Goal: Task Accomplishment & Management: Use online tool/utility

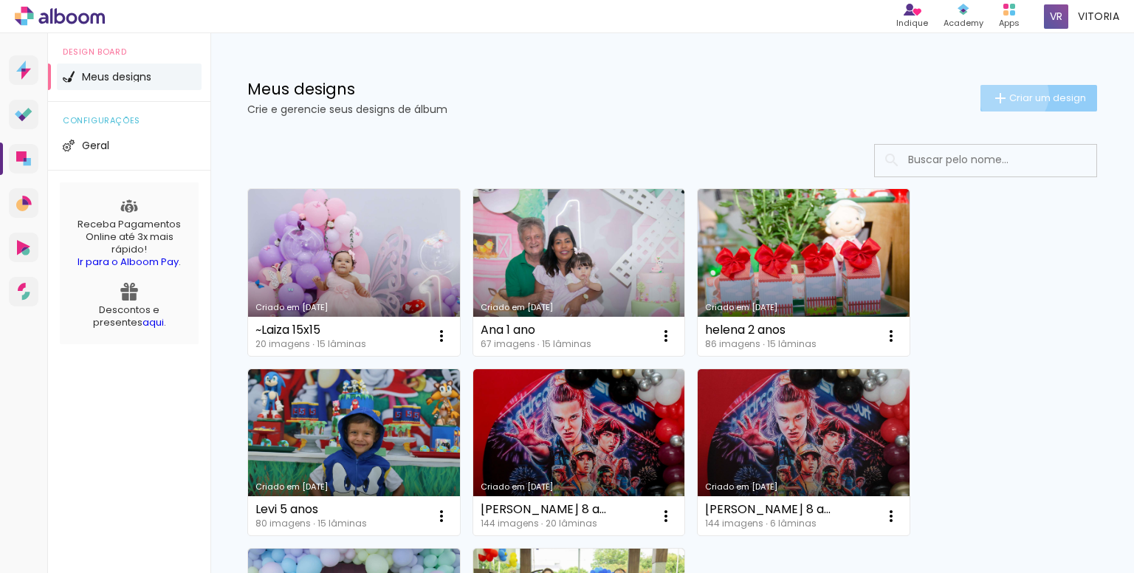
click at [1009, 94] on span "Criar um design" at bounding box center [1047, 98] width 77 height 10
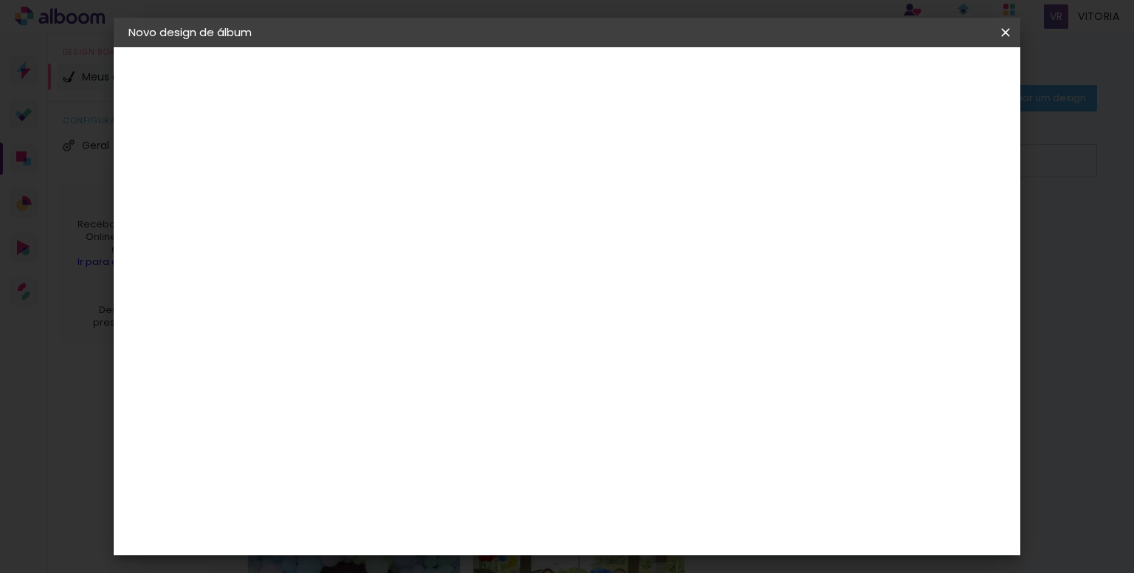
click at [370, 193] on input at bounding box center [370, 198] width 0 height 23
type input "Theo 1 aninho"
type paper-input "Theo 1 aninho"
click at [0, 0] on slot "Avançar" at bounding box center [0, 0] width 0 height 0
click at [482, 278] on input at bounding box center [407, 281] width 149 height 18
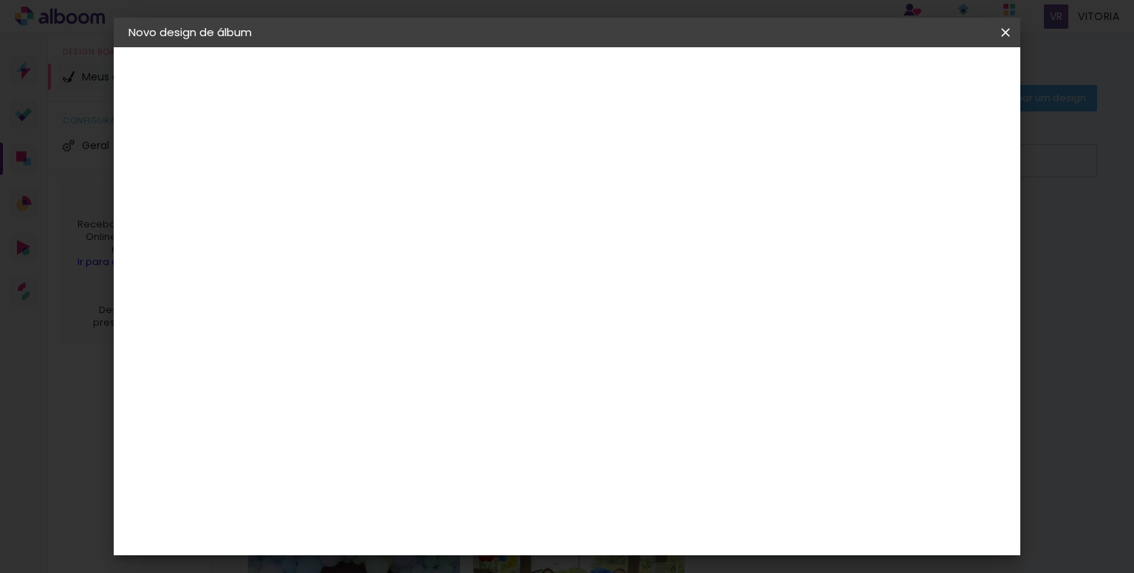
type input "rai"
type paper-input "rai"
click at [458, 322] on paper-item "RaiTai" at bounding box center [393, 333] width 130 height 32
click at [0, 0] on slot "Avançar" at bounding box center [0, 0] width 0 height 0
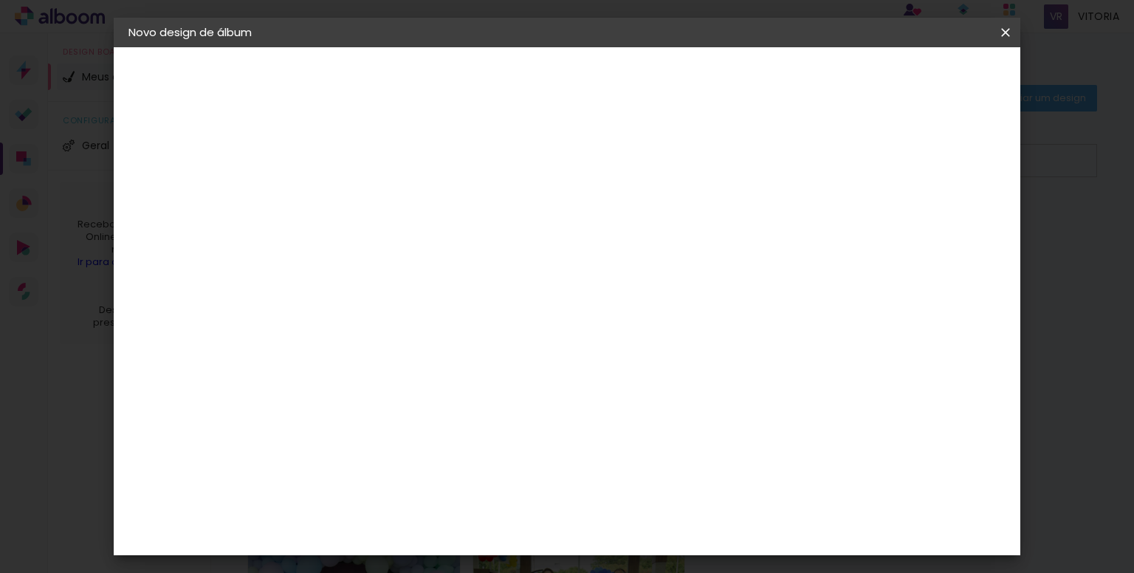
click at [469, 399] on span "15 × 15" at bounding box center [435, 418] width 69 height 39
click at [0, 0] on slot "Avançar" at bounding box center [0, 0] width 0 height 0
click at [759, 154] on div at bounding box center [751, 159] width 13 height 13
type paper-checkbox "on"
click at [759, 160] on div at bounding box center [751, 159] width 13 height 13
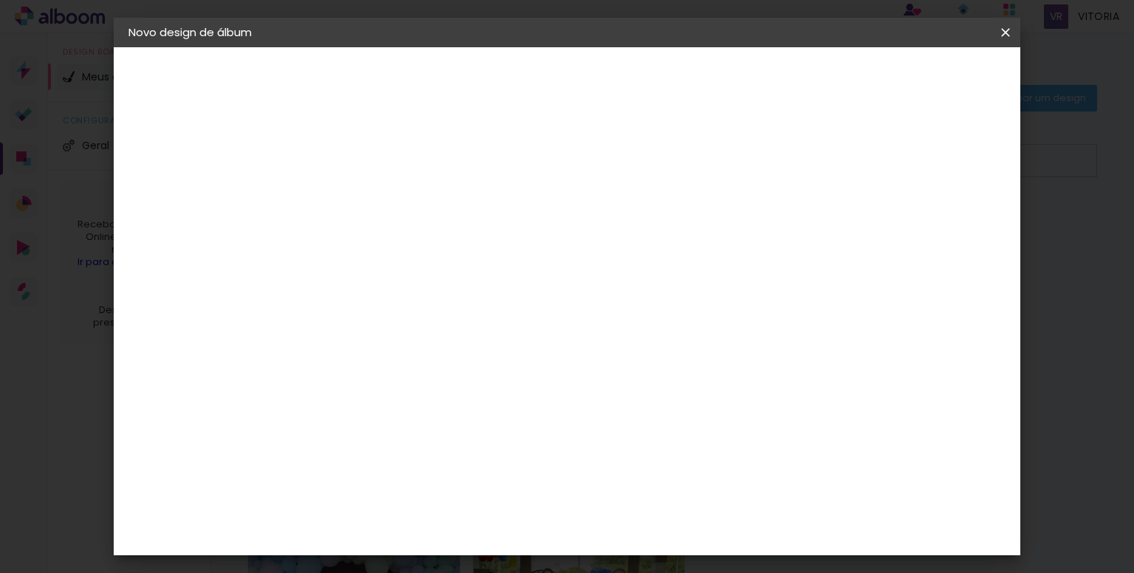
click at [759, 160] on div at bounding box center [751, 159] width 13 height 13
click at [842, 80] on span "Iniciar design" at bounding box center [808, 78] width 67 height 10
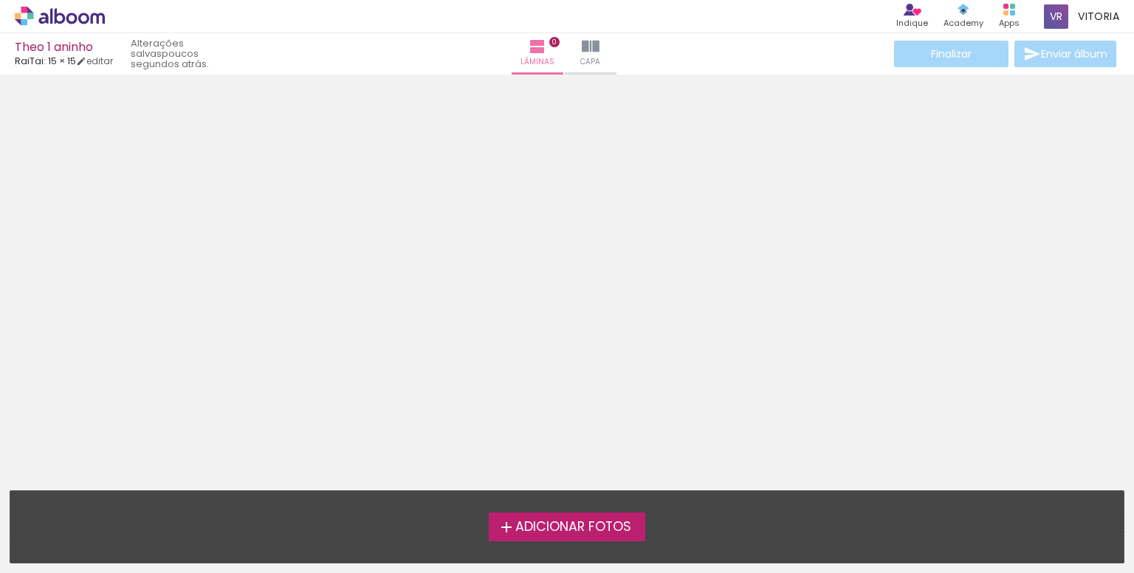
click at [540, 523] on span "Adicionar Fotos" at bounding box center [573, 526] width 116 height 13
click at [0, 0] on input "file" at bounding box center [0, 0] width 0 height 0
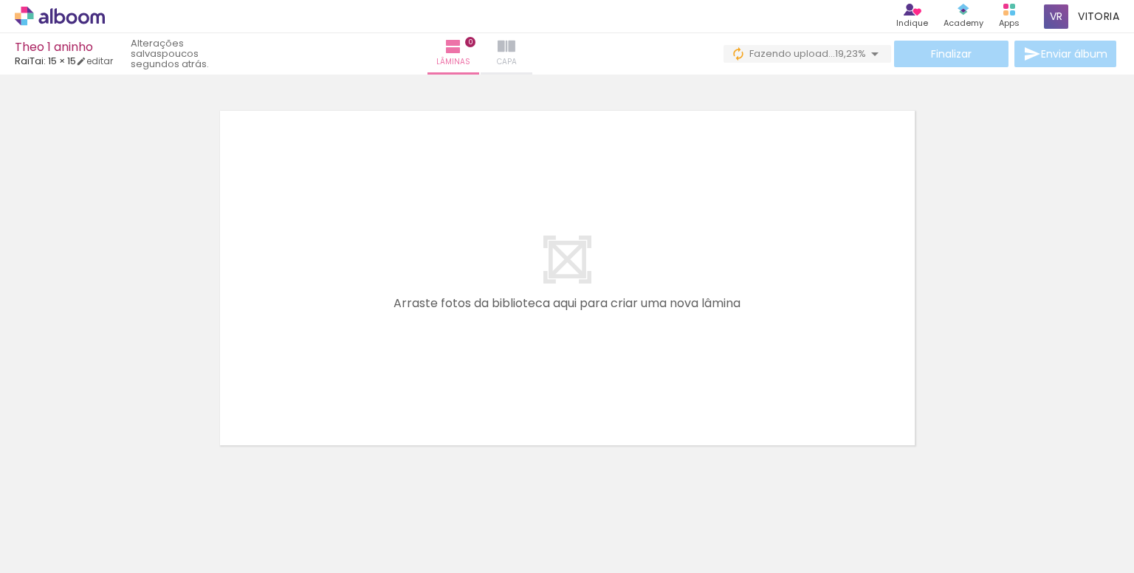
click at [515, 54] on iron-icon at bounding box center [506, 47] width 18 height 18
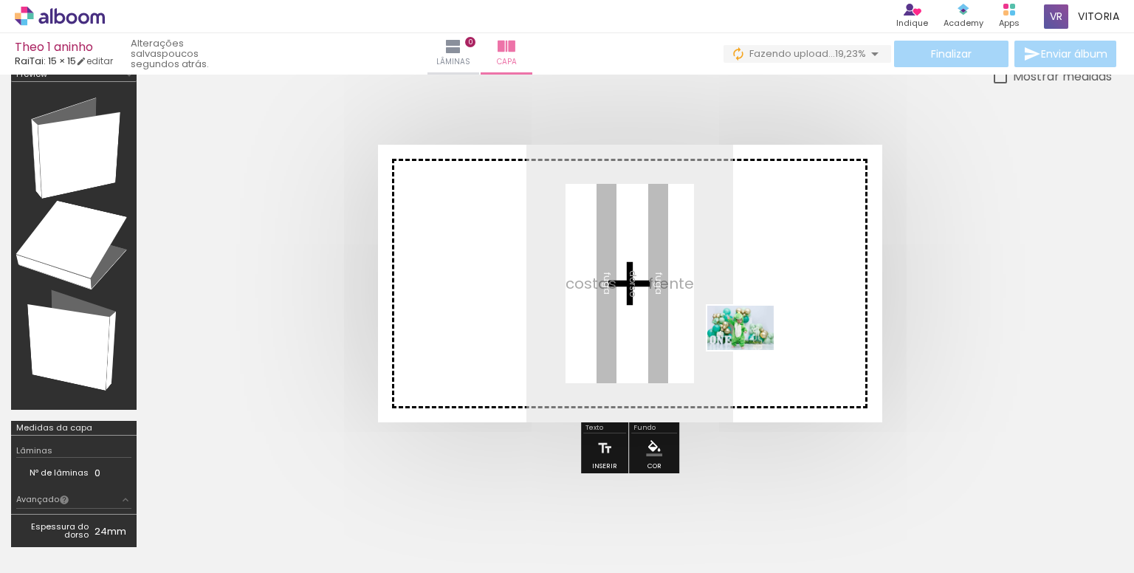
drag, startPoint x: 569, startPoint y: 534, endPoint x: 751, endPoint y: 350, distance: 259.4
click at [751, 350] on quentale-workspace at bounding box center [567, 286] width 1134 height 573
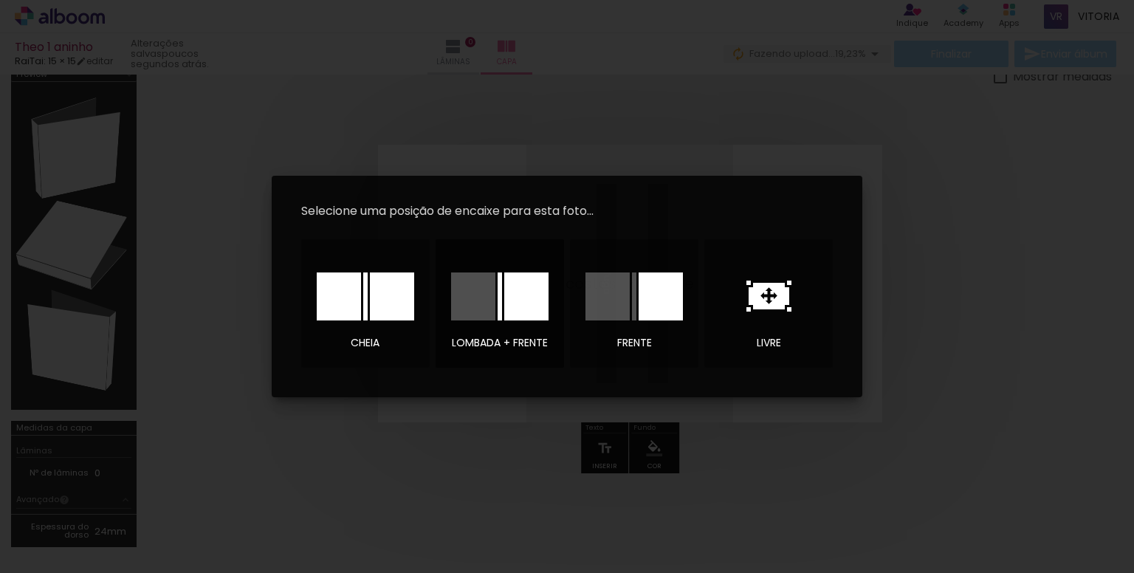
click at [511, 311] on div at bounding box center [526, 296] width 44 height 48
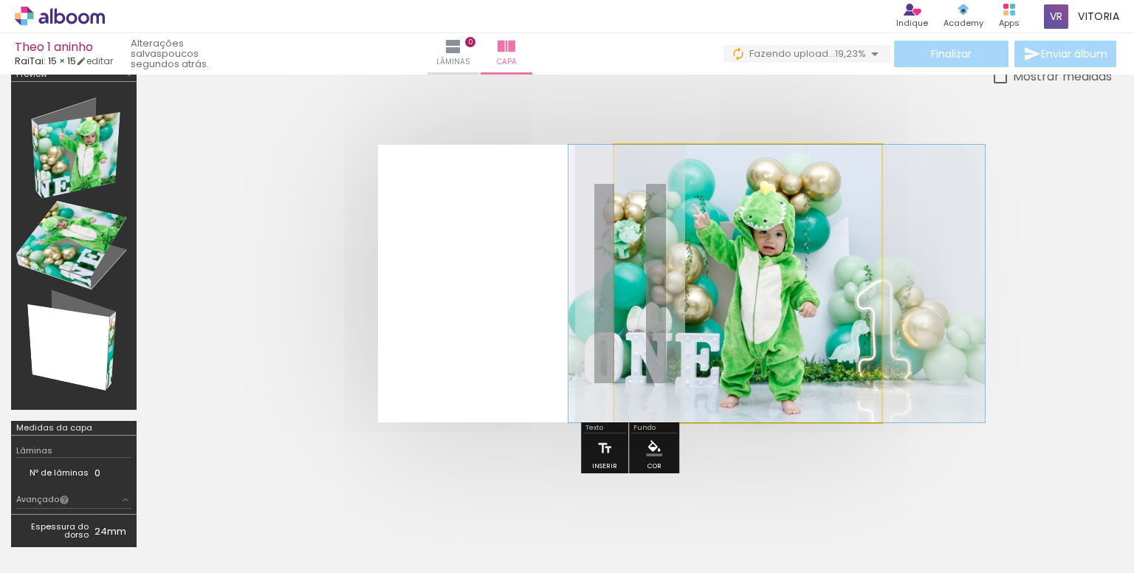
drag, startPoint x: 788, startPoint y: 308, endPoint x: 816, endPoint y: 355, distance: 55.3
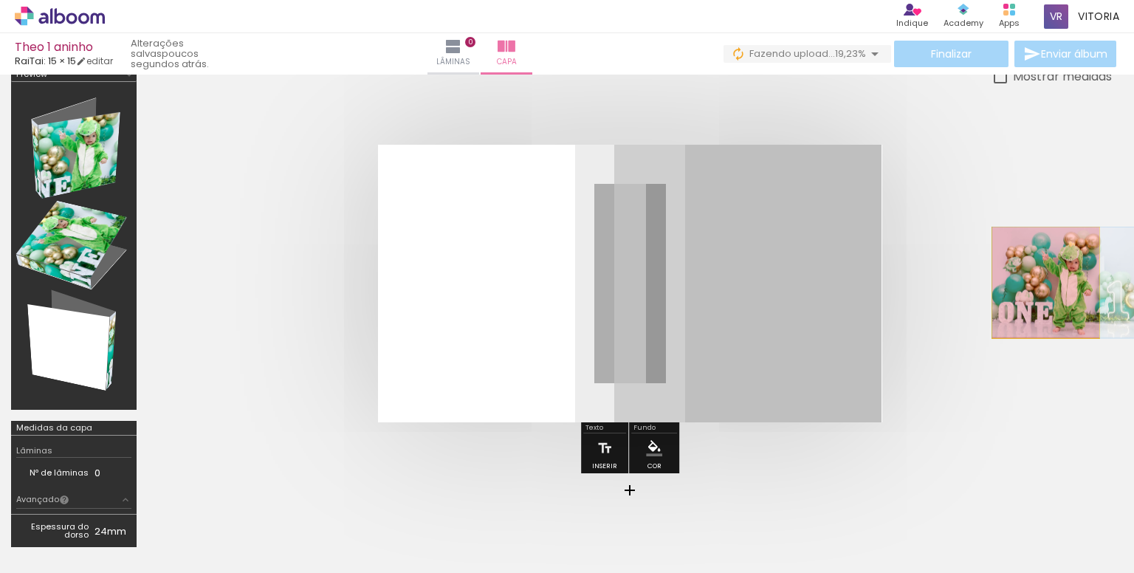
drag, startPoint x: 729, startPoint y: 302, endPoint x: 1045, endPoint y: 281, distance: 316.6
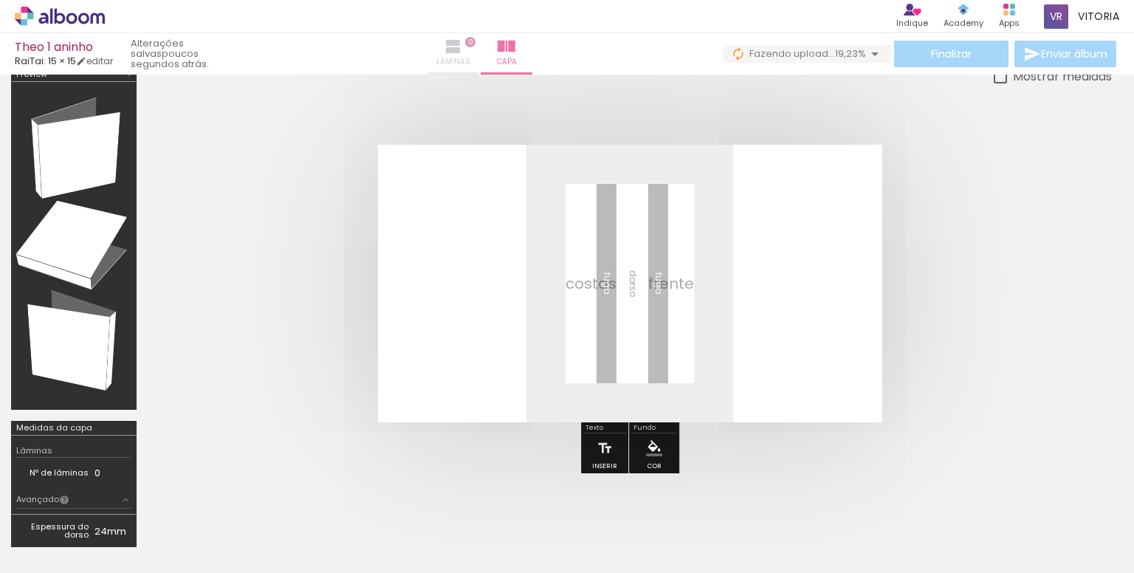
click at [479, 47] on paper-button "Lâminas 0" at bounding box center [453, 53] width 52 height 41
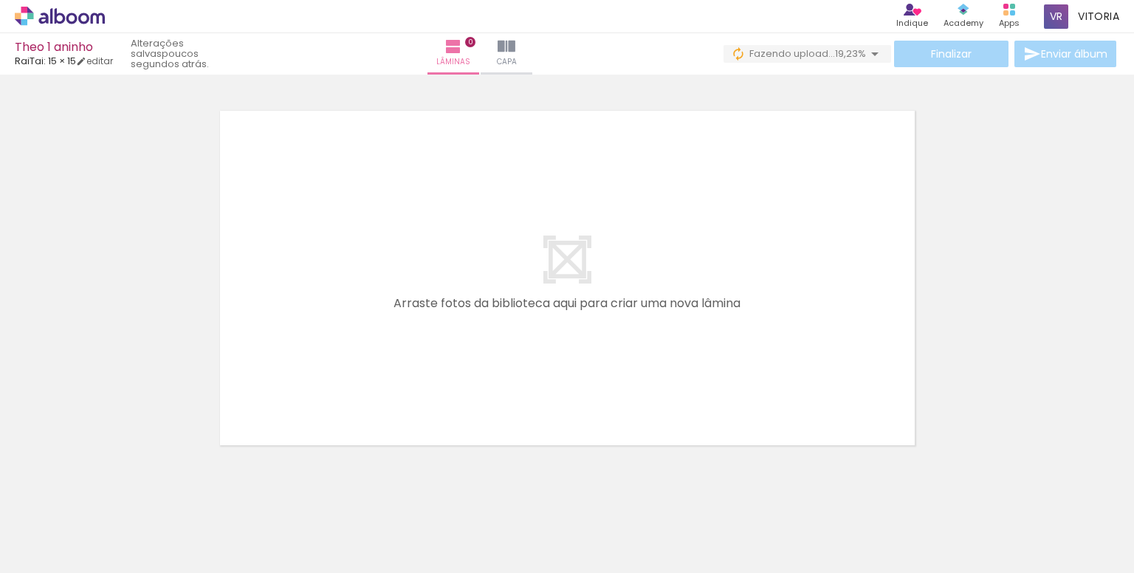
scroll to position [0, 1140]
click at [517, 62] on span "Capa" at bounding box center [507, 61] width 20 height 13
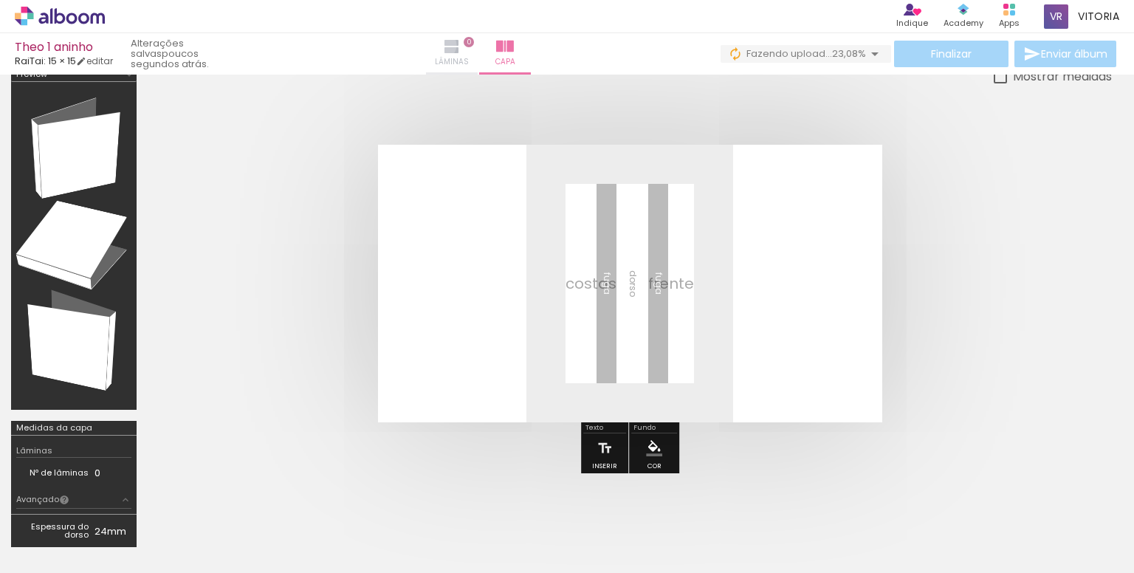
click at [478, 45] on paper-button "Lâminas 0" at bounding box center [452, 53] width 52 height 41
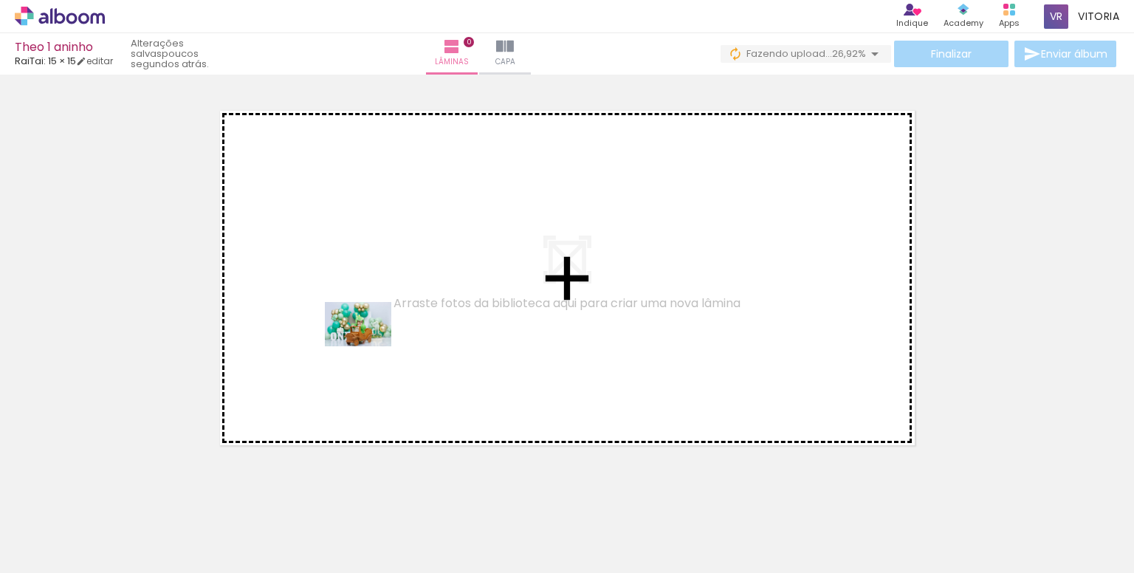
drag, startPoint x: 145, startPoint y: 537, endPoint x: 367, endPoint y: 368, distance: 279.2
click at [369, 346] on quentale-workspace at bounding box center [567, 286] width 1134 height 573
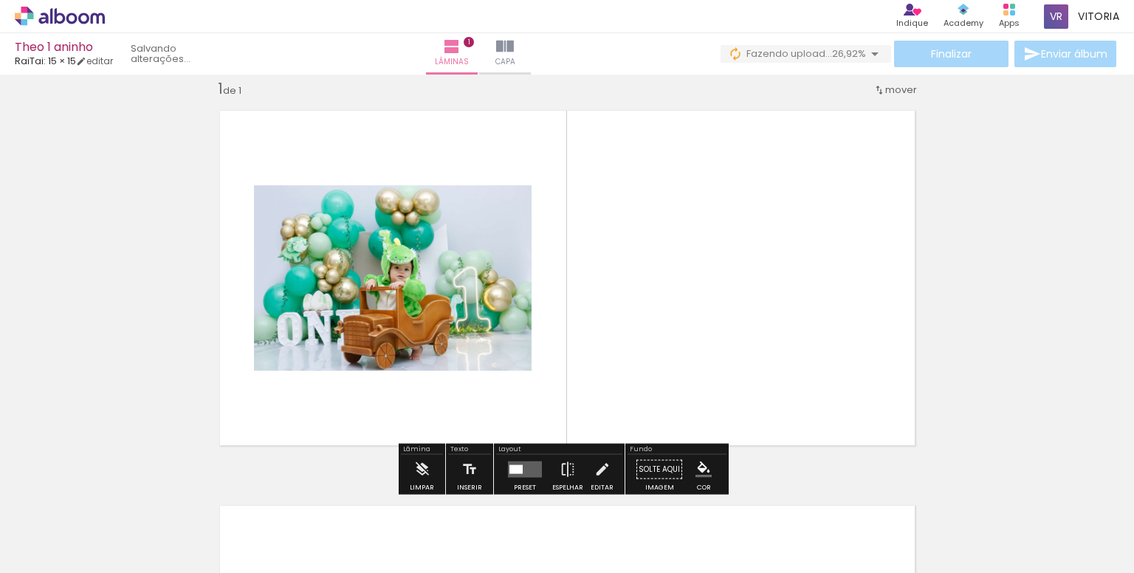
scroll to position [18, 0]
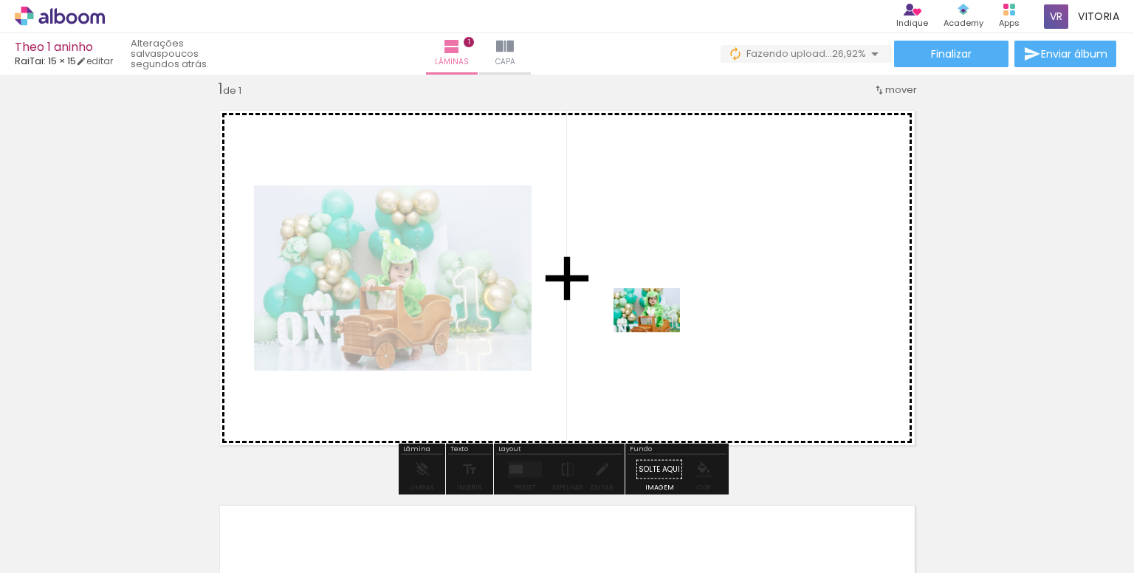
drag, startPoint x: 242, startPoint y: 529, endPoint x: 658, endPoint y: 332, distance: 459.9
click at [658, 332] on quentale-workspace at bounding box center [567, 286] width 1134 height 573
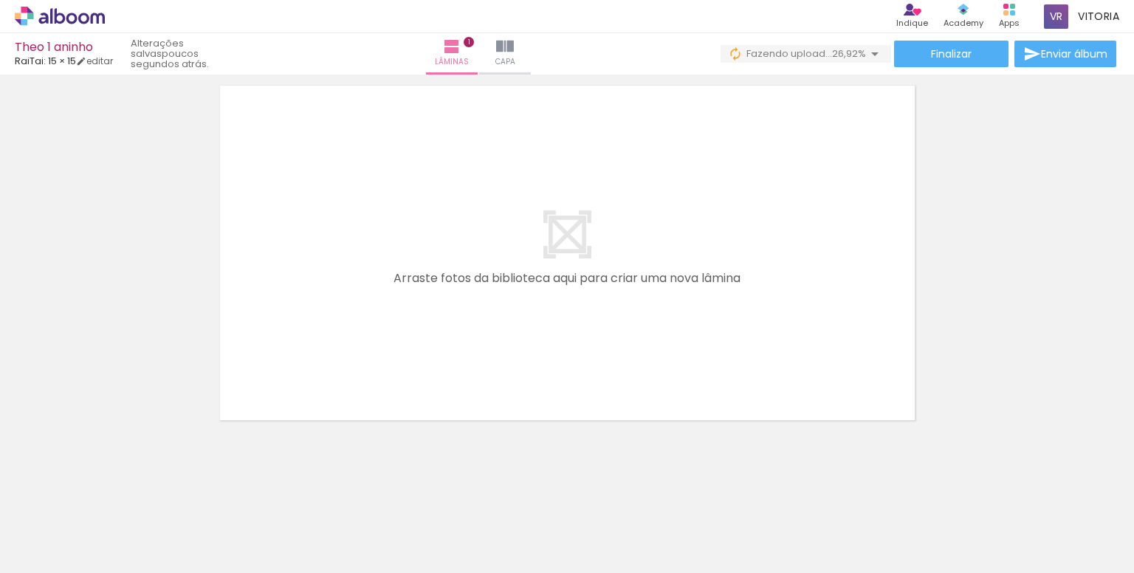
scroll to position [441, 0]
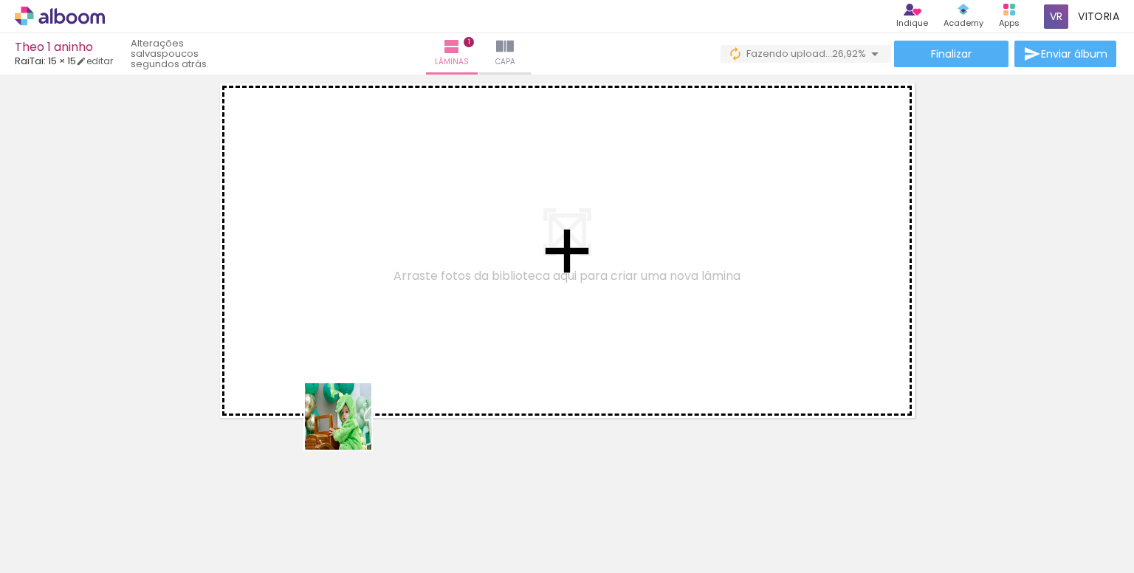
drag, startPoint x: 331, startPoint y: 548, endPoint x: 364, endPoint y: 331, distance: 218.8
click at [364, 331] on quentale-workspace at bounding box center [567, 286] width 1134 height 573
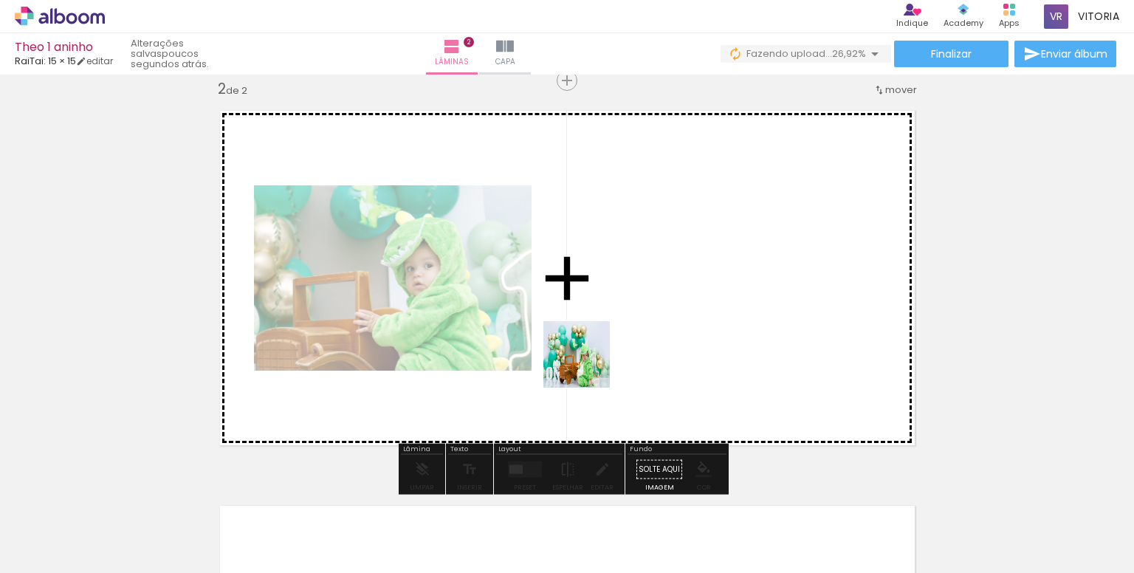
drag, startPoint x: 397, startPoint y: 532, endPoint x: 647, endPoint y: 320, distance: 327.3
click at [647, 320] on quentale-workspace at bounding box center [567, 286] width 1134 height 573
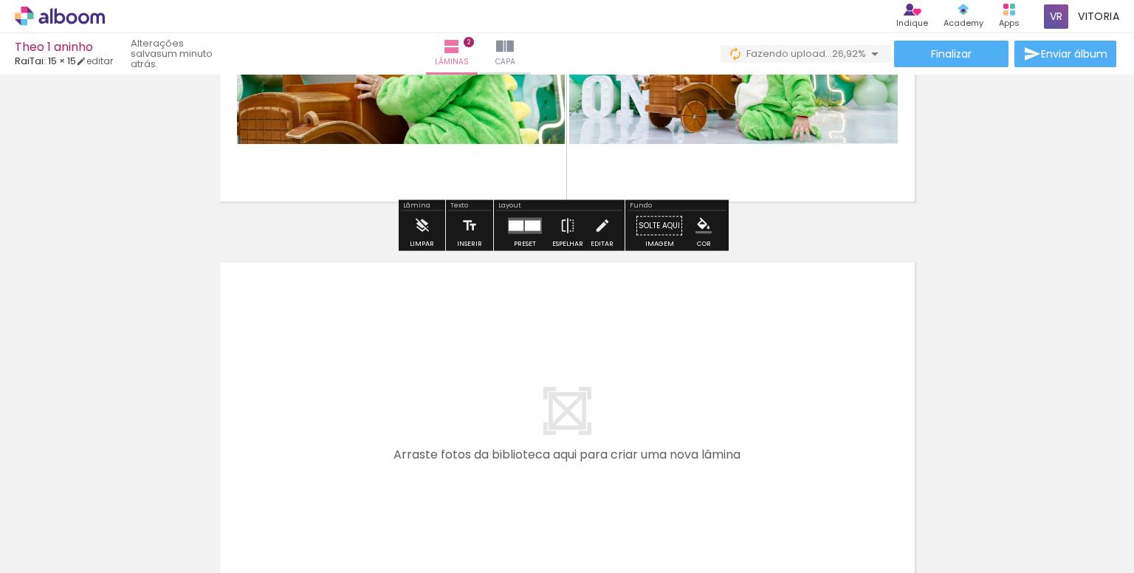
scroll to position [709, 0]
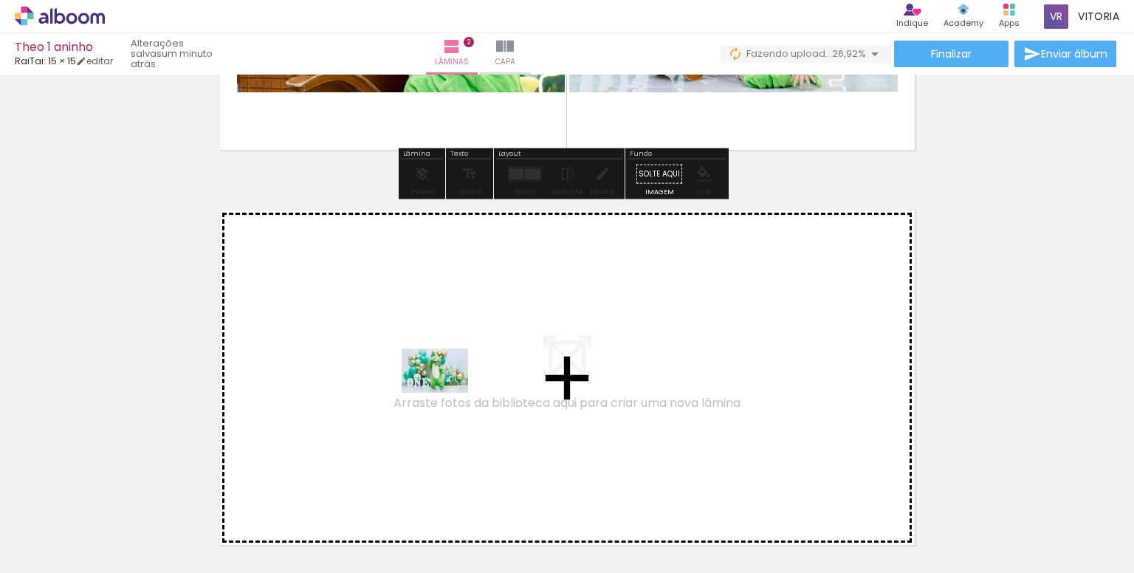
drag, startPoint x: 480, startPoint y: 532, endPoint x: 446, endPoint y: 388, distance: 147.9
click at [446, 388] on quentale-workspace at bounding box center [567, 286] width 1134 height 573
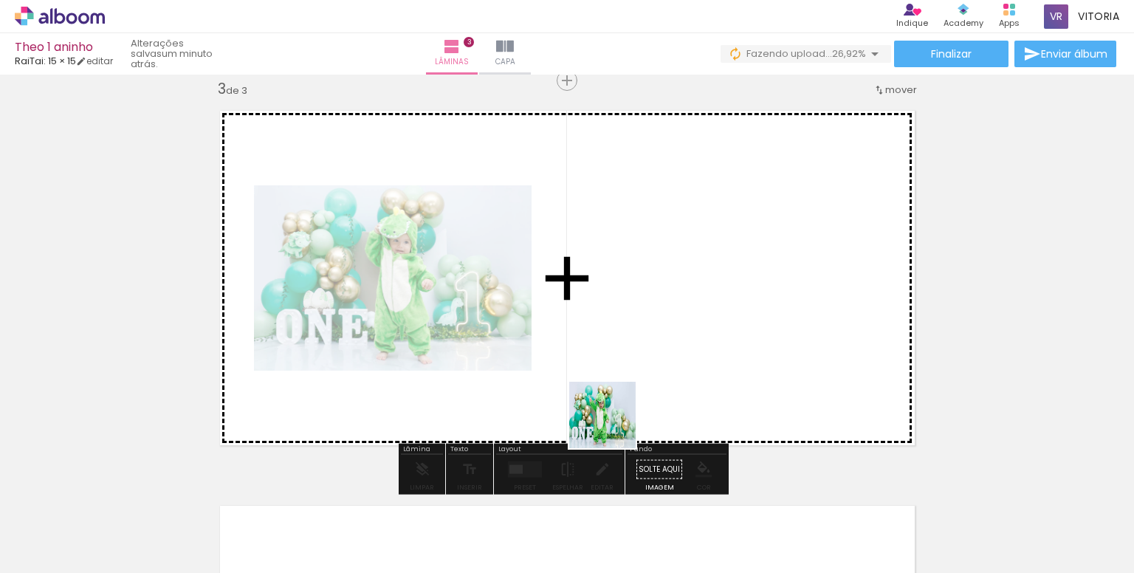
drag, startPoint x: 565, startPoint y: 516, endPoint x: 658, endPoint y: 357, distance: 184.2
click at [658, 357] on quentale-workspace at bounding box center [567, 286] width 1134 height 573
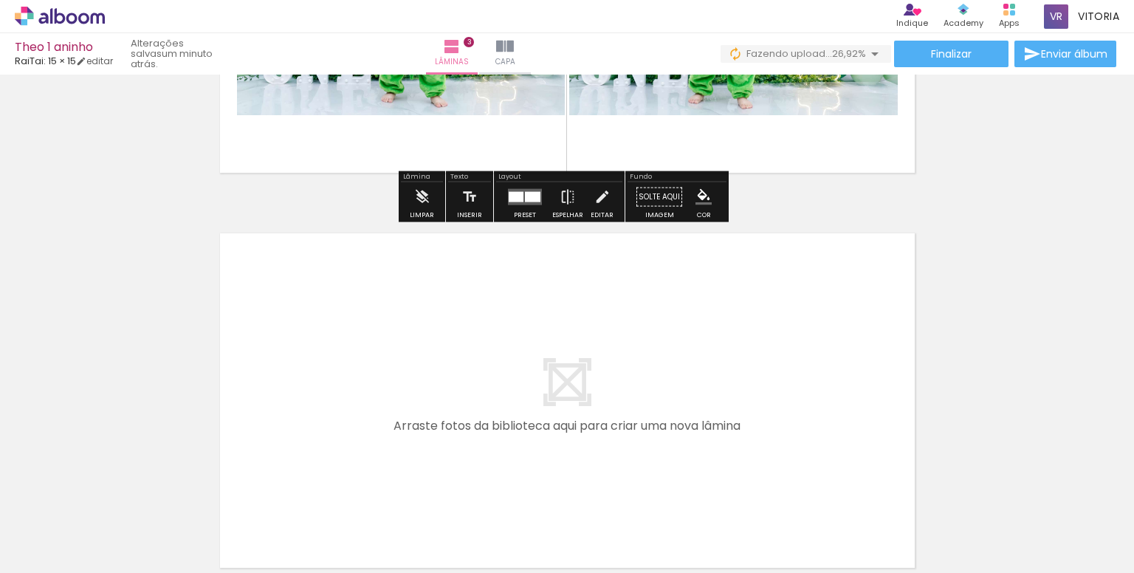
scroll to position [1103, 0]
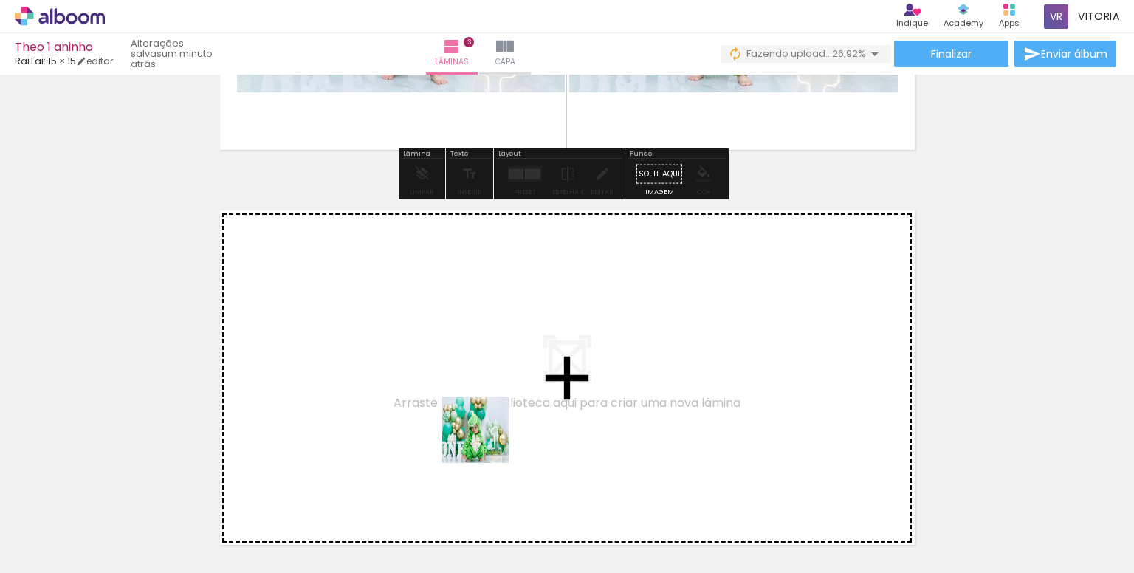
drag, startPoint x: 652, startPoint y: 536, endPoint x: 385, endPoint y: 374, distance: 312.9
click at [385, 374] on quentale-workspace at bounding box center [567, 286] width 1134 height 573
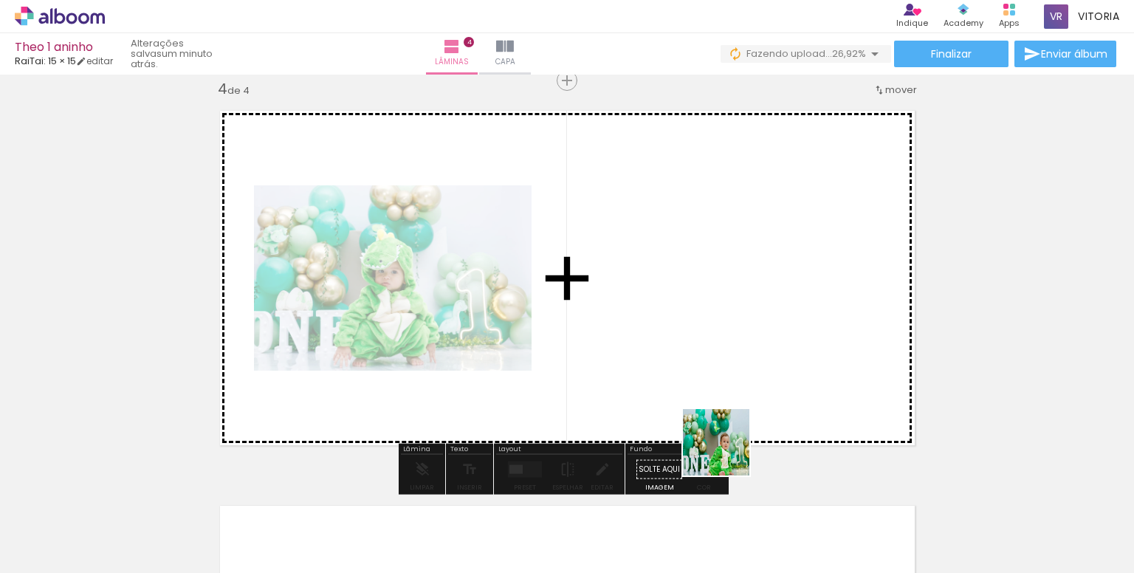
drag, startPoint x: 714, startPoint y: 525, endPoint x: 740, endPoint y: 356, distance: 170.9
click at [740, 356] on quentale-workspace at bounding box center [567, 286] width 1134 height 573
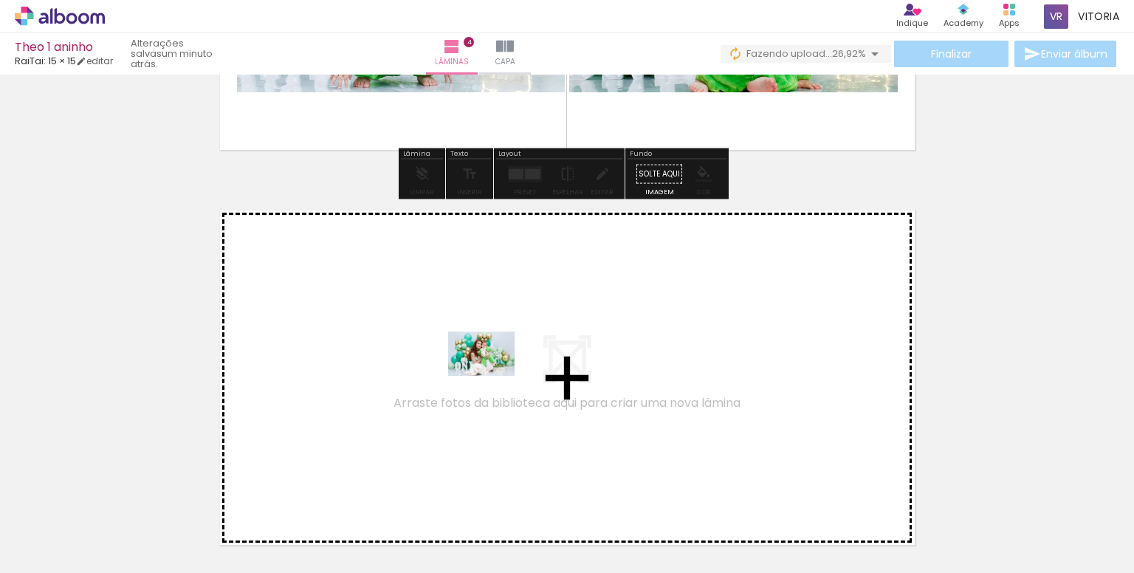
drag, startPoint x: 911, startPoint y: 538, endPoint x: 492, endPoint y: 376, distance: 448.9
click at [492, 376] on quentale-workspace at bounding box center [567, 286] width 1134 height 573
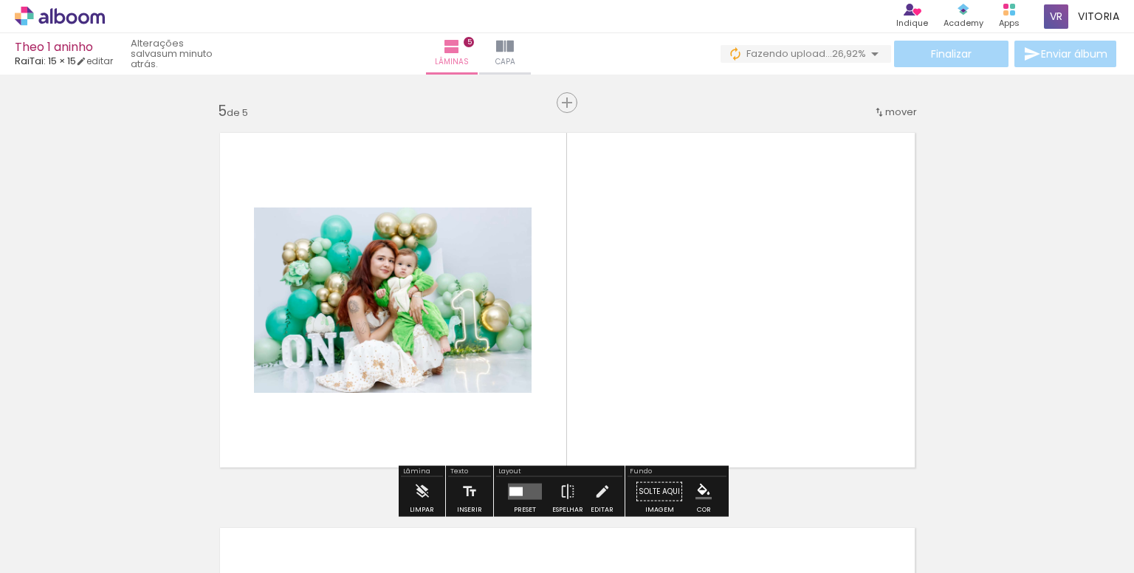
scroll to position [1598, 0]
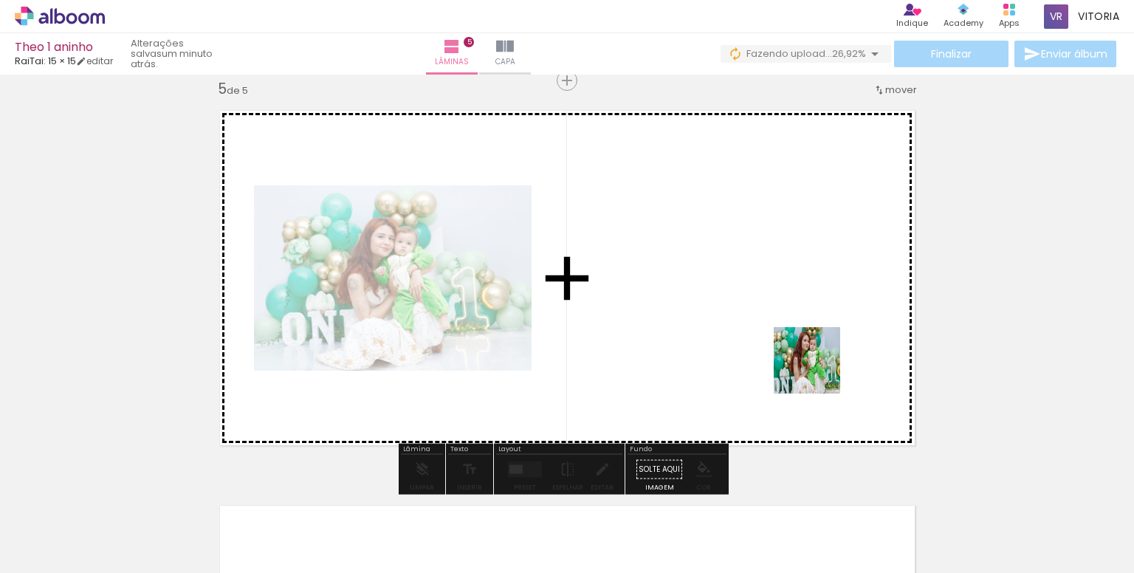
drag, startPoint x: 978, startPoint y: 528, endPoint x: 722, endPoint y: 300, distance: 343.0
click at [722, 300] on quentale-workspace at bounding box center [567, 286] width 1134 height 573
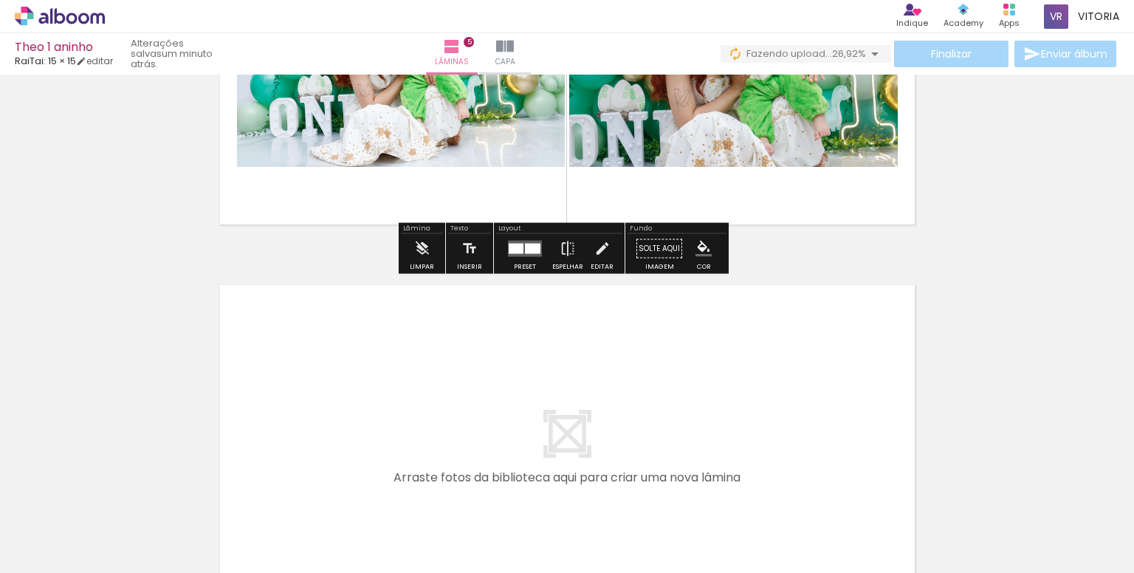
scroll to position [1893, 0]
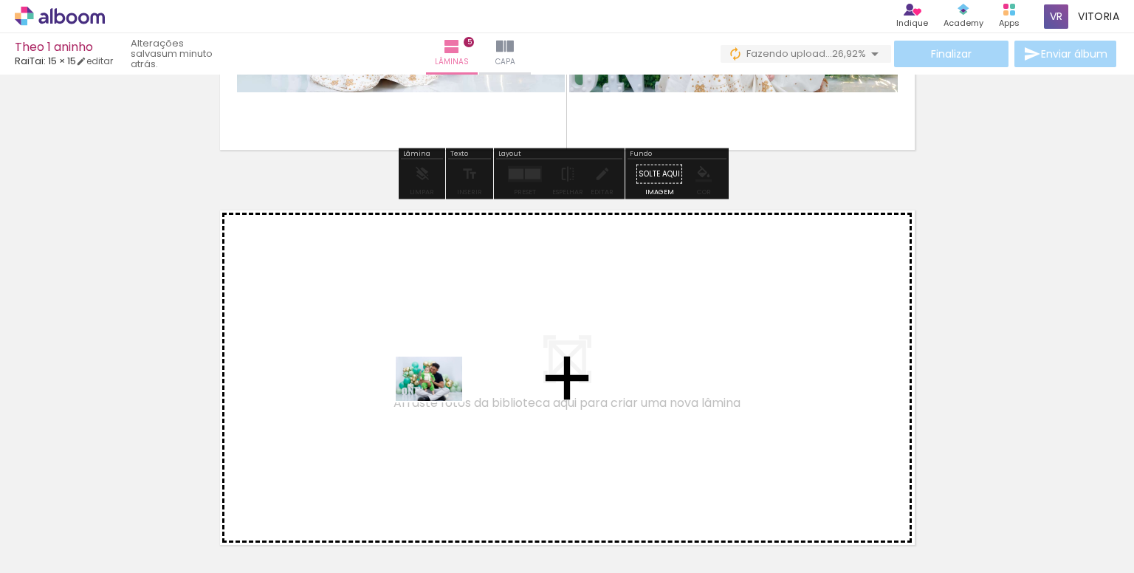
drag, startPoint x: 537, startPoint y: 528, endPoint x: 440, endPoint y: 401, distance: 160.0
click at [440, 401] on quentale-workspace at bounding box center [567, 286] width 1134 height 573
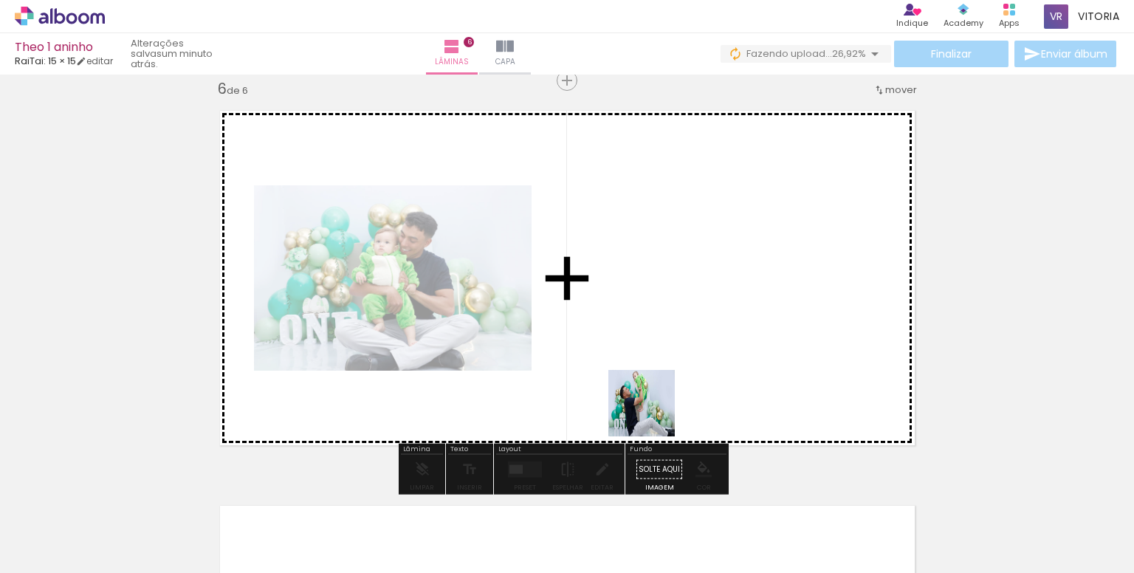
drag, startPoint x: 638, startPoint y: 535, endPoint x: 679, endPoint y: 336, distance: 203.5
click at [679, 336] on quentale-workspace at bounding box center [567, 286] width 1134 height 573
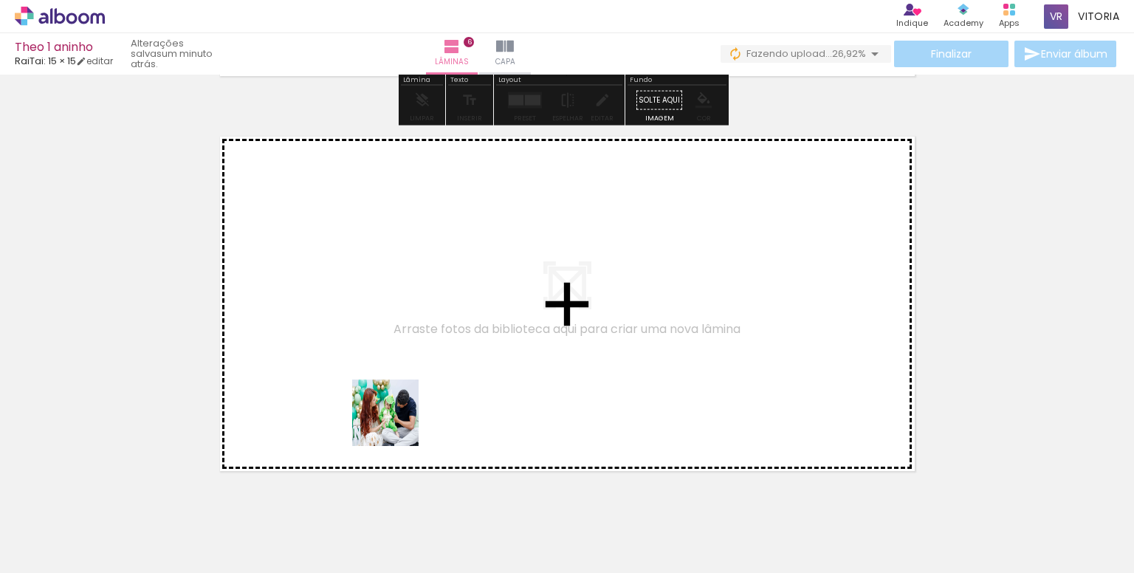
drag, startPoint x: 388, startPoint y: 538, endPoint x: 413, endPoint y: 342, distance: 197.3
click at [413, 342] on quentale-workspace at bounding box center [567, 286] width 1134 height 573
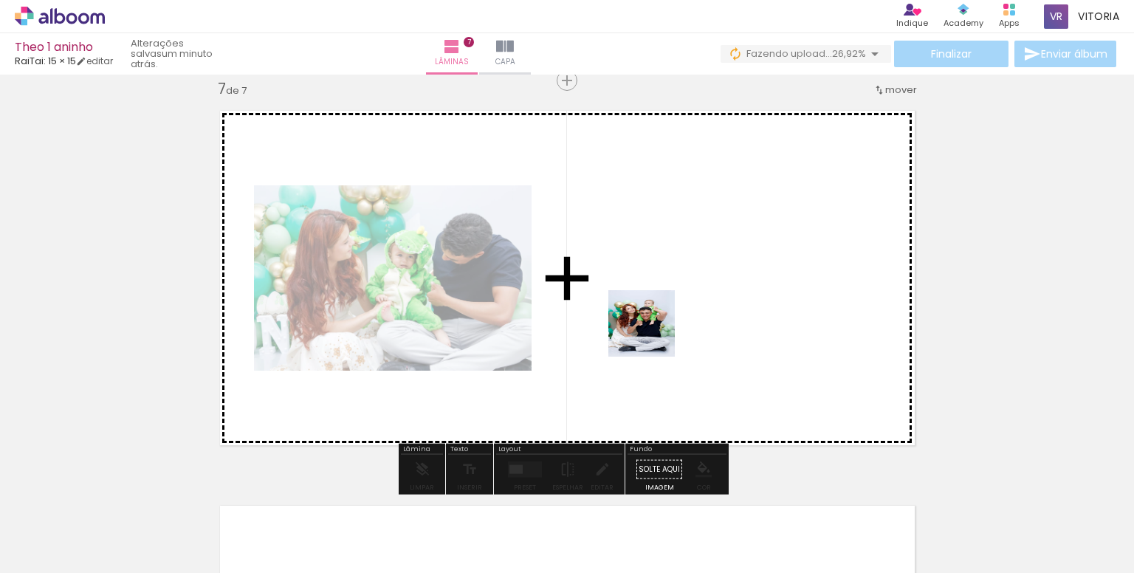
drag, startPoint x: 452, startPoint y: 538, endPoint x: 667, endPoint y: 323, distance: 304.3
click at [667, 323] on quentale-workspace at bounding box center [567, 286] width 1134 height 573
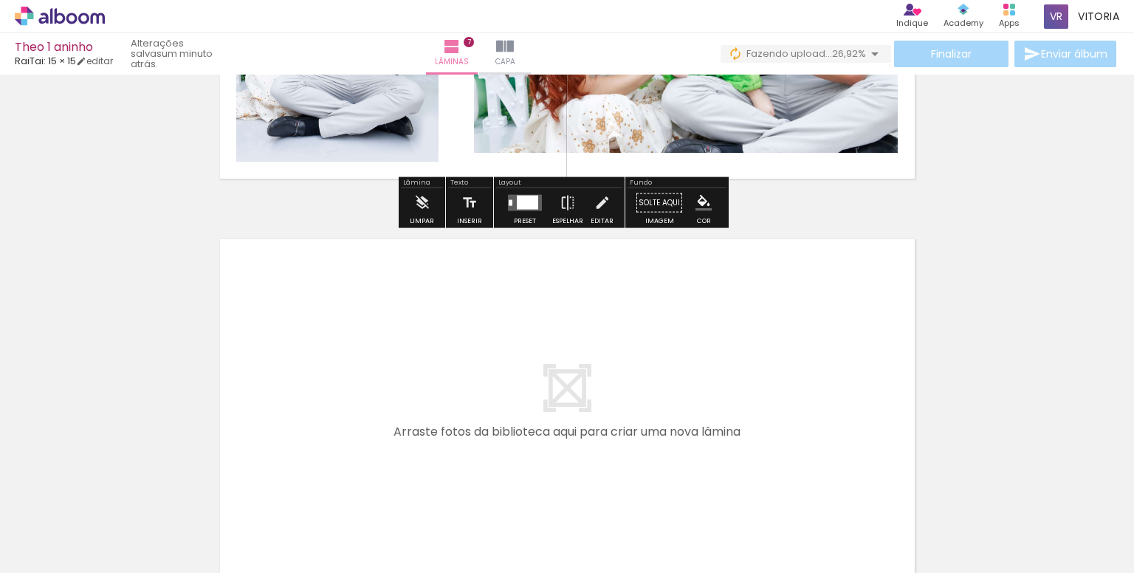
scroll to position [2683, 0]
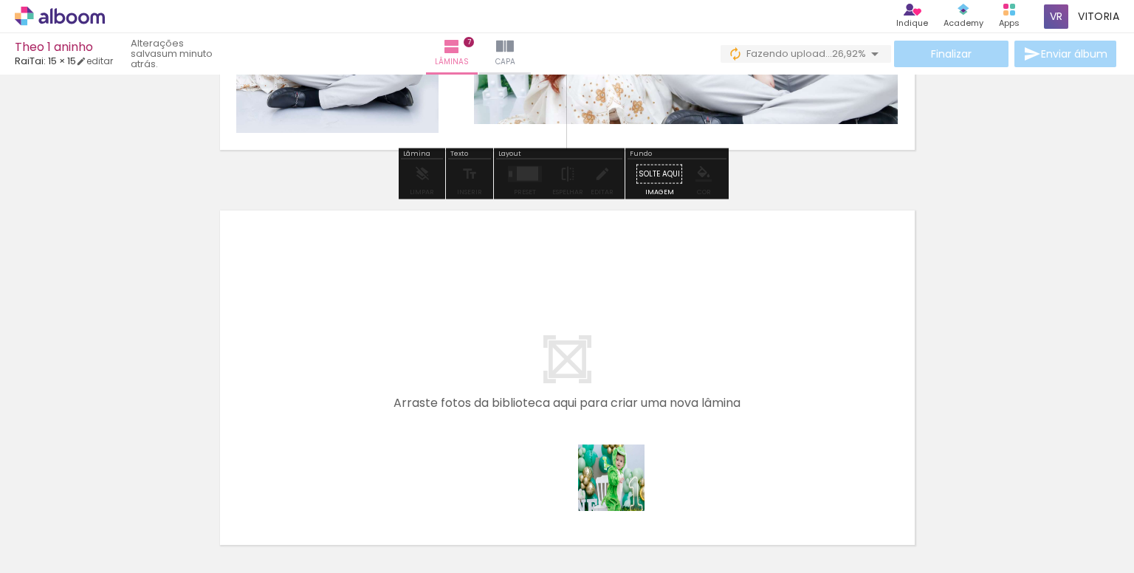
drag, startPoint x: 709, startPoint y: 538, endPoint x: 435, endPoint y: 382, distance: 314.4
click at [435, 382] on quentale-workspace at bounding box center [567, 286] width 1134 height 573
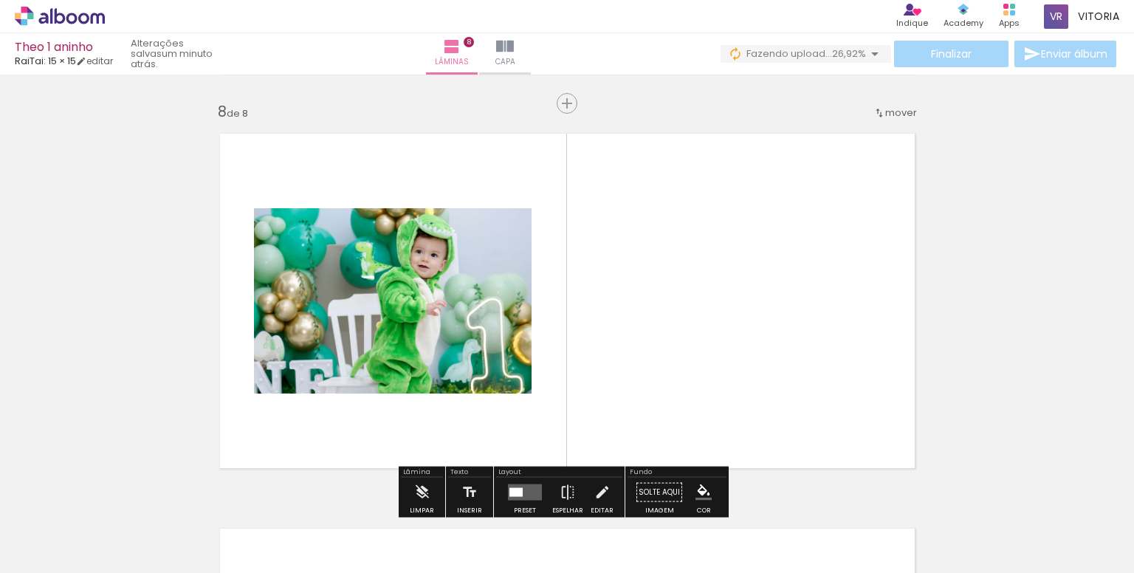
scroll to position [2783, 0]
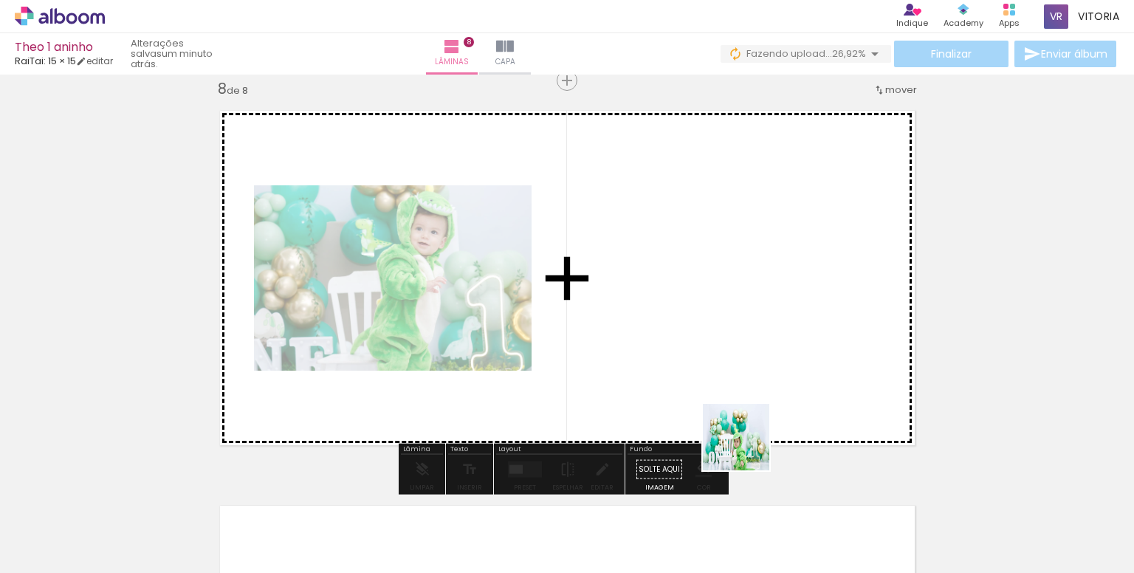
drag, startPoint x: 782, startPoint y: 537, endPoint x: 679, endPoint y: 313, distance: 246.7
click at [679, 313] on quentale-workspace at bounding box center [567, 286] width 1134 height 573
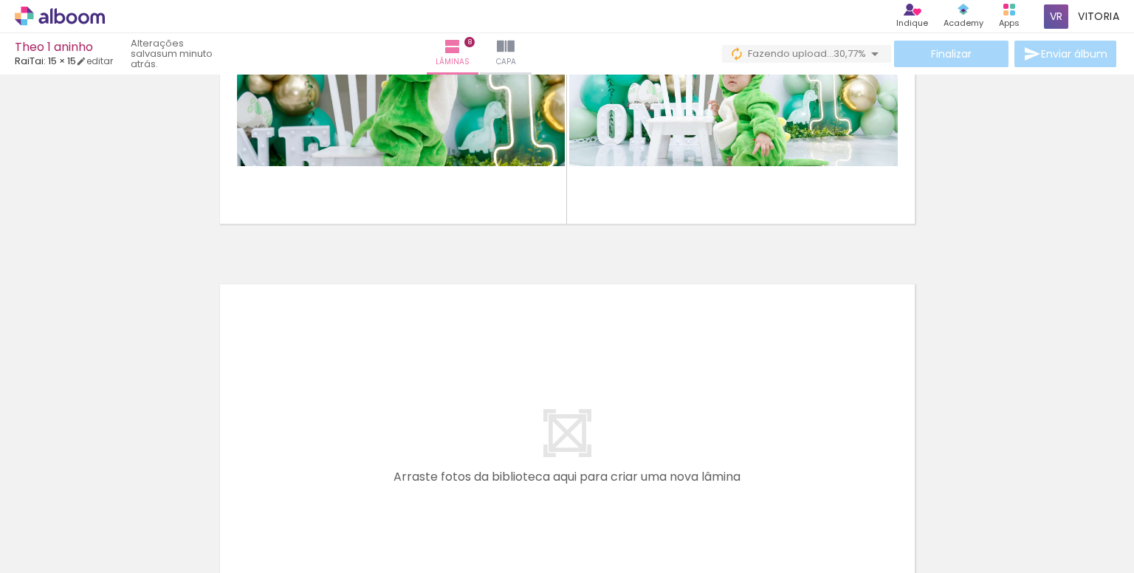
scroll to position [0, 931]
click at [713, 406] on quentale-layouter at bounding box center [567, 451] width 718 height 358
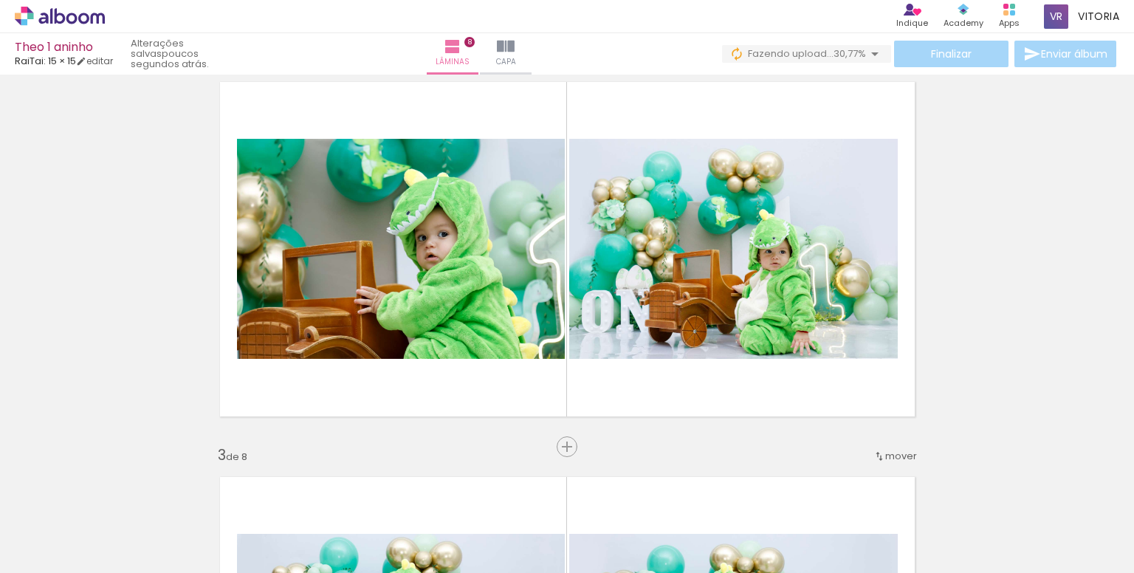
scroll to position [443, 0]
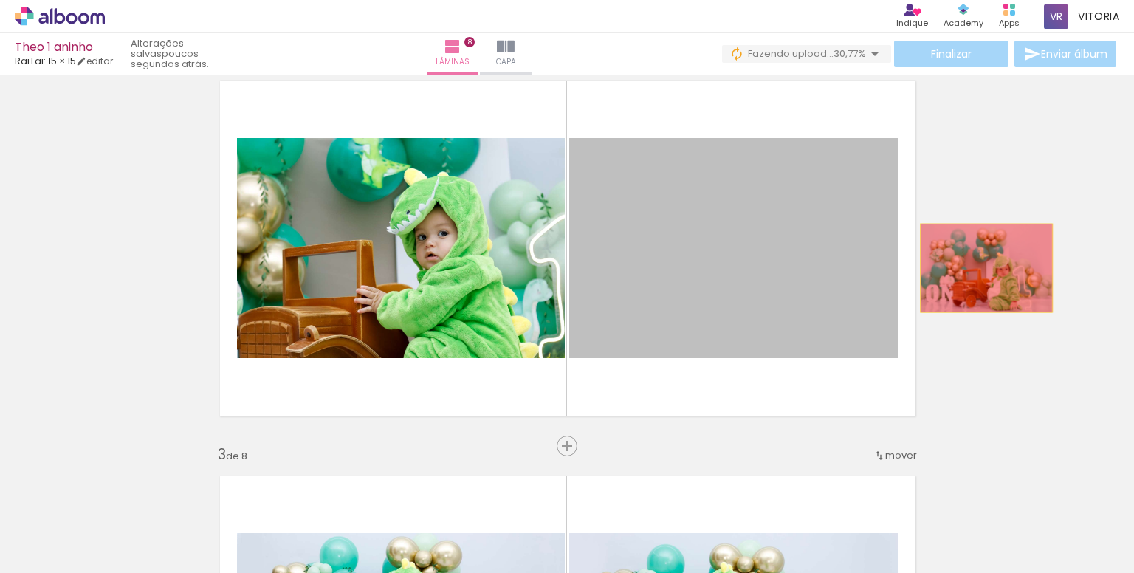
drag, startPoint x: 608, startPoint y: 297, endPoint x: 1006, endPoint y: 261, distance: 399.5
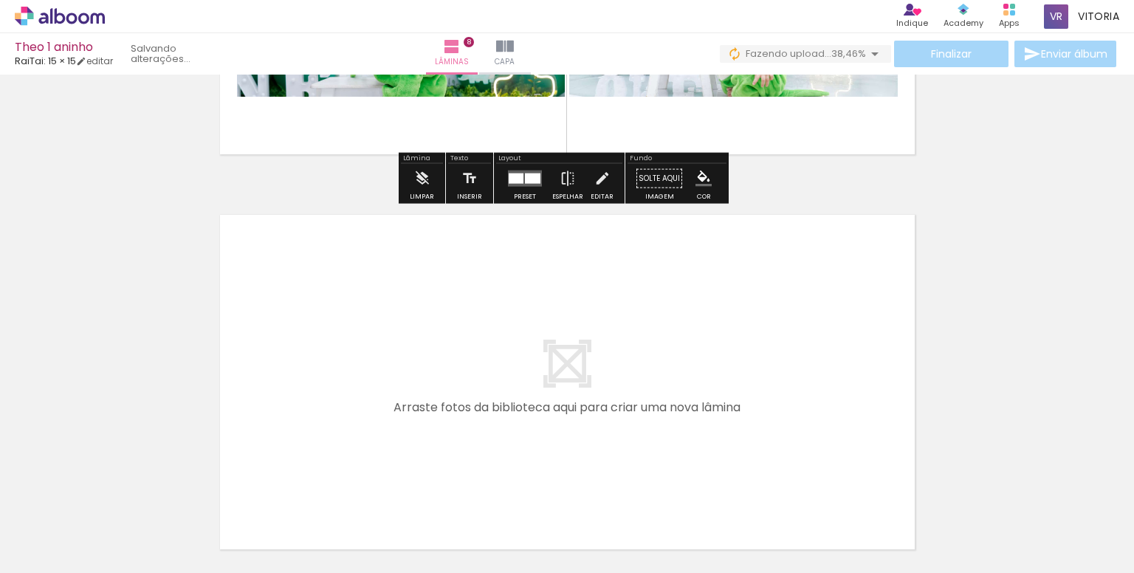
scroll to position [3174, 0]
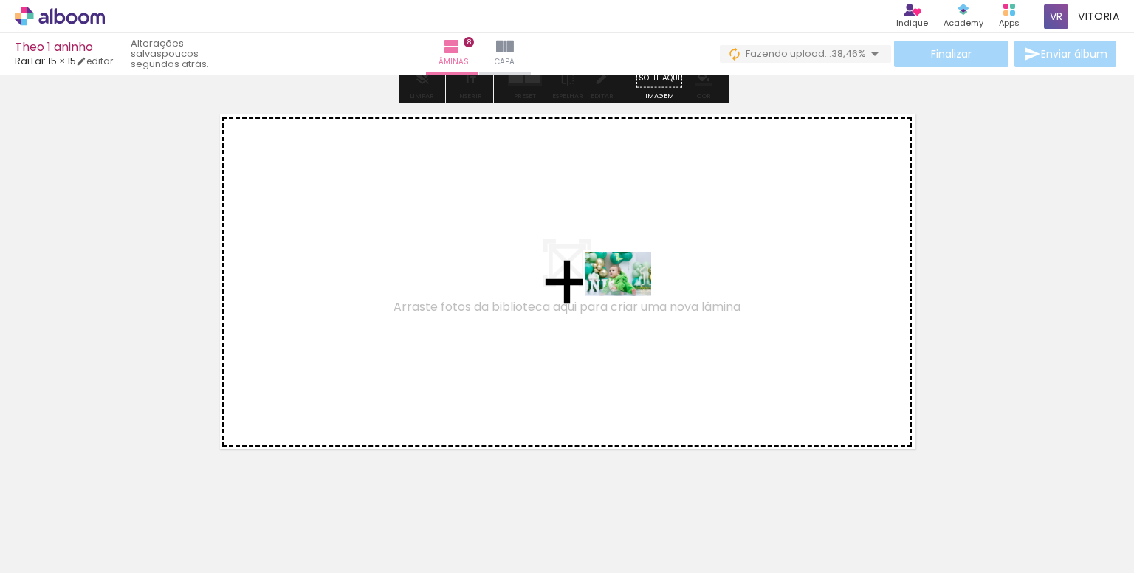
drag, startPoint x: 346, startPoint y: 532, endPoint x: 648, endPoint y: 270, distance: 399.7
click at [648, 270] on quentale-workspace at bounding box center [567, 286] width 1134 height 573
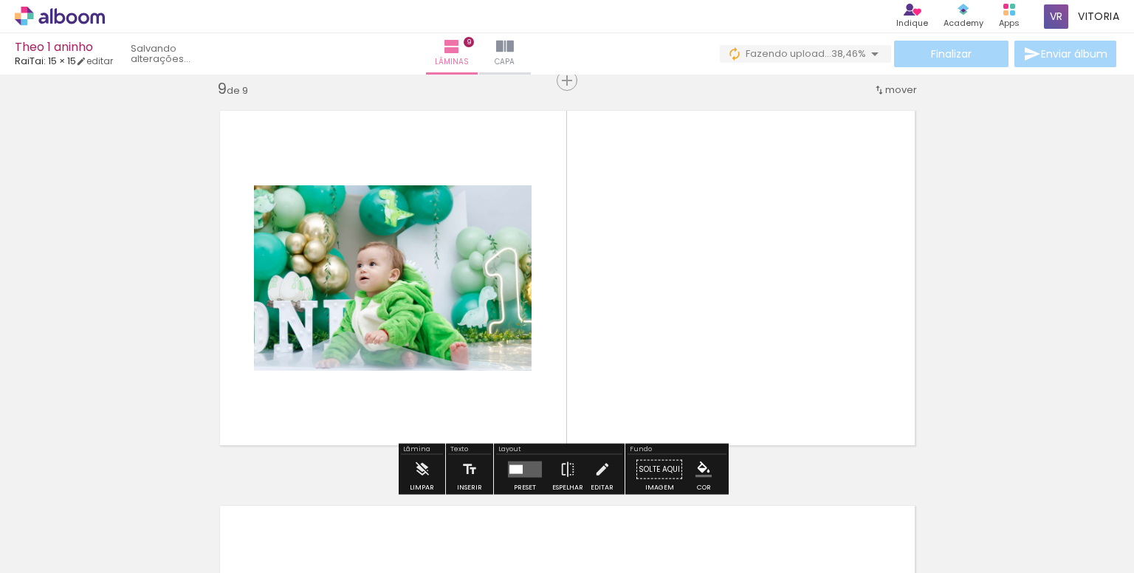
scroll to position [0, 0]
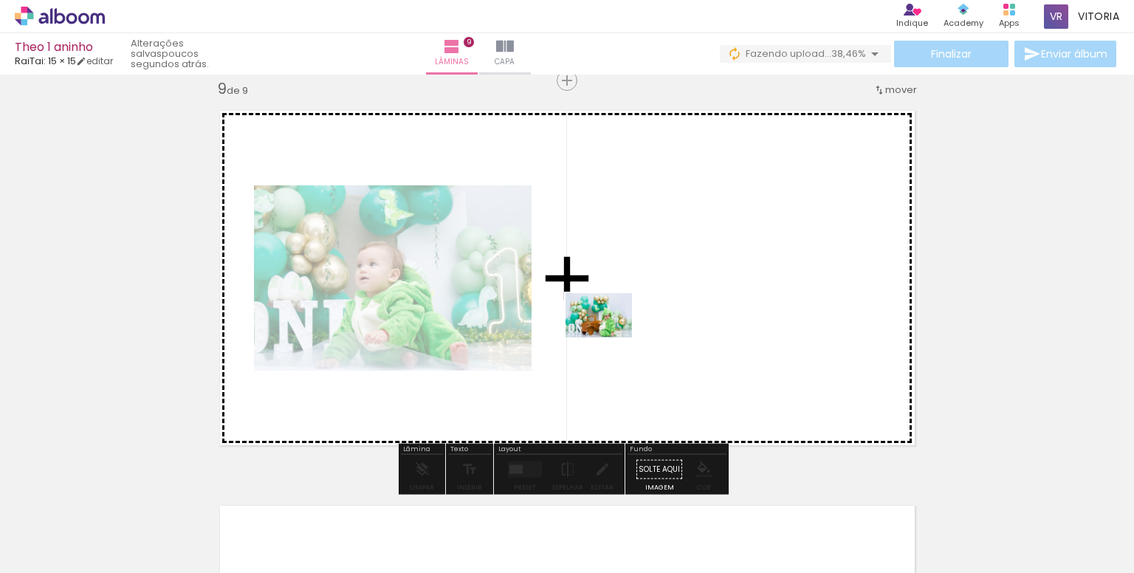
drag, startPoint x: 390, startPoint y: 535, endPoint x: 611, endPoint y: 334, distance: 298.8
click at [611, 334] on quentale-workspace at bounding box center [567, 286] width 1134 height 573
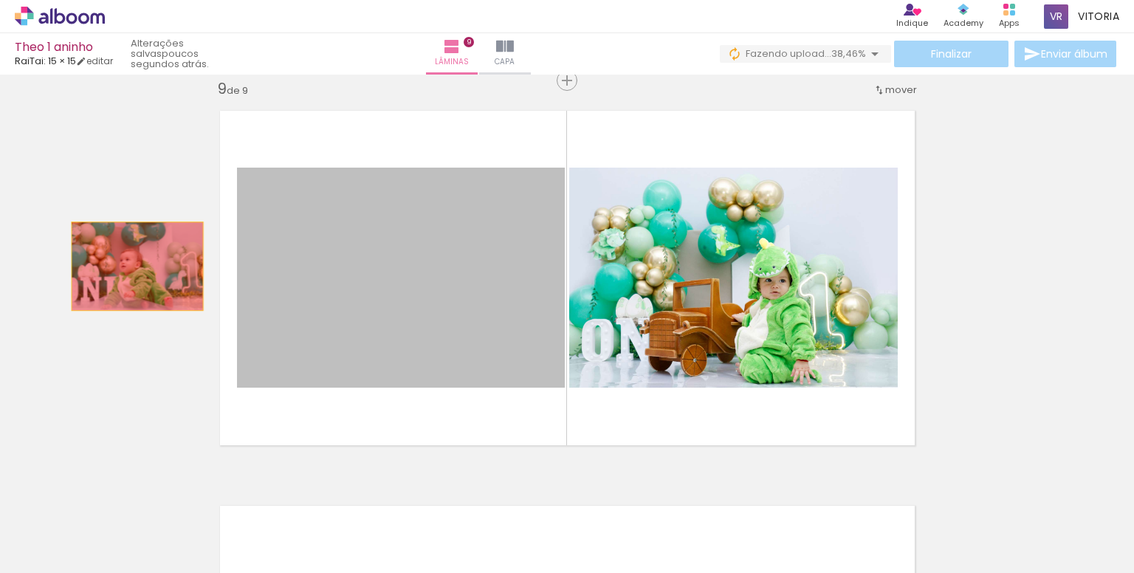
drag, startPoint x: 435, startPoint y: 317, endPoint x: 86, endPoint y: 259, distance: 353.8
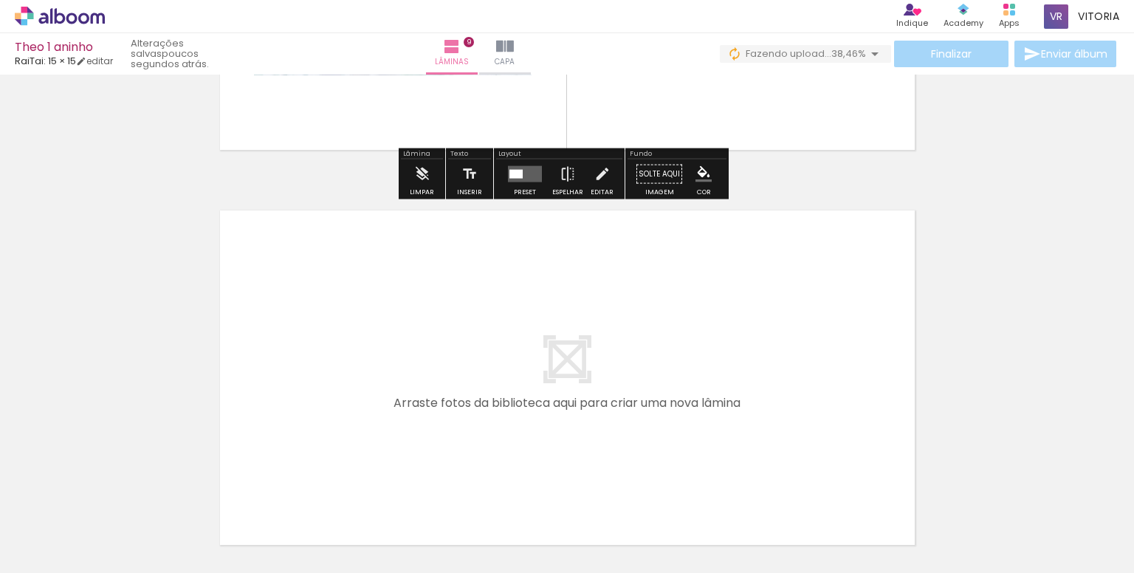
scroll to position [0, 1140]
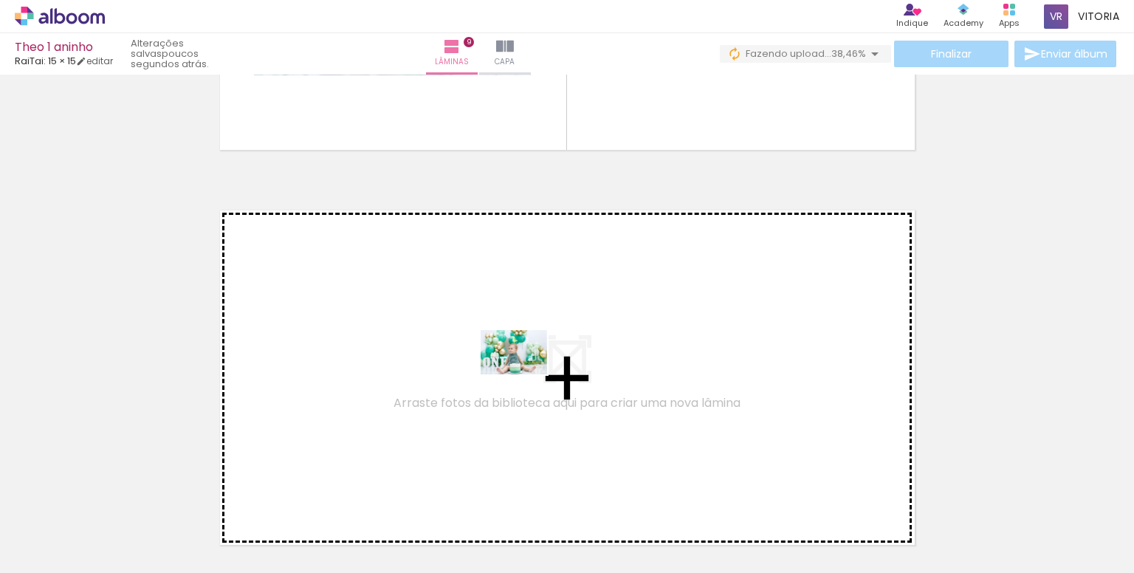
drag, startPoint x: 435, startPoint y: 526, endPoint x: 525, endPoint y: 375, distance: 175.4
click at [525, 375] on quentale-workspace at bounding box center [567, 286] width 1134 height 573
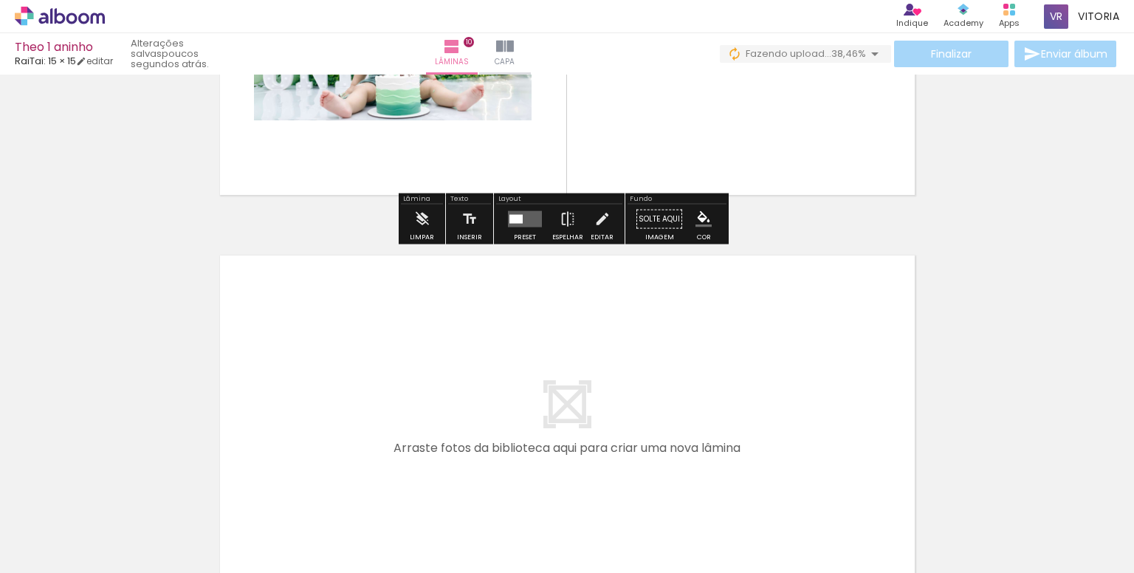
scroll to position [3868, 0]
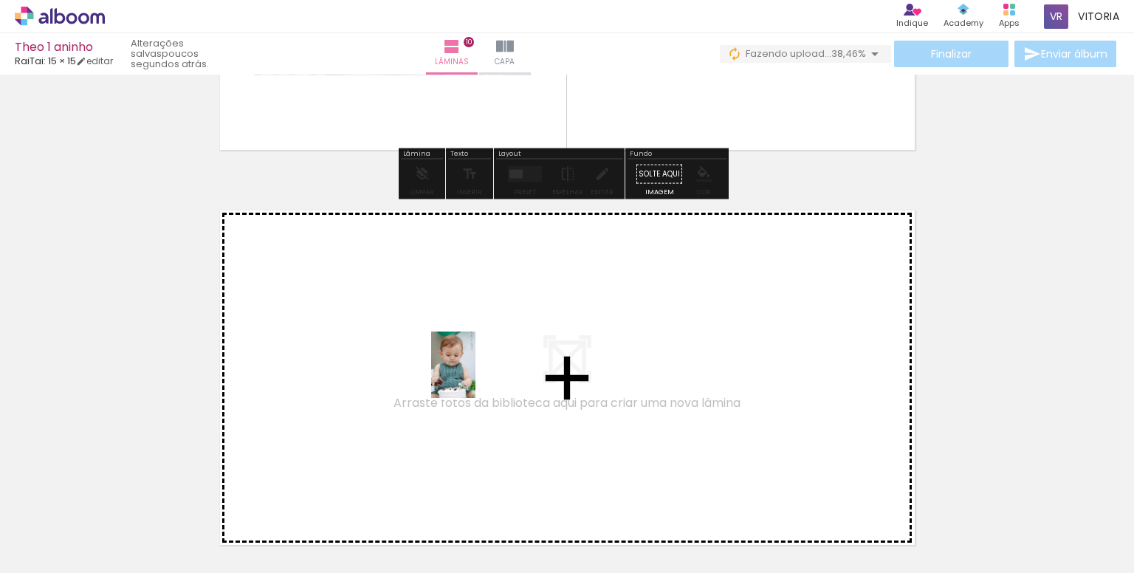
drag, startPoint x: 485, startPoint y: 528, endPoint x: 475, endPoint y: 376, distance: 153.1
click at [475, 376] on quentale-workspace at bounding box center [567, 286] width 1134 height 573
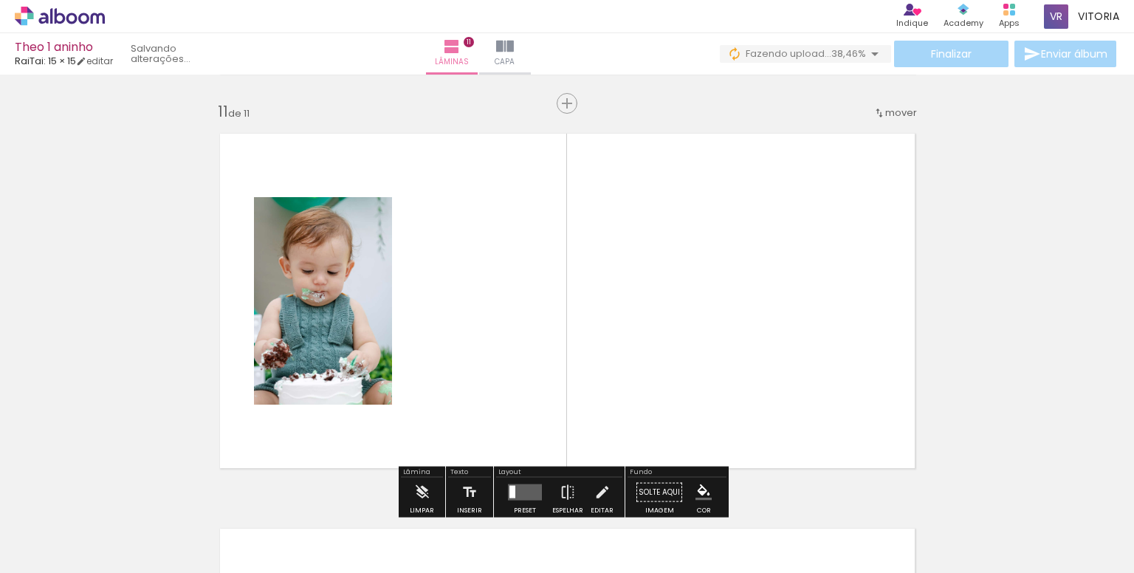
scroll to position [3967, 0]
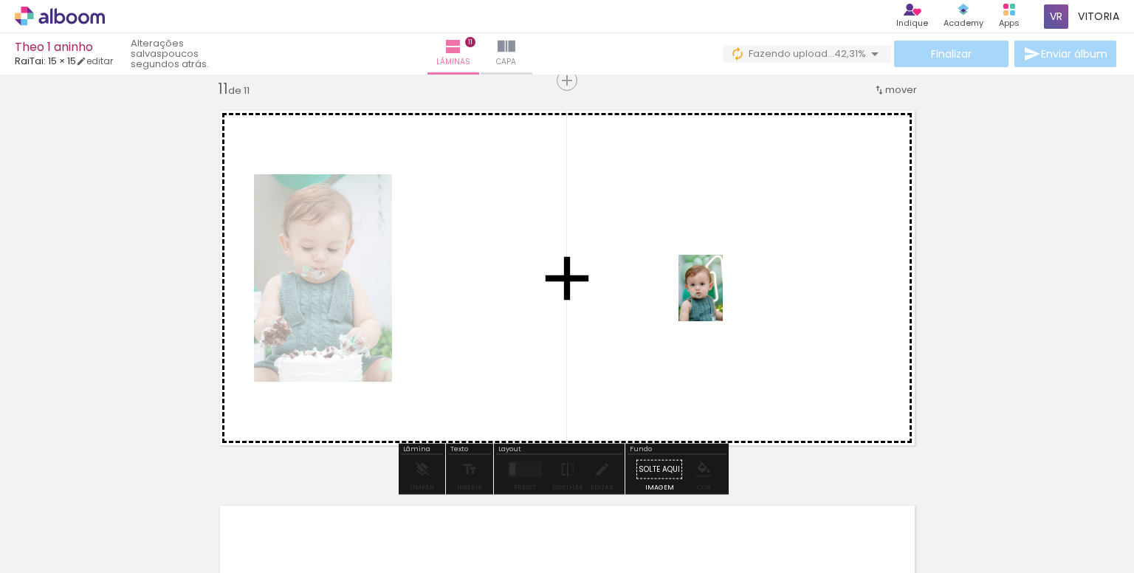
drag, startPoint x: 652, startPoint y: 539, endPoint x: 723, endPoint y: 299, distance: 249.9
click at [723, 299] on quentale-workspace at bounding box center [567, 286] width 1134 height 573
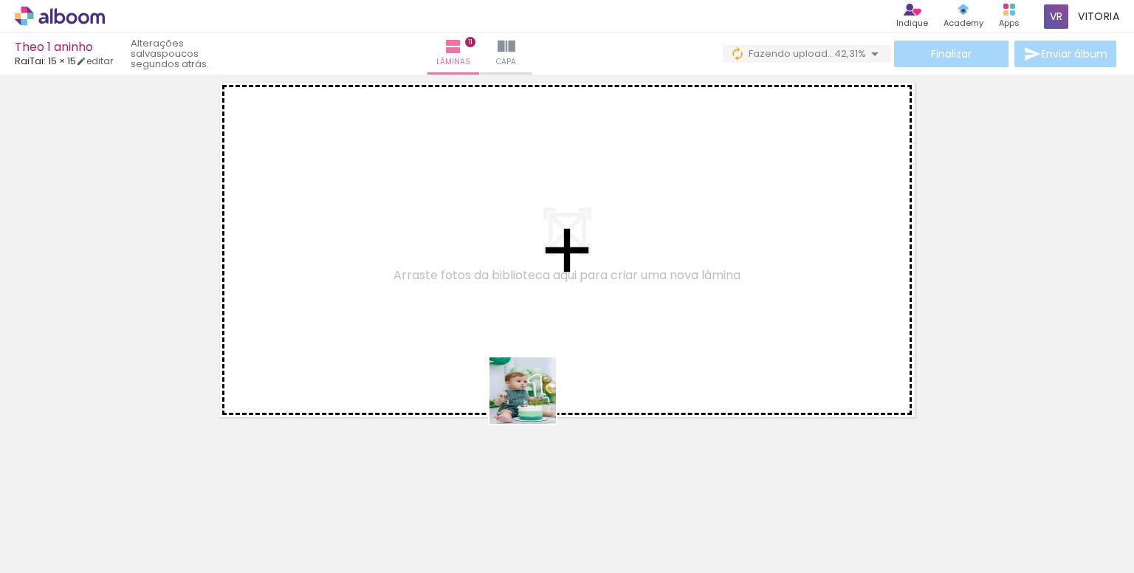
drag, startPoint x: 587, startPoint y: 534, endPoint x: 502, endPoint y: 334, distance: 217.3
click at [502, 334] on quentale-workspace at bounding box center [567, 286] width 1134 height 573
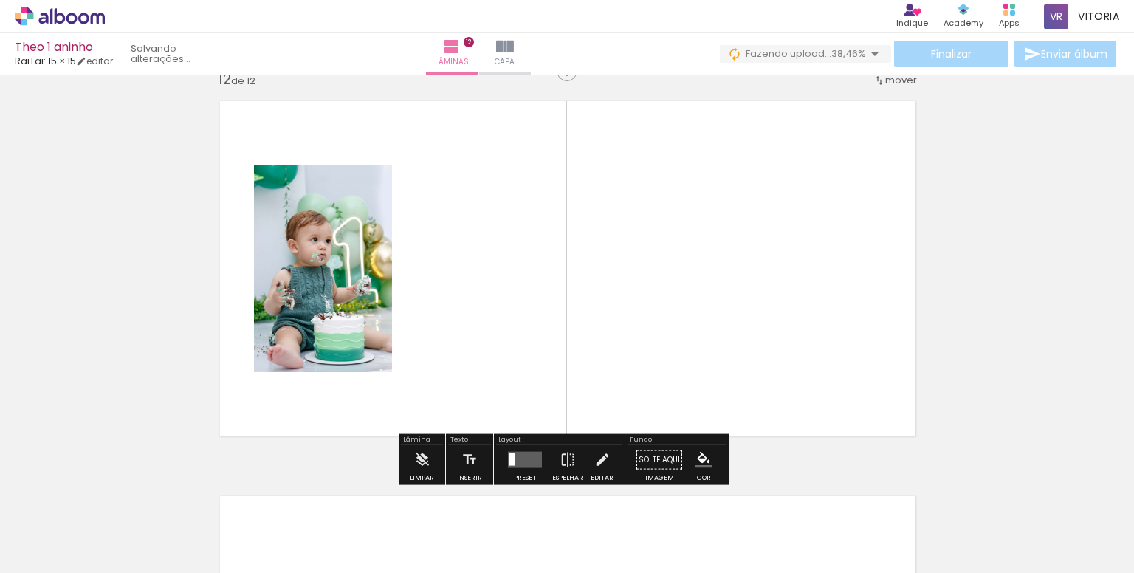
scroll to position [4362, 0]
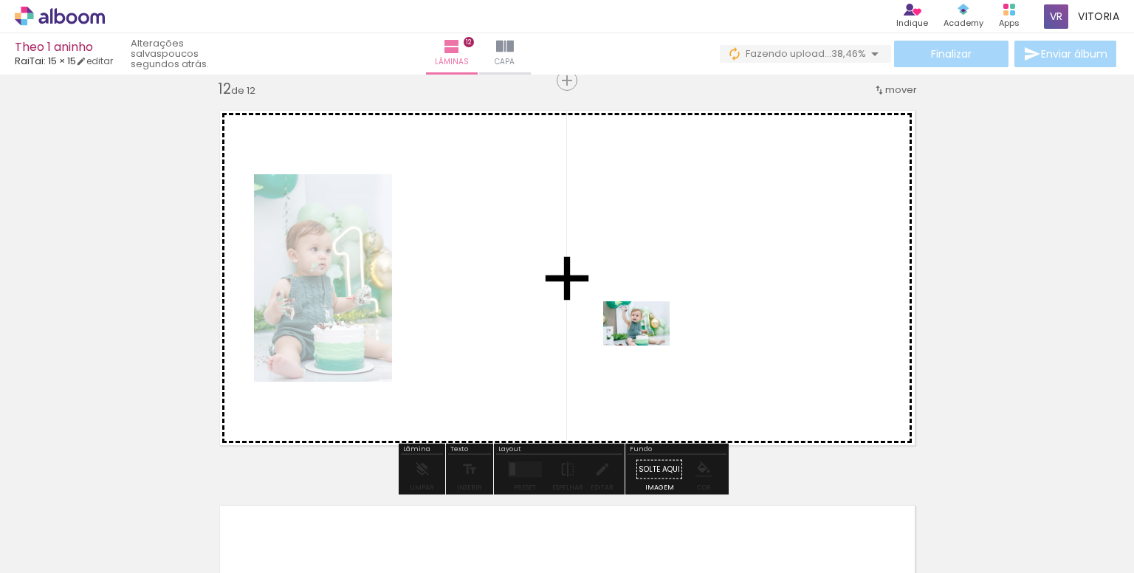
drag, startPoint x: 749, startPoint y: 531, endPoint x: 641, endPoint y: 333, distance: 226.3
click at [641, 333] on quentale-workspace at bounding box center [567, 286] width 1134 height 573
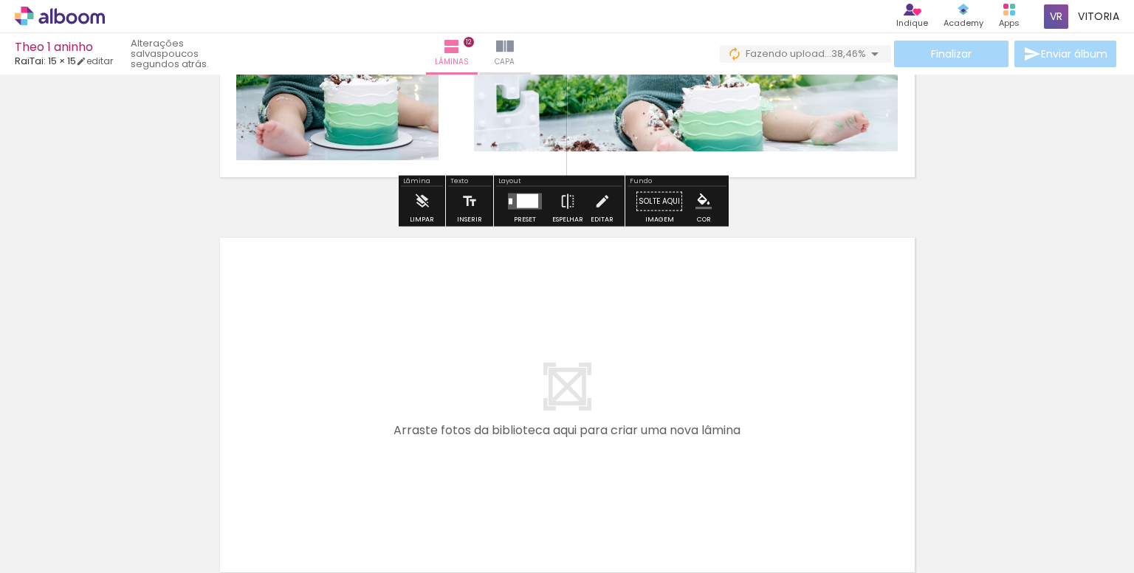
scroll to position [4731, 0]
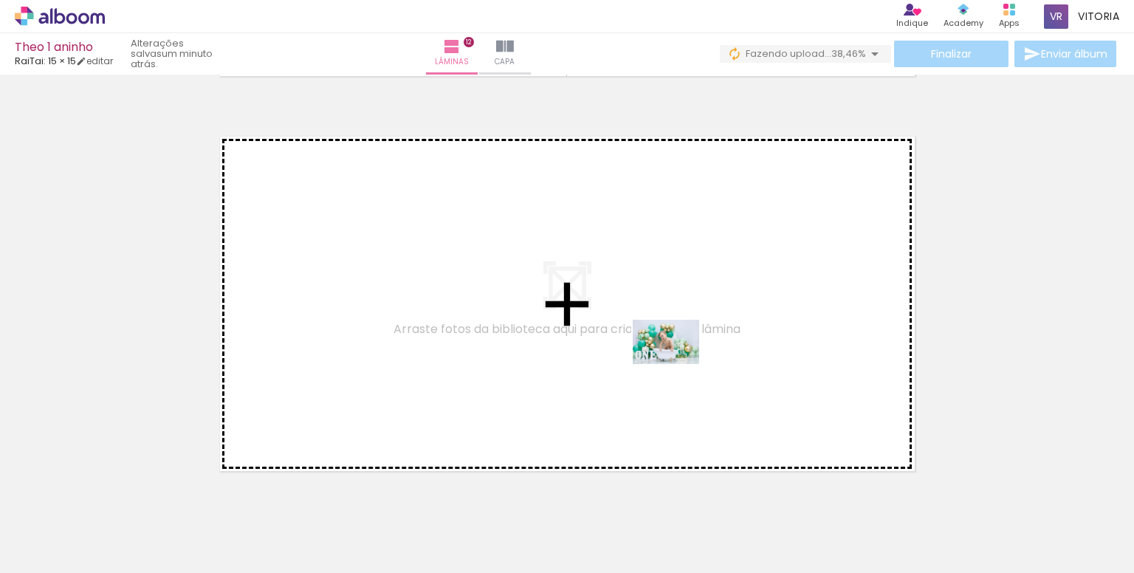
drag, startPoint x: 1095, startPoint y: 534, endPoint x: 644, endPoint y: 349, distance: 487.6
click at [644, 349] on quentale-workspace at bounding box center [567, 286] width 1134 height 573
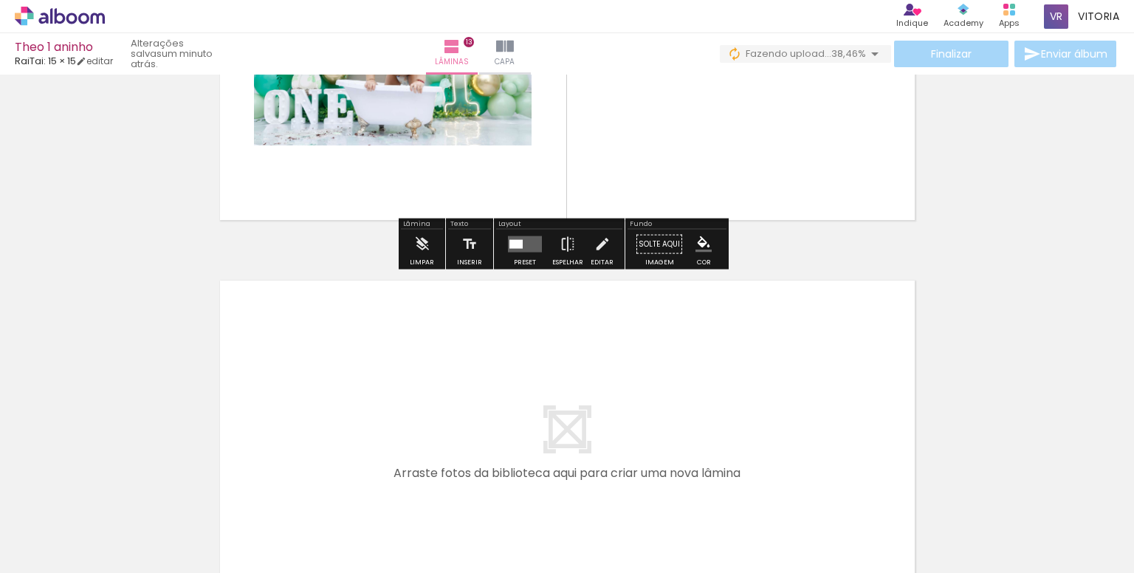
scroll to position [5052, 0]
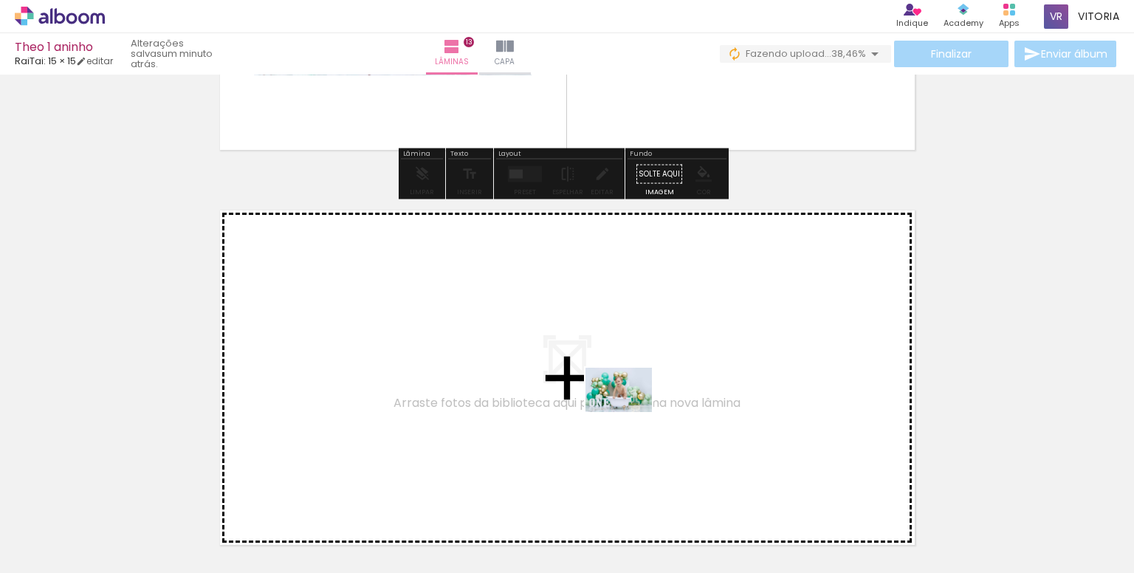
drag, startPoint x: 988, startPoint y: 525, endPoint x: 537, endPoint y: 382, distance: 473.7
click at [537, 382] on quentale-workspace at bounding box center [567, 286] width 1134 height 573
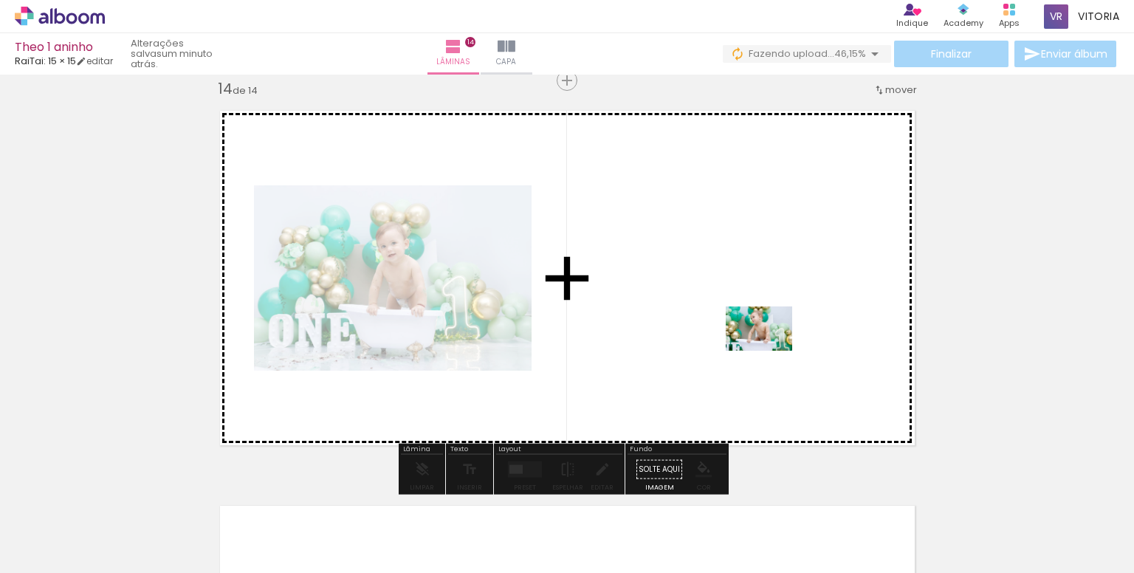
drag, startPoint x: 921, startPoint y: 534, endPoint x: 727, endPoint y: 311, distance: 295.0
click at [727, 311] on quentale-workspace at bounding box center [567, 286] width 1134 height 573
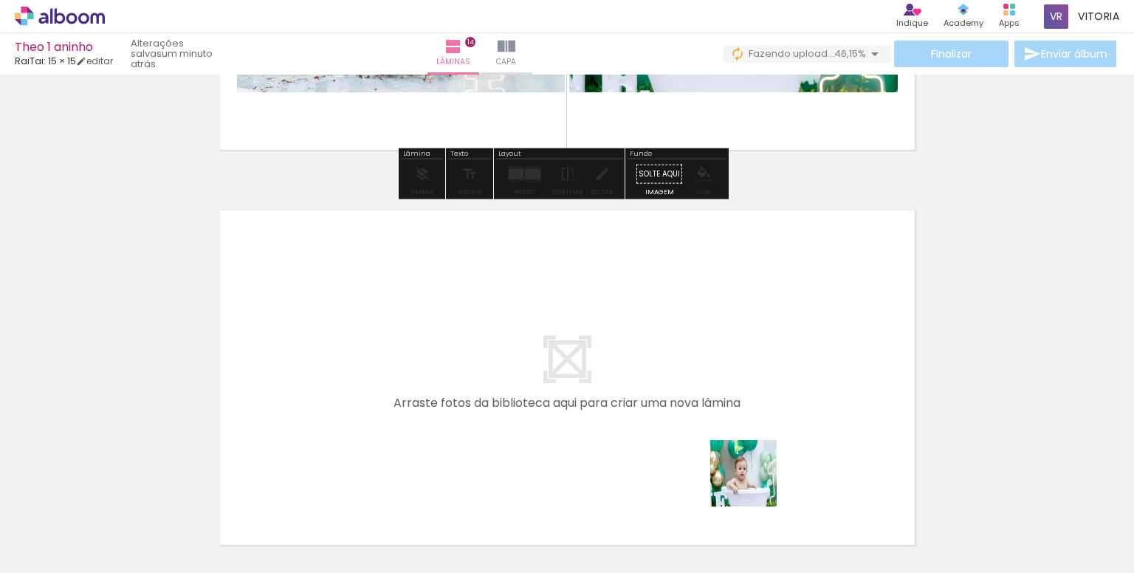
drag, startPoint x: 840, startPoint y: 540, endPoint x: 637, endPoint y: 398, distance: 247.6
click at [637, 398] on quentale-workspace at bounding box center [567, 286] width 1134 height 573
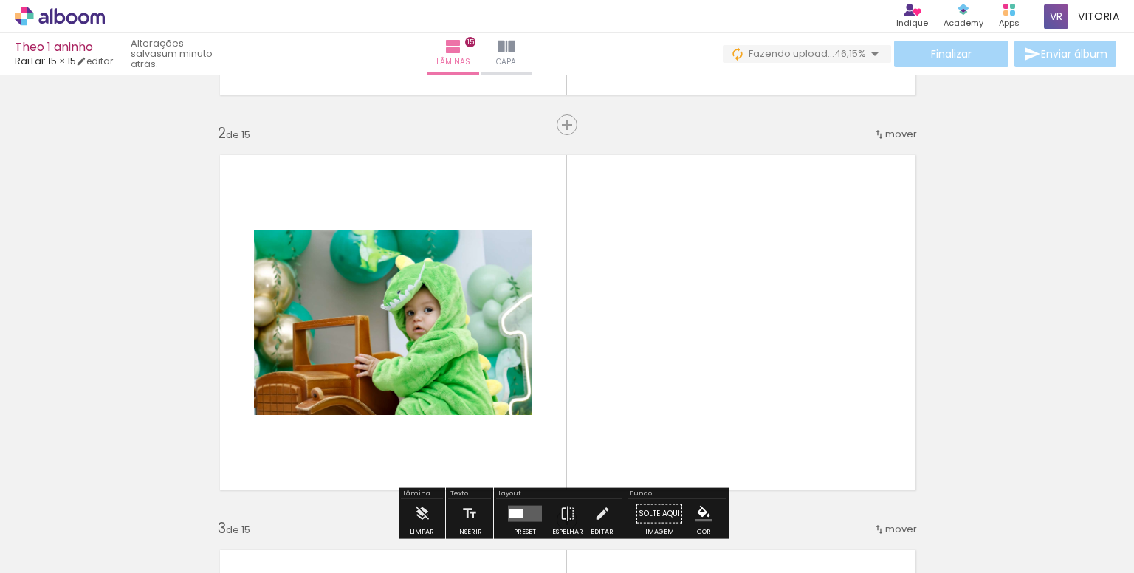
scroll to position [443, 0]
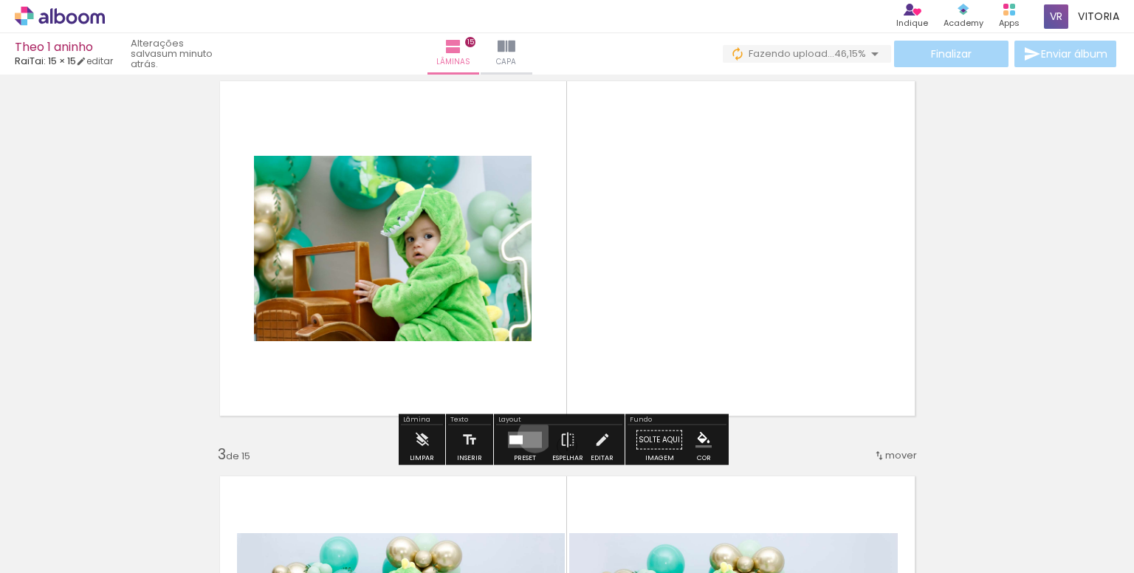
click at [531, 435] on quentale-layouter at bounding box center [525, 440] width 34 height 16
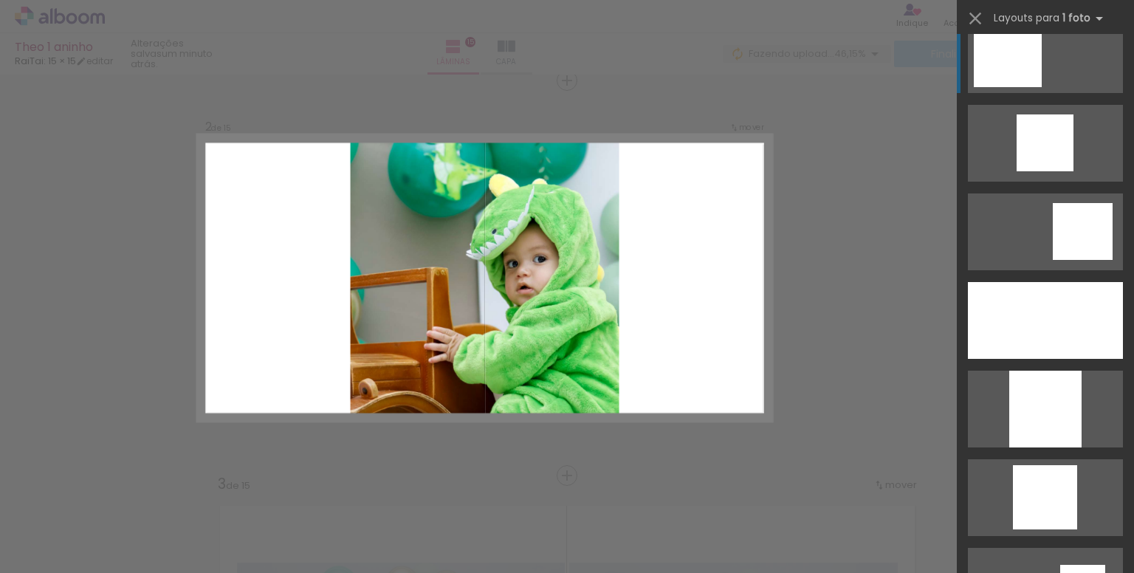
scroll to position [960, 0]
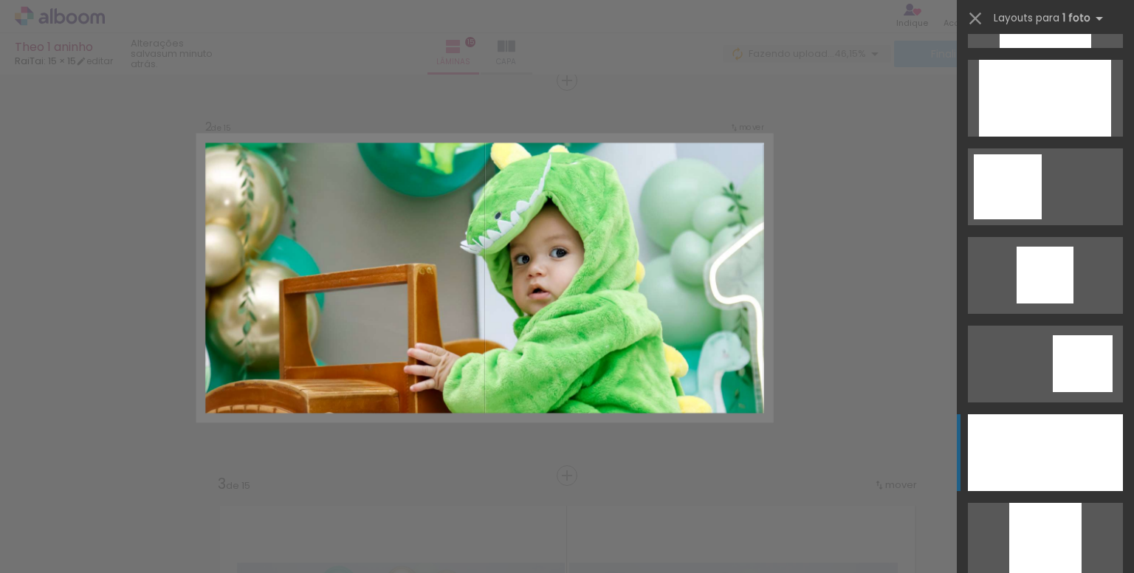
click at [1039, 437] on div at bounding box center [1045, 452] width 155 height 77
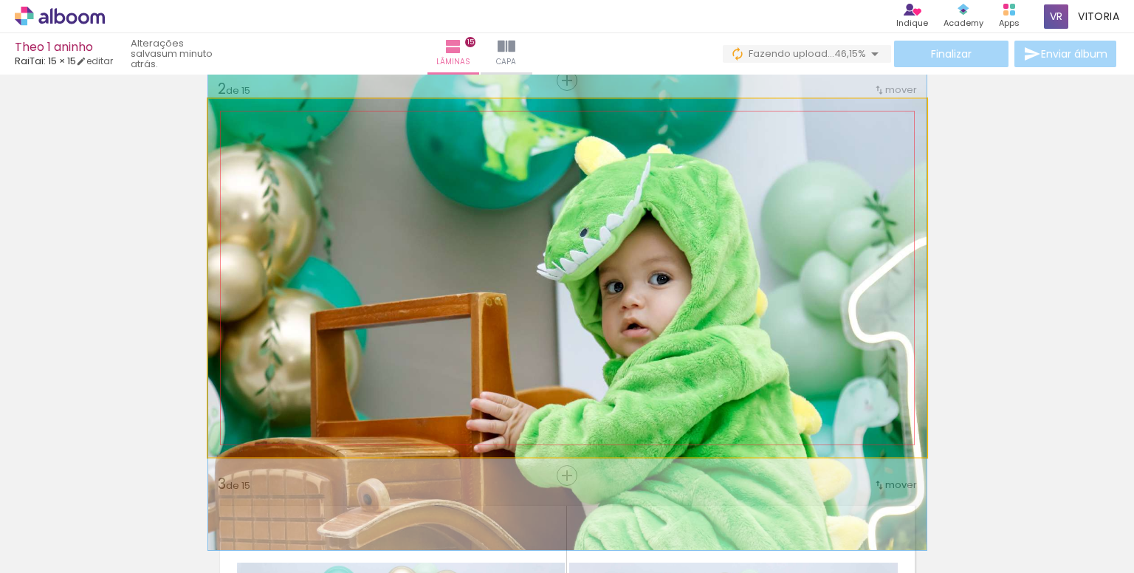
drag, startPoint x: 748, startPoint y: 296, endPoint x: 752, endPoint y: 328, distance: 32.7
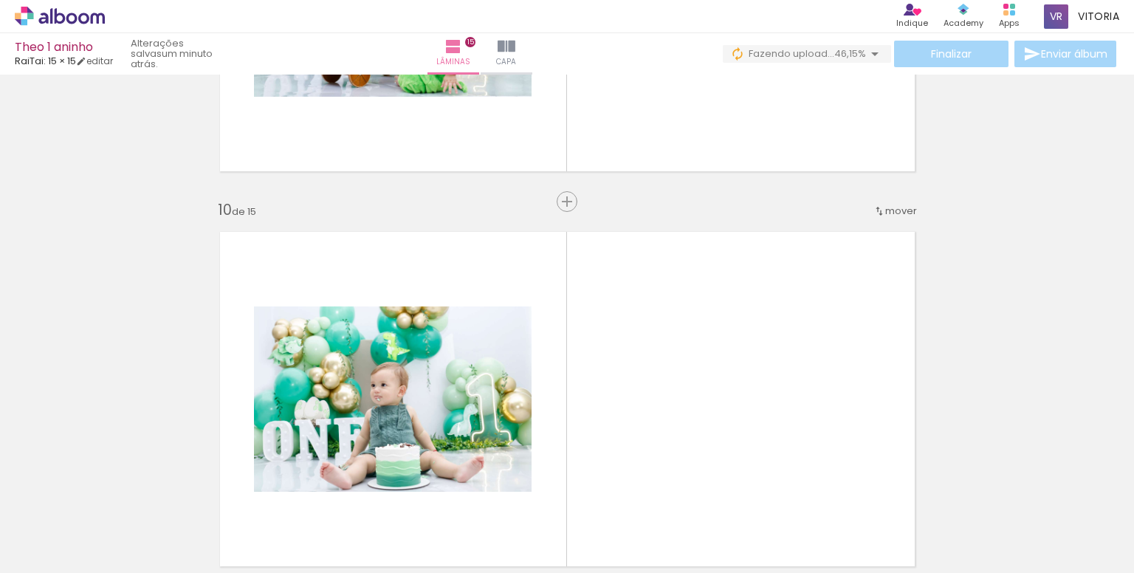
scroll to position [3218, 0]
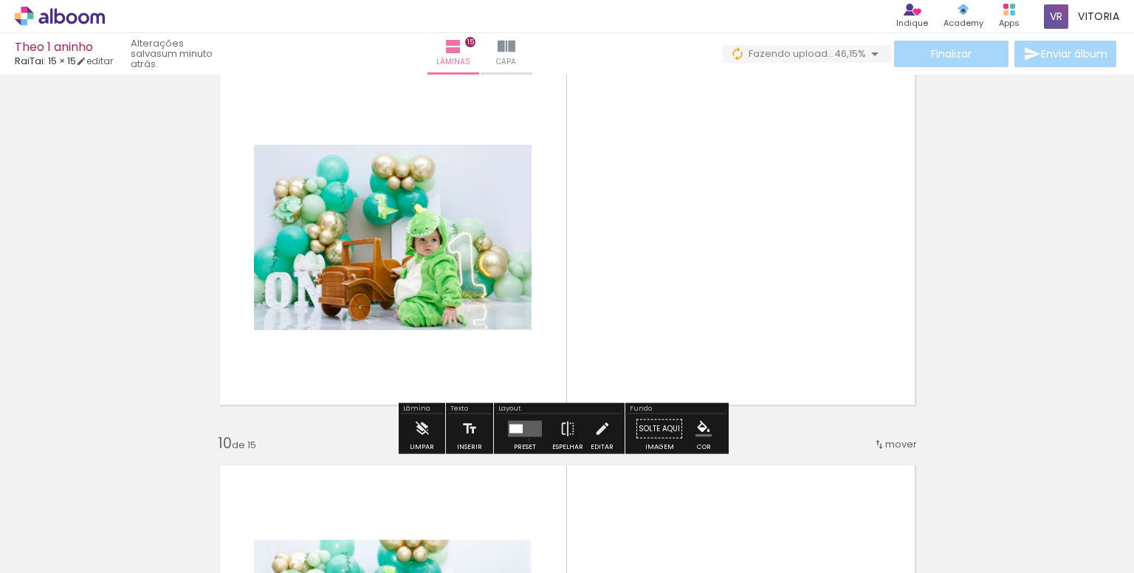
click at [526, 438] on div at bounding box center [525, 429] width 40 height 30
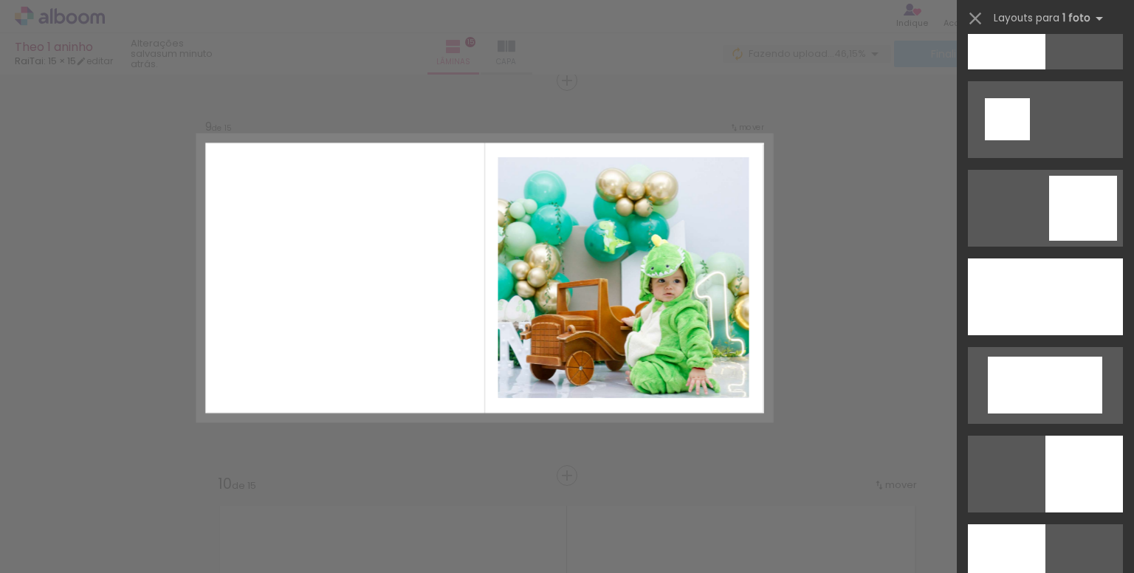
scroll to position [1919, 0]
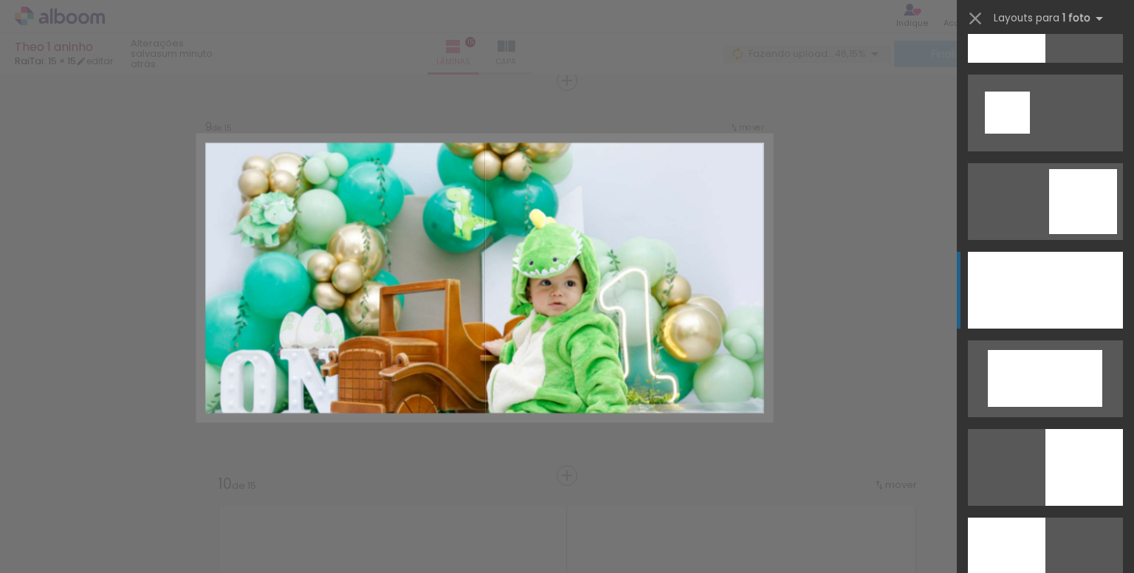
click at [1050, 283] on div at bounding box center [1045, 290] width 155 height 77
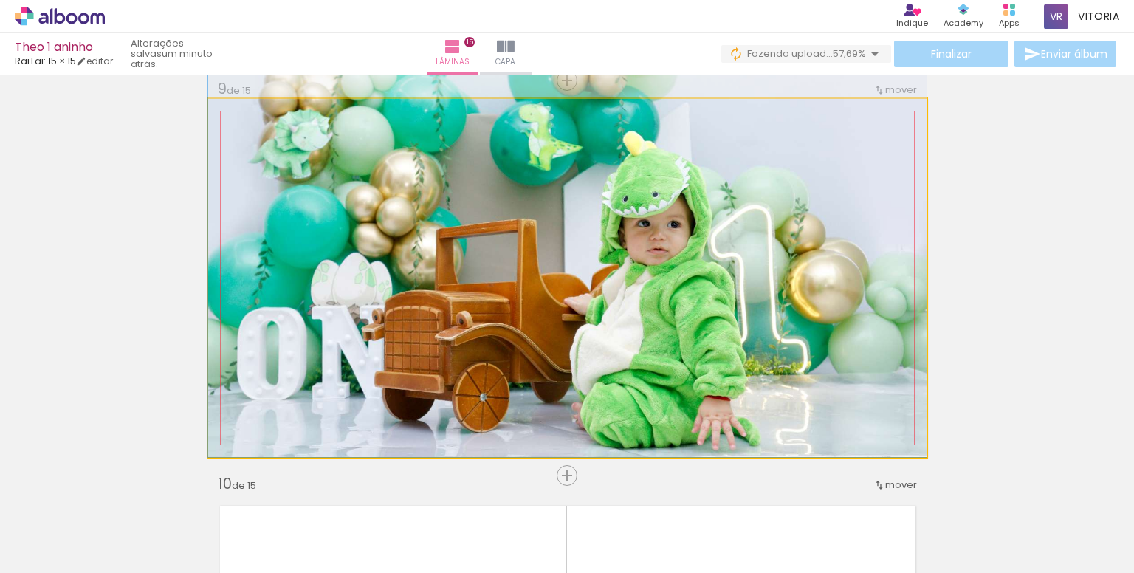
drag, startPoint x: 615, startPoint y: 373, endPoint x: 643, endPoint y: 272, distance: 105.7
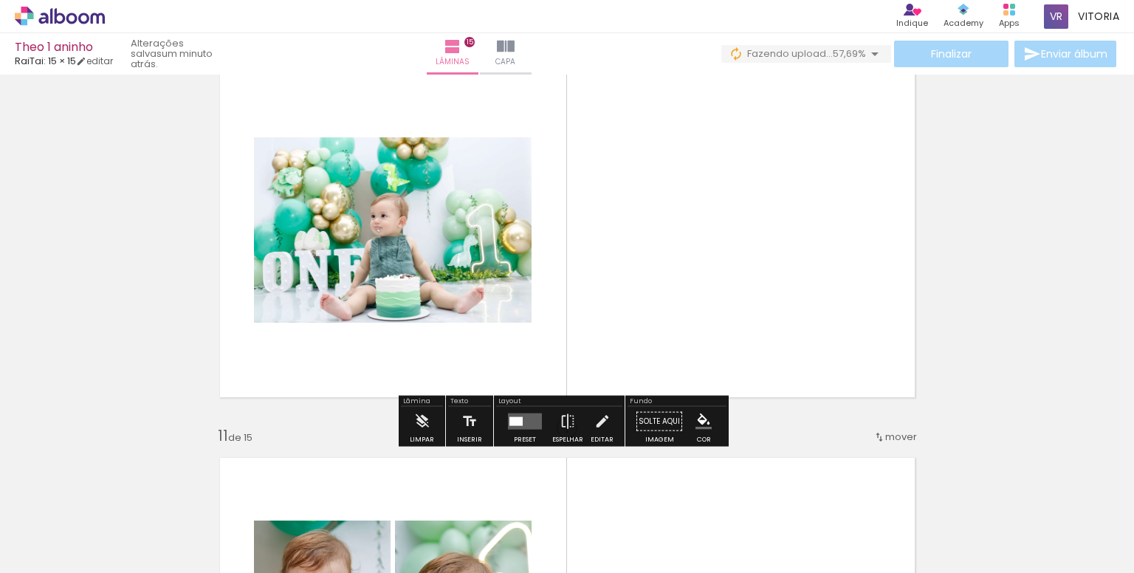
scroll to position [3694, 0]
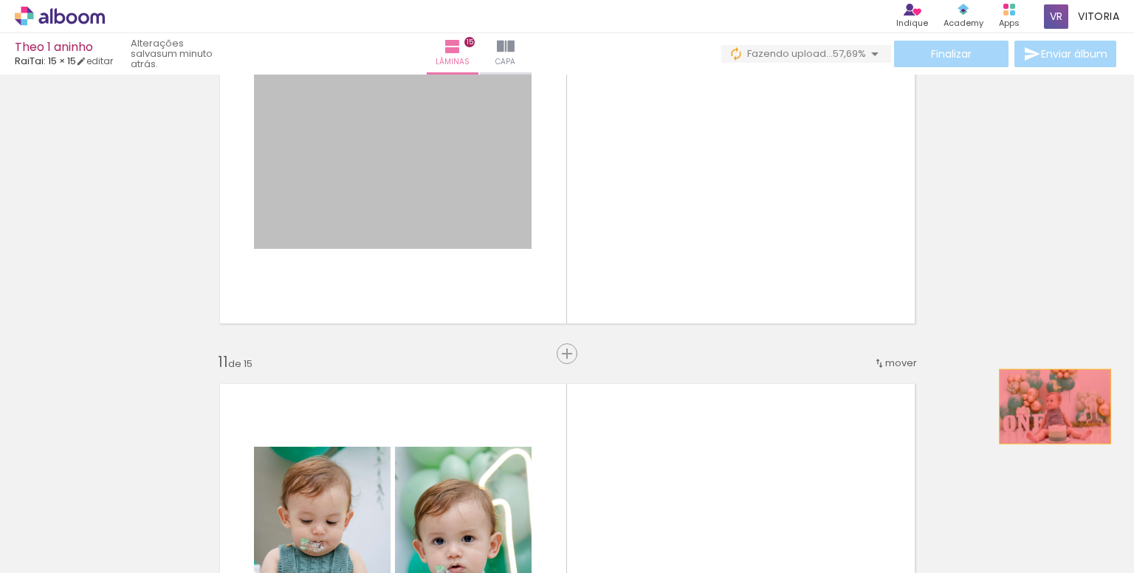
drag, startPoint x: 450, startPoint y: 197, endPoint x: 1049, endPoint y: 406, distance: 634.7
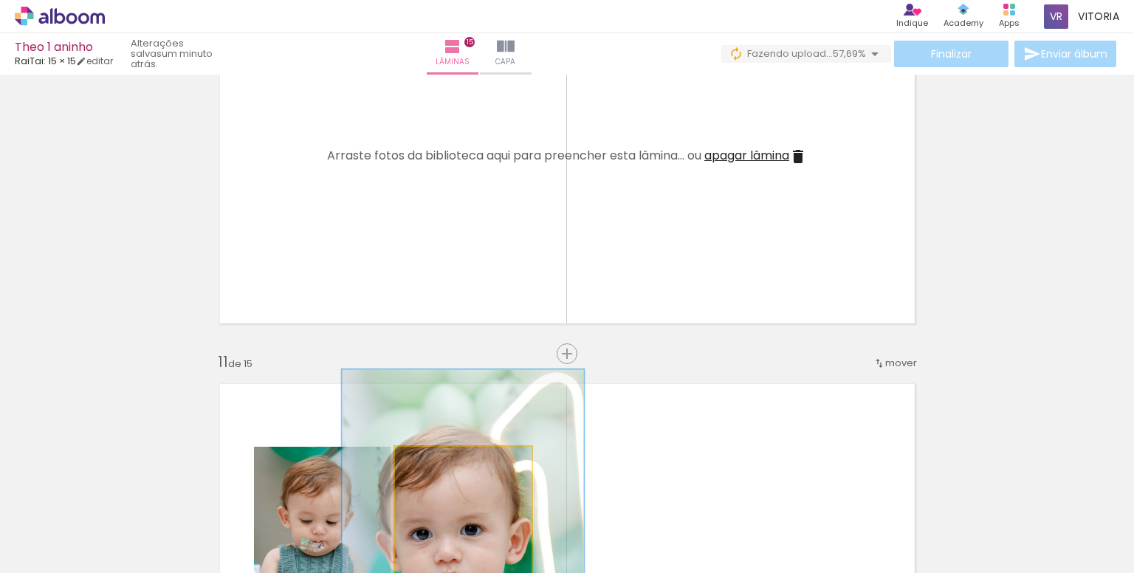
drag, startPoint x: 477, startPoint y: 460, endPoint x: 466, endPoint y: 417, distance: 44.0
type paper-slider "174"
click at [466, 447] on quentale-photo at bounding box center [463, 551] width 137 height 208
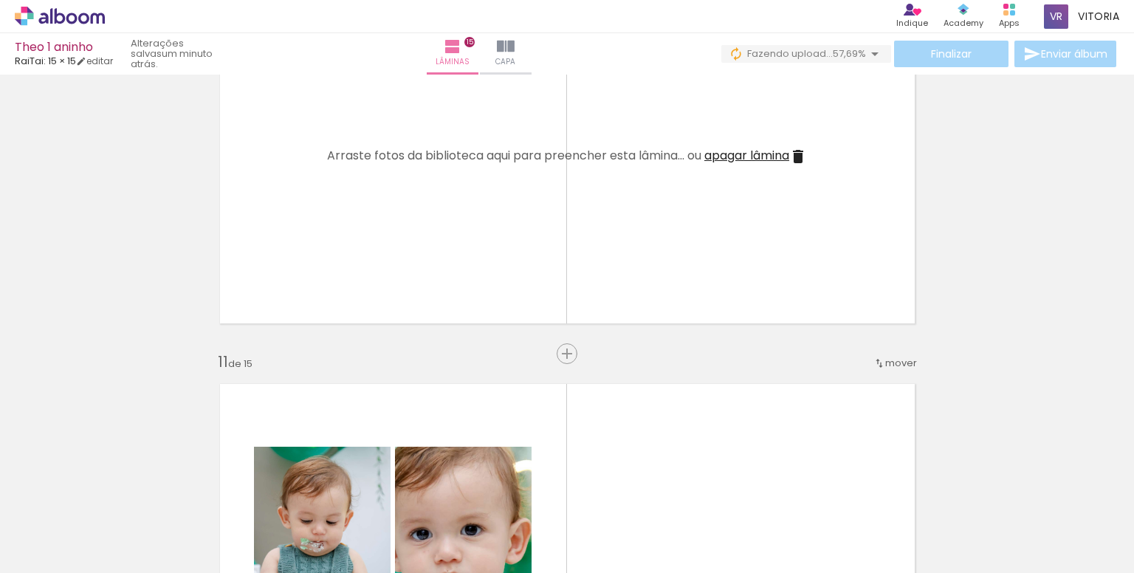
scroll to position [3842, 0]
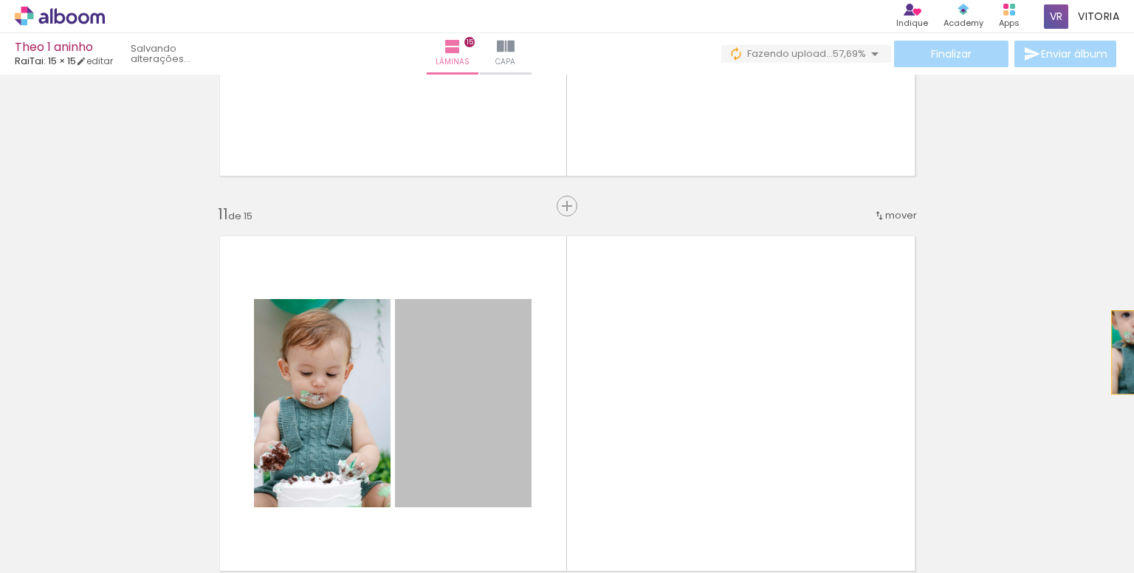
drag, startPoint x: 477, startPoint y: 401, endPoint x: 1043, endPoint y: 345, distance: 568.8
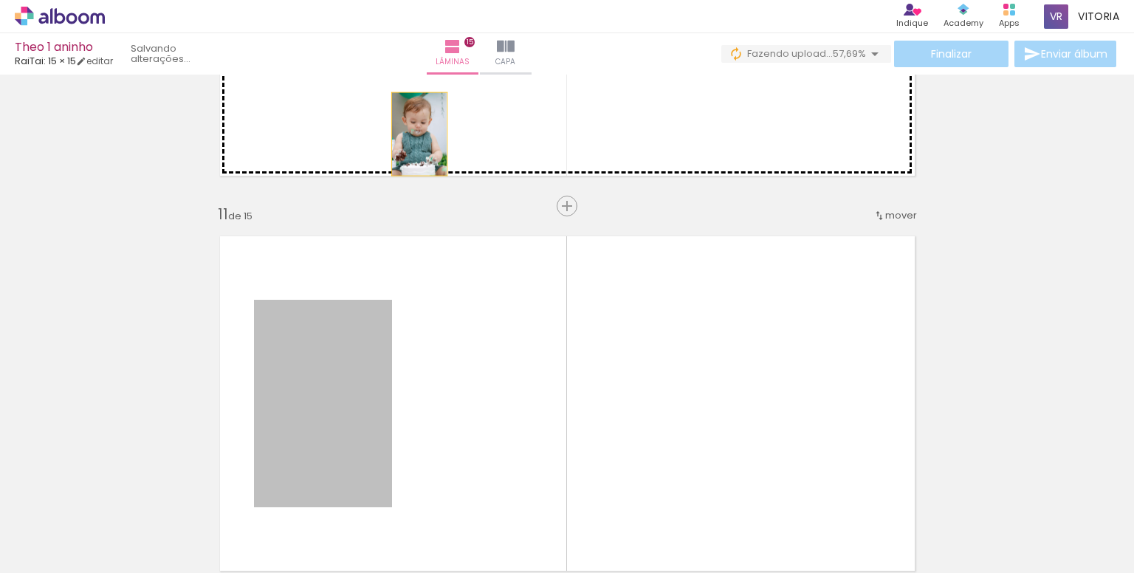
drag, startPoint x: 348, startPoint y: 398, endPoint x: 413, endPoint y: 134, distance: 272.1
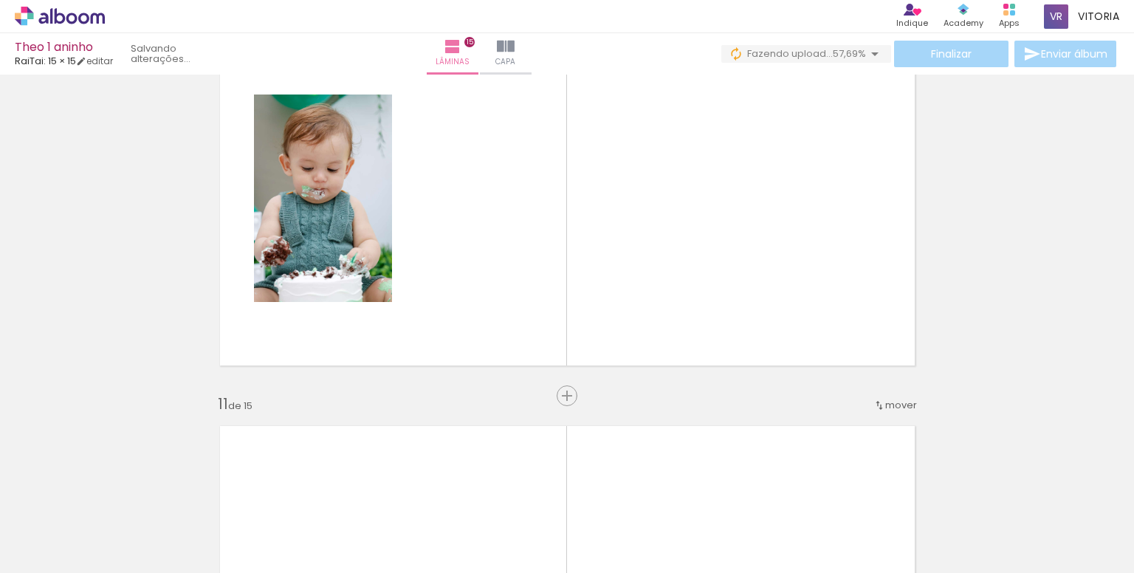
scroll to position [3620, 0]
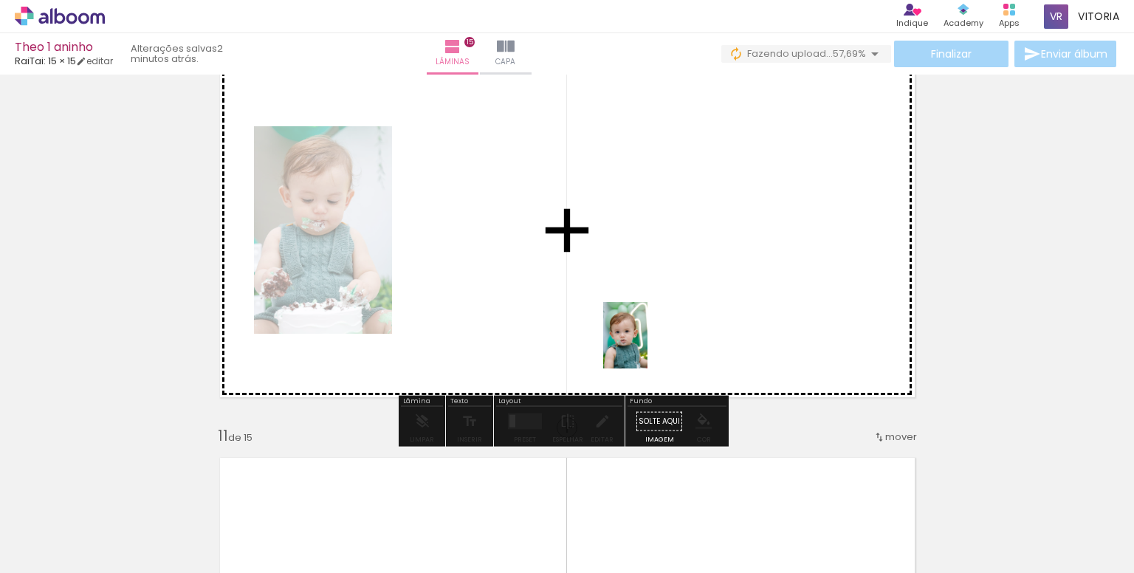
drag, startPoint x: 640, startPoint y: 523, endPoint x: 647, endPoint y: 343, distance: 180.2
click at [647, 343] on quentale-workspace at bounding box center [567, 286] width 1134 height 573
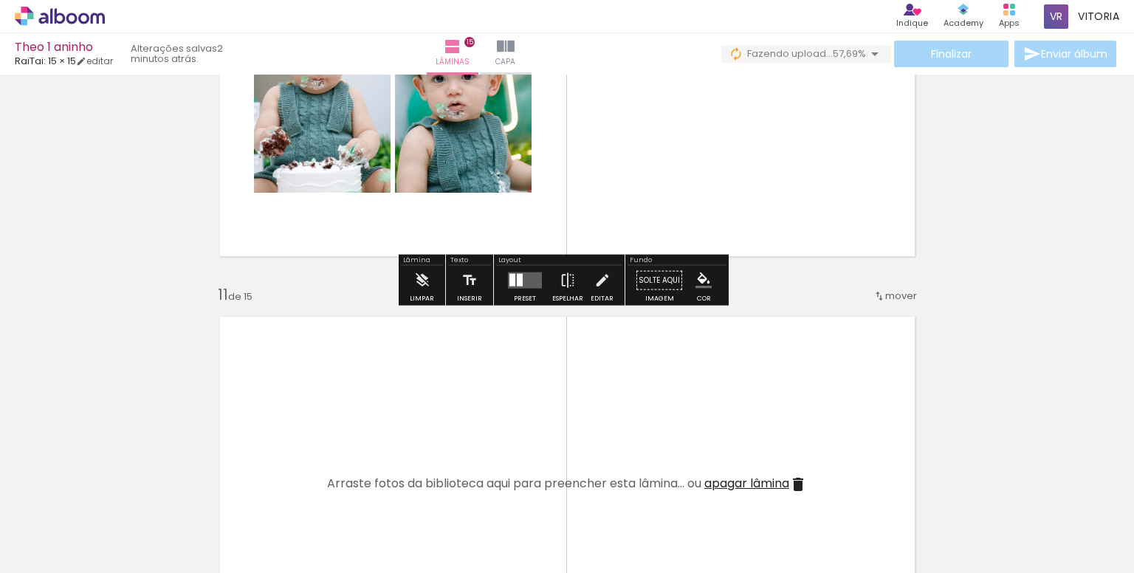
scroll to position [3768, 0]
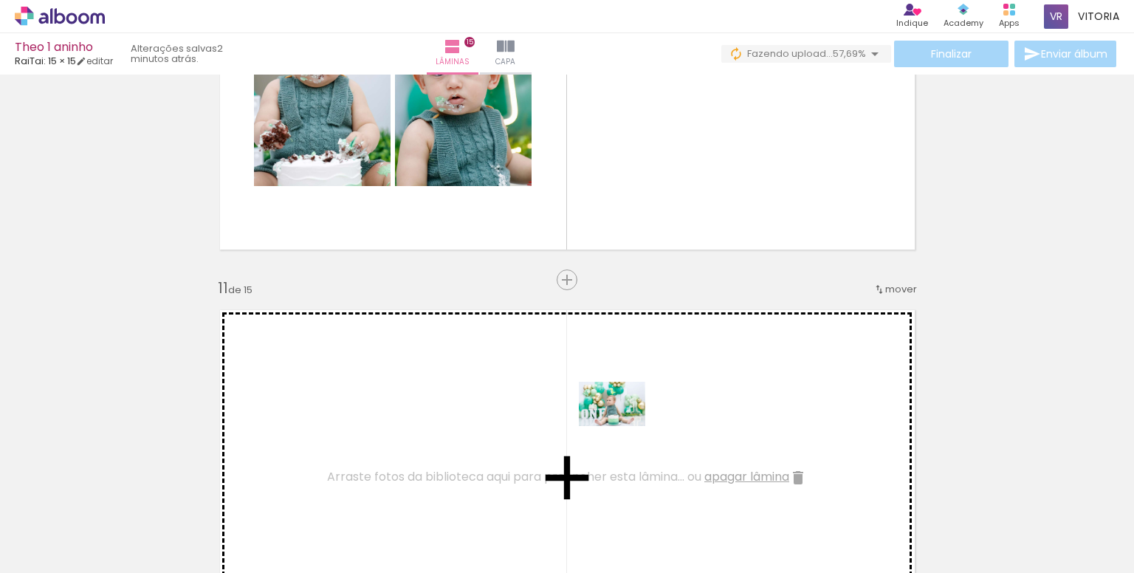
drag, startPoint x: 419, startPoint y: 531, endPoint x: 623, endPoint y: 424, distance: 229.8
click at [623, 424] on quentale-workspace at bounding box center [567, 286] width 1134 height 573
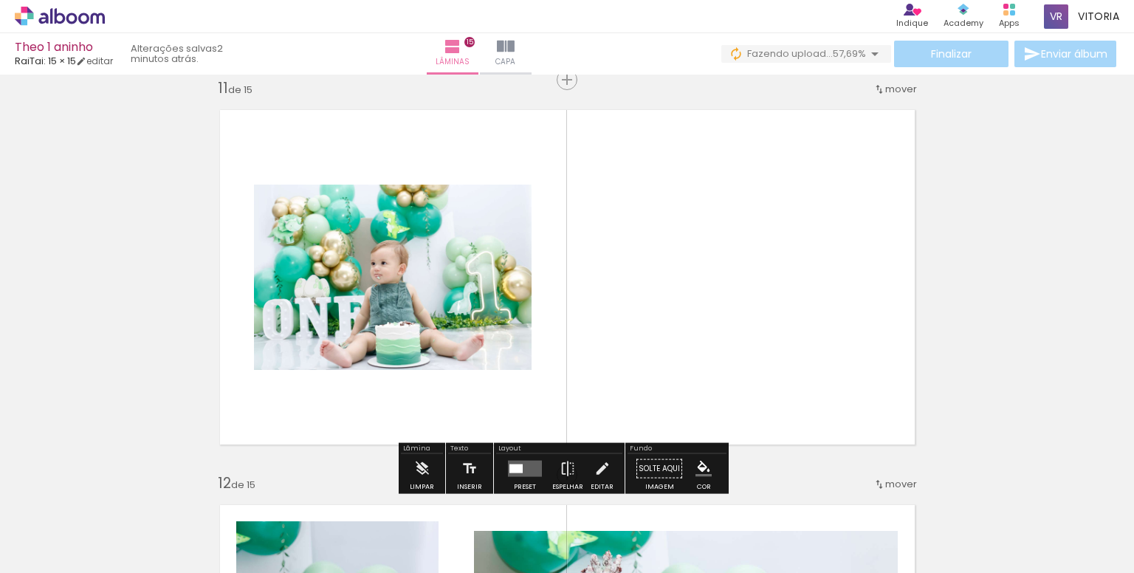
scroll to position [3989, 0]
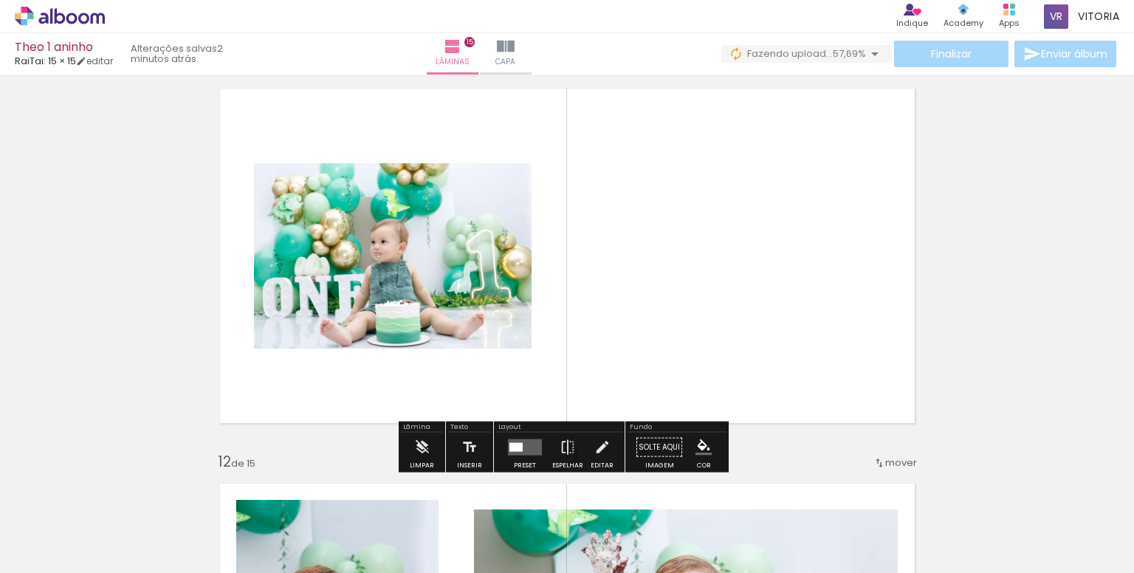
click at [517, 452] on quentale-layouter at bounding box center [525, 447] width 34 height 16
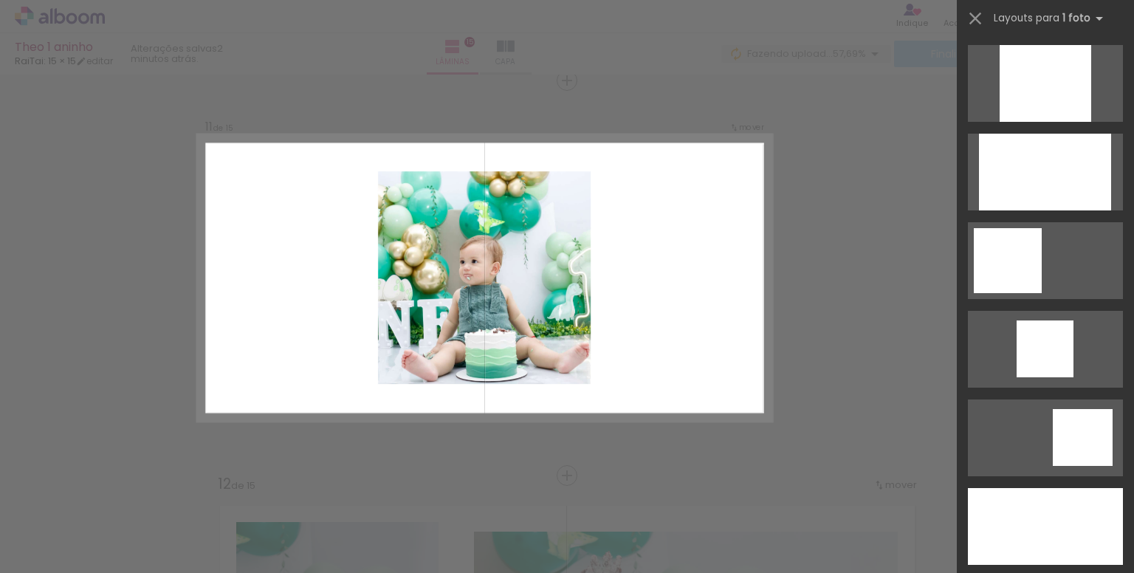
scroll to position [1107, 0]
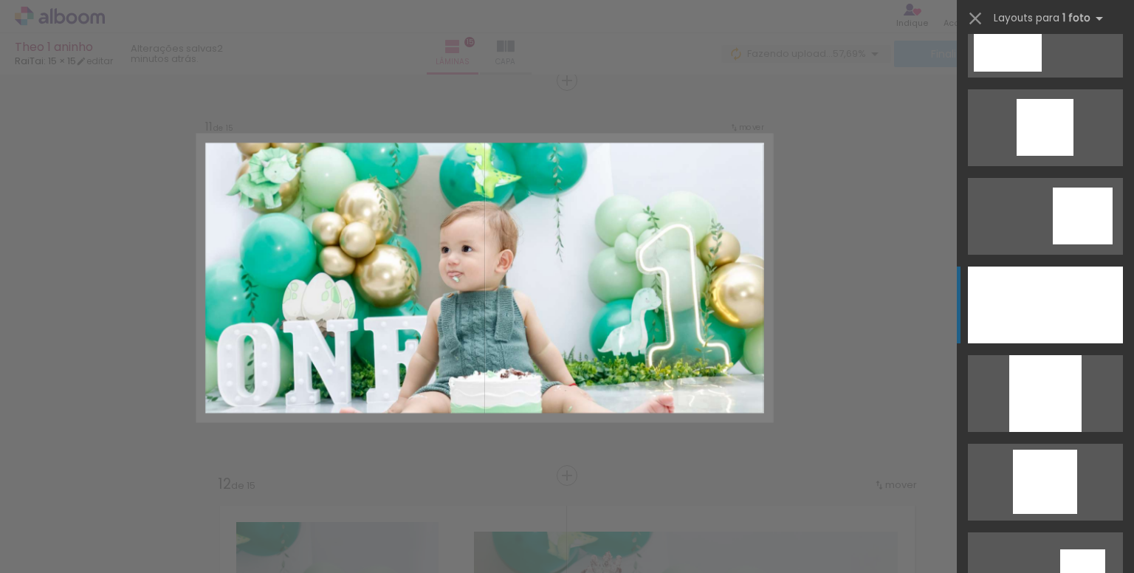
click at [1024, 297] on div at bounding box center [1045, 304] width 155 height 77
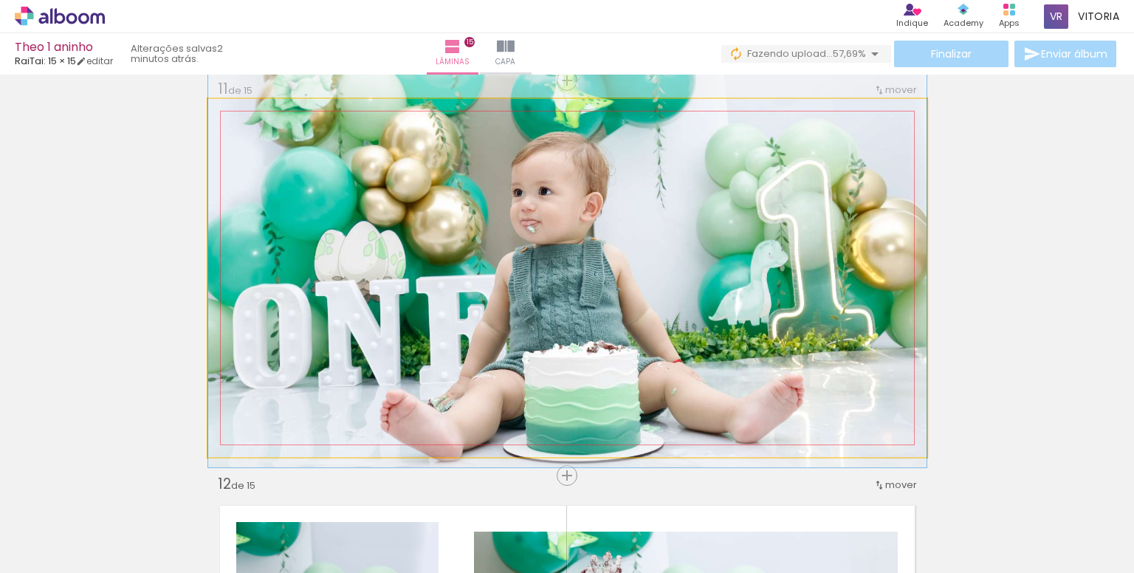
drag, startPoint x: 579, startPoint y: 367, endPoint x: 601, endPoint y: 317, distance: 54.9
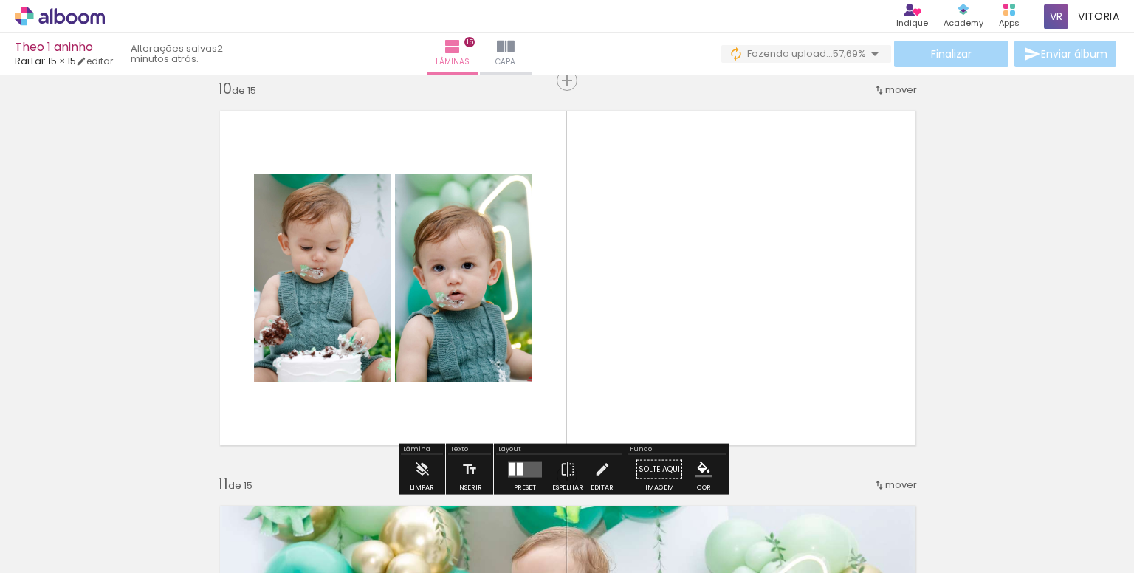
scroll to position [3598, 0]
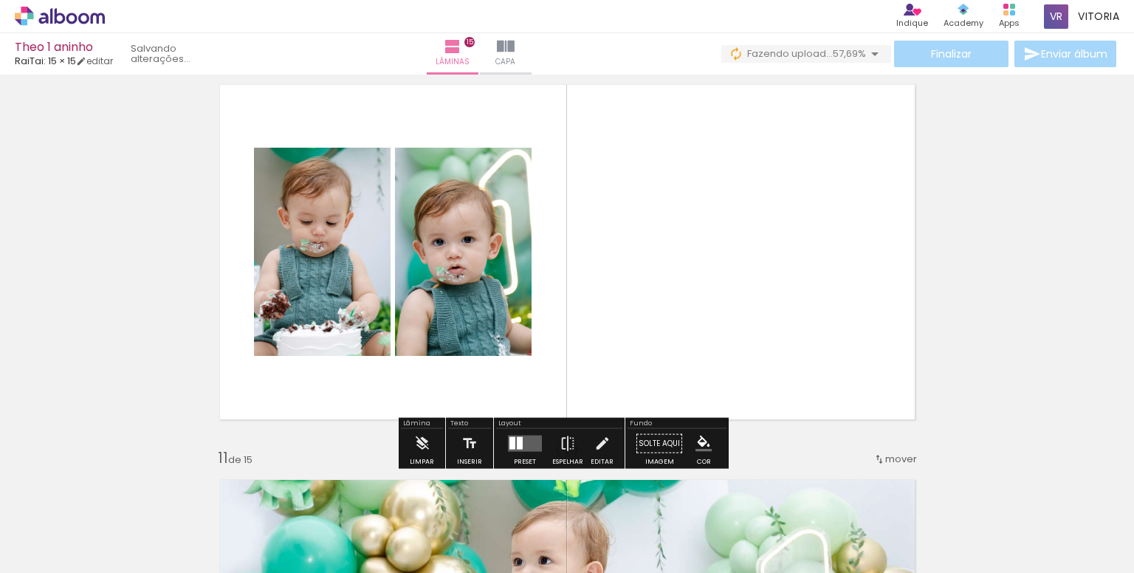
click at [525, 444] on quentale-layouter at bounding box center [525, 443] width 34 height 16
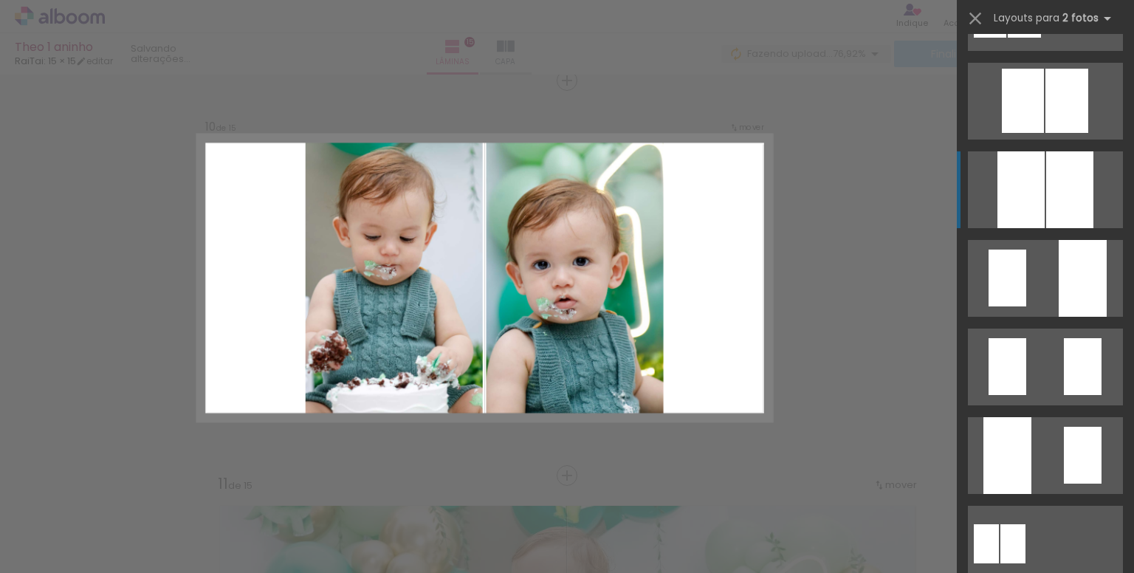
scroll to position [517, 0]
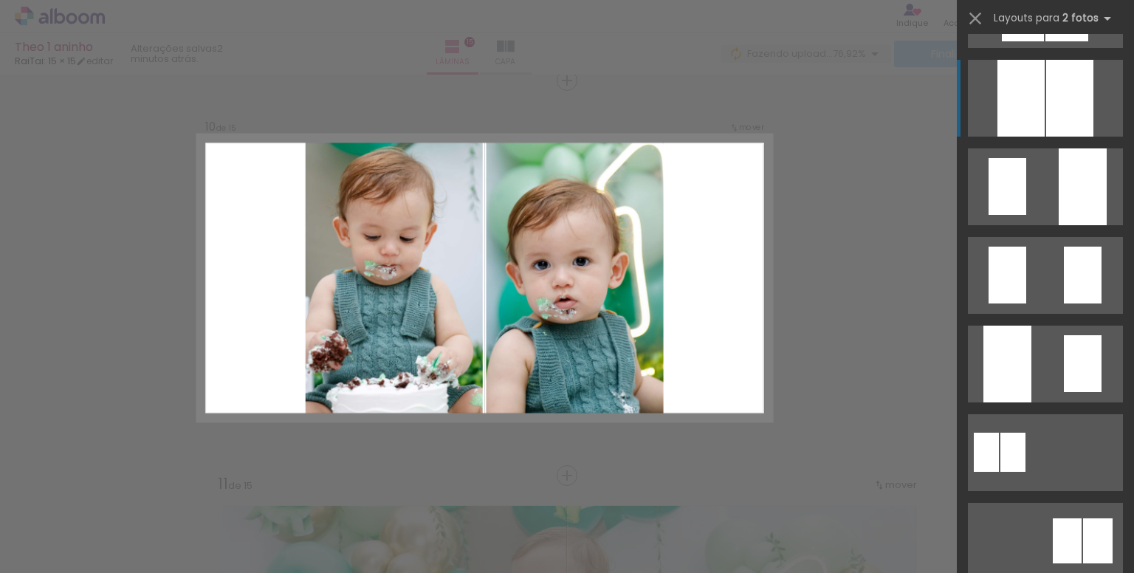
click at [1046, 104] on div at bounding box center [1069, 98] width 47 height 77
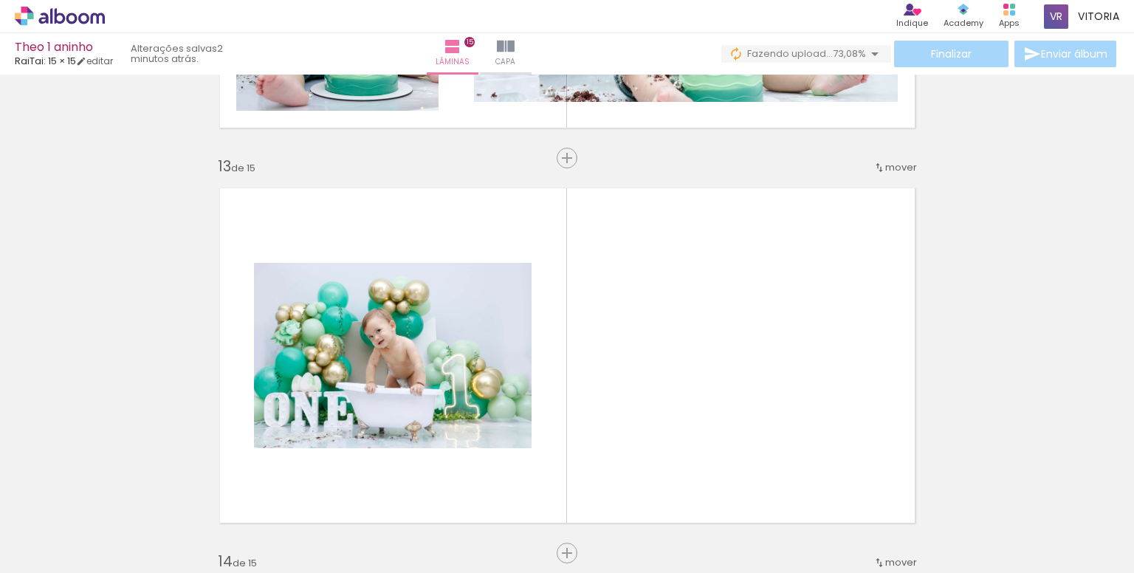
scroll to position [4827, 0]
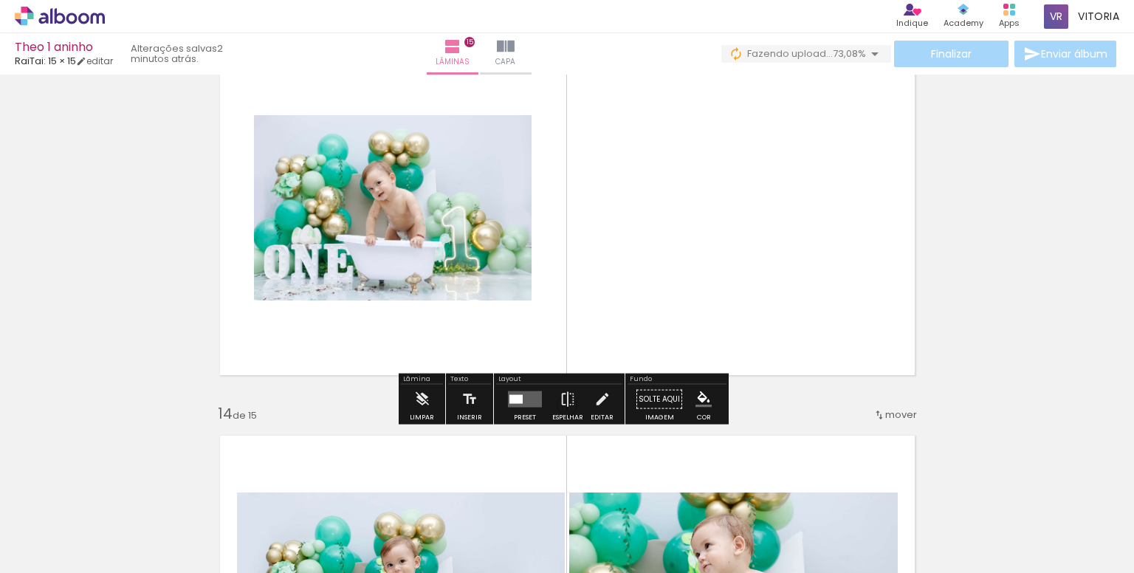
click at [530, 396] on quentale-layouter at bounding box center [525, 399] width 34 height 16
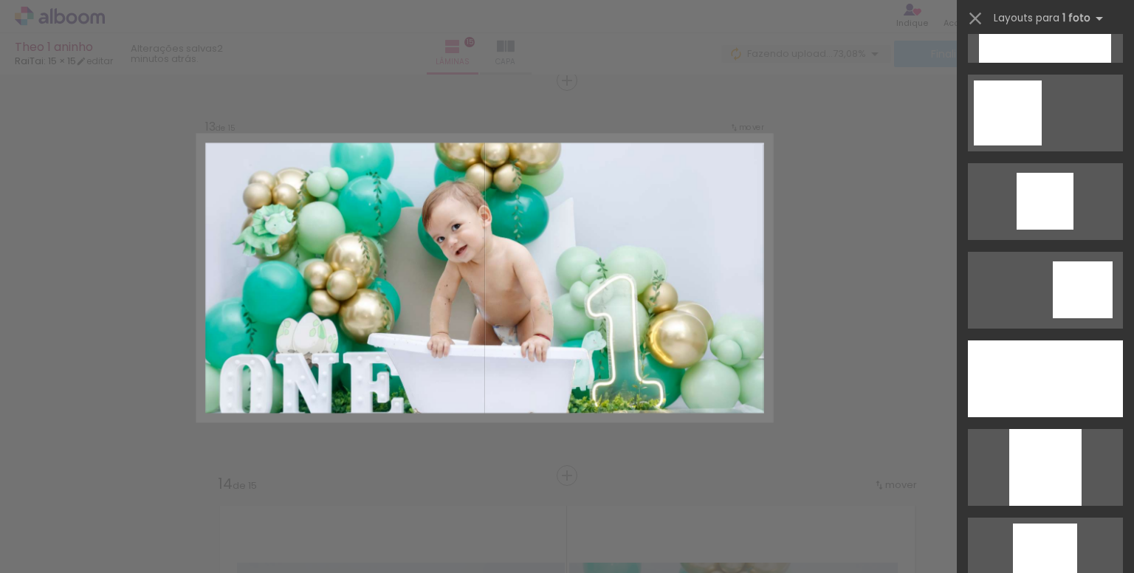
scroll to position [1181, 0]
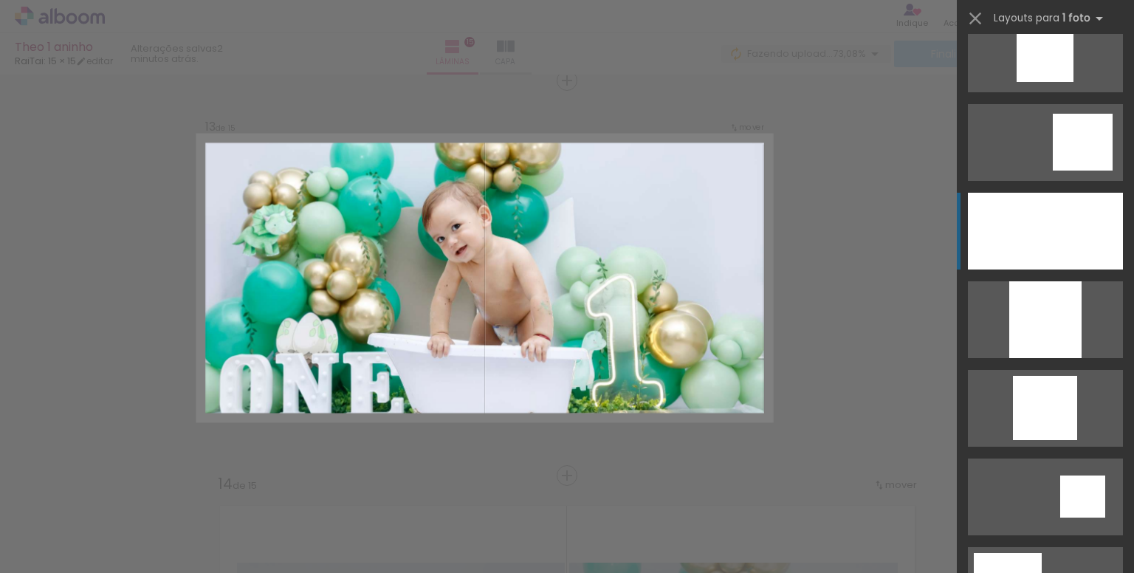
click at [1049, 241] on div at bounding box center [1045, 231] width 155 height 77
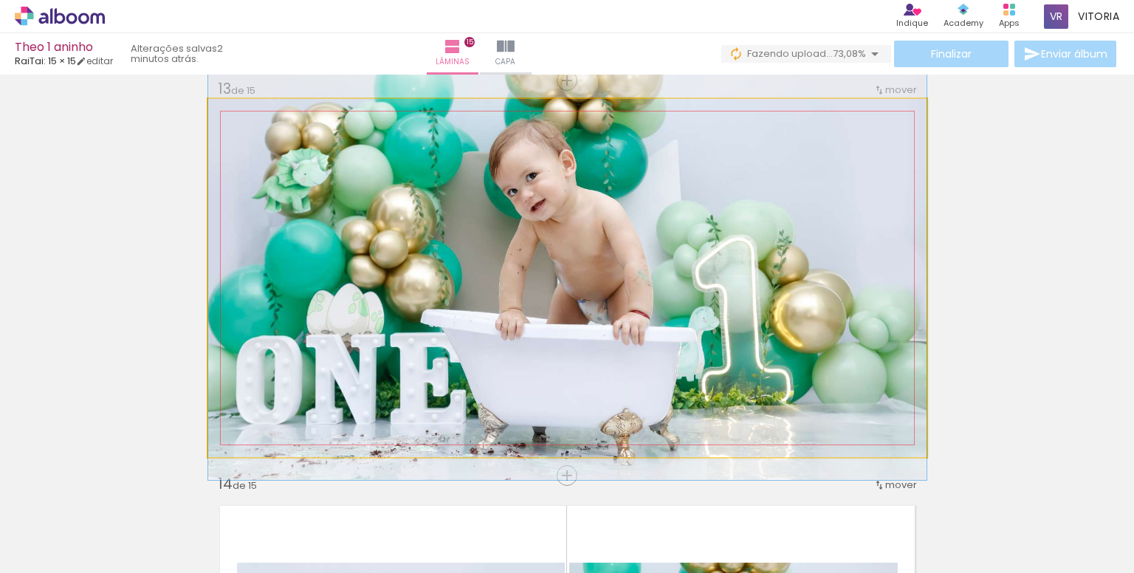
drag, startPoint x: 635, startPoint y: 331, endPoint x: 644, endPoint y: 293, distance: 38.8
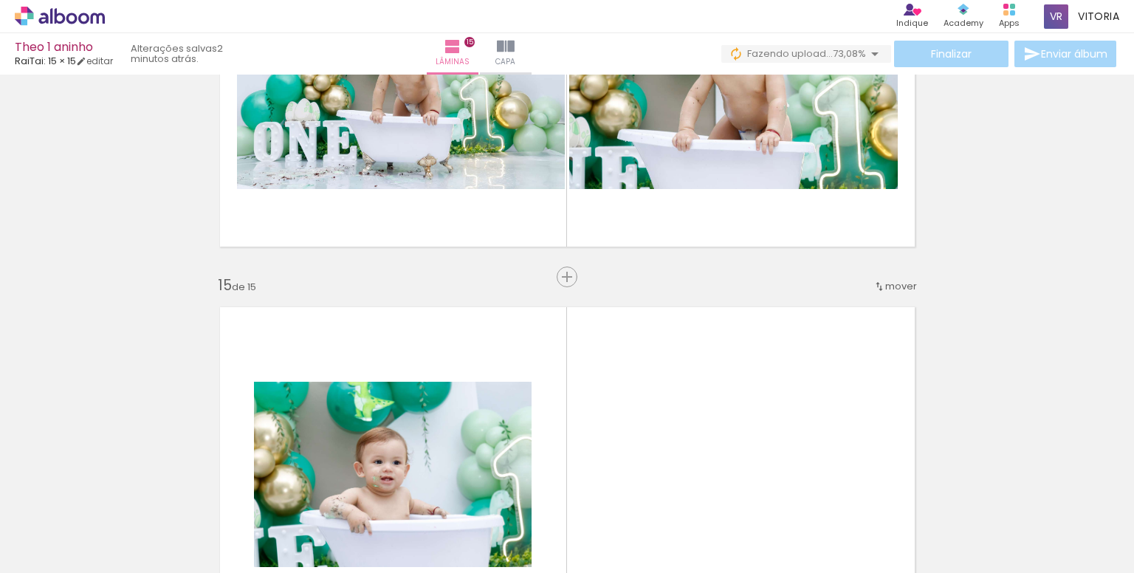
scroll to position [5569, 0]
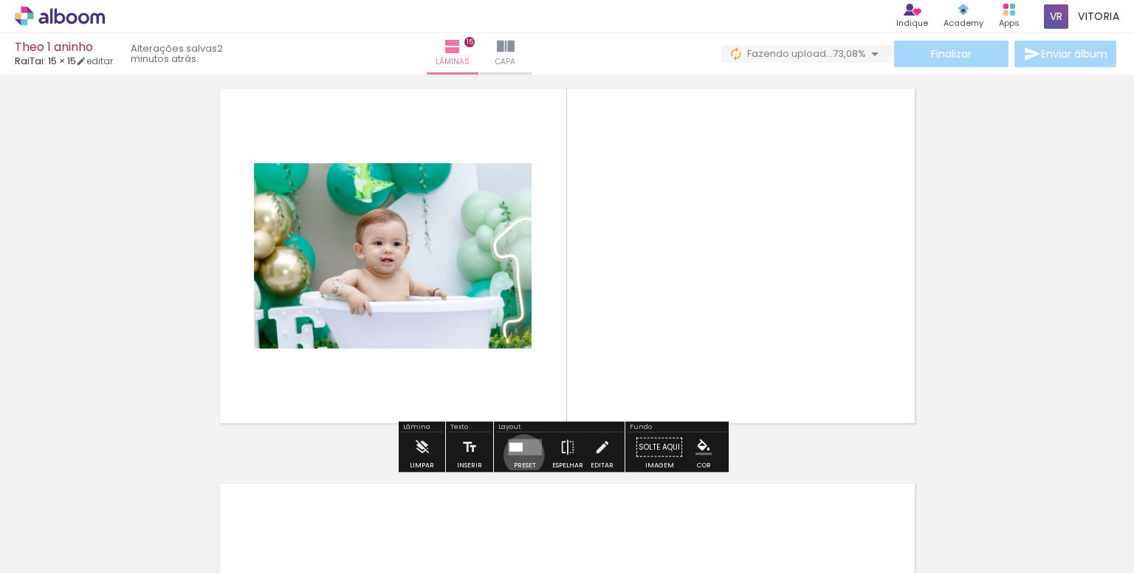
click at [520, 454] on quentale-layouter at bounding box center [525, 447] width 34 height 16
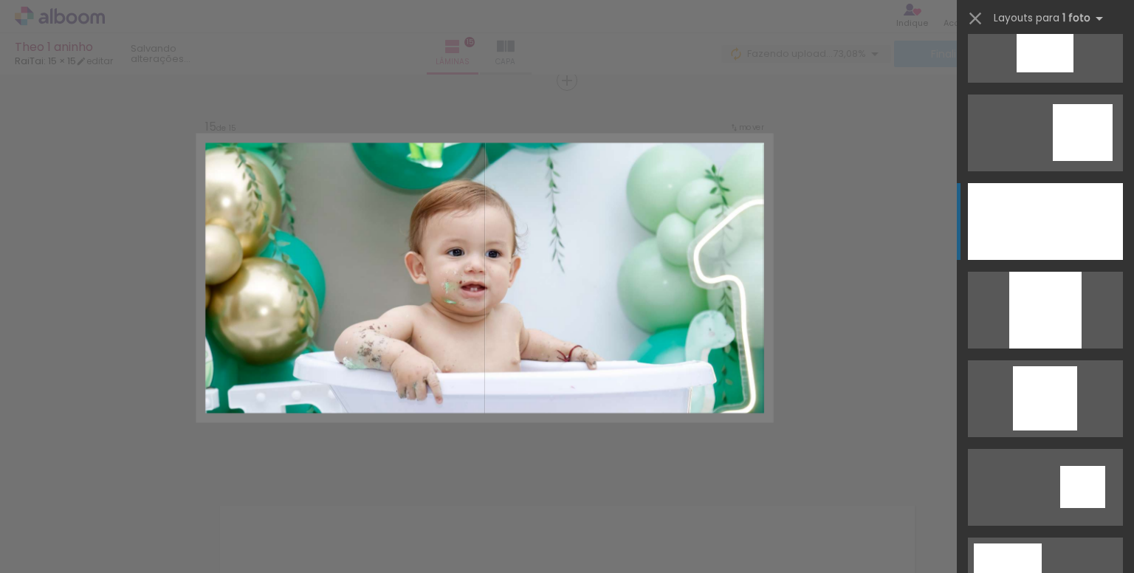
scroll to position [1329, 0]
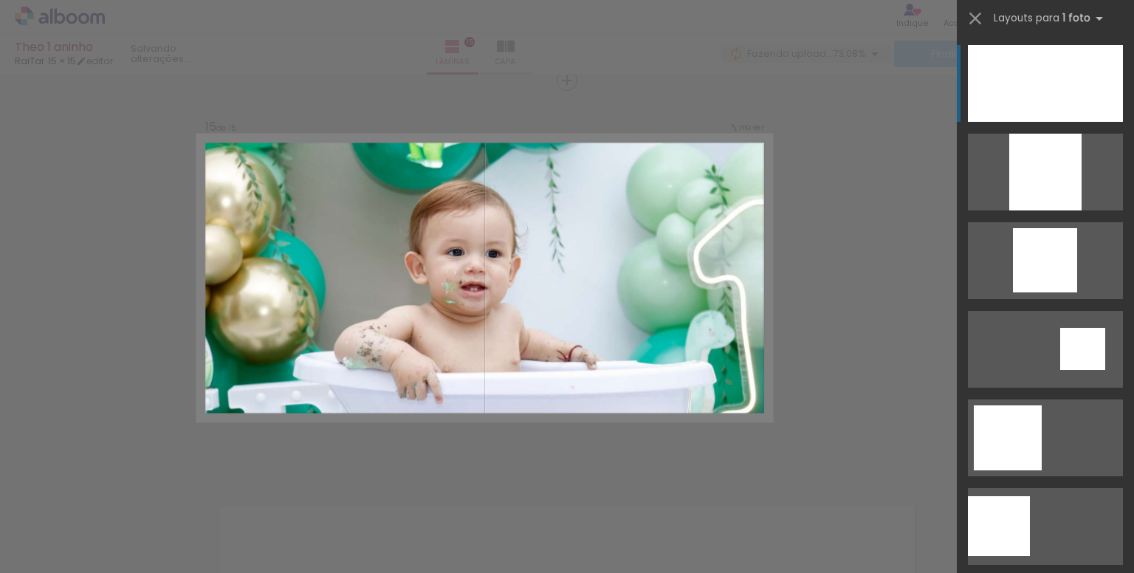
click at [1054, 102] on div at bounding box center [1045, 83] width 155 height 77
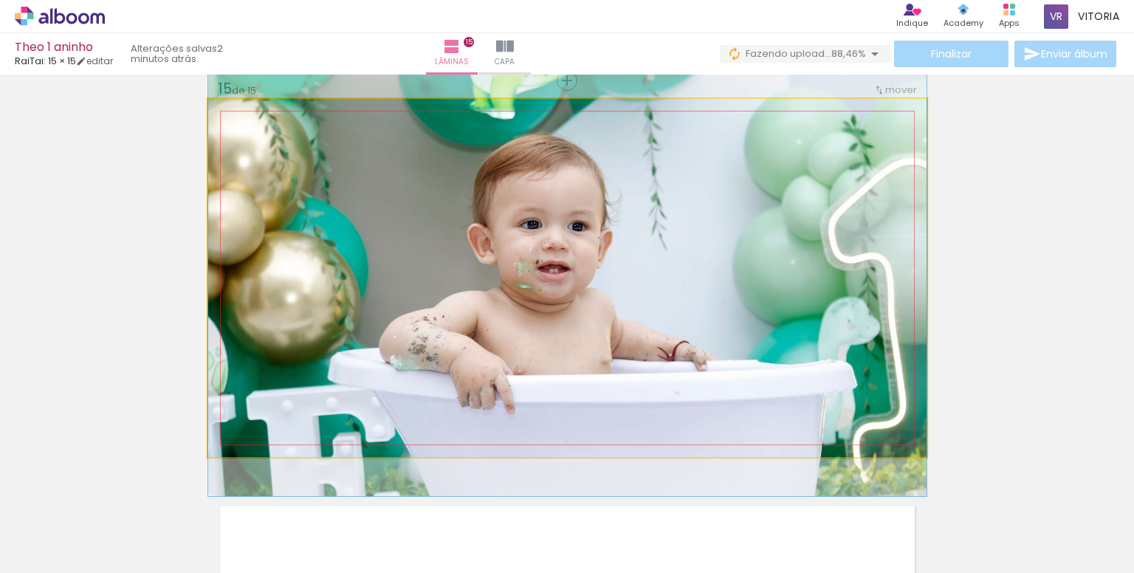
drag, startPoint x: 681, startPoint y: 281, endPoint x: 608, endPoint y: 260, distance: 76.1
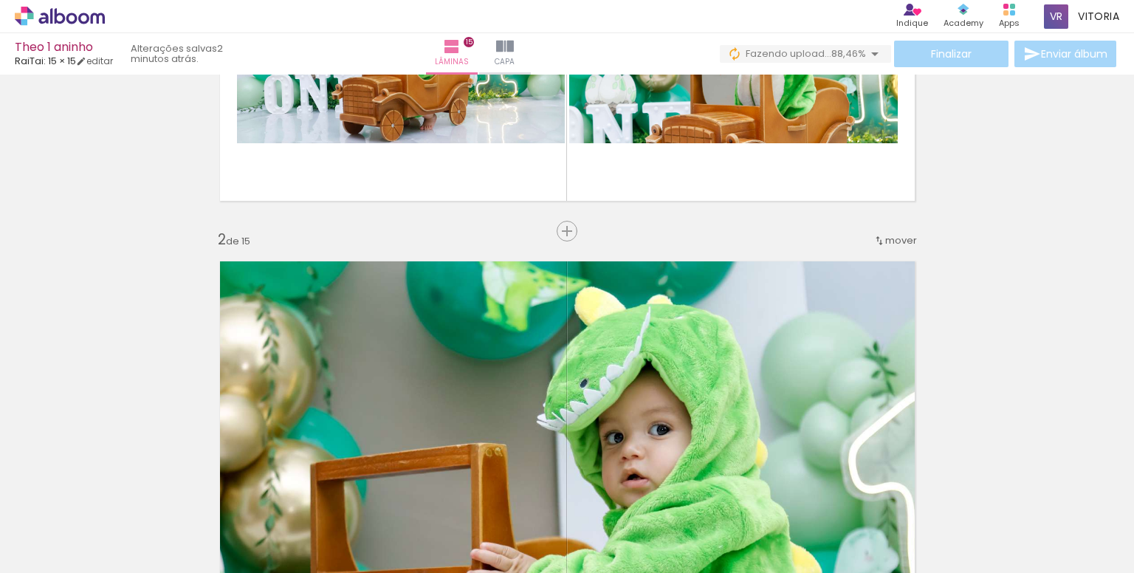
scroll to position [0, 0]
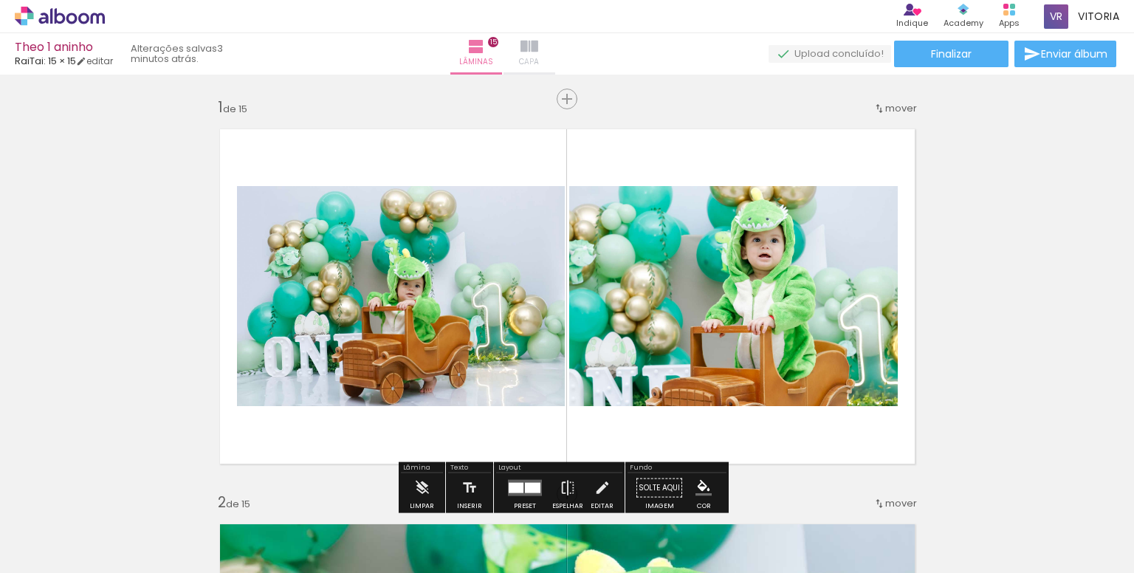
click at [539, 58] on span "Capa" at bounding box center [529, 61] width 20 height 13
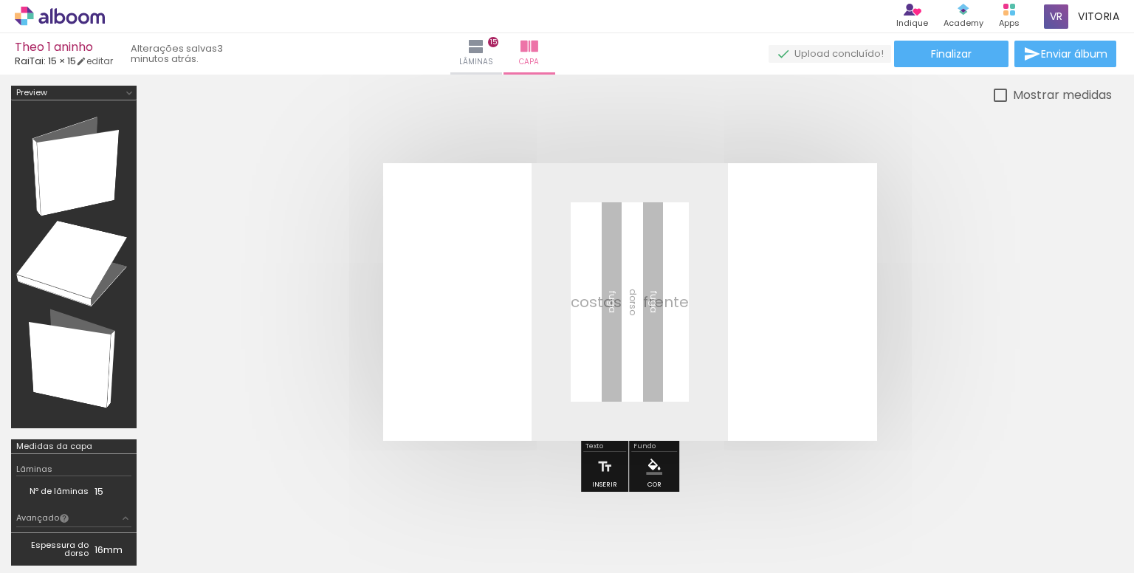
click at [72, 554] on span "Adicionar Fotos" at bounding box center [52, 553] width 44 height 16
click at [0, 0] on input "file" at bounding box center [0, 0] width 0 height 0
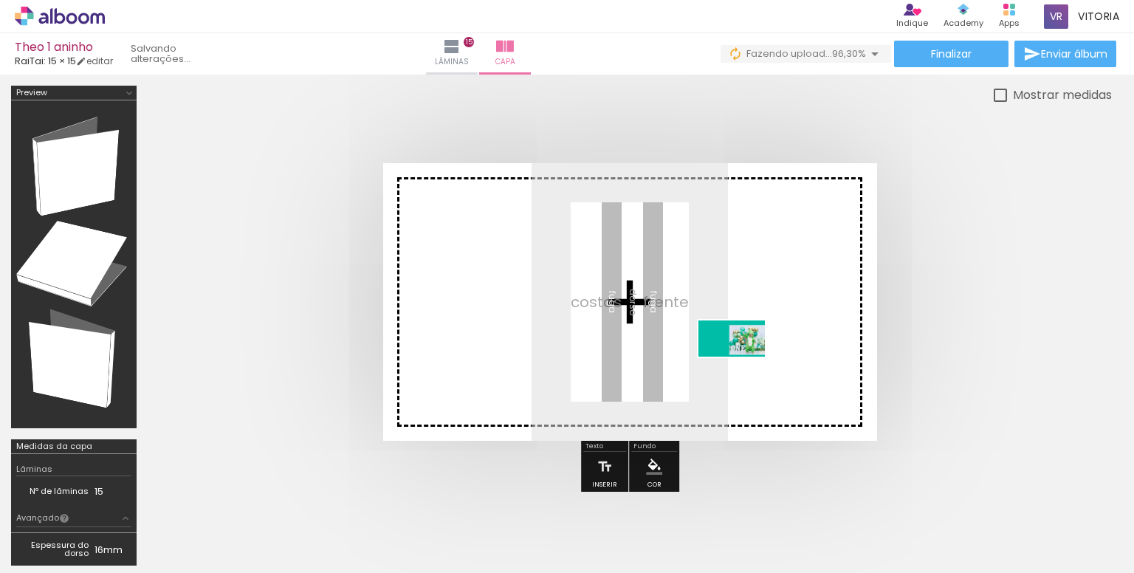
drag, startPoint x: 1069, startPoint y: 540, endPoint x: 698, endPoint y: 345, distance: 418.6
click at [698, 345] on quentale-workspace at bounding box center [567, 286] width 1134 height 573
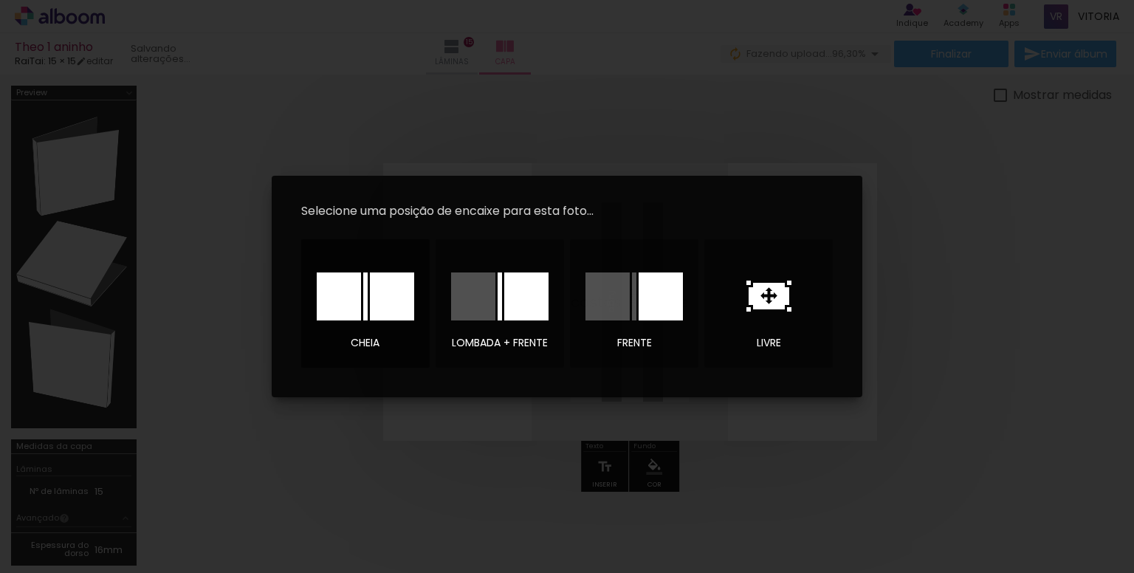
click at [398, 312] on div at bounding box center [392, 296] width 44 height 48
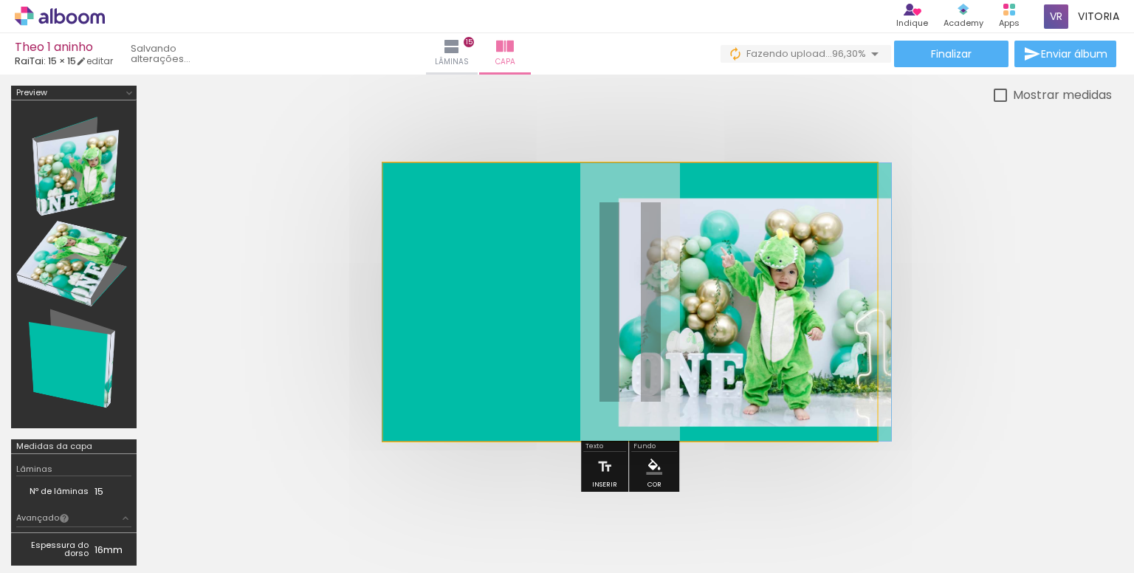
drag, startPoint x: 779, startPoint y: 345, endPoint x: 822, endPoint y: 346, distance: 42.8
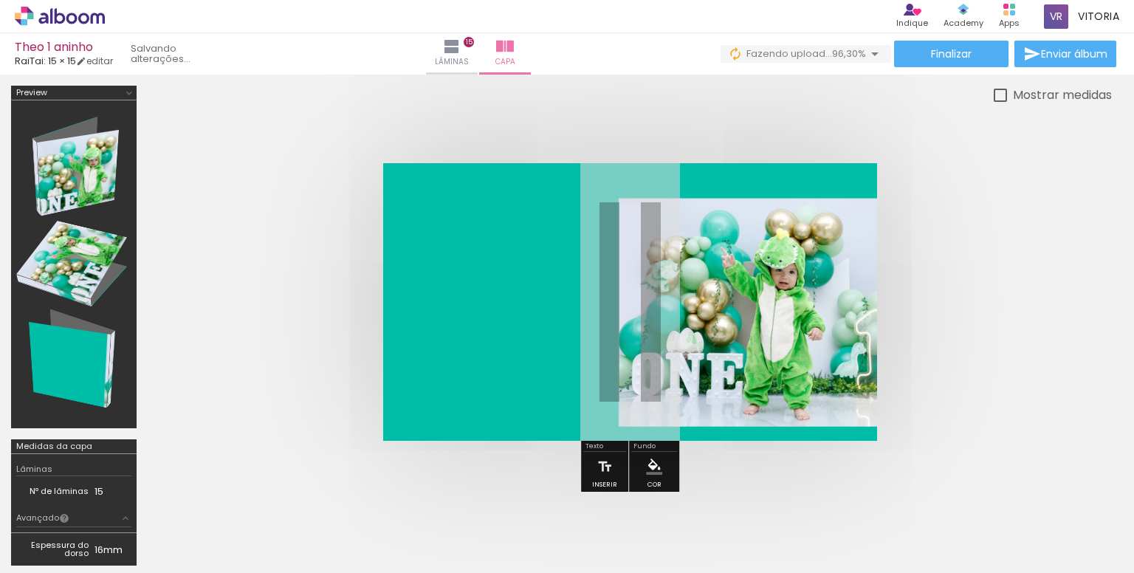
click at [974, 312] on quentale-cover at bounding box center [630, 302] width 846 height 278
click at [995, 359] on quentale-cover at bounding box center [630, 302] width 846 height 278
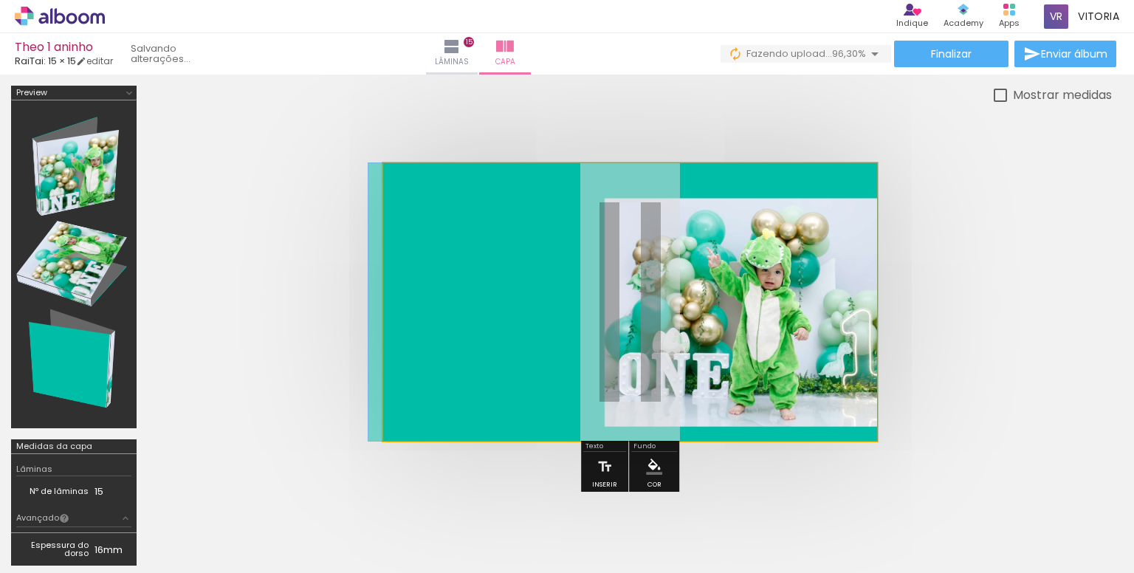
drag, startPoint x: 815, startPoint y: 348, endPoint x: 748, endPoint y: 300, distance: 82.4
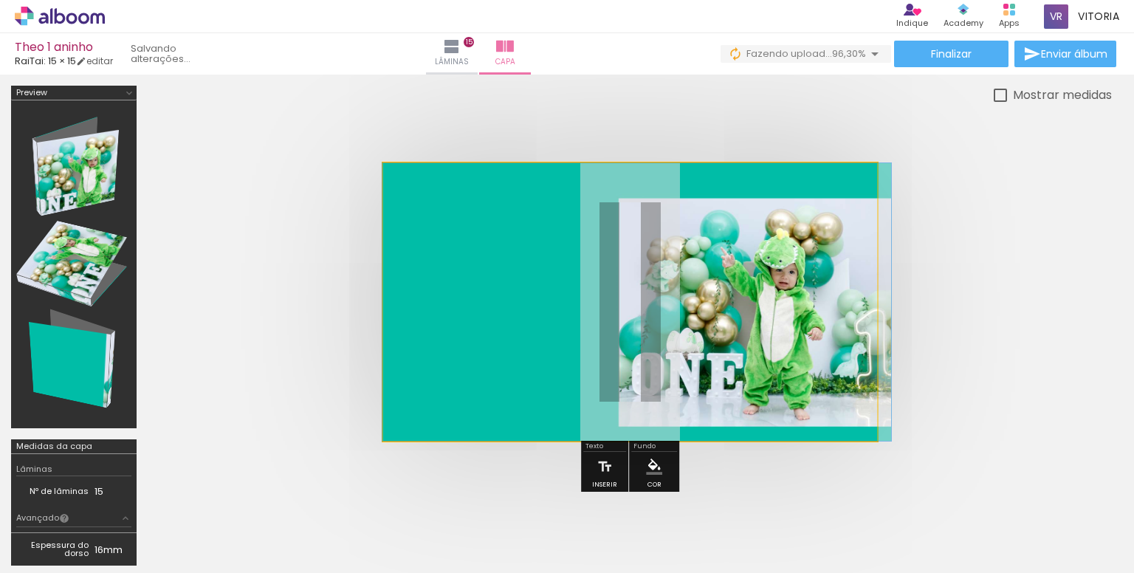
drag, startPoint x: 710, startPoint y: 320, endPoint x: 740, endPoint y: 319, distance: 30.3
click at [768, 358] on quentale-photo at bounding box center [630, 302] width 494 height 278
drag, startPoint x: 438, startPoint y: 199, endPoint x: 413, endPoint y: 204, distance: 26.3
type paper-slider "100"
click at [413, 204] on div at bounding box center [461, 201] width 103 height 22
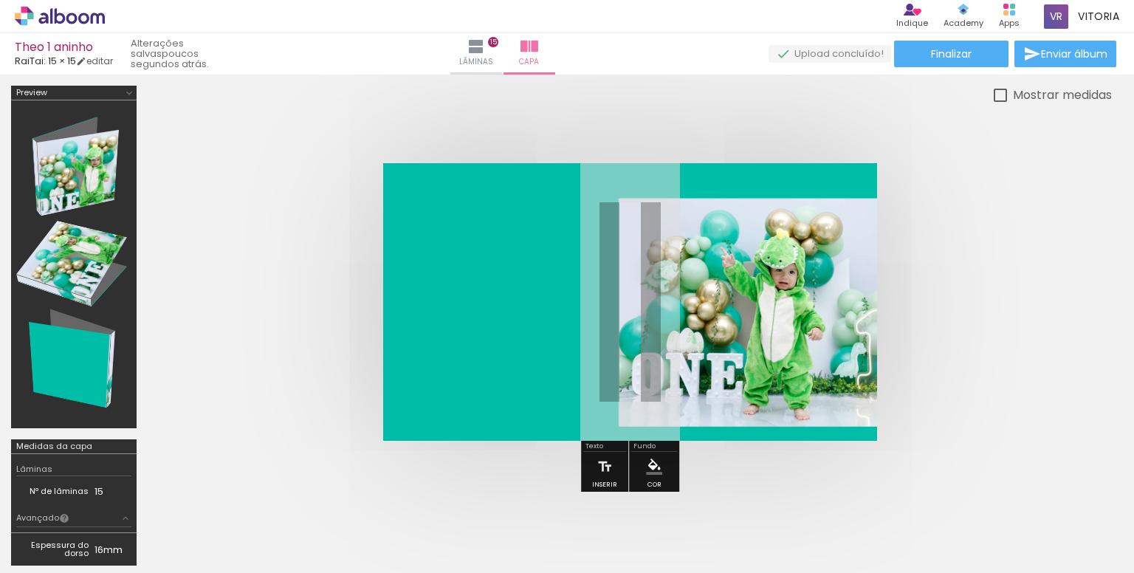
scroll to position [0, 1223]
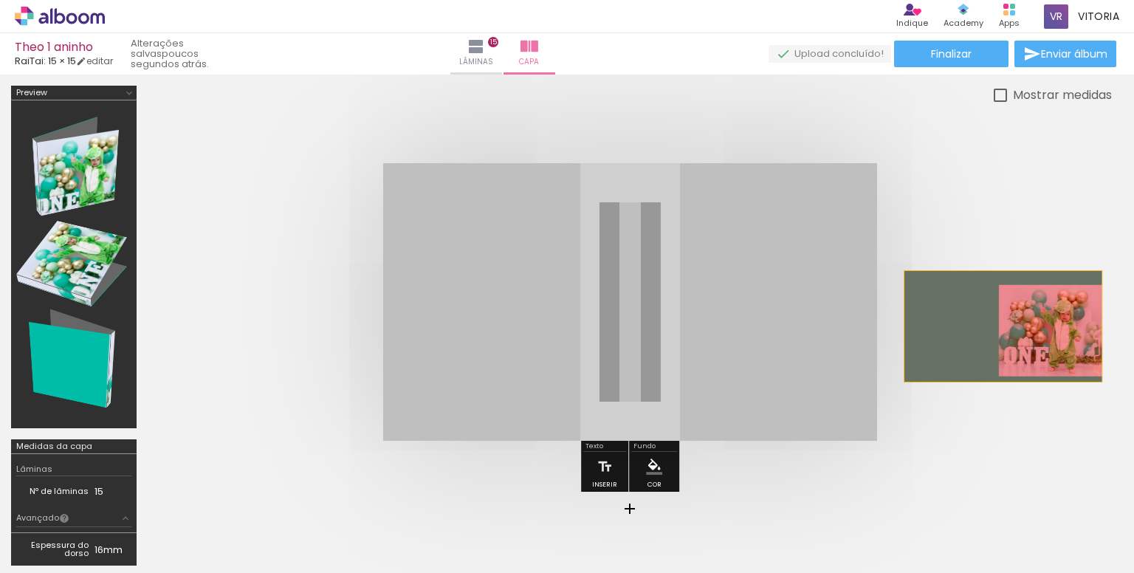
drag, startPoint x: 717, startPoint y: 349, endPoint x: 1024, endPoint y: 322, distance: 308.3
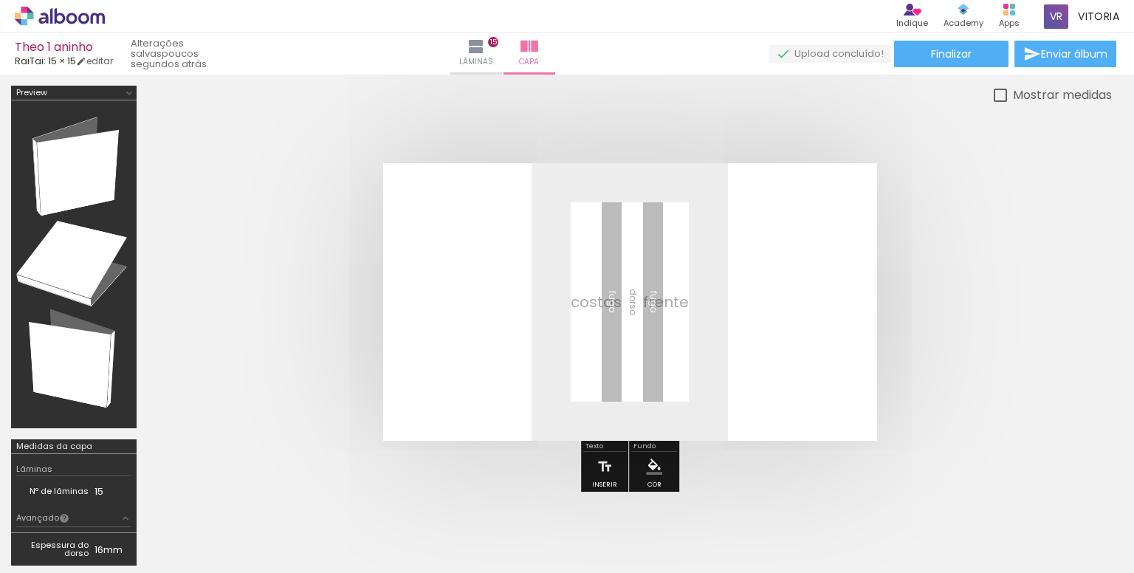
click at [43, 550] on span "Adicionar Fotos" at bounding box center [52, 553] width 44 height 16
click at [0, 0] on input "file" at bounding box center [0, 0] width 0 height 0
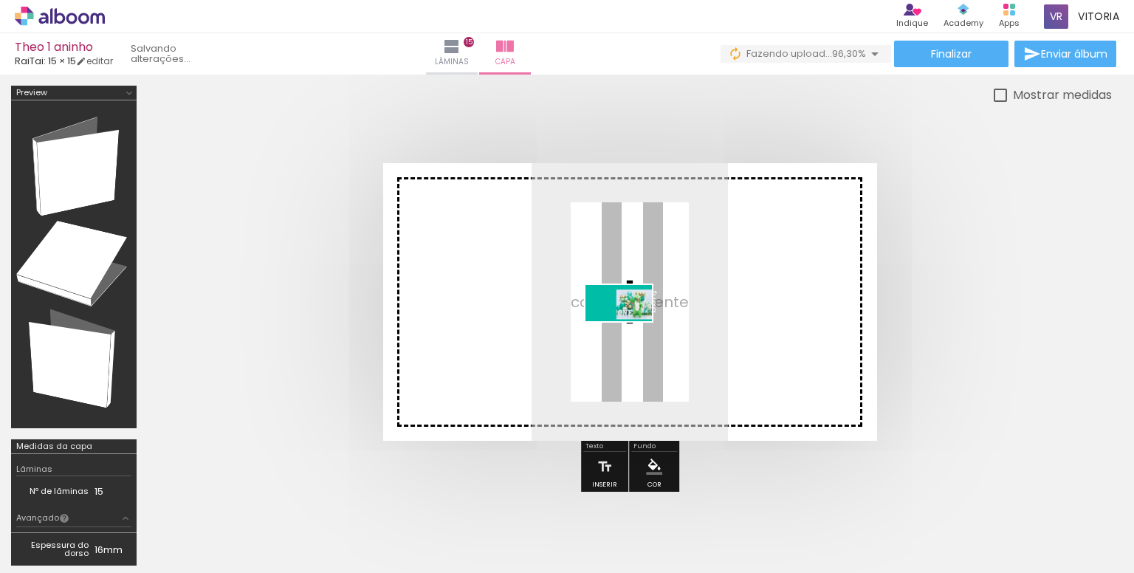
drag, startPoint x: 1073, startPoint y: 527, endPoint x: 630, endPoint y: 329, distance: 485.7
click at [630, 329] on quentale-workspace at bounding box center [567, 286] width 1134 height 573
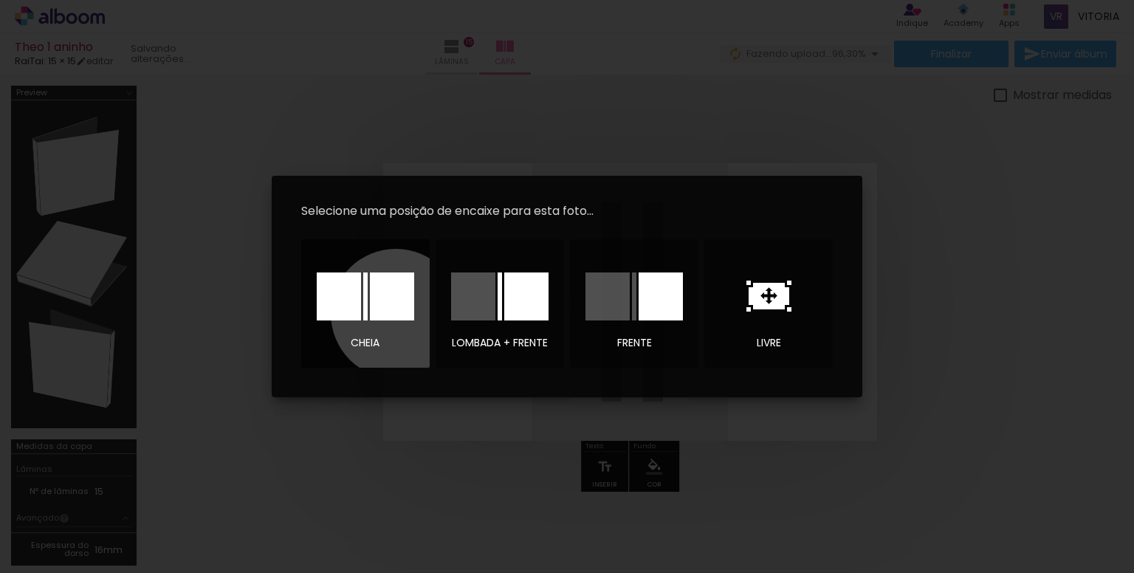
click at [396, 314] on div at bounding box center [392, 296] width 44 height 48
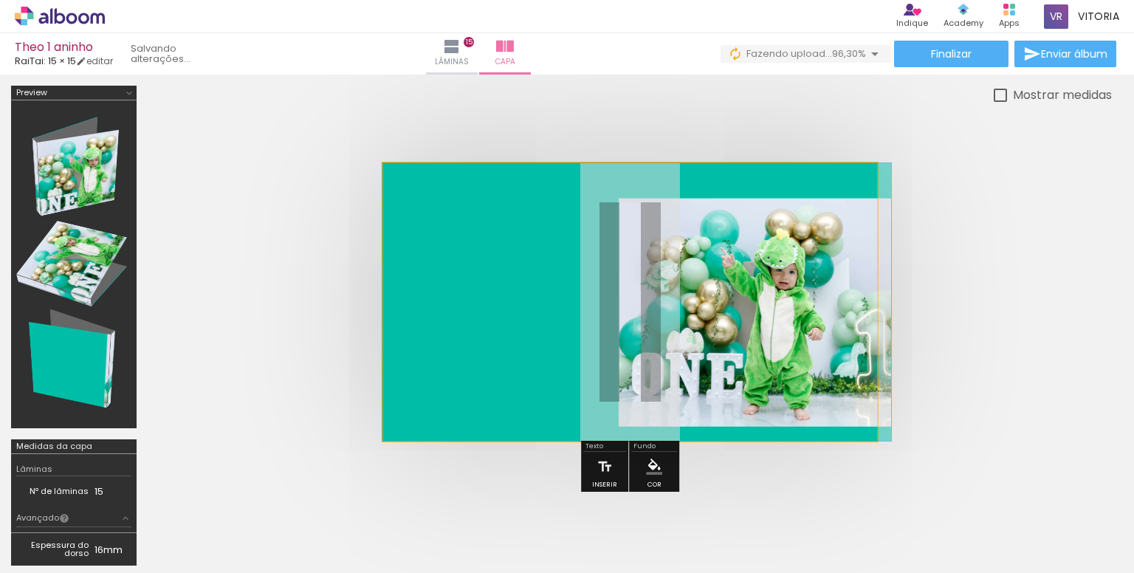
drag, startPoint x: 768, startPoint y: 376, endPoint x: 834, endPoint y: 377, distance: 65.7
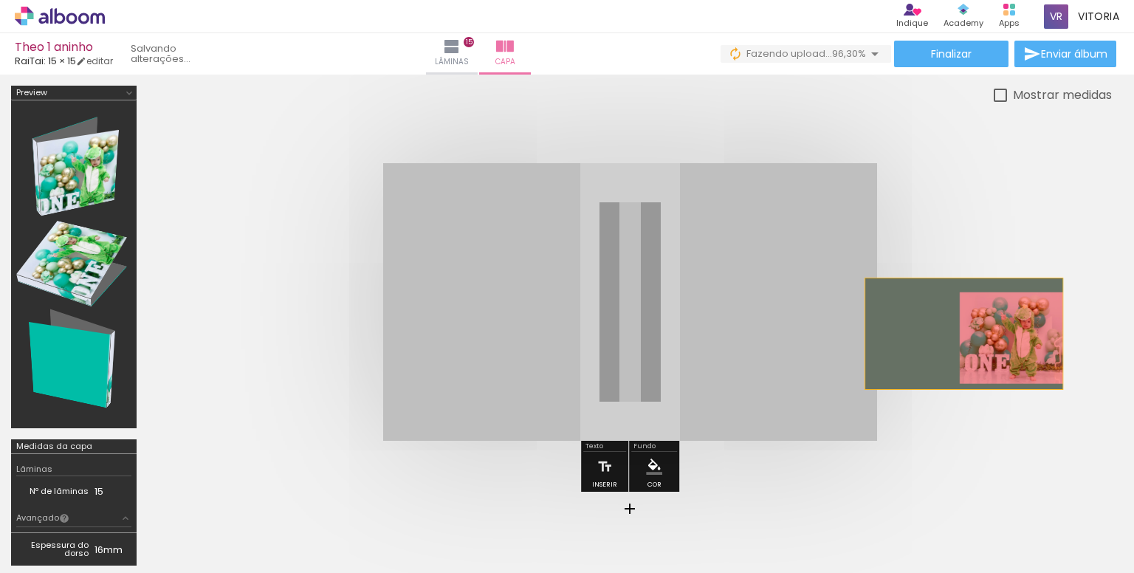
drag, startPoint x: 771, startPoint y: 334, endPoint x: 963, endPoint y: 333, distance: 192.6
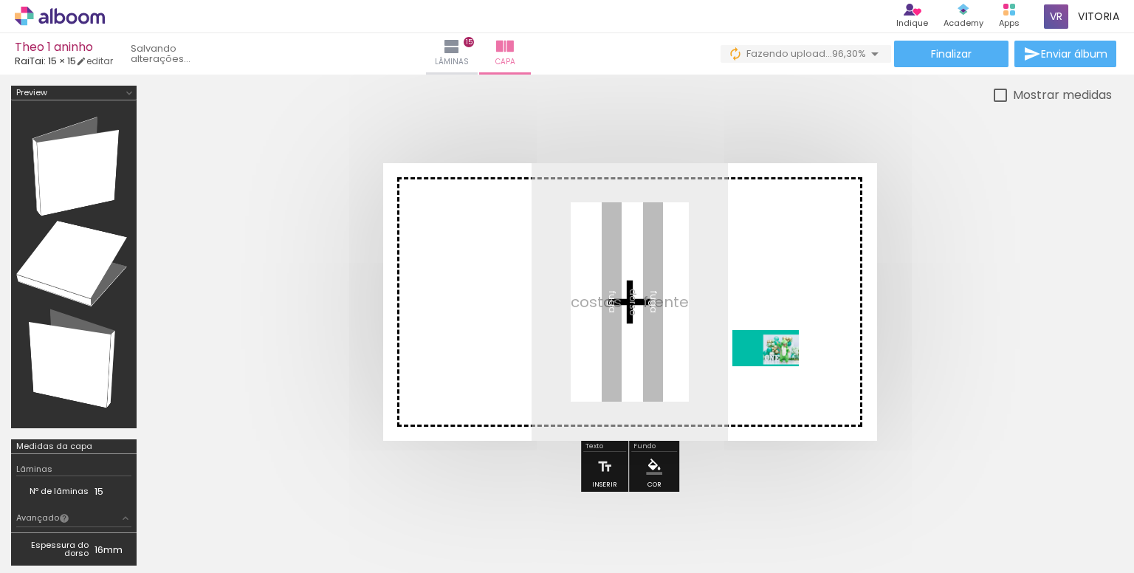
drag, startPoint x: 1068, startPoint y: 531, endPoint x: 771, endPoint y: 370, distance: 337.9
click at [771, 370] on quentale-workspace at bounding box center [567, 286] width 1134 height 573
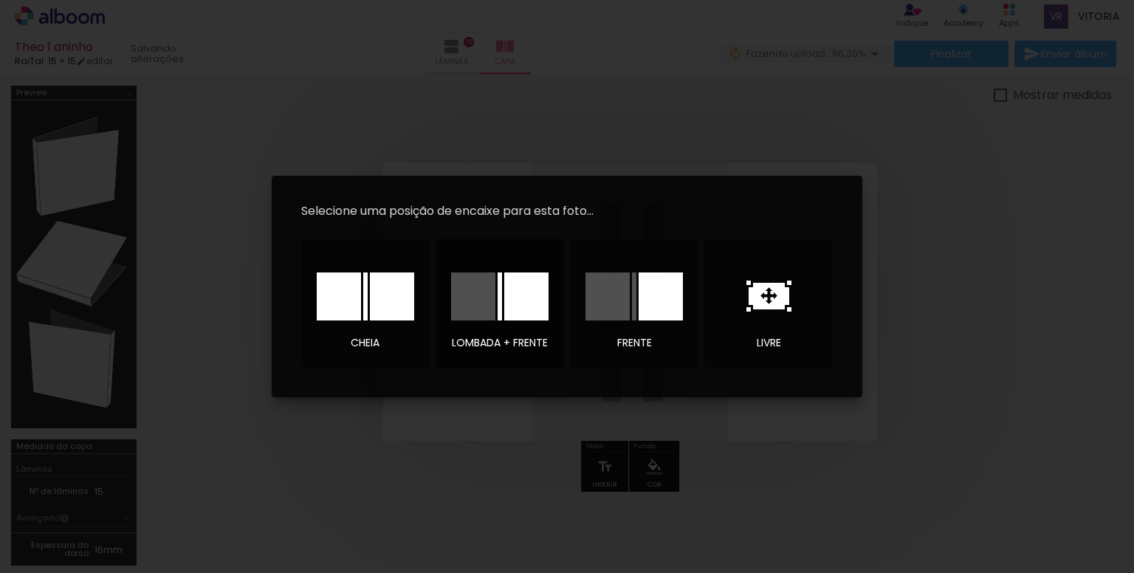
click at [500, 300] on div at bounding box center [499, 296] width 4 height 48
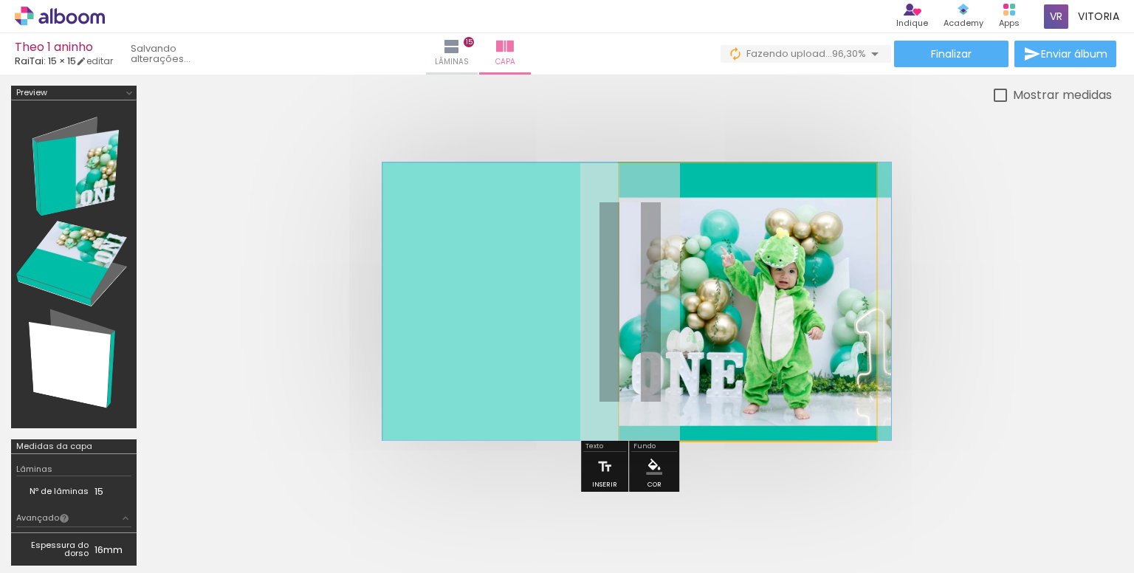
drag, startPoint x: 788, startPoint y: 344, endPoint x: 676, endPoint y: 340, distance: 111.5
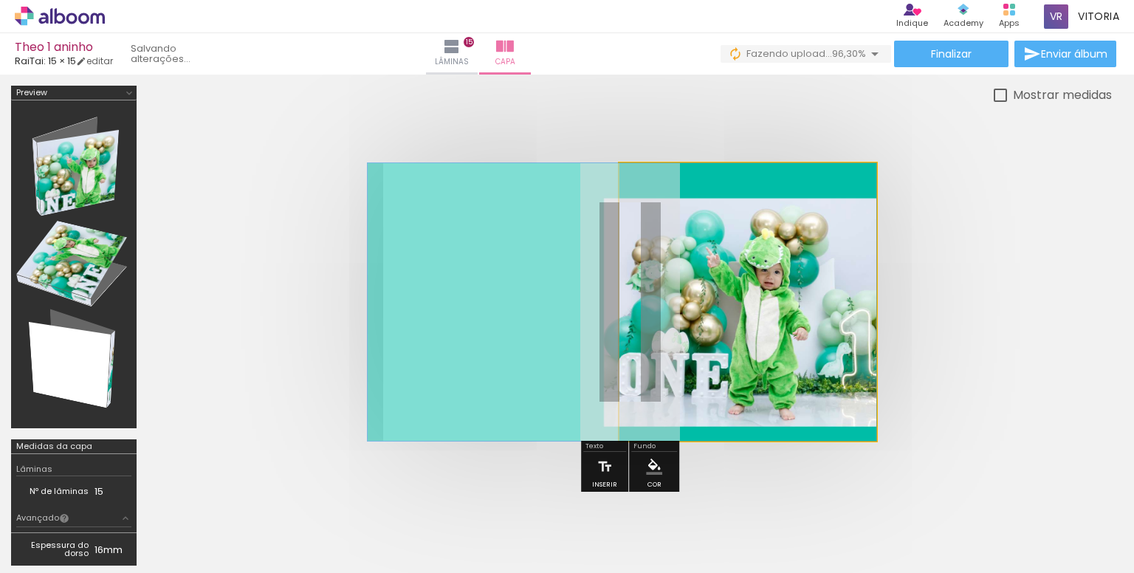
drag, startPoint x: 667, startPoint y: 339, endPoint x: 646, endPoint y: 340, distance: 20.7
drag, startPoint x: 827, startPoint y: 361, endPoint x: 824, endPoint y: 331, distance: 29.7
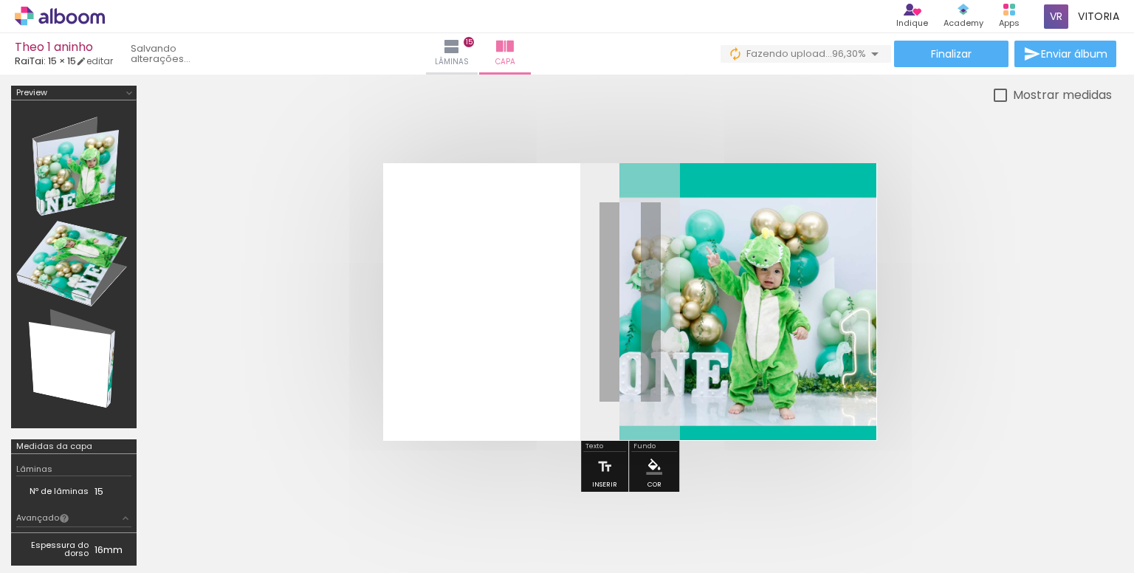
click at [1010, 323] on quentale-cover at bounding box center [630, 302] width 846 height 278
click at [641, 467] on paper-menu-button "#ffebee #ffcdd2 #ef9a9a #e57373 #ef5350 #f44336 #e53935 #d32f2f #c62828 #b71c1c…" at bounding box center [654, 466] width 28 height 28
click at [531, 328] on quentale-layouter at bounding box center [630, 302] width 494 height 278
click at [652, 467] on iron-icon "color picker" at bounding box center [654, 466] width 16 height 16
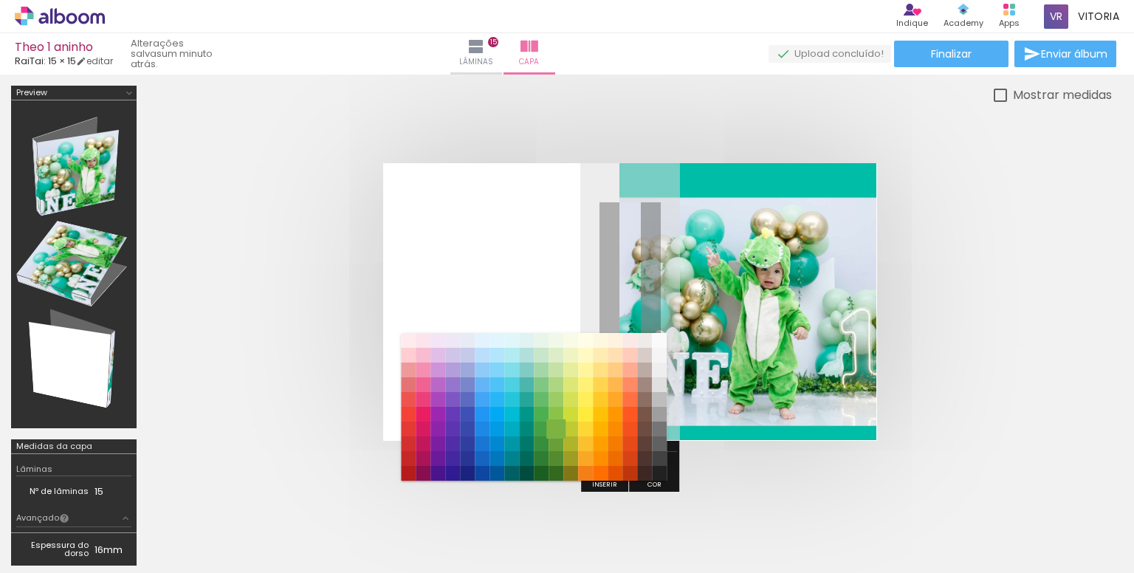
click at [553, 430] on paper-item "#7cb342" at bounding box center [555, 428] width 15 height 15
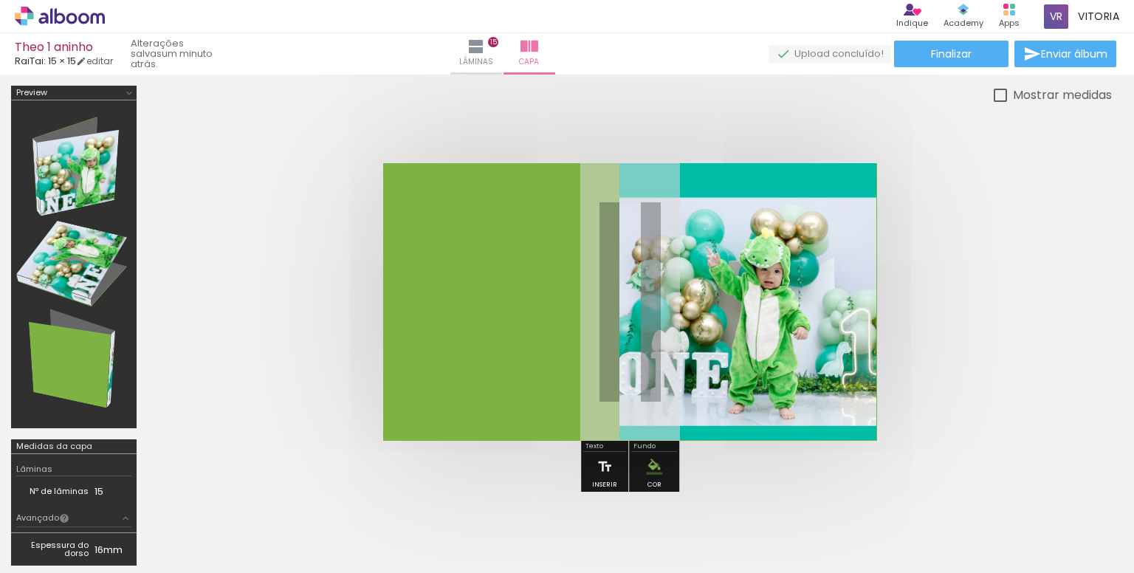
click at [654, 464] on iron-icon "color picker" at bounding box center [654, 466] width 16 height 16
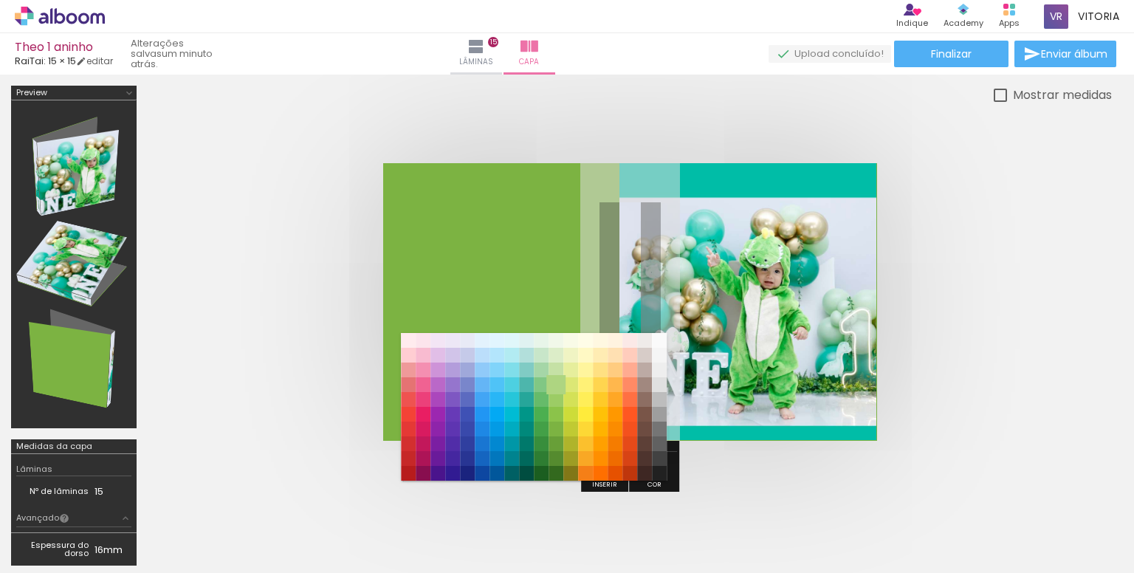
click at [552, 385] on paper-item "#aed581" at bounding box center [555, 384] width 15 height 15
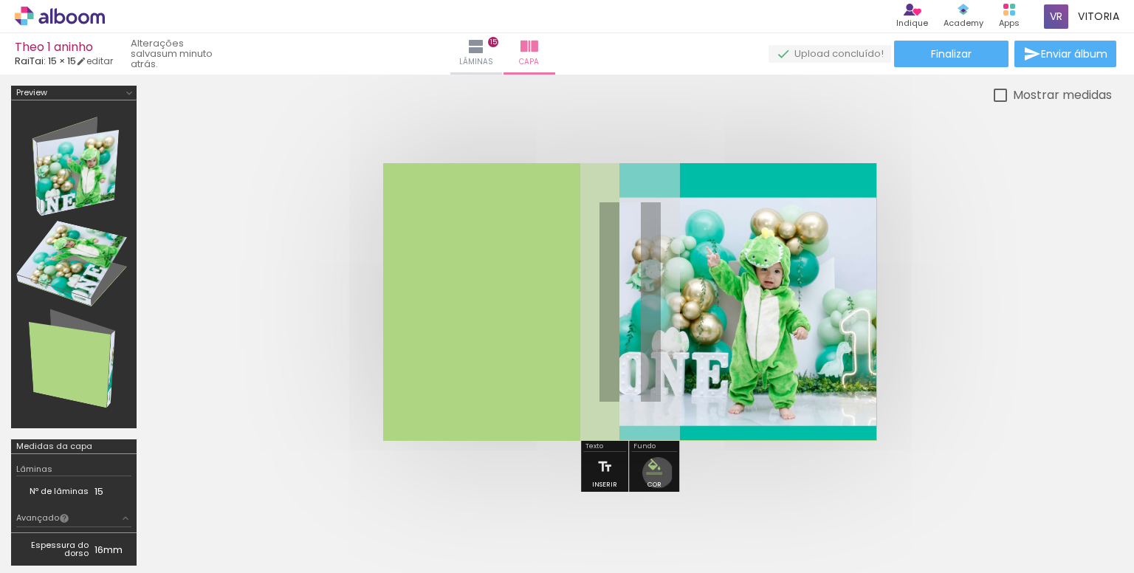
click at [655, 472] on iron-icon "color picker" at bounding box center [654, 466] width 16 height 16
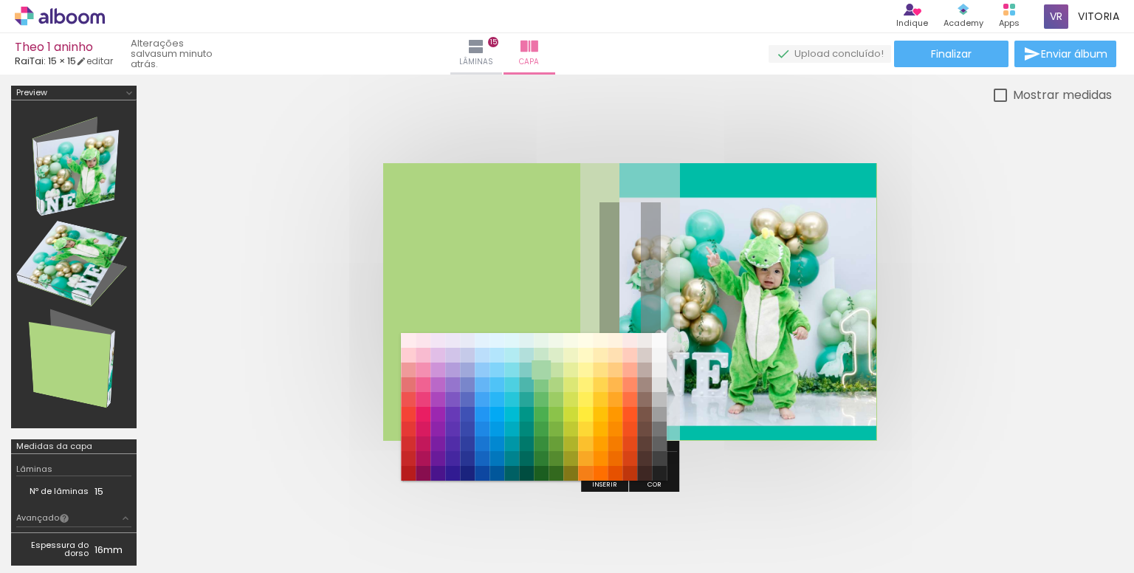
click at [543, 368] on paper-item "#a5d6a7" at bounding box center [541, 369] width 15 height 15
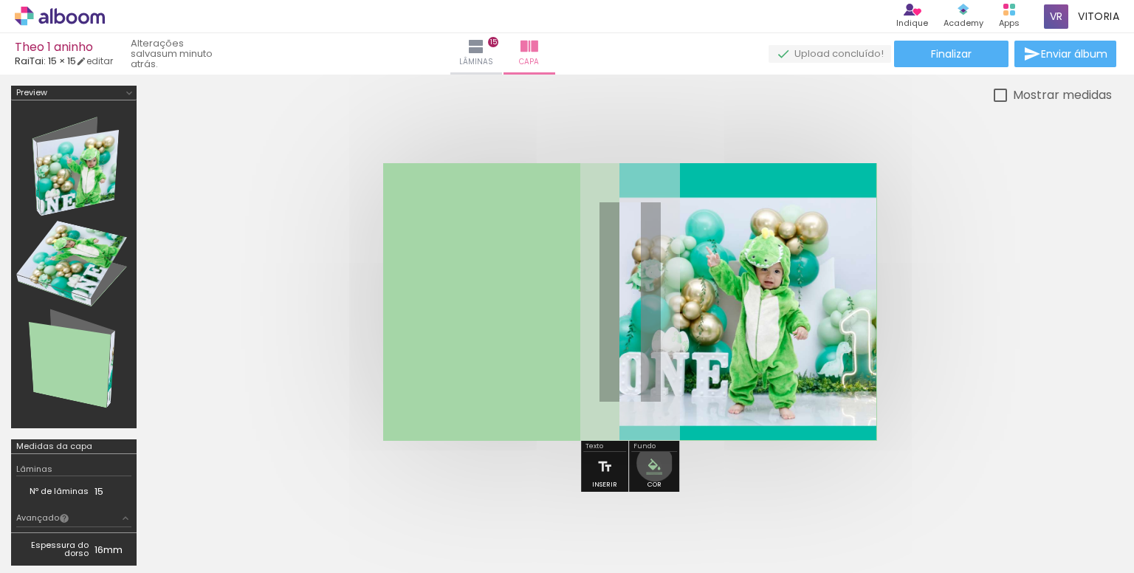
click at [652, 462] on iron-icon "color picker" at bounding box center [654, 466] width 16 height 16
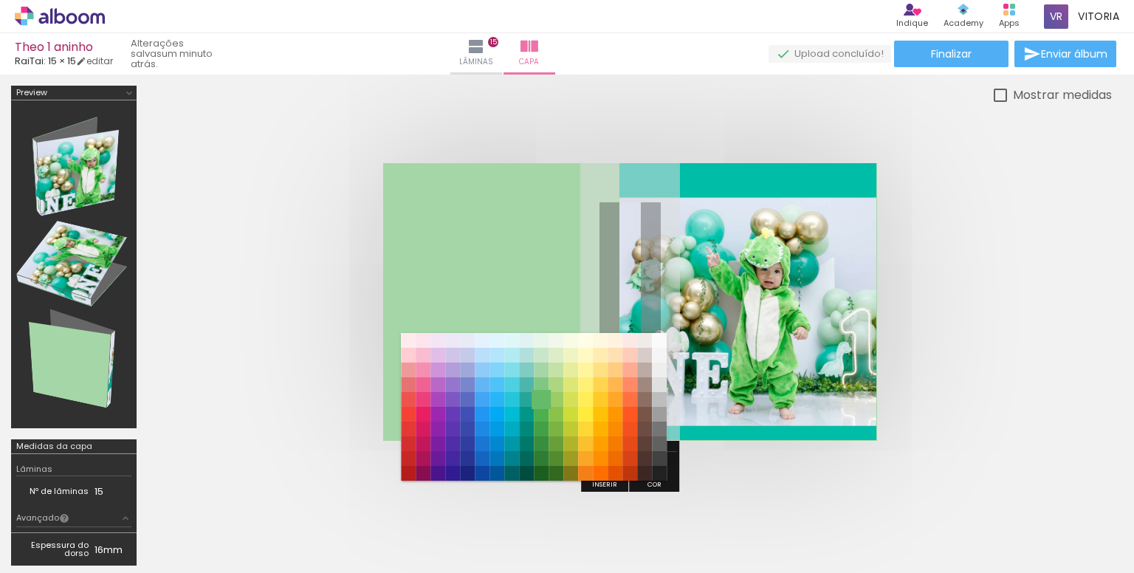
click at [537, 401] on paper-item "#66bb6a" at bounding box center [541, 399] width 15 height 15
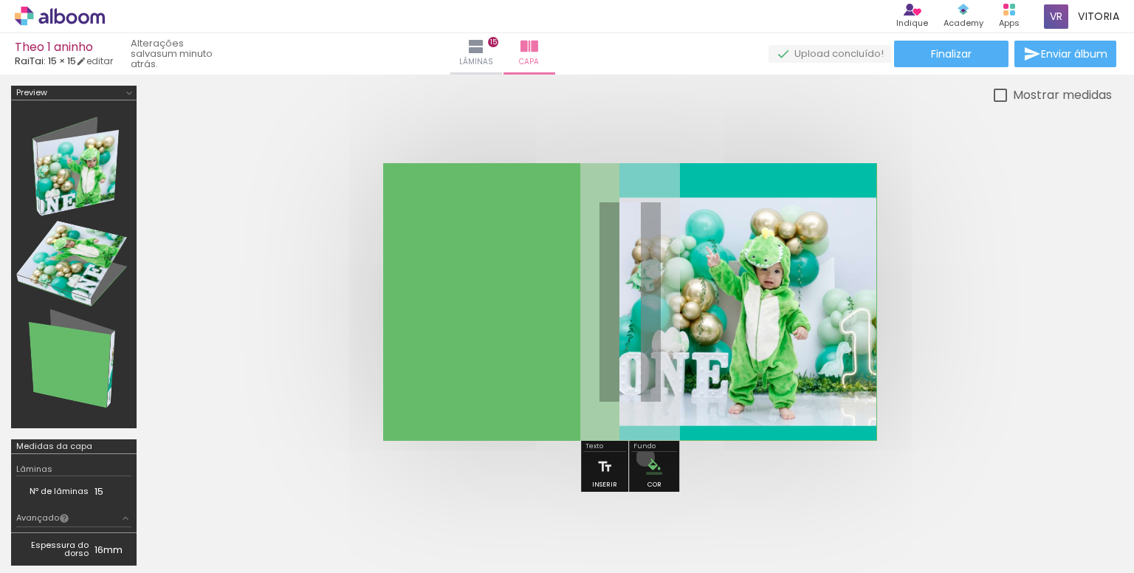
click at [643, 456] on paper-menu-button "#ffebee #ffcdd2 #ef9a9a #e57373 #ef5350 #f44336 #e53935 #d32f2f #c62828 #b71c1c…" at bounding box center [654, 466] width 28 height 28
click at [657, 467] on iron-icon "color picker" at bounding box center [654, 466] width 16 height 16
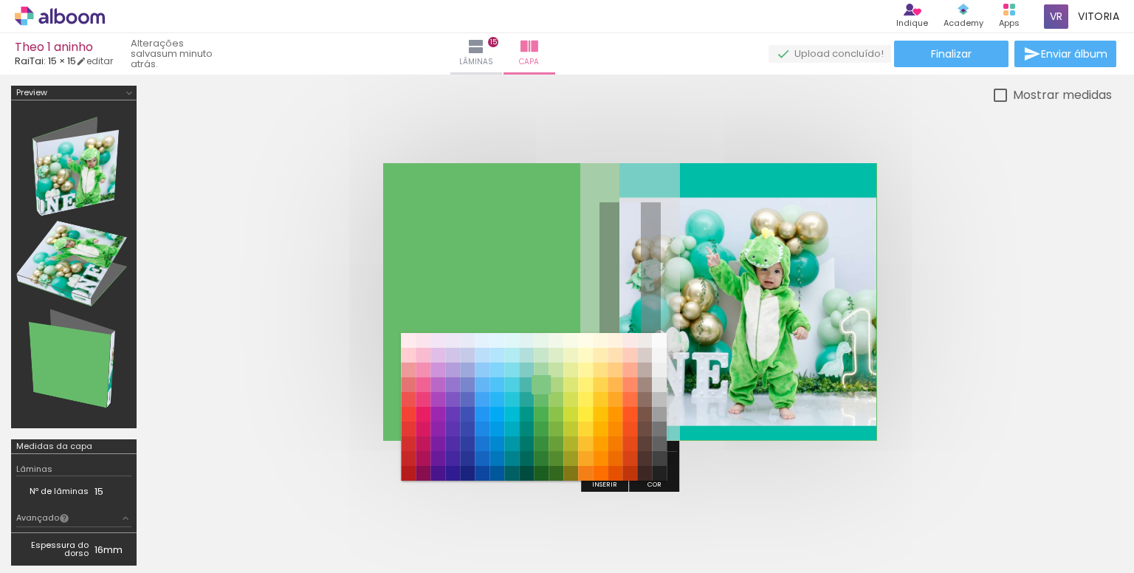
click at [542, 381] on paper-item "#81c784" at bounding box center [541, 384] width 15 height 15
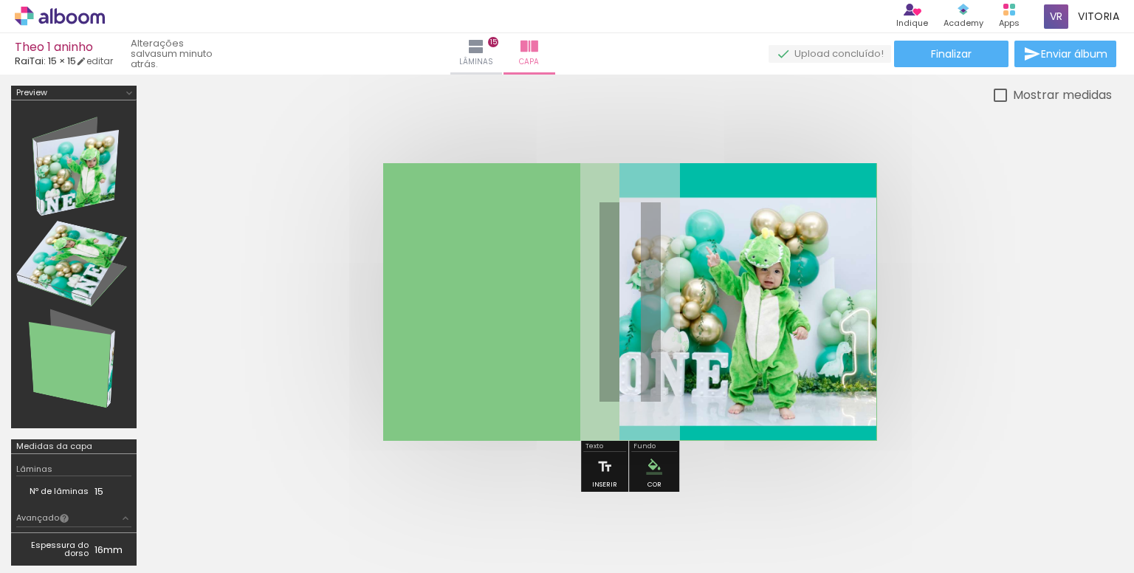
click at [932, 295] on quentale-cover at bounding box center [630, 302] width 846 height 278
drag, startPoint x: 830, startPoint y: 202, endPoint x: 856, endPoint y: 207, distance: 27.2
type paper-slider "100"
click at [856, 189] on div "P&B Largura Cor" at bounding box center [774, 189] width 258 height 0
click at [0, 0] on slot "P&B" at bounding box center [0, 0] width 0 height 0
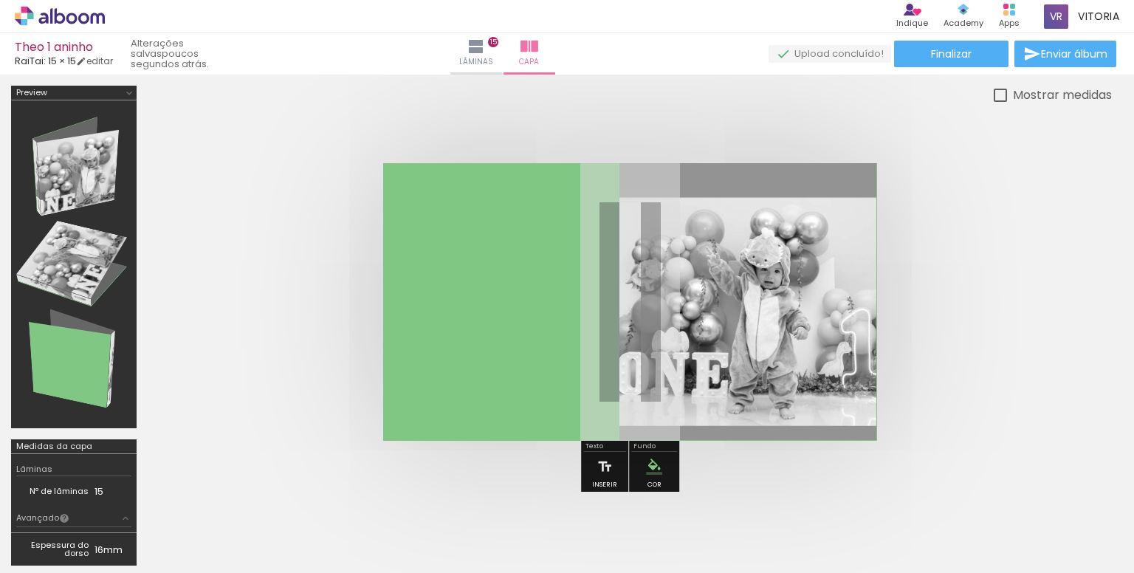
click at [0, 0] on slot "P&B" at bounding box center [0, 0] width 0 height 0
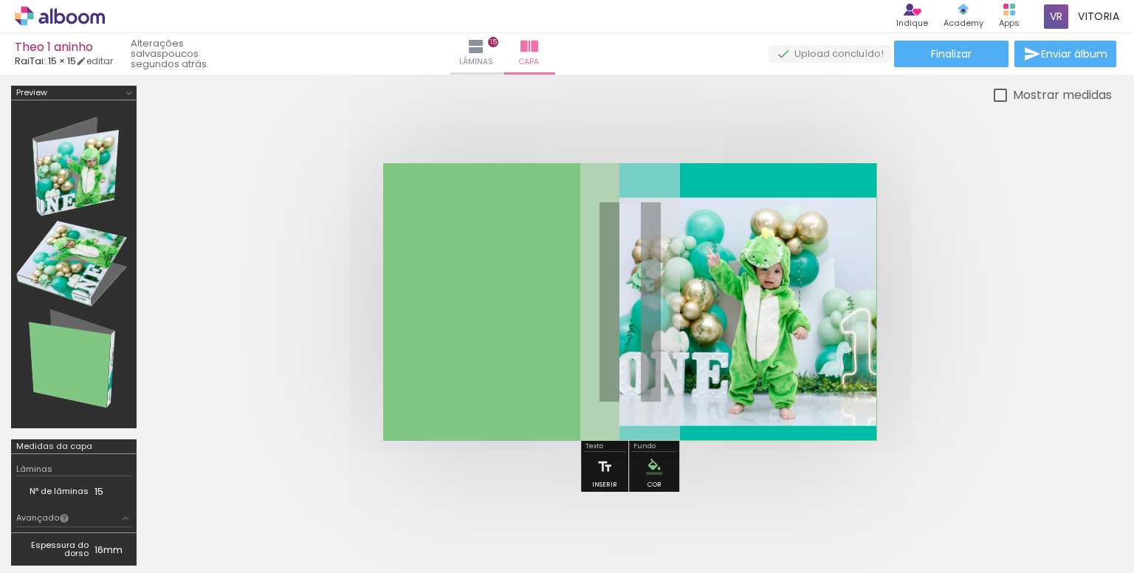
click at [933, 261] on quentale-cover at bounding box center [630, 302] width 846 height 278
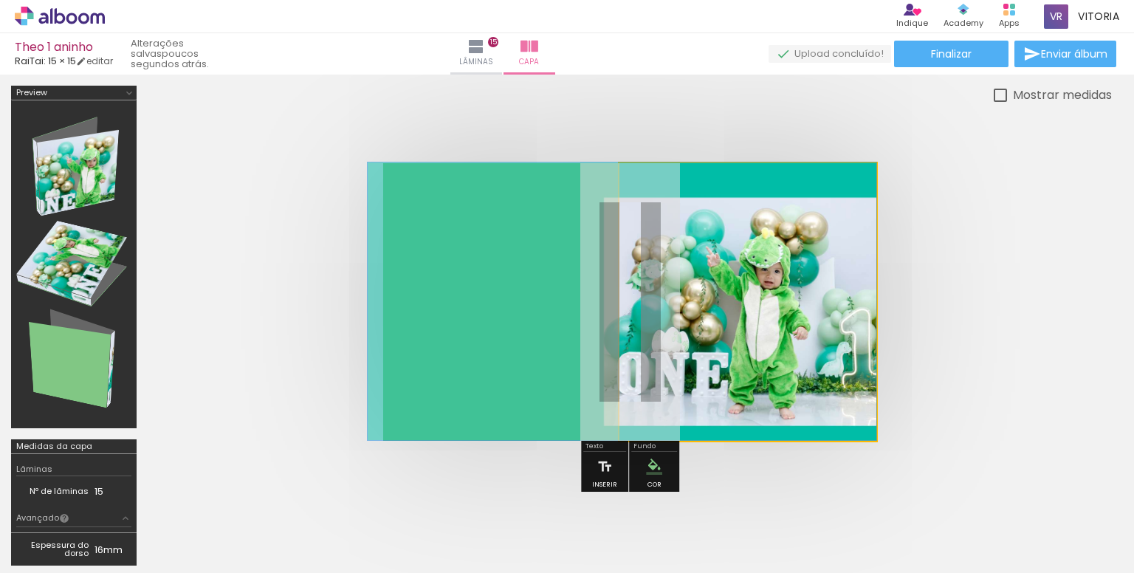
click at [788, 297] on quentale-photo at bounding box center [748, 302] width 258 height 278
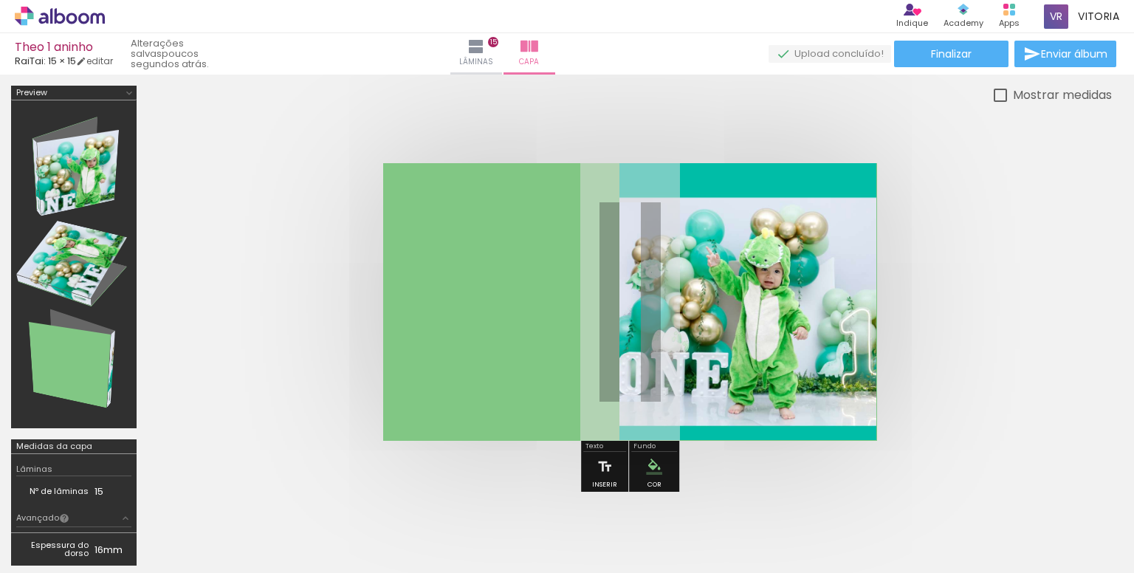
click at [965, 293] on quentale-cover at bounding box center [630, 302] width 846 height 278
click at [608, 462] on iron-icon at bounding box center [604, 467] width 16 height 30
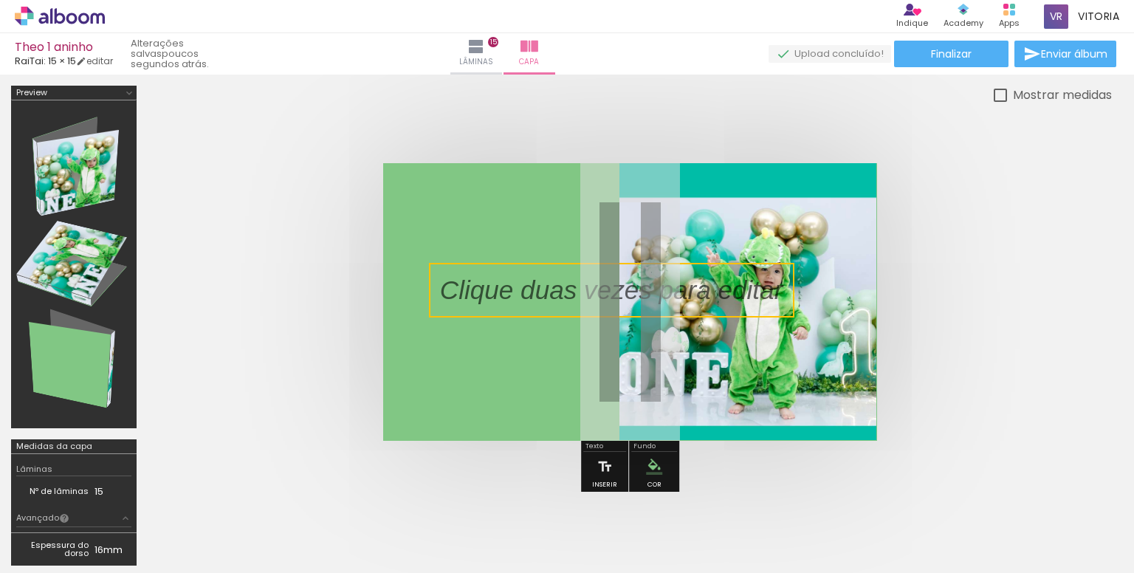
scroll to position [0, 1223]
click at [519, 281] on quentale-selection at bounding box center [611, 290] width 365 height 55
type input "Sans Serif"
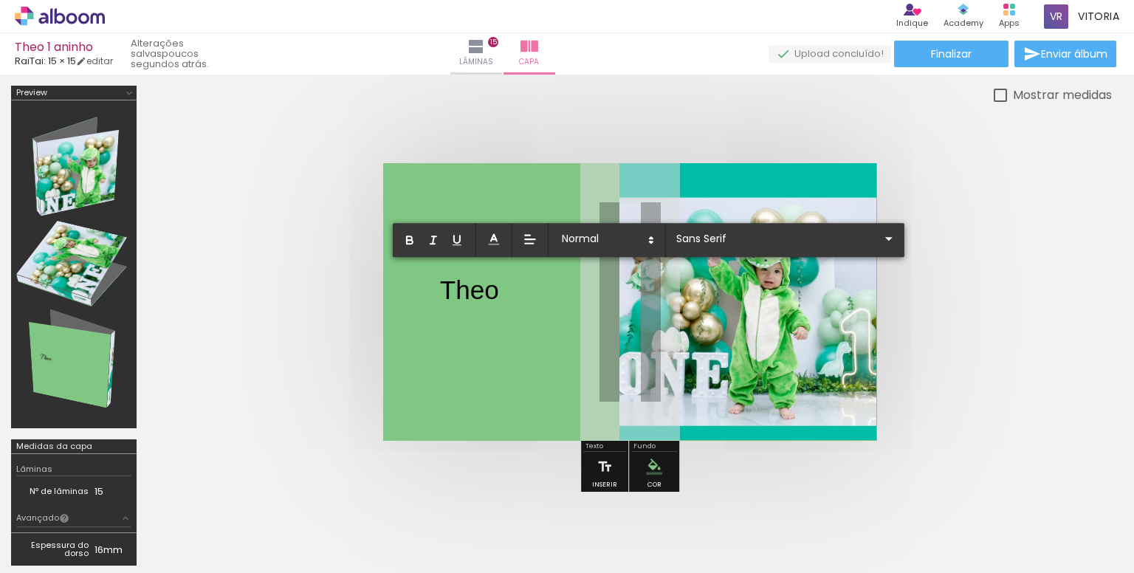
drag, startPoint x: 500, startPoint y: 295, endPoint x: 489, endPoint y: 294, distance: 10.4
click at [489, 294] on album-spread at bounding box center [630, 302] width 494 height 278
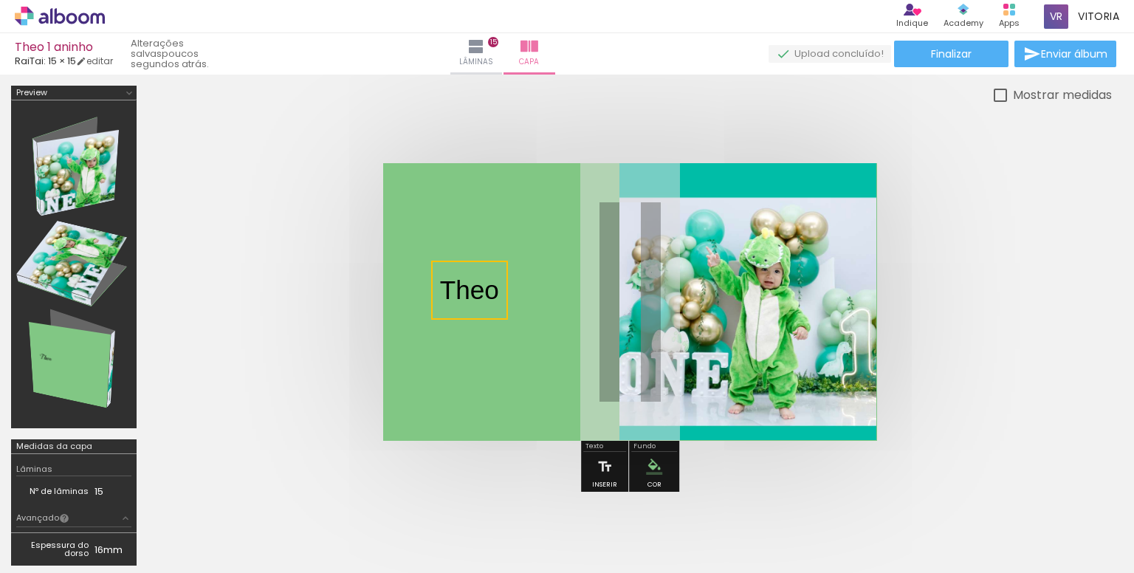
click at [497, 290] on quentale-selection at bounding box center [469, 290] width 77 height 59
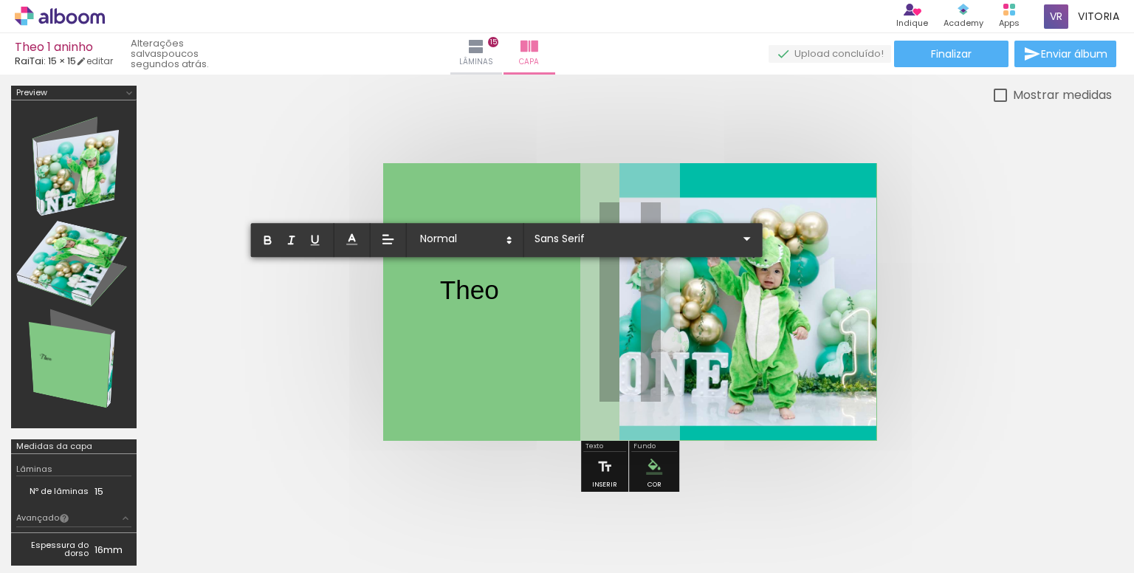
drag, startPoint x: 496, startPoint y: 290, endPoint x: 428, endPoint y: 284, distance: 68.2
click at [428, 284] on album-spread at bounding box center [630, 302] width 494 height 278
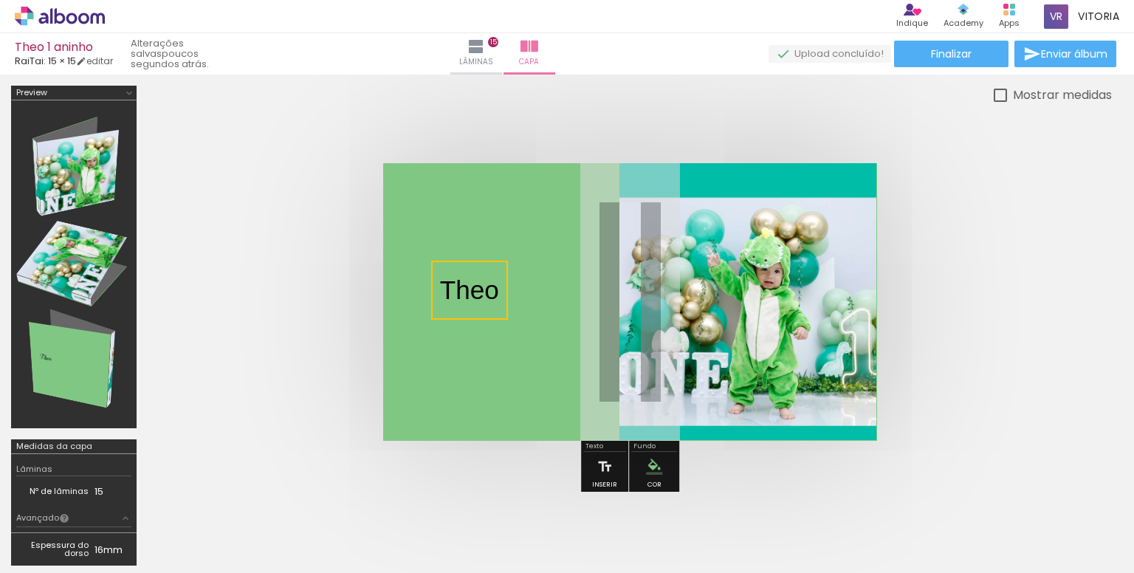
click at [491, 292] on quentale-selection at bounding box center [469, 290] width 77 height 59
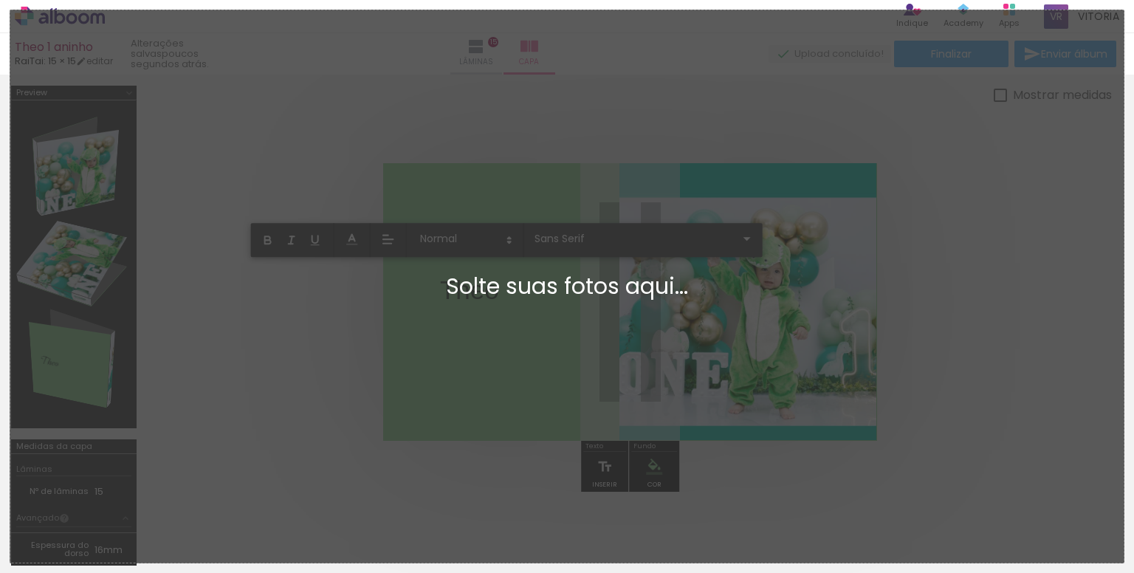
click at [478, 290] on quentale-workspace at bounding box center [567, 286] width 1134 height 573
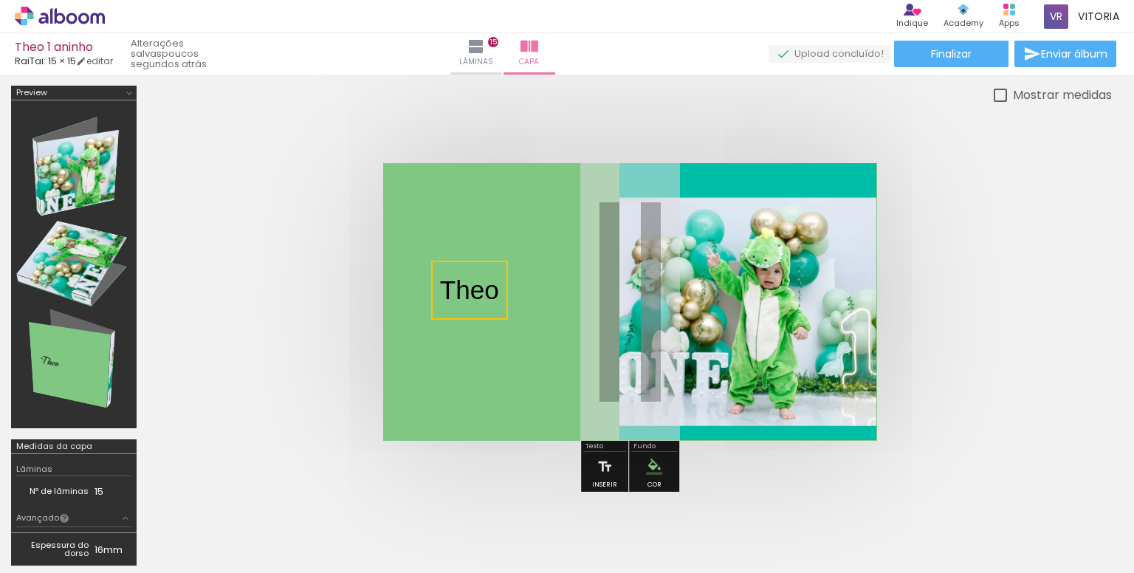
click at [478, 290] on quentale-selection at bounding box center [469, 290] width 77 height 59
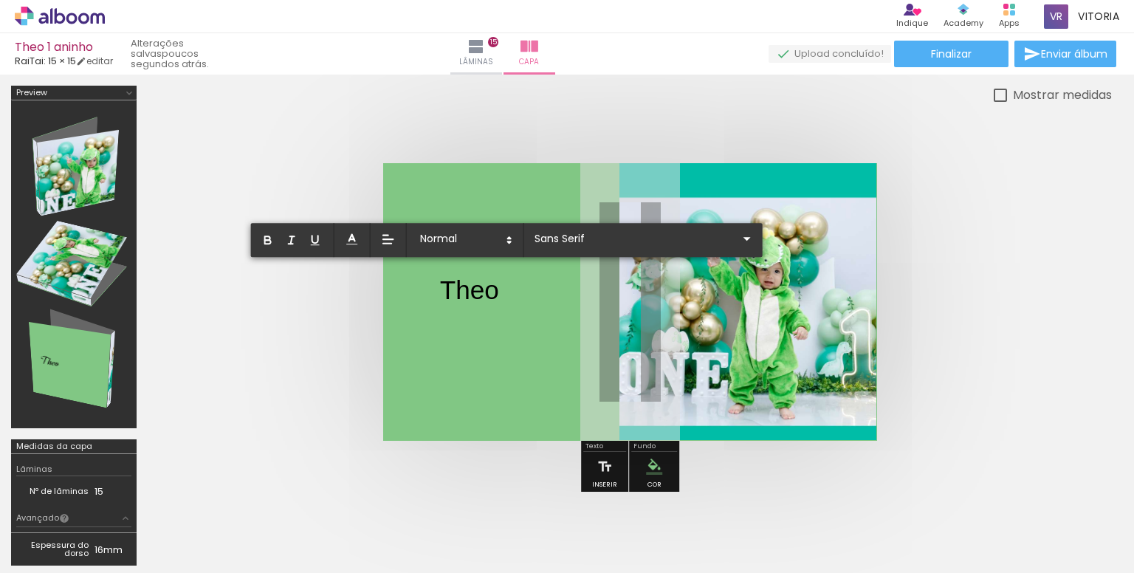
click at [478, 290] on p "Theo" at bounding box center [469, 290] width 59 height 37
click at [602, 239] on input "Sans Serif" at bounding box center [634, 239] width 207 height 16
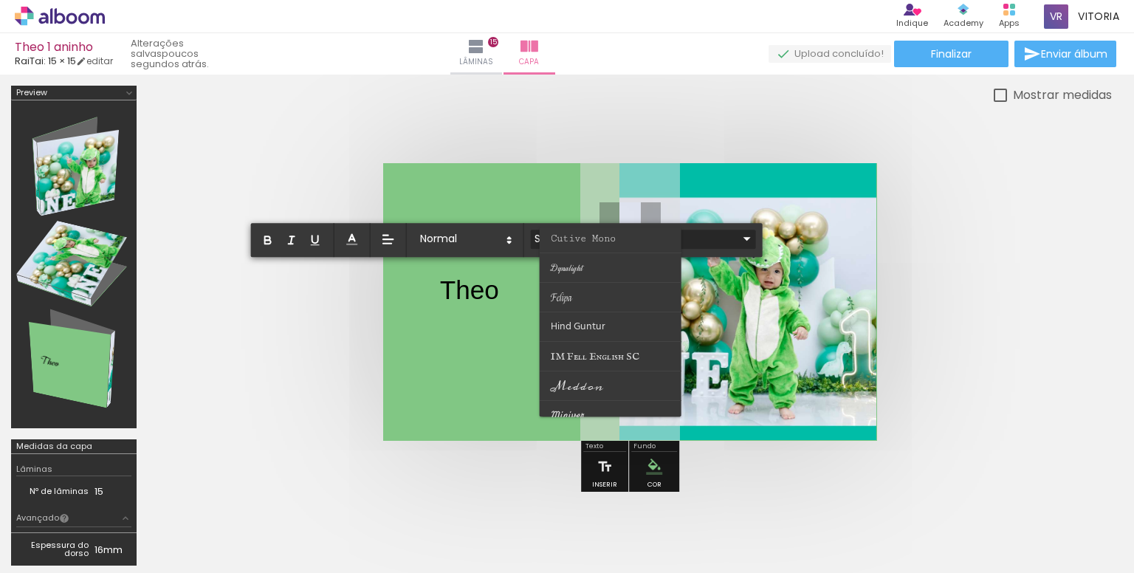
scroll to position [221, 0]
click at [608, 250] on paper-item at bounding box center [611, 257] width 142 height 30
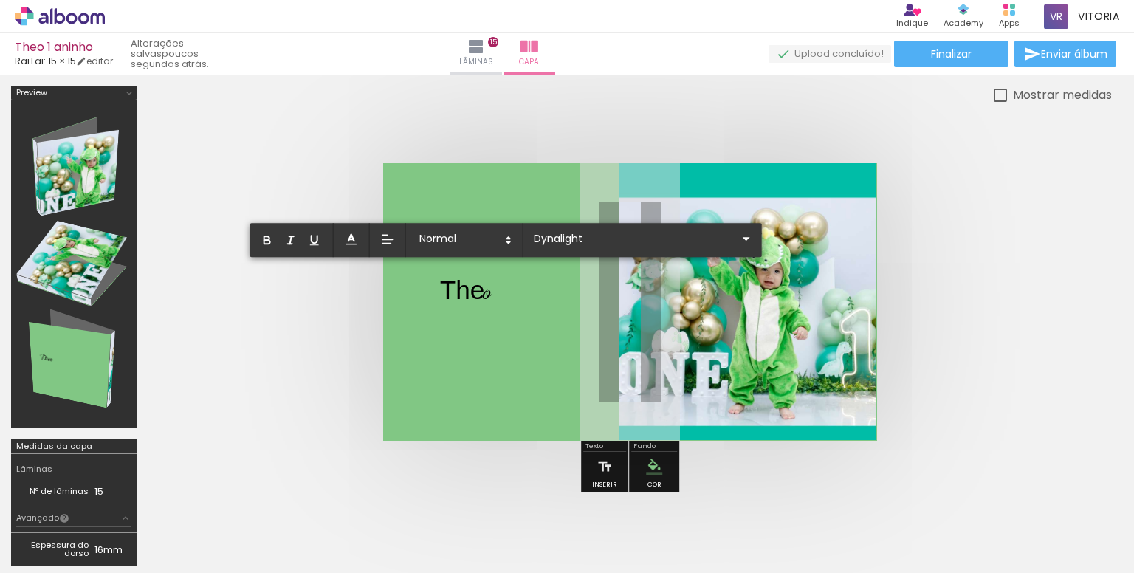
click at [489, 296] on span "o" at bounding box center [488, 291] width 8 height 32
drag, startPoint x: 444, startPoint y: 295, endPoint x: 490, endPoint y: 293, distance: 46.6
click at [490, 293] on p "The o" at bounding box center [466, 291] width 53 height 38
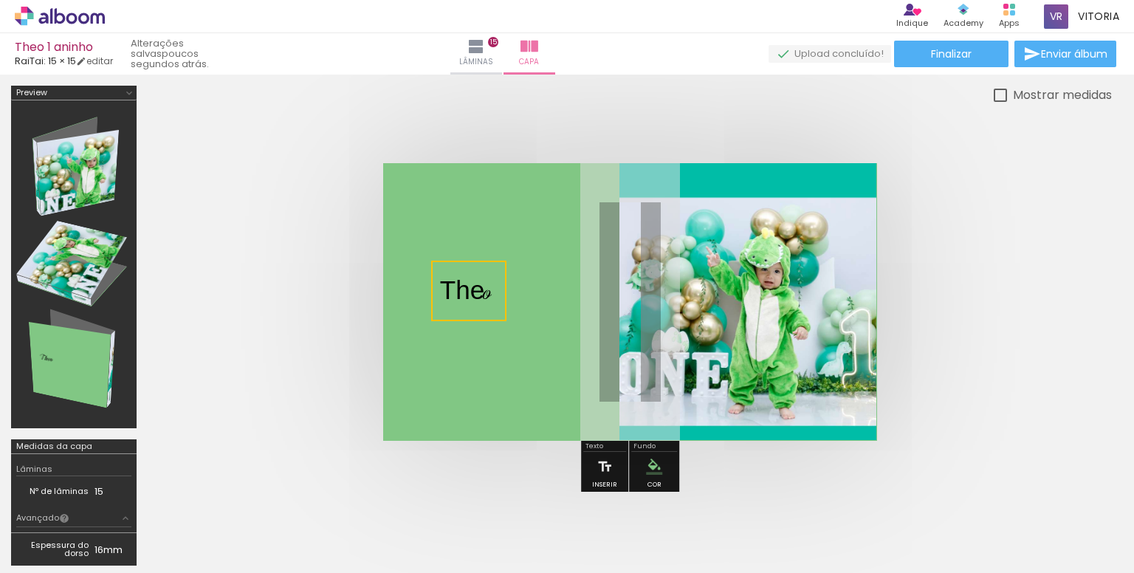
click at [463, 289] on quentale-selection at bounding box center [468, 291] width 75 height 61
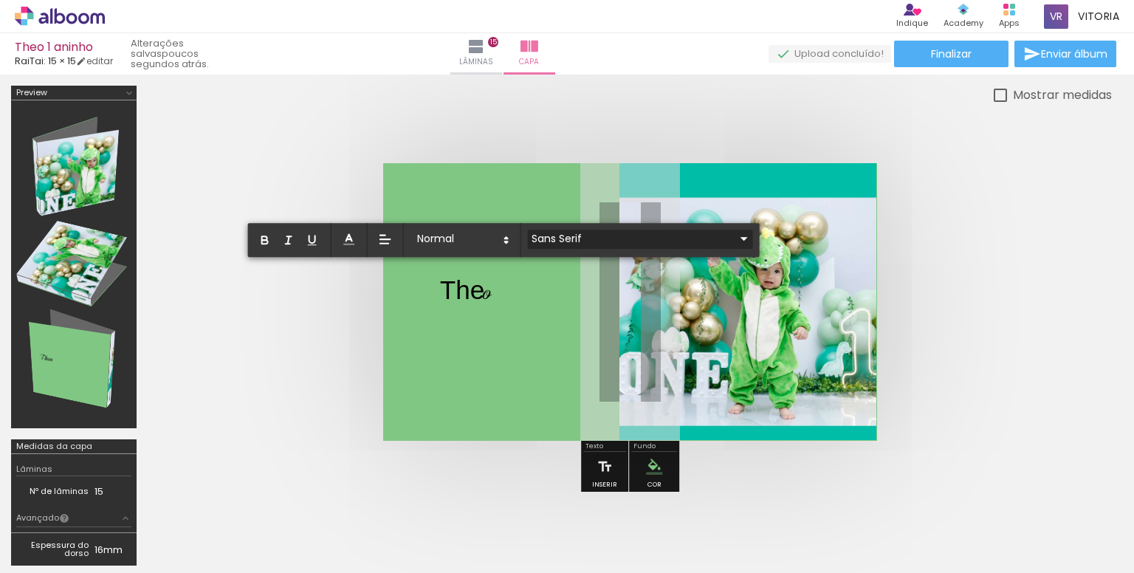
click at [586, 238] on input "Sans Serif" at bounding box center [631, 239] width 207 height 16
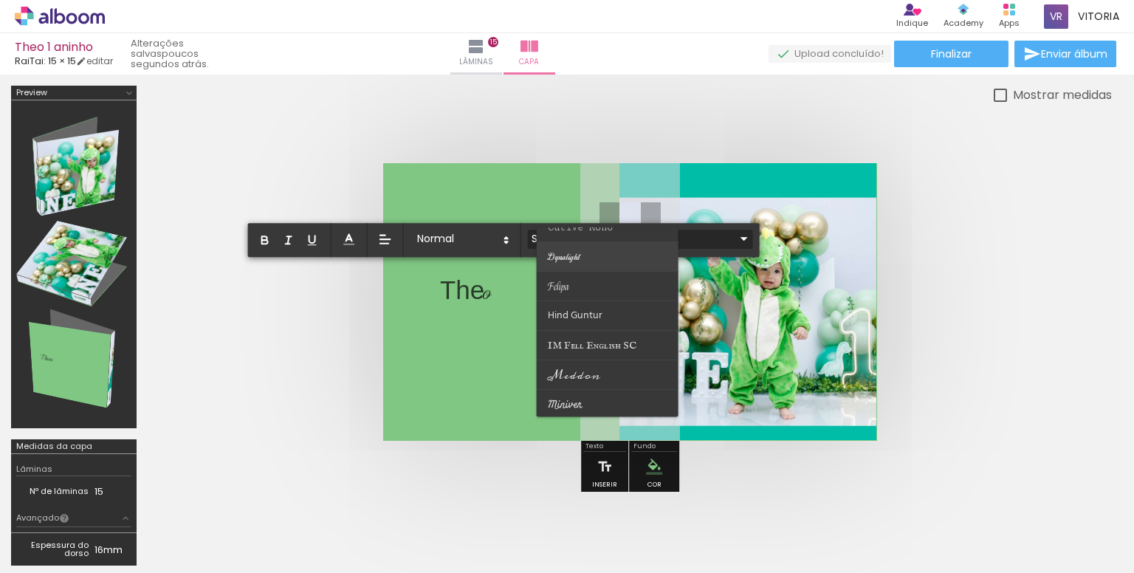
click at [592, 264] on paper-item at bounding box center [608, 257] width 142 height 30
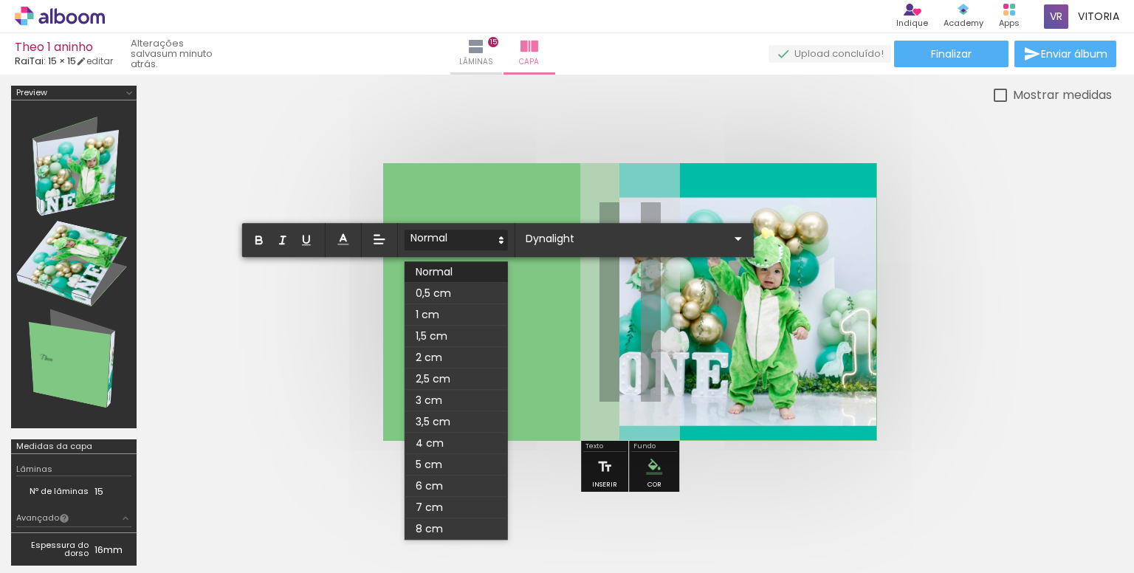
click at [493, 240] on span at bounding box center [455, 240] width 103 height 21
click at [441, 399] on span at bounding box center [455, 400] width 103 height 21
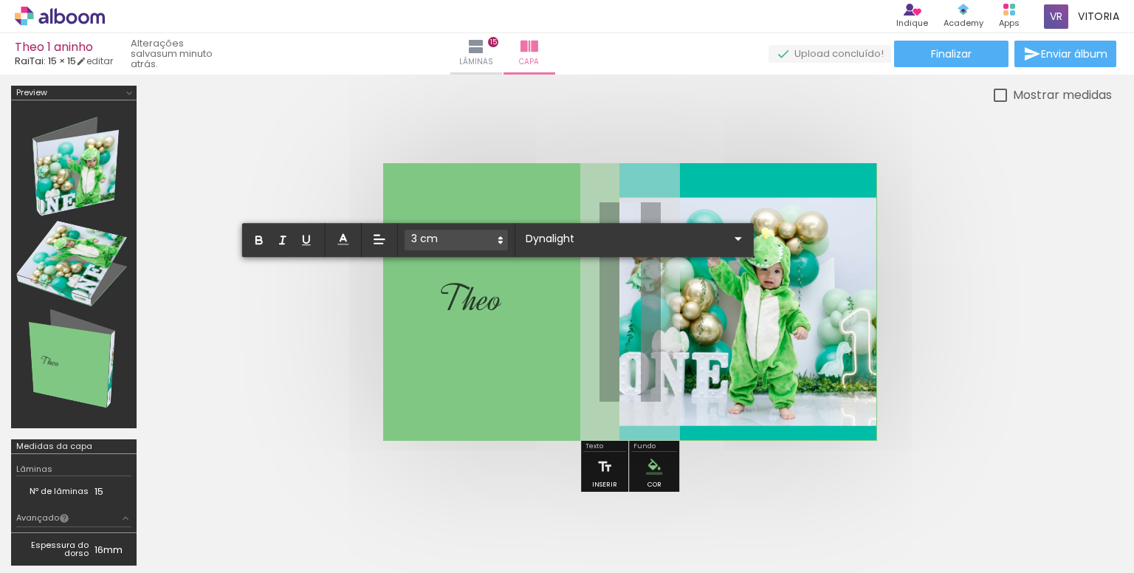
click at [502, 233] on icon at bounding box center [500, 239] width 13 height 13
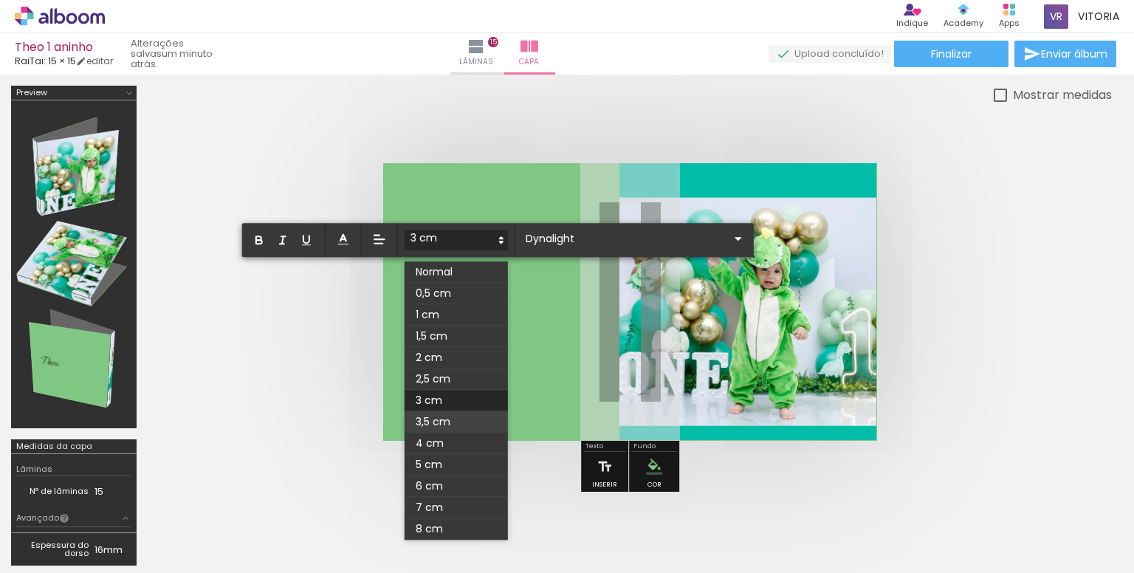
click at [443, 420] on span at bounding box center [455, 421] width 103 height 21
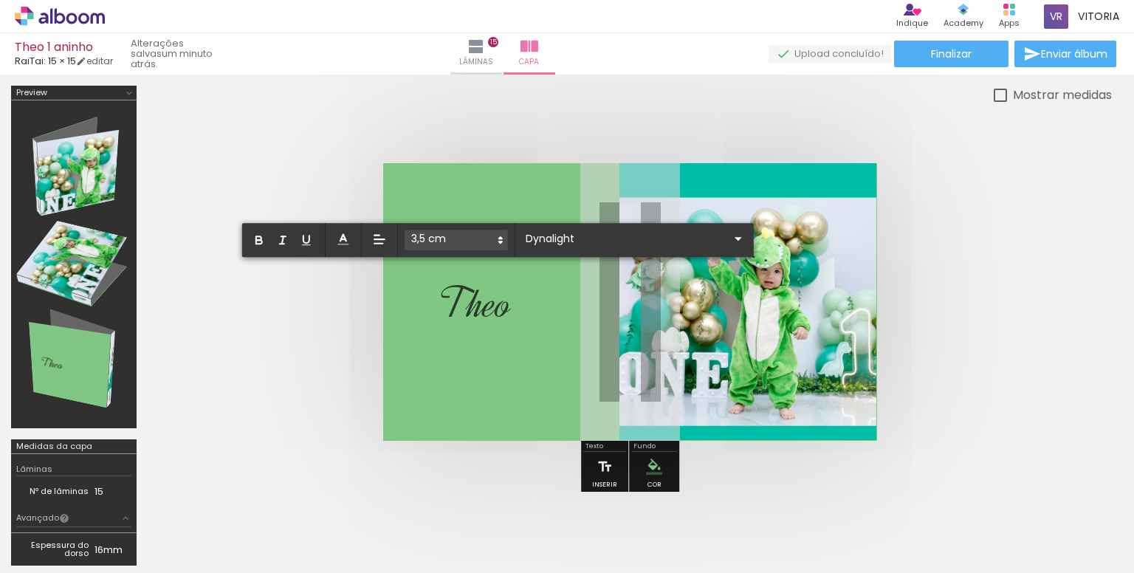
click at [939, 278] on quentale-cover at bounding box center [630, 302] width 846 height 278
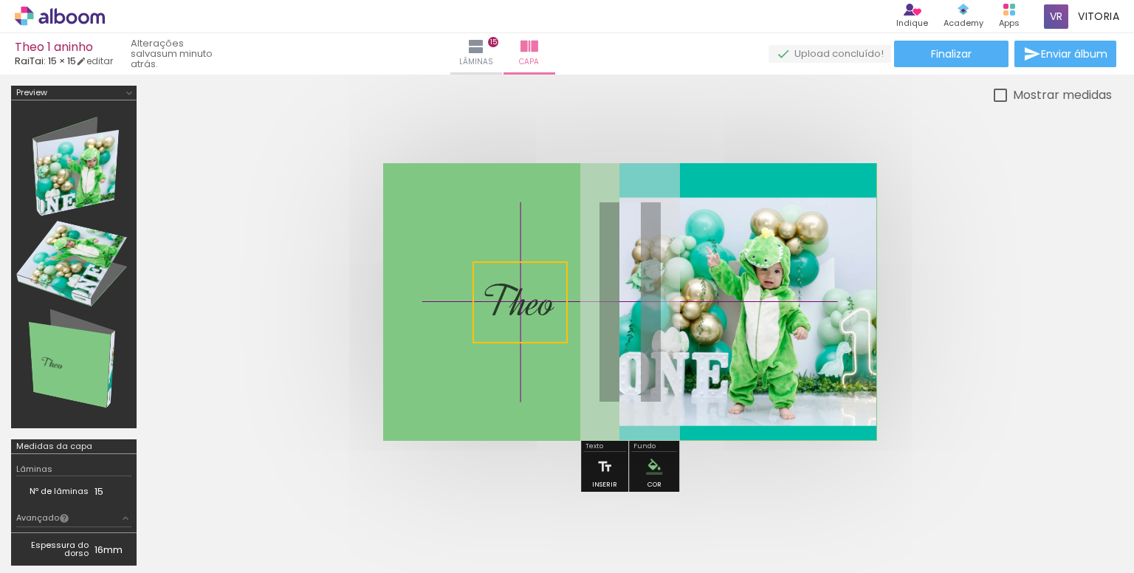
drag, startPoint x: 483, startPoint y: 306, endPoint x: 509, endPoint y: 273, distance: 41.5
click at [509, 273] on quentale-selection at bounding box center [519, 302] width 95 height 82
click at [949, 323] on quentale-cover at bounding box center [630, 302] width 846 height 278
click at [534, 314] on span "Theo" at bounding box center [519, 302] width 72 height 55
click at [540, 306] on quentale-selection at bounding box center [519, 302] width 95 height 82
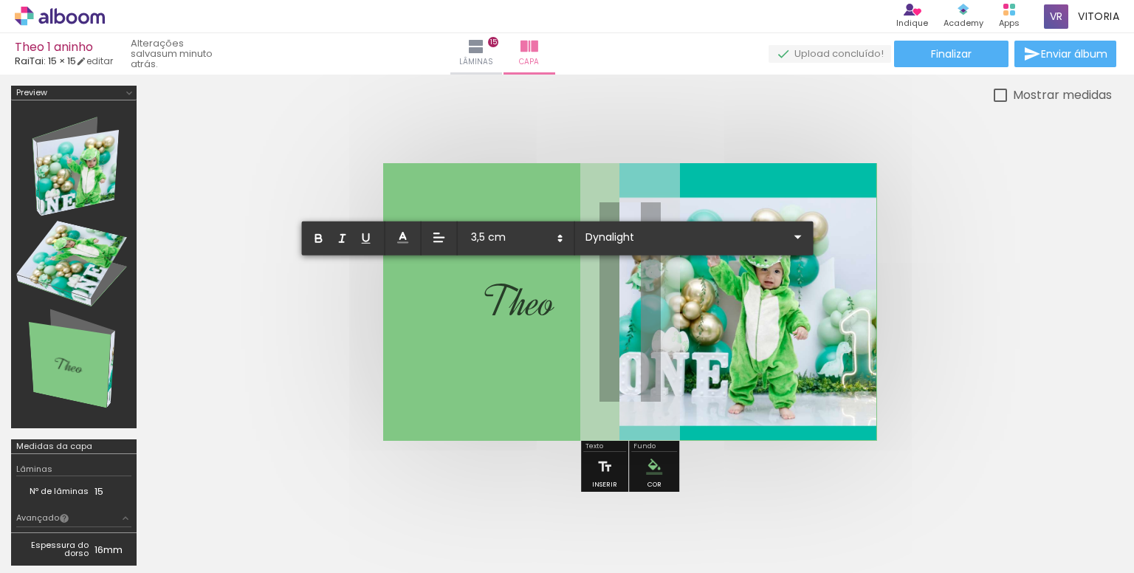
click at [540, 306] on span "Theo" at bounding box center [519, 302] width 72 height 55
click at [656, 235] on input "Dynalight" at bounding box center [685, 237] width 207 height 16
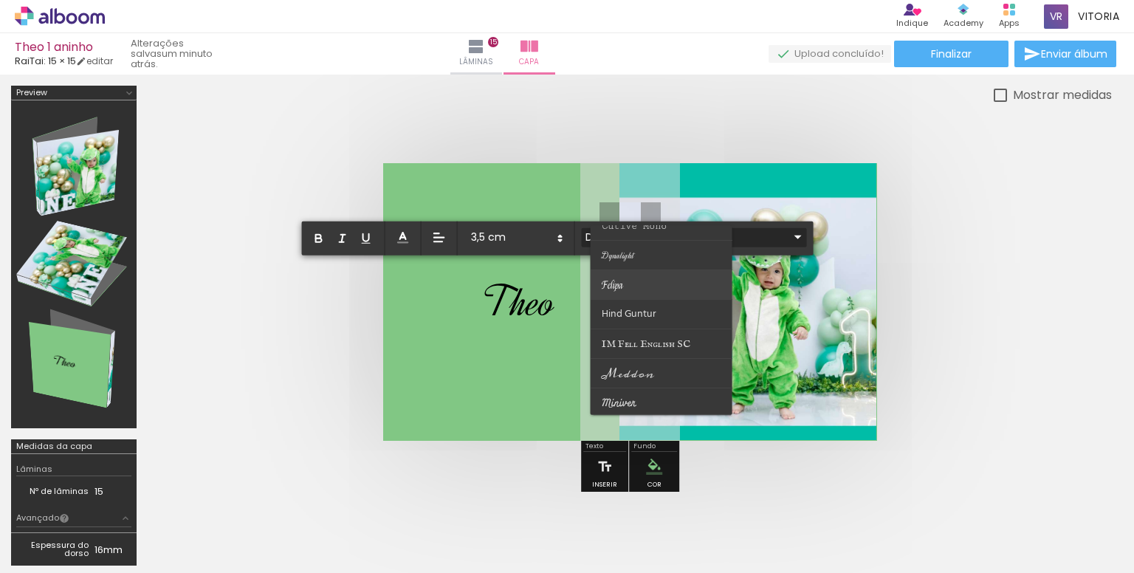
click at [652, 283] on paper-item at bounding box center [661, 284] width 142 height 30
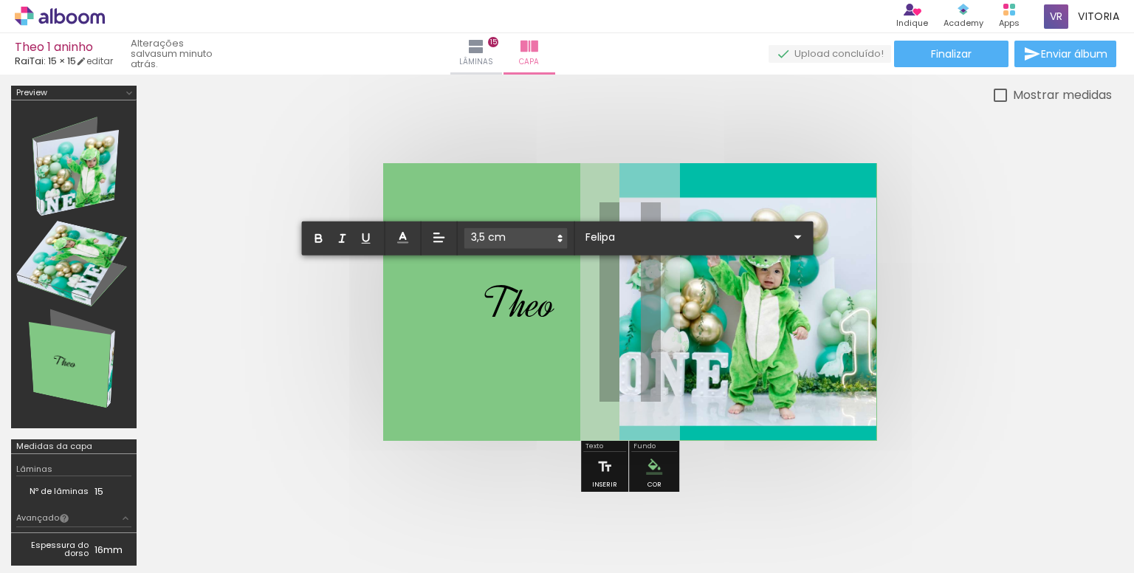
drag, startPoint x: 555, startPoint y: 305, endPoint x: 490, endPoint y: 305, distance: 65.0
click at [490, 305] on p "The ﻿ o" at bounding box center [519, 303] width 72 height 66
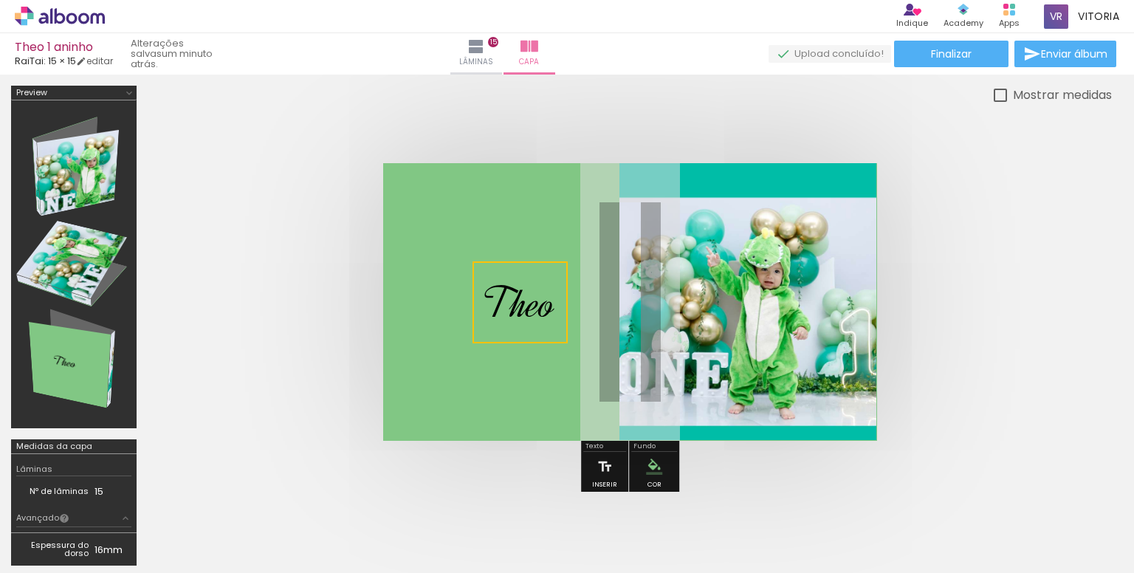
click at [537, 290] on quentale-selection at bounding box center [519, 302] width 95 height 82
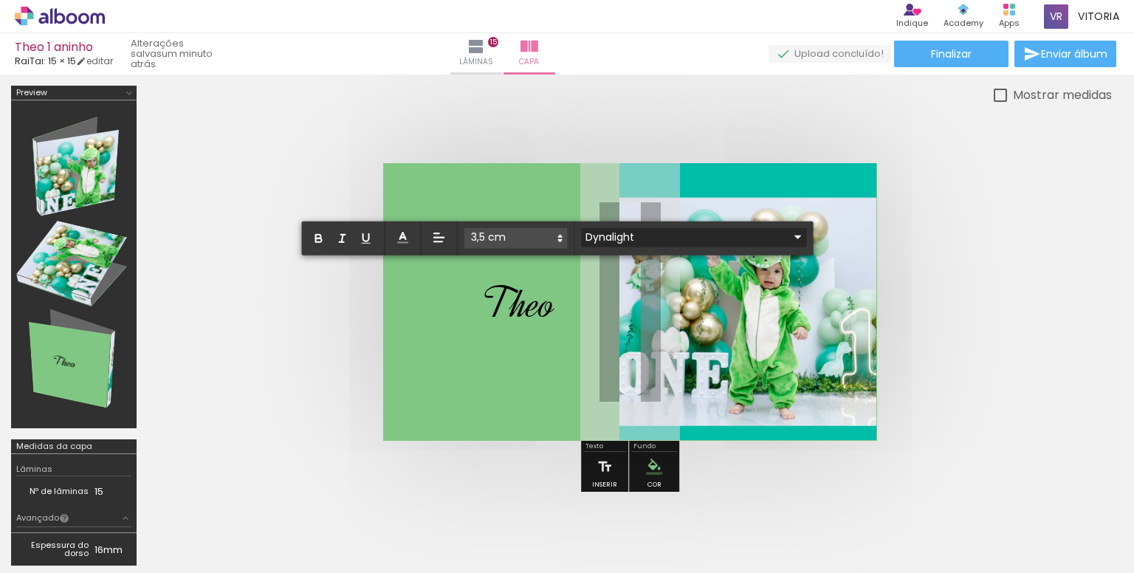
click at [652, 233] on input "Dynalight" at bounding box center [685, 237] width 207 height 16
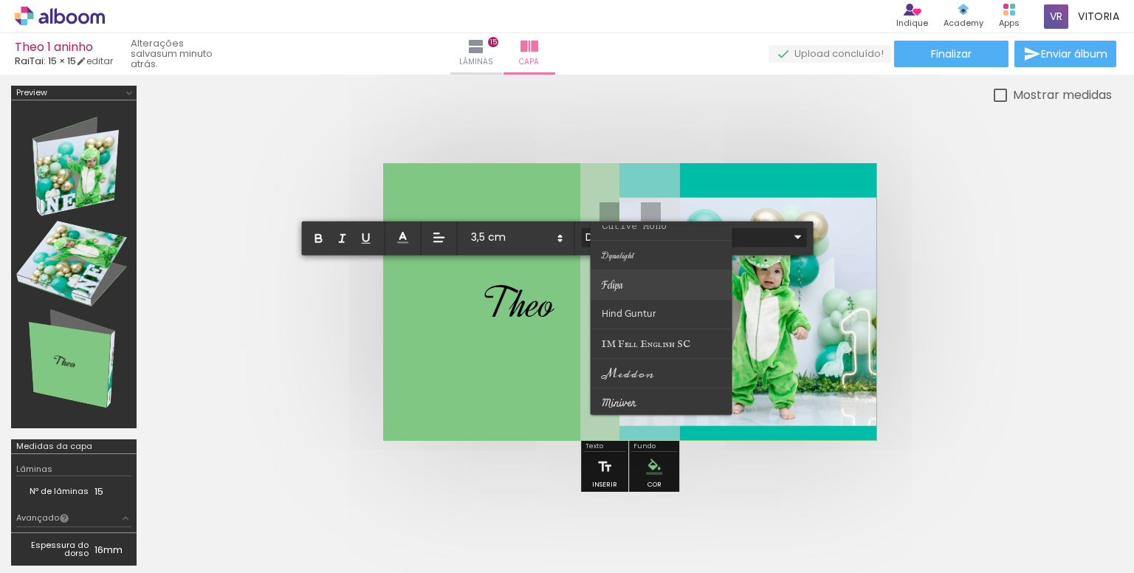
click at [636, 289] on paper-item at bounding box center [661, 284] width 142 height 30
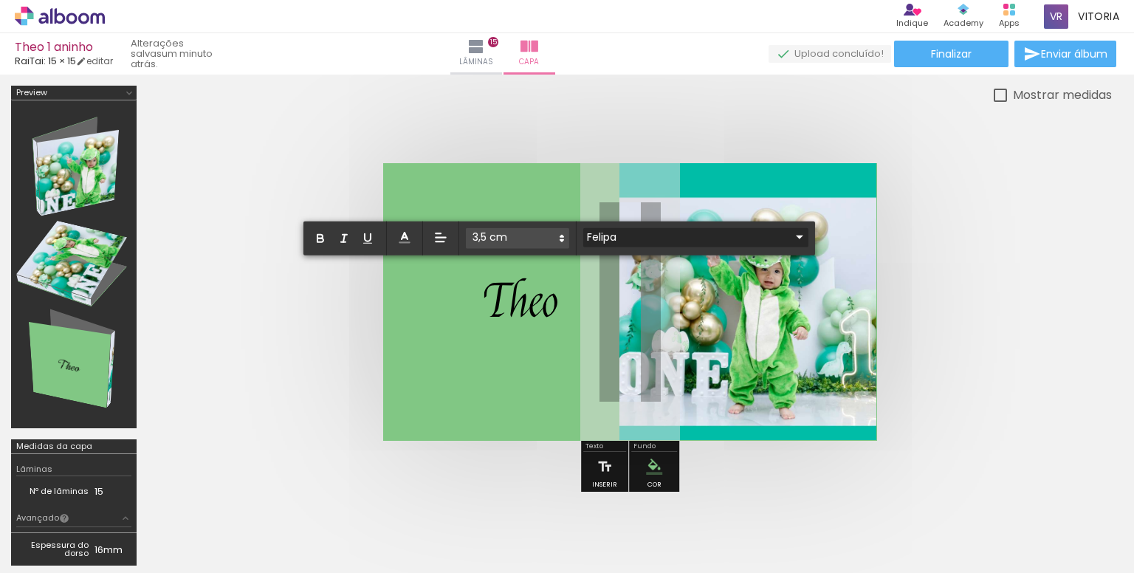
click at [633, 238] on input "Felipa" at bounding box center [686, 237] width 207 height 16
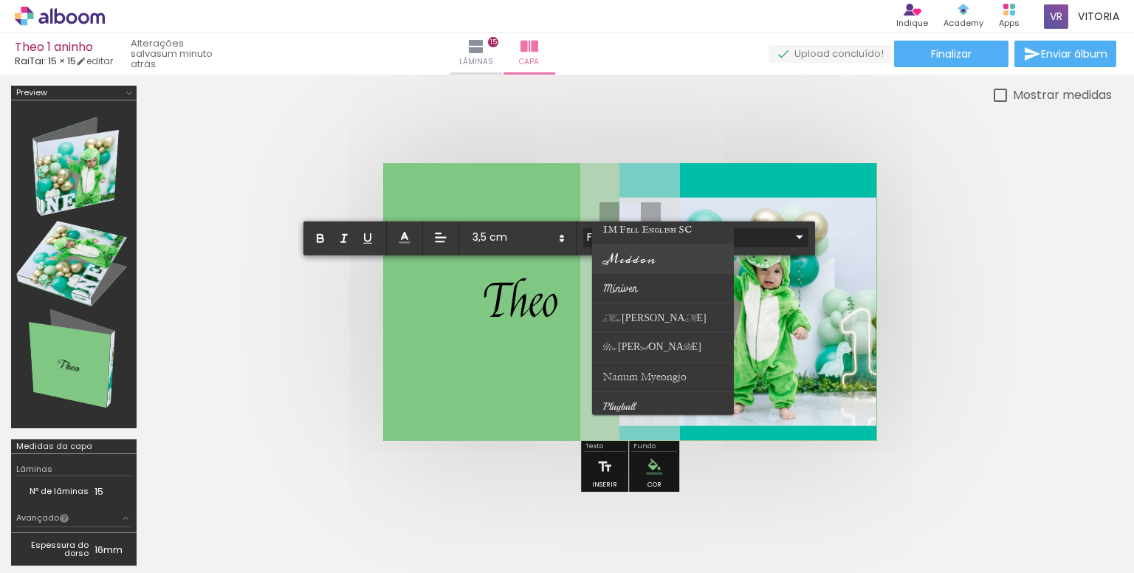
scroll to position [369, 0]
click at [644, 279] on span "Miss [PERSON_NAME]" at bounding box center [654, 284] width 103 height 13
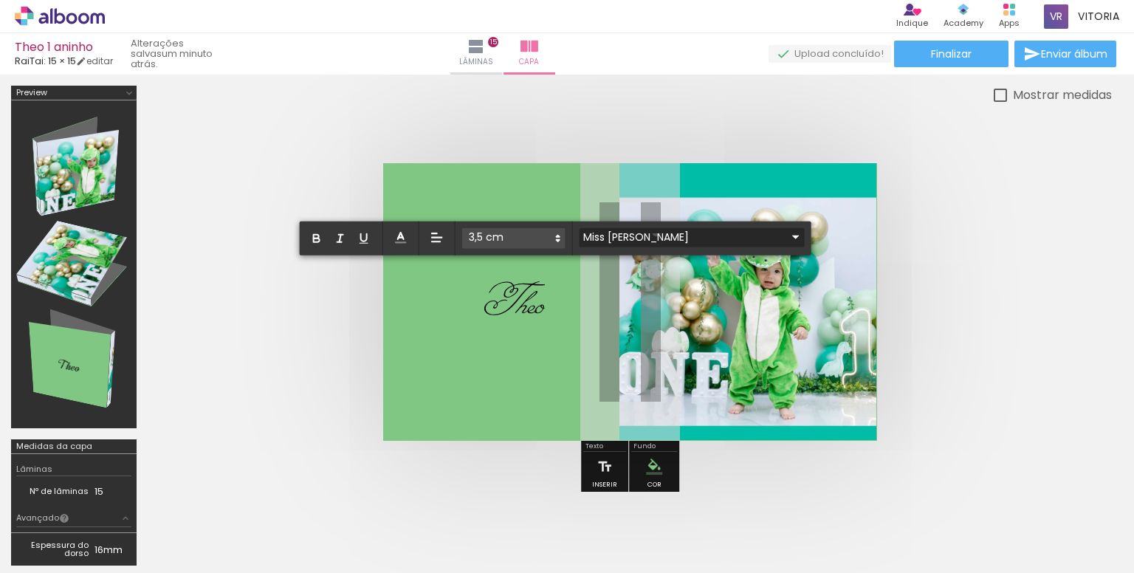
click at [655, 232] on input "Miss [PERSON_NAME]" at bounding box center [682, 237] width 207 height 16
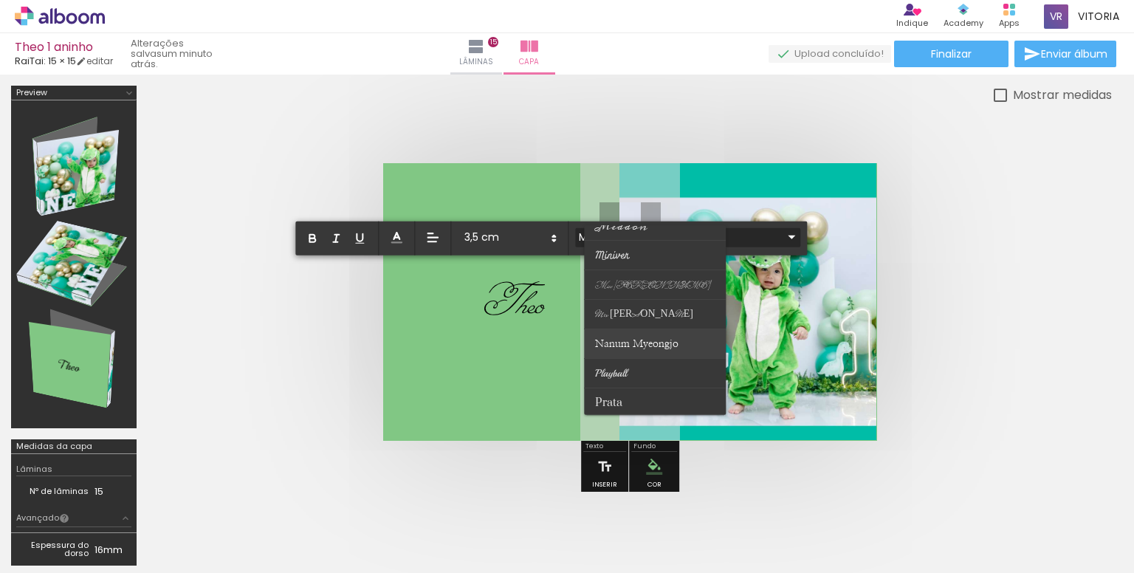
scroll to position [443, 0]
click at [632, 293] on paper-item at bounding box center [656, 299] width 142 height 30
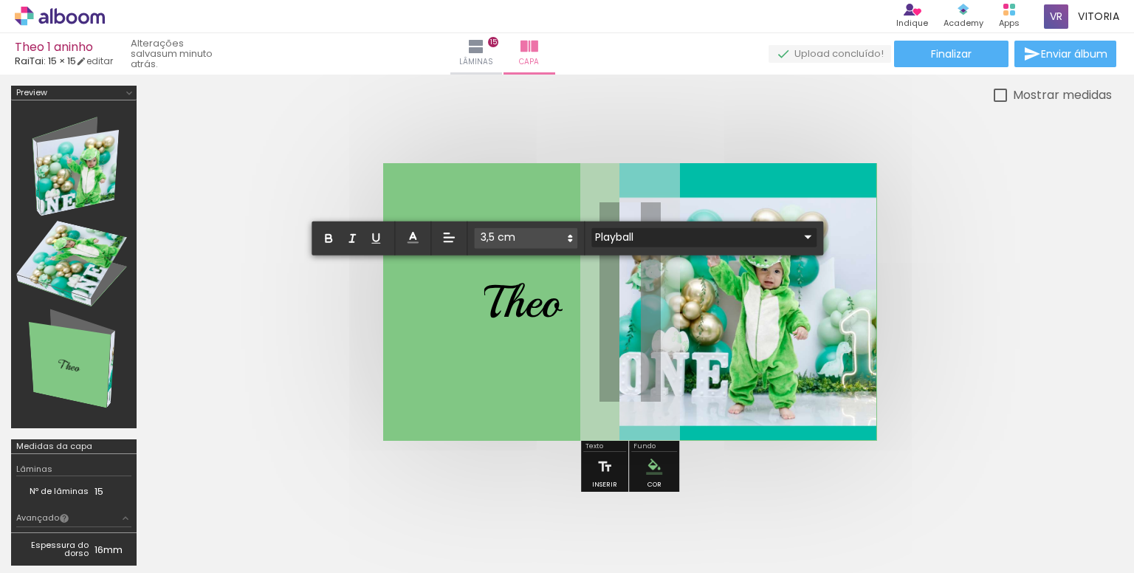
click at [665, 234] on input "Playball" at bounding box center [694, 237] width 207 height 16
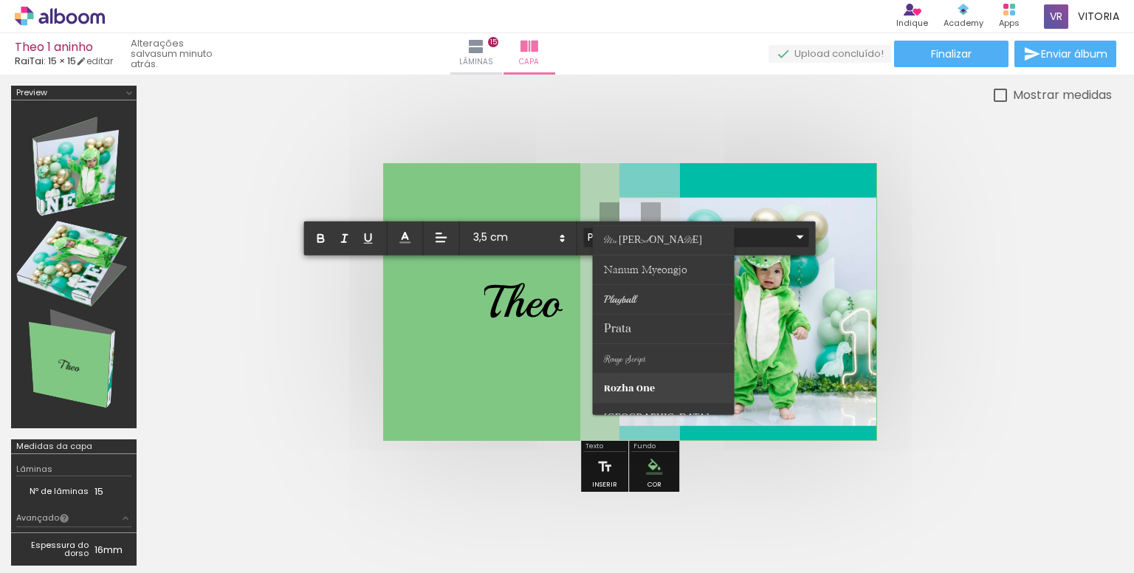
scroll to position [517, 0]
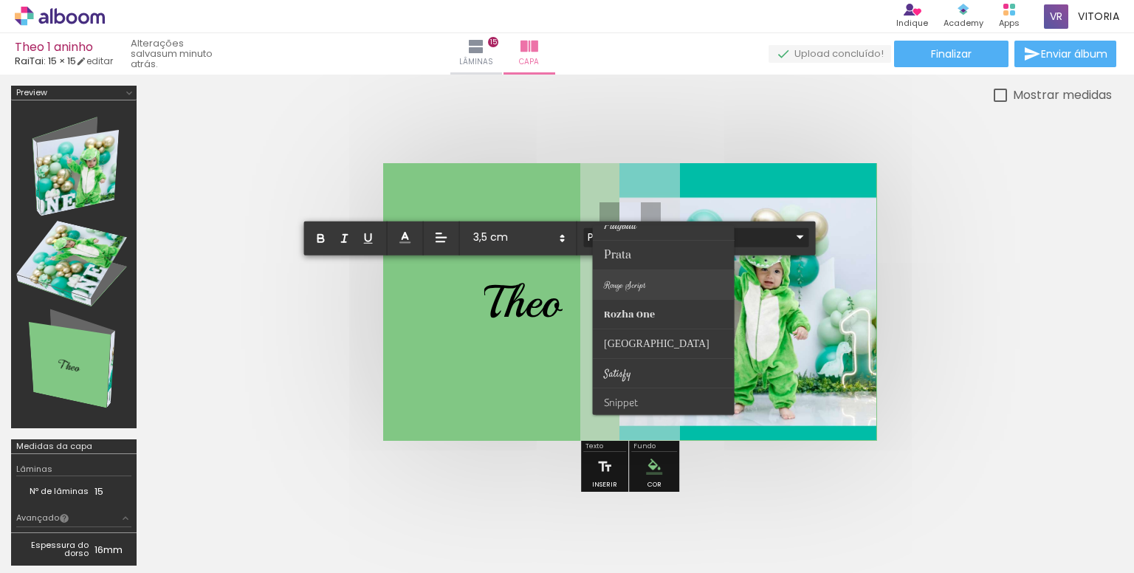
click at [633, 275] on paper-item at bounding box center [664, 284] width 142 height 30
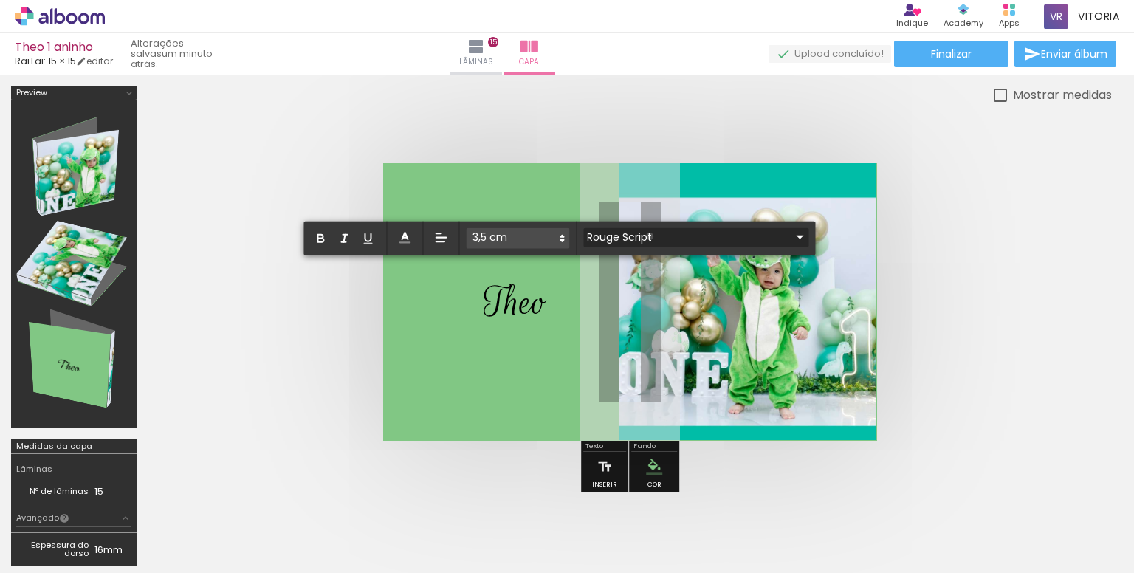
click at [649, 236] on input "Rouge Script" at bounding box center [686, 237] width 207 height 16
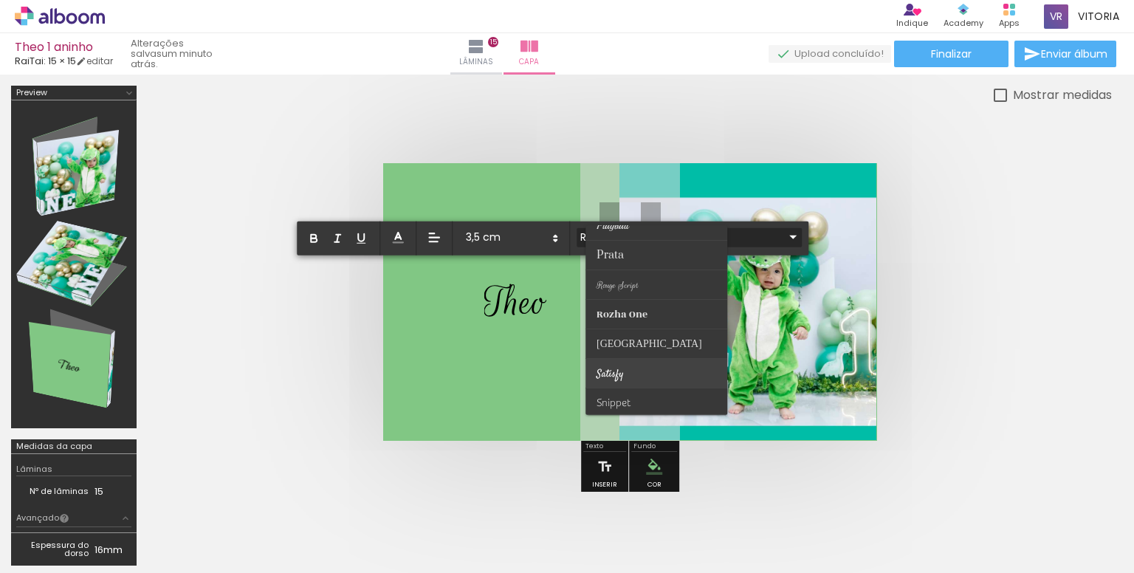
scroll to position [579, 0]
click at [632, 367] on span "Suravaram" at bounding box center [654, 370] width 114 height 22
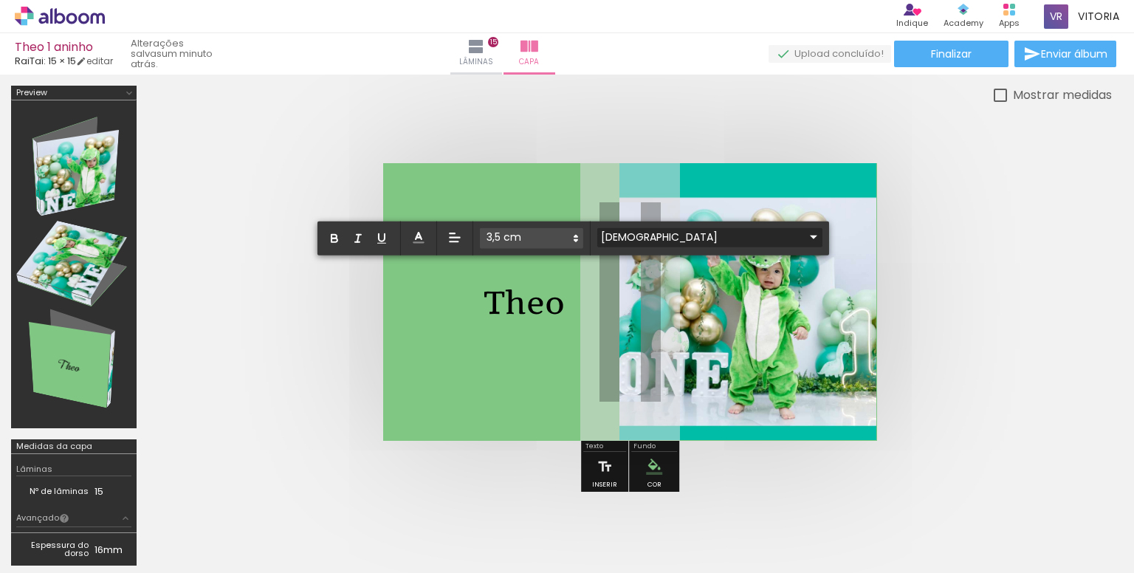
click at [663, 229] on input "Suravaram" at bounding box center [700, 237] width 207 height 16
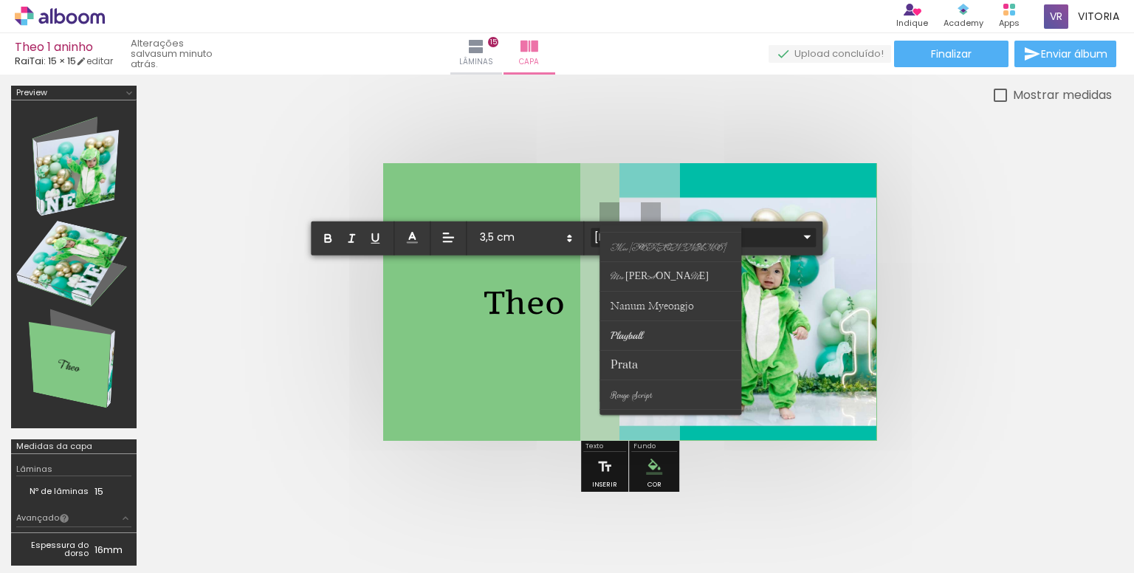
scroll to position [357, 0]
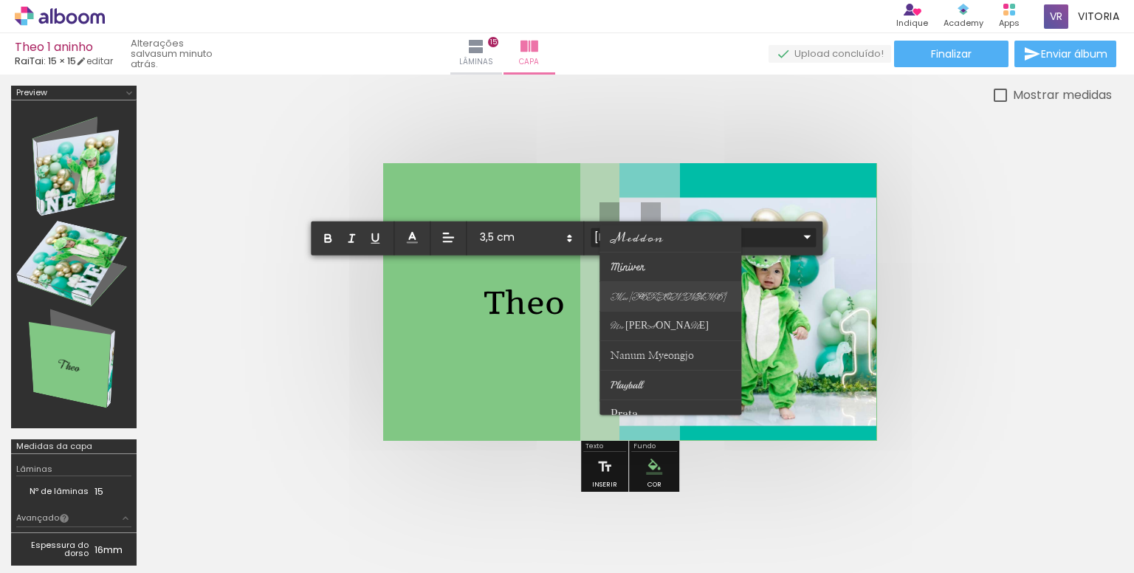
click at [655, 292] on paper-item at bounding box center [671, 296] width 142 height 30
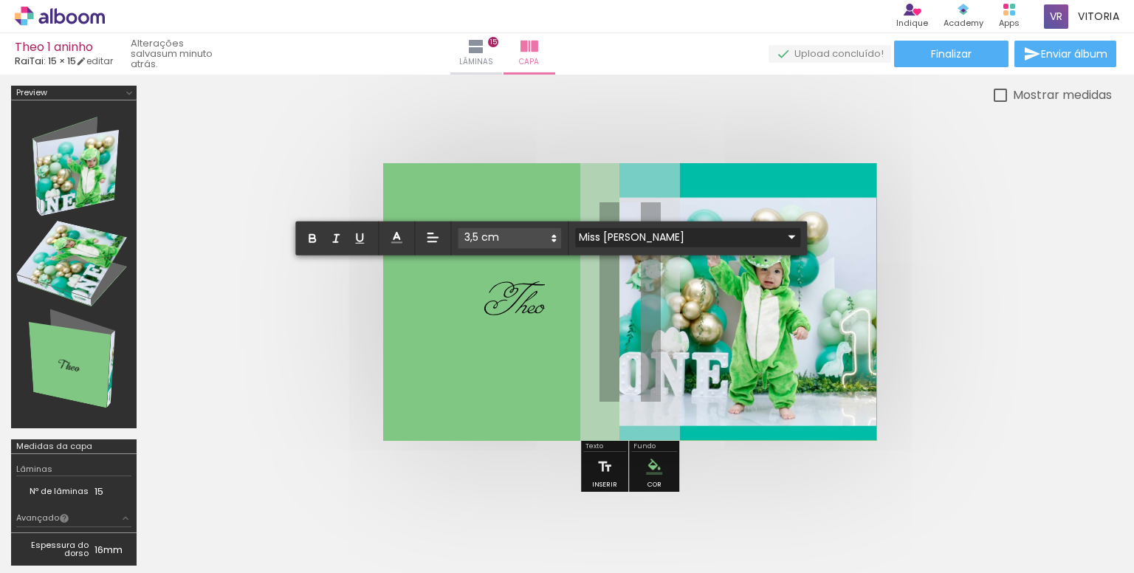
click at [640, 231] on input "Miss [PERSON_NAME]" at bounding box center [678, 237] width 207 height 16
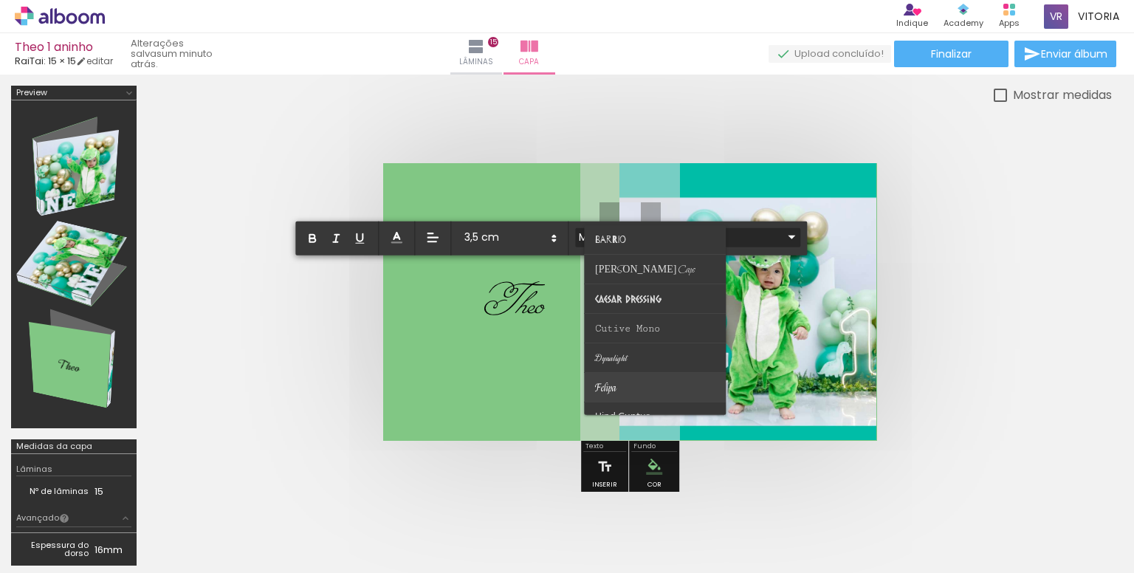
scroll to position [62, 0]
click at [642, 331] on paper-item at bounding box center [656, 326] width 142 height 30
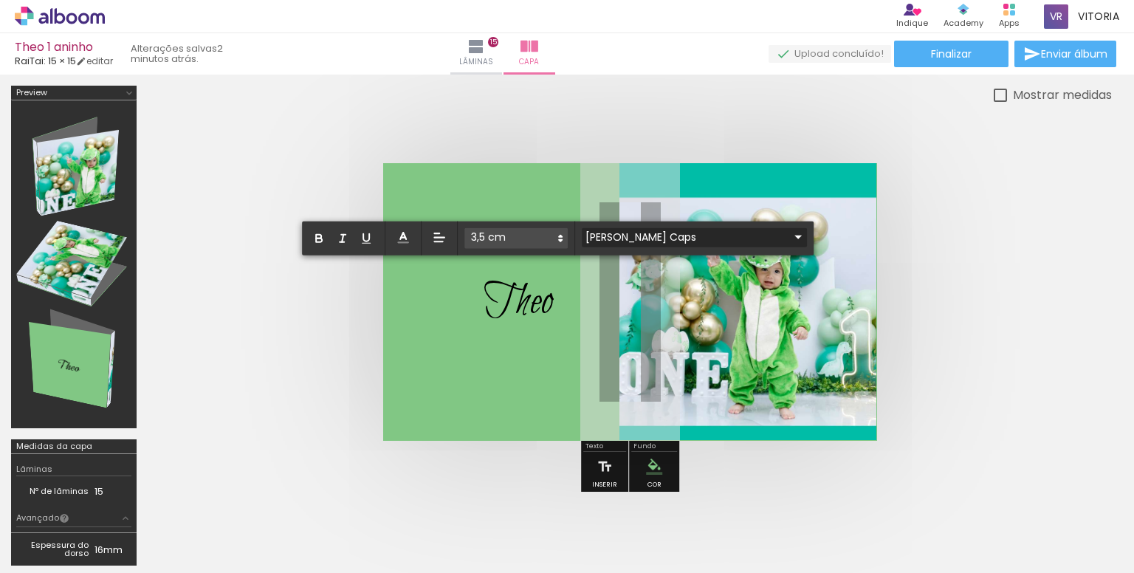
click at [636, 233] on input "[PERSON_NAME] Caps" at bounding box center [685, 237] width 207 height 16
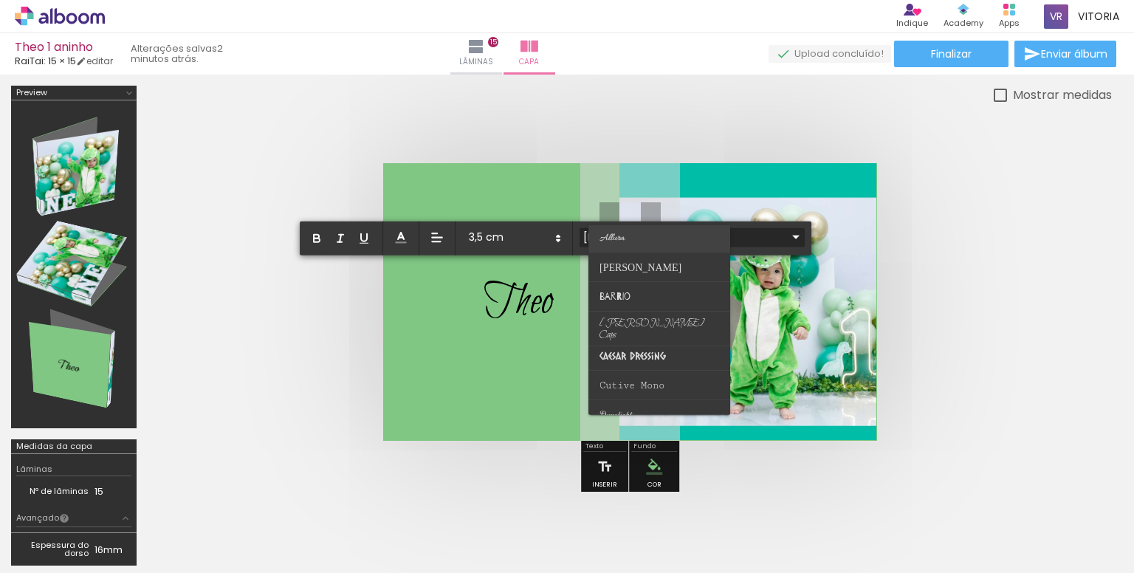
click at [637, 240] on paper-item at bounding box center [659, 237] width 142 height 30
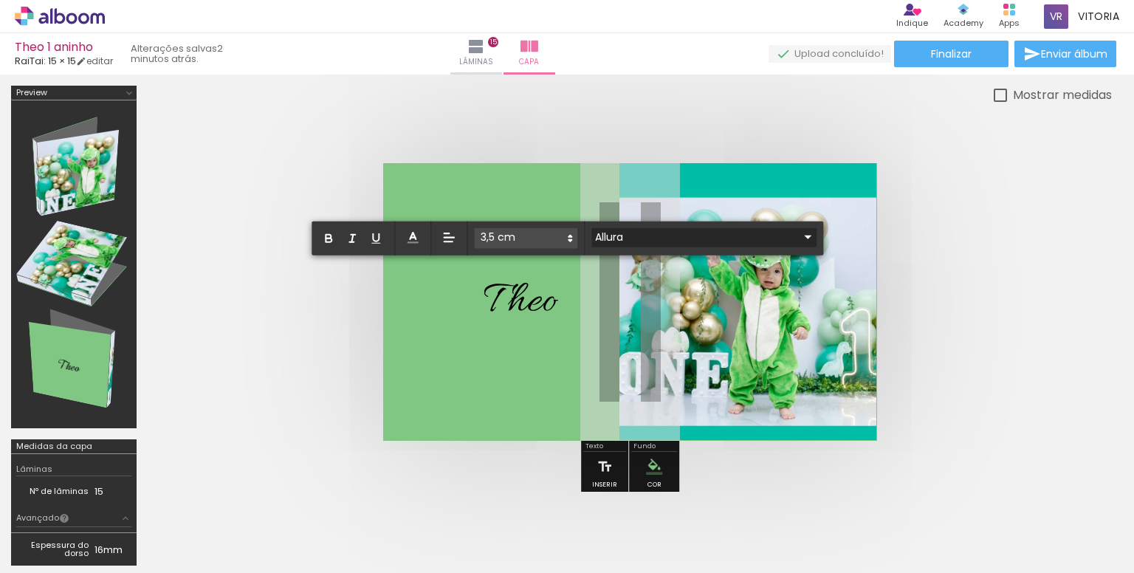
click at [638, 240] on input "Allura" at bounding box center [694, 237] width 207 height 16
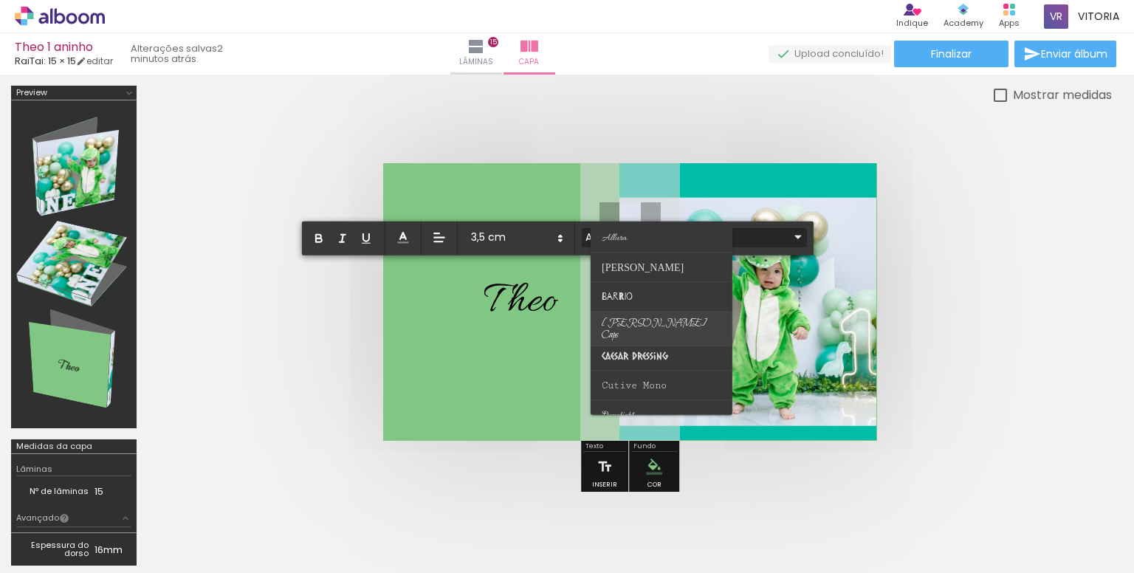
scroll to position [0, 0]
click at [633, 240] on span "Sans Serif" at bounding box center [623, 239] width 42 height 11
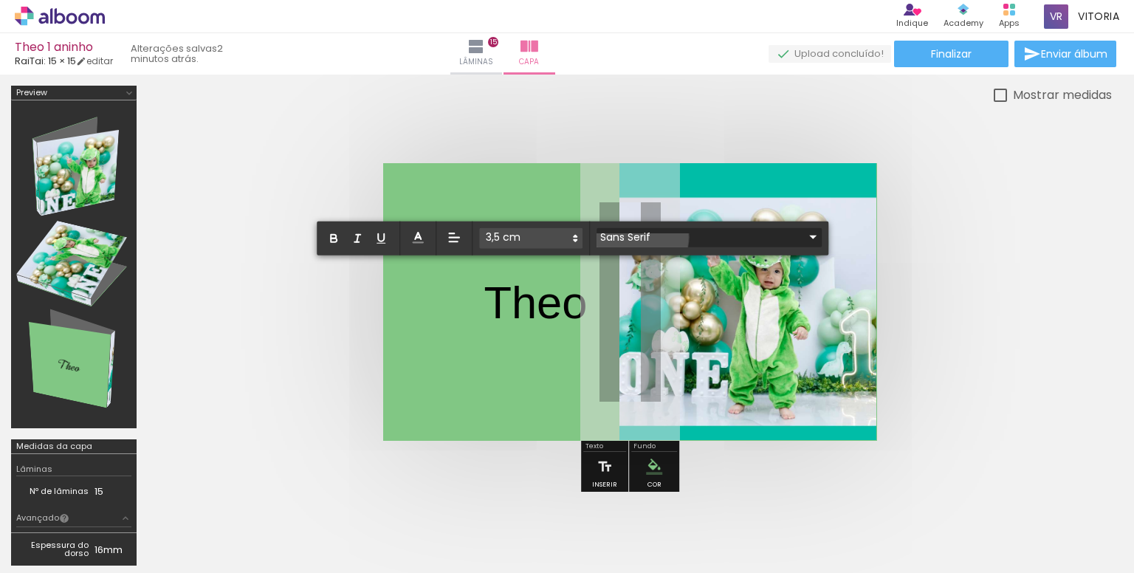
click at [635, 237] on input "Sans Serif" at bounding box center [699, 237] width 207 height 16
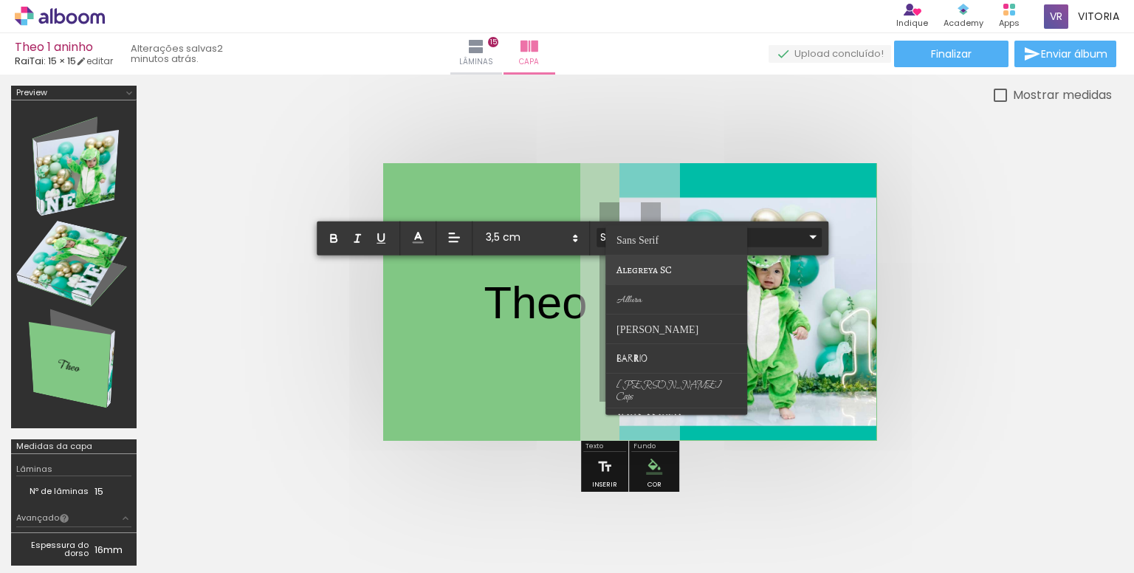
click at [647, 273] on span "Alegreya SC" at bounding box center [644, 269] width 55 height 14
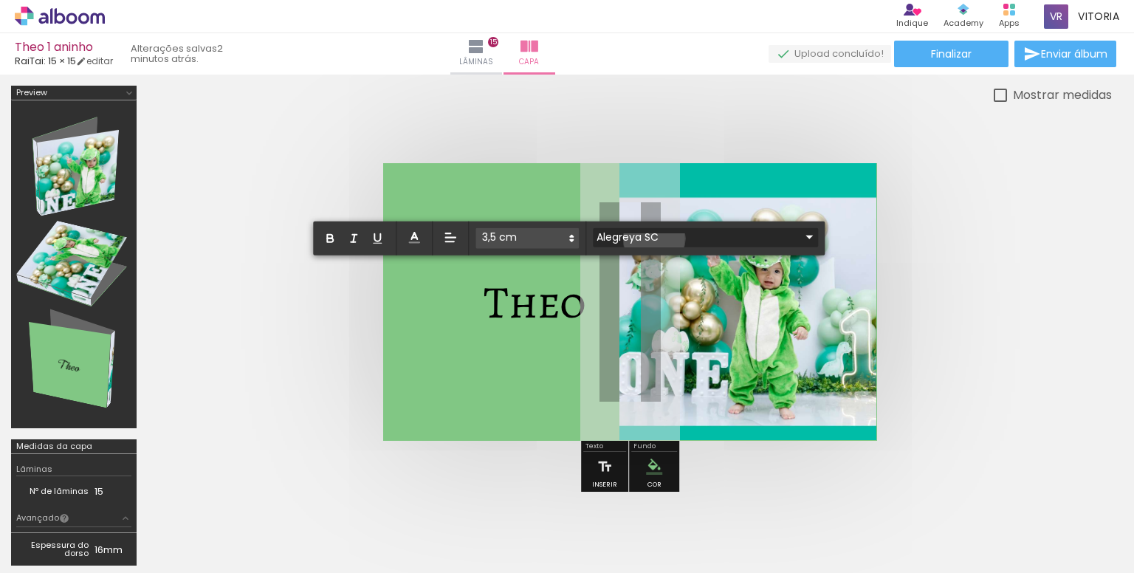
click at [653, 238] on input "Alegreya SC" at bounding box center [696, 237] width 207 height 16
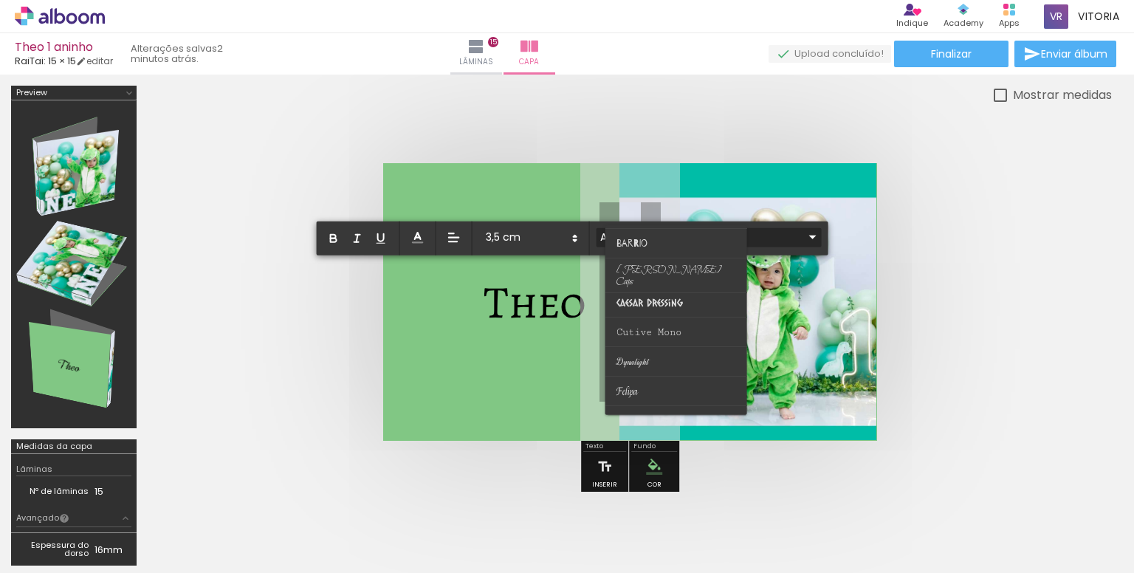
scroll to position [148, 0]
click at [652, 341] on paper-item at bounding box center [676, 329] width 142 height 30
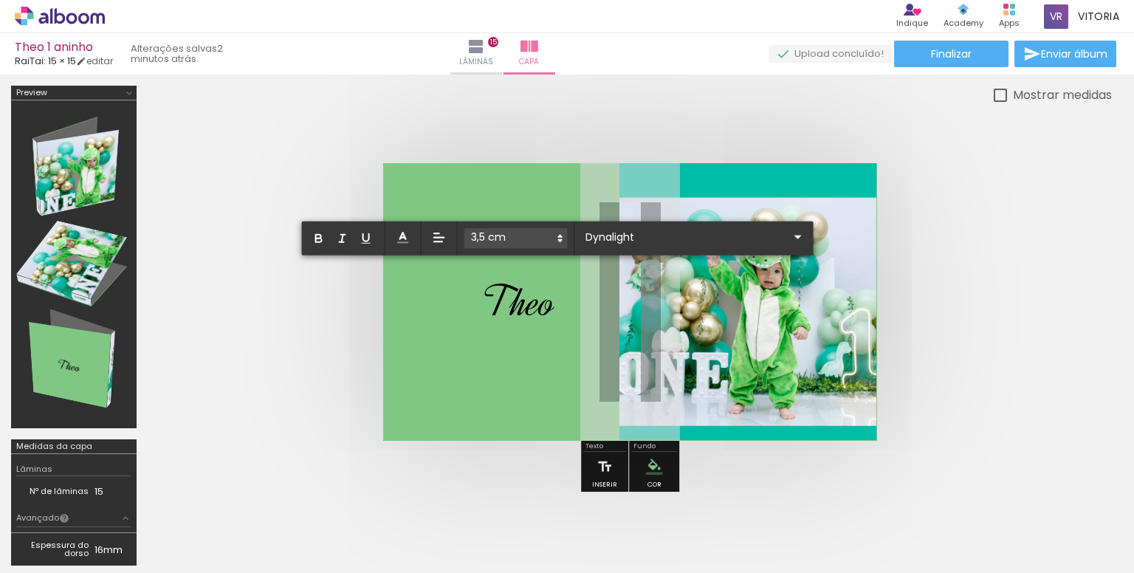
click at [937, 302] on quentale-cover at bounding box center [630, 302] width 846 height 278
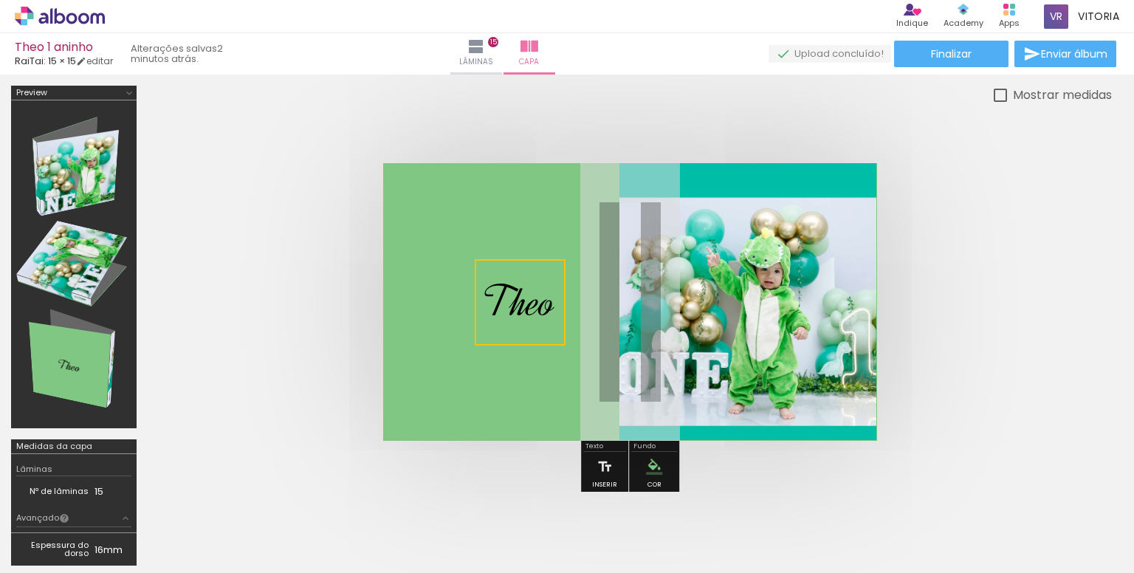
click at [936, 327] on quentale-cover at bounding box center [630, 302] width 846 height 278
click at [538, 301] on span "The ﻿ o" at bounding box center [519, 302] width 72 height 55
click at [1030, 309] on quentale-cover at bounding box center [630, 302] width 846 height 278
click at [607, 466] on iron-icon at bounding box center [604, 467] width 16 height 30
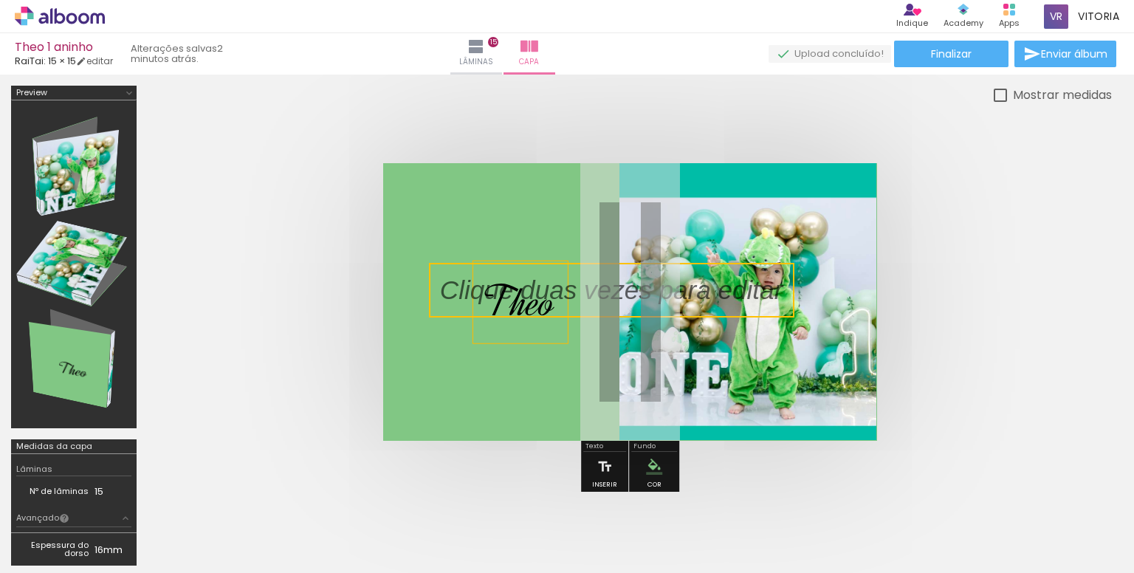
click at [584, 287] on quentale-selection at bounding box center [611, 290] width 365 height 55
type input "Sans Serif"
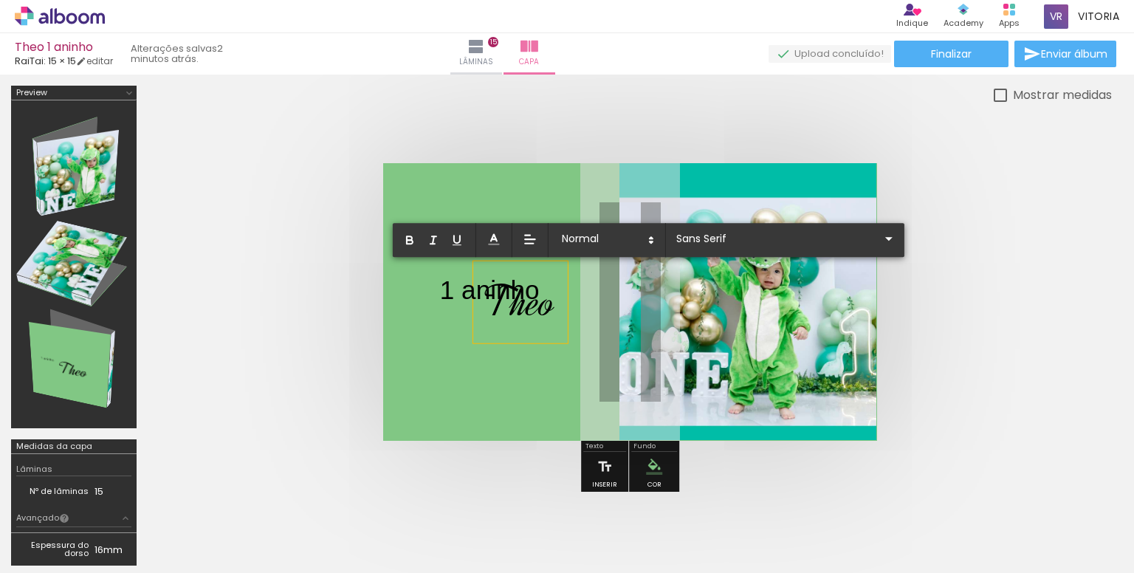
drag, startPoint x: 539, startPoint y: 284, endPoint x: 520, endPoint y: 289, distance: 19.9
click at [520, 289] on div "Theo 1 aninho" at bounding box center [630, 302] width 494 height 278
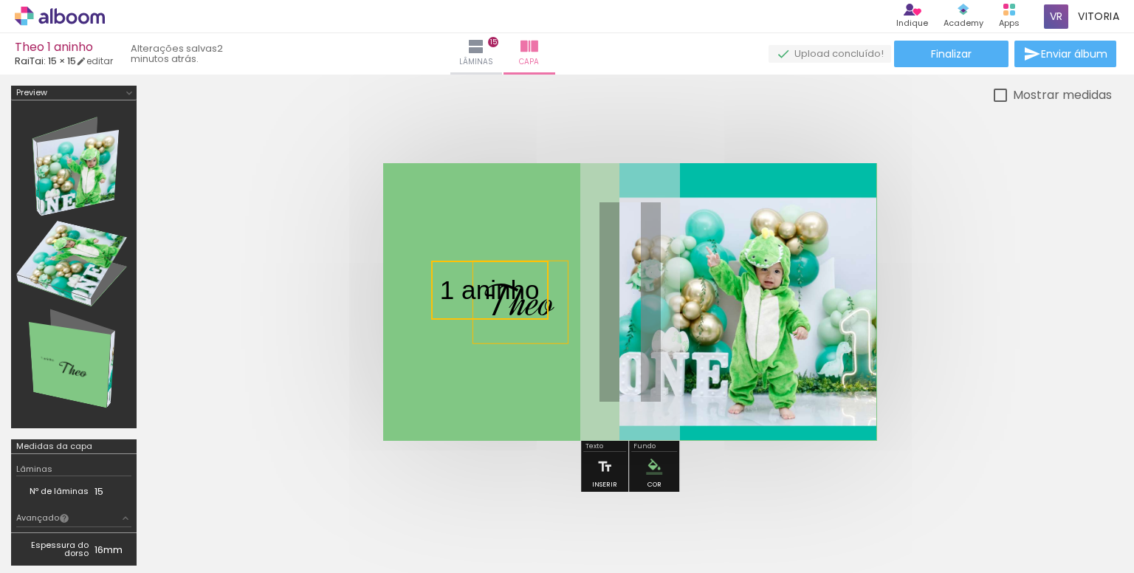
click at [535, 284] on quentale-selection at bounding box center [489, 290] width 117 height 59
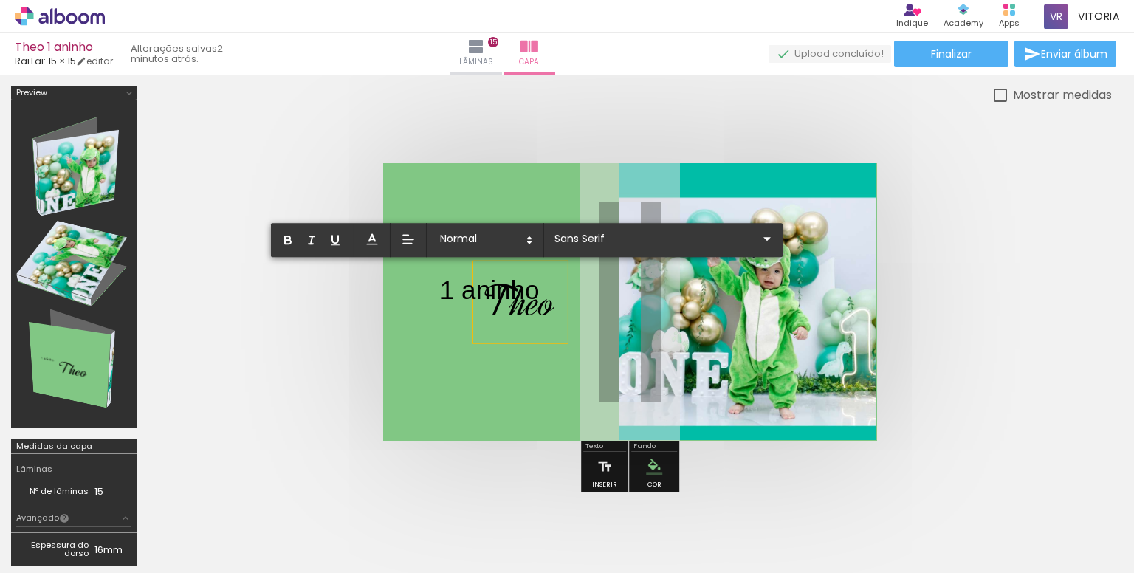
click at [509, 293] on p "1 aninho" at bounding box center [490, 290] width 100 height 37
click at [531, 233] on icon at bounding box center [529, 239] width 13 height 13
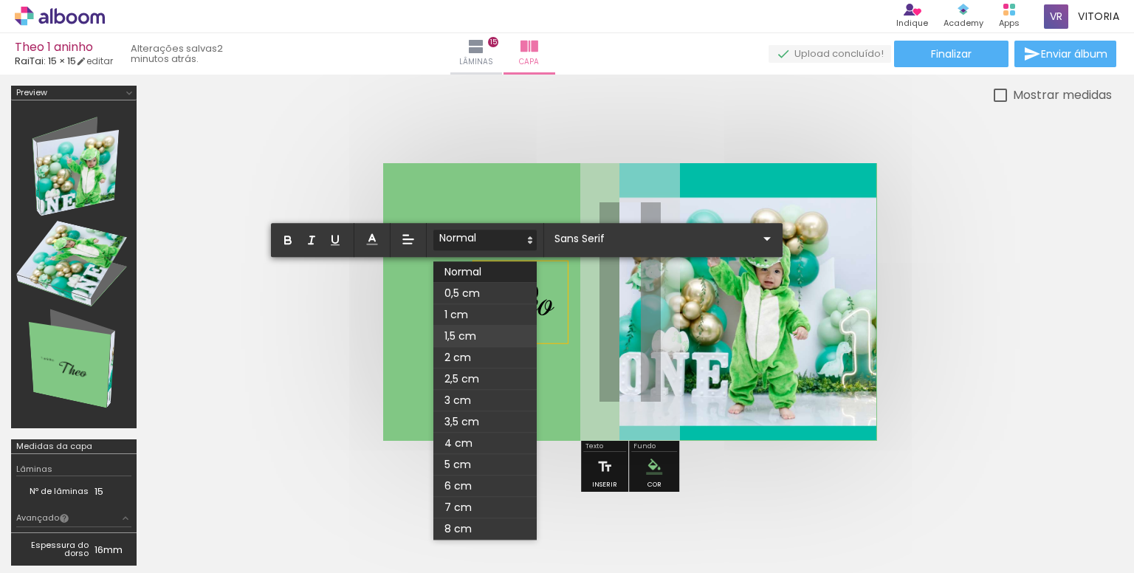
click at [458, 340] on span at bounding box center [484, 336] width 103 height 21
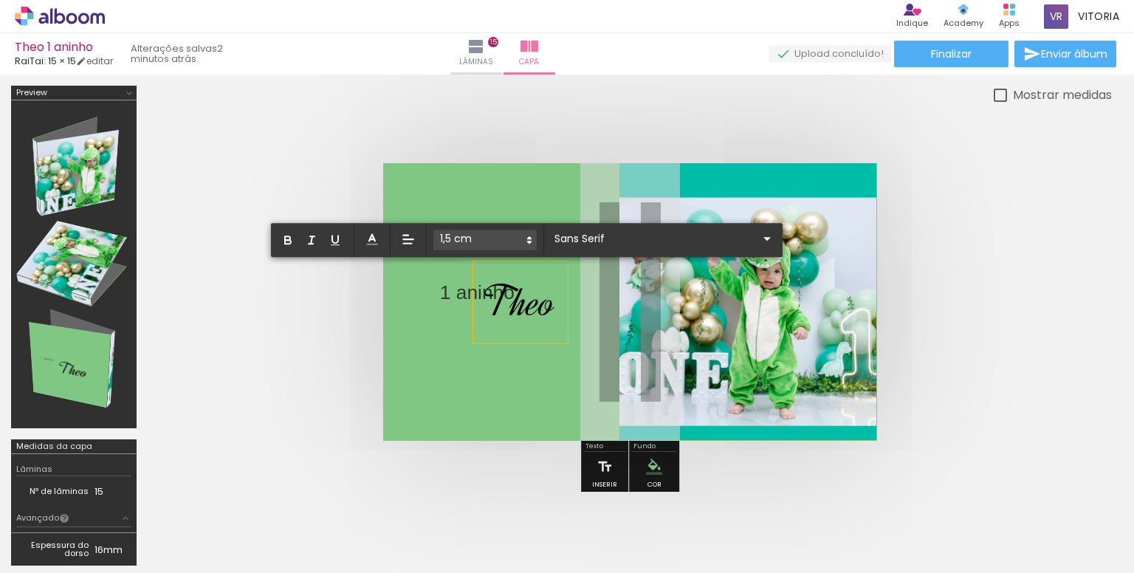
click at [518, 240] on span at bounding box center [484, 240] width 103 height 21
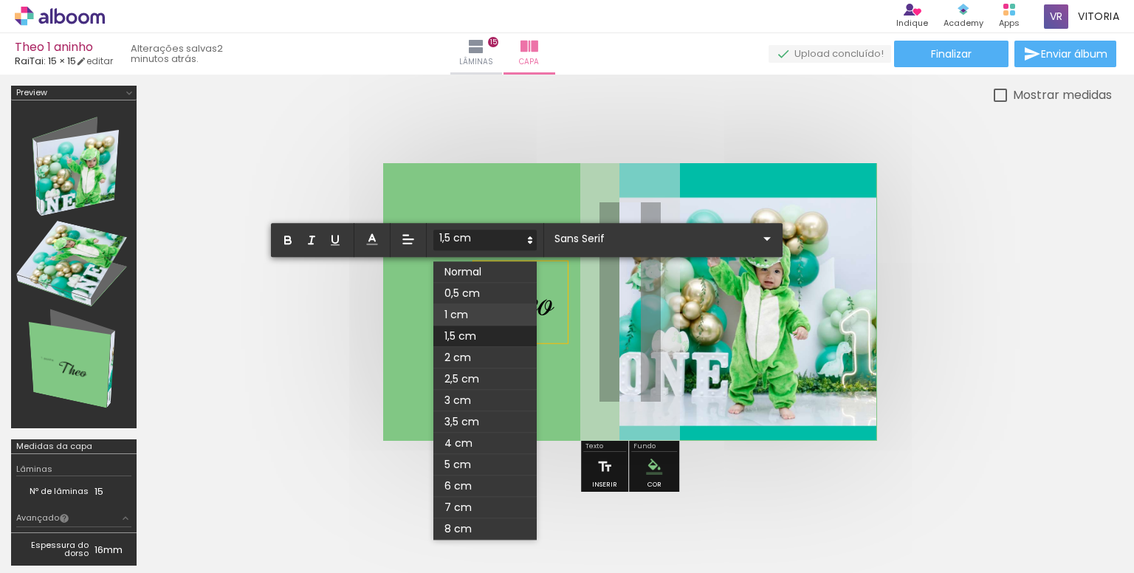
click at [472, 309] on span at bounding box center [484, 314] width 103 height 21
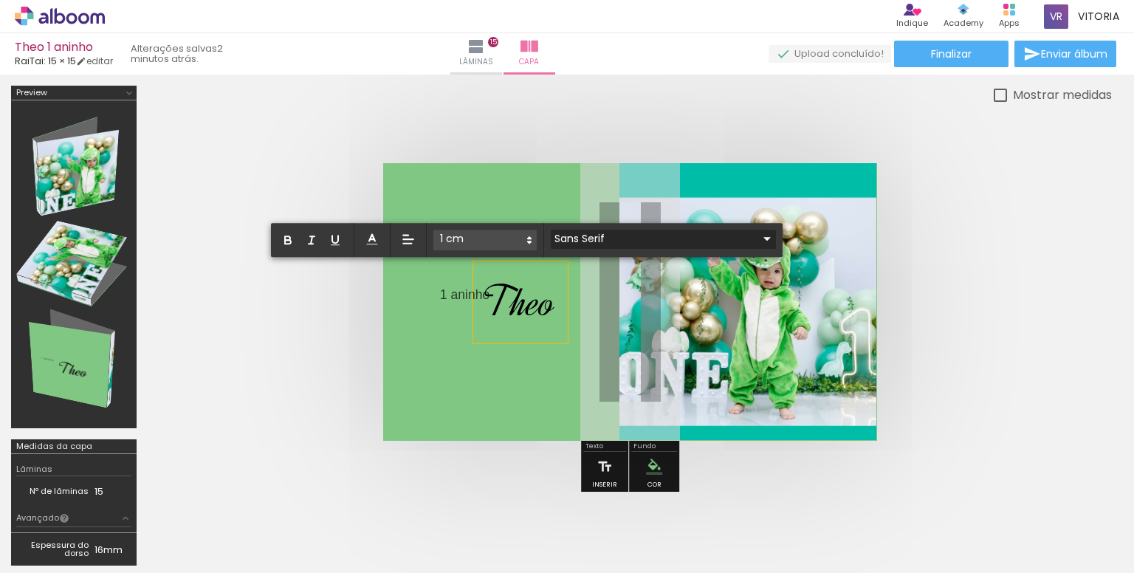
click at [590, 235] on input "Sans Serif" at bounding box center [654, 239] width 207 height 16
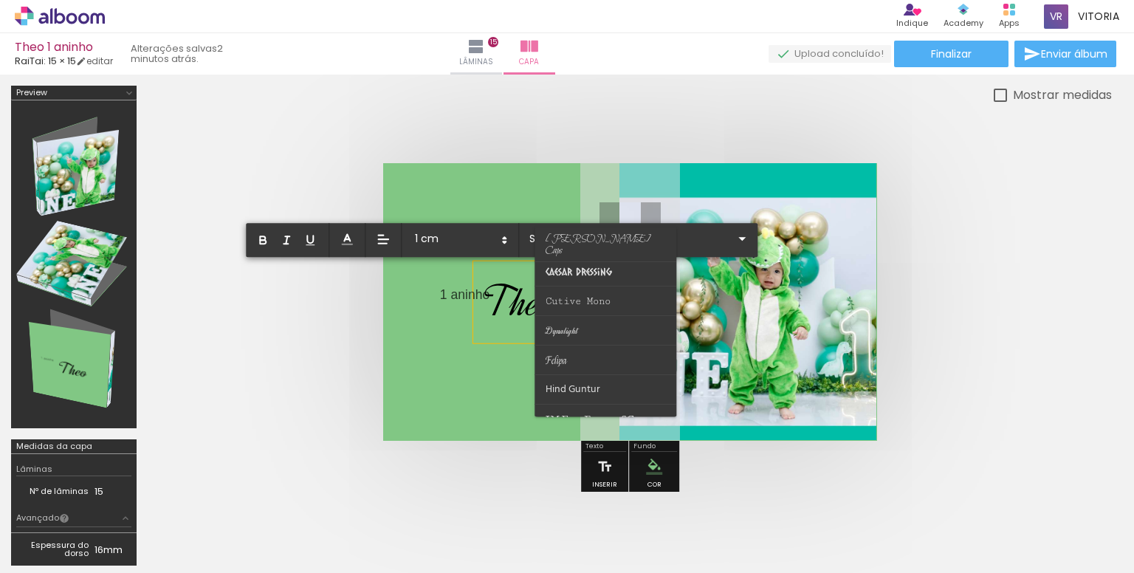
click at [455, 291] on span "1 aninho" at bounding box center [464, 294] width 49 height 15
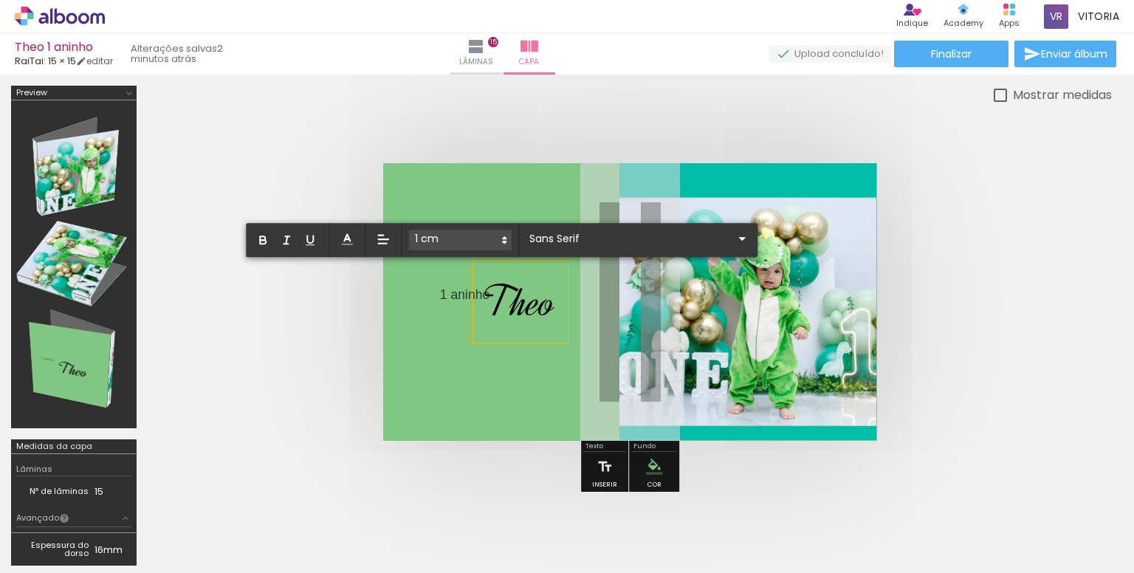
click at [939, 269] on quentale-cover at bounding box center [630, 302] width 846 height 278
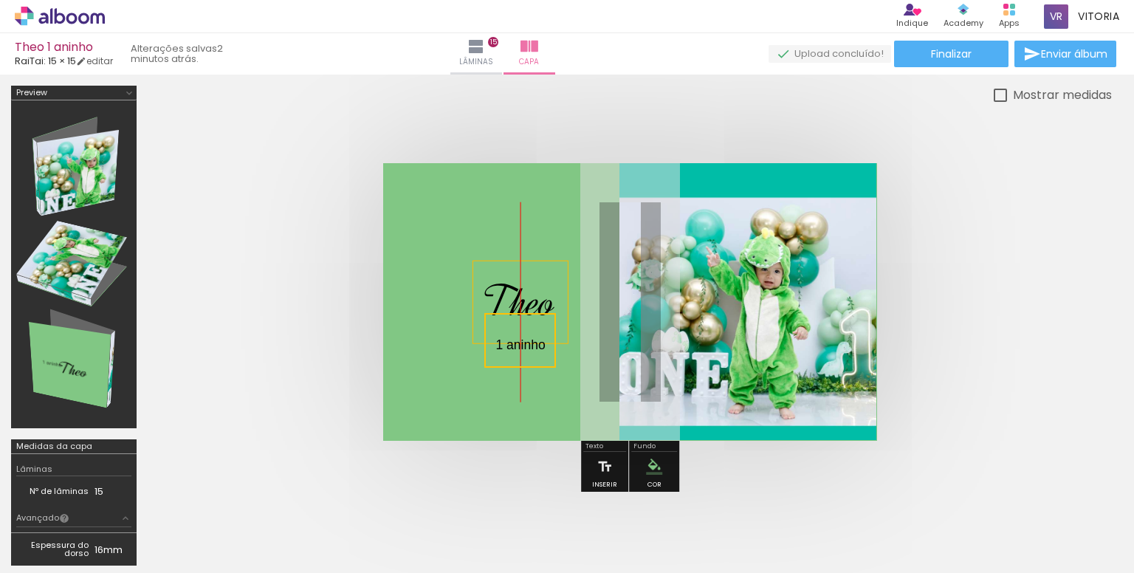
drag, startPoint x: 464, startPoint y: 293, endPoint x: 532, endPoint y: 343, distance: 84.4
click at [532, 343] on quentale-selection at bounding box center [520, 340] width 72 height 55
click at [1062, 289] on div at bounding box center [630, 302] width 964 height 396
click at [502, 301] on span "Theo" at bounding box center [519, 302] width 72 height 55
drag, startPoint x: 523, startPoint y: 305, endPoint x: 526, endPoint y: 280, distance: 25.2
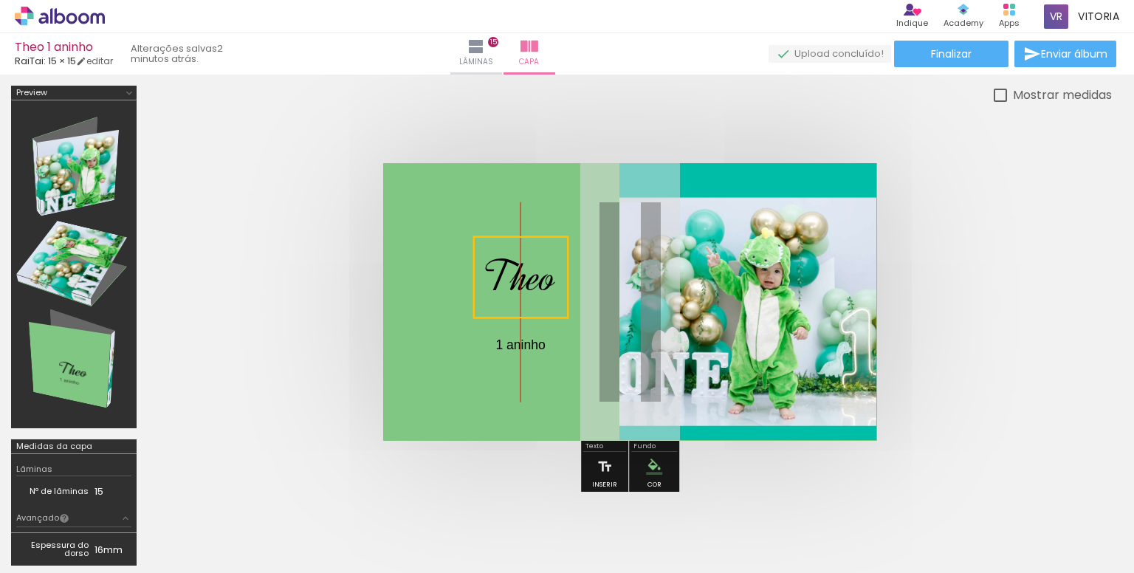
click at [526, 280] on quentale-selection at bounding box center [520, 277] width 95 height 82
click at [954, 302] on quentale-cover at bounding box center [630, 302] width 846 height 278
click at [517, 351] on span "1 aninho" at bounding box center [519, 344] width 49 height 15
drag, startPoint x: 523, startPoint y: 344, endPoint x: 525, endPoint y: 306, distance: 37.7
click at [525, 306] on quentale-selection at bounding box center [521, 302] width 72 height 55
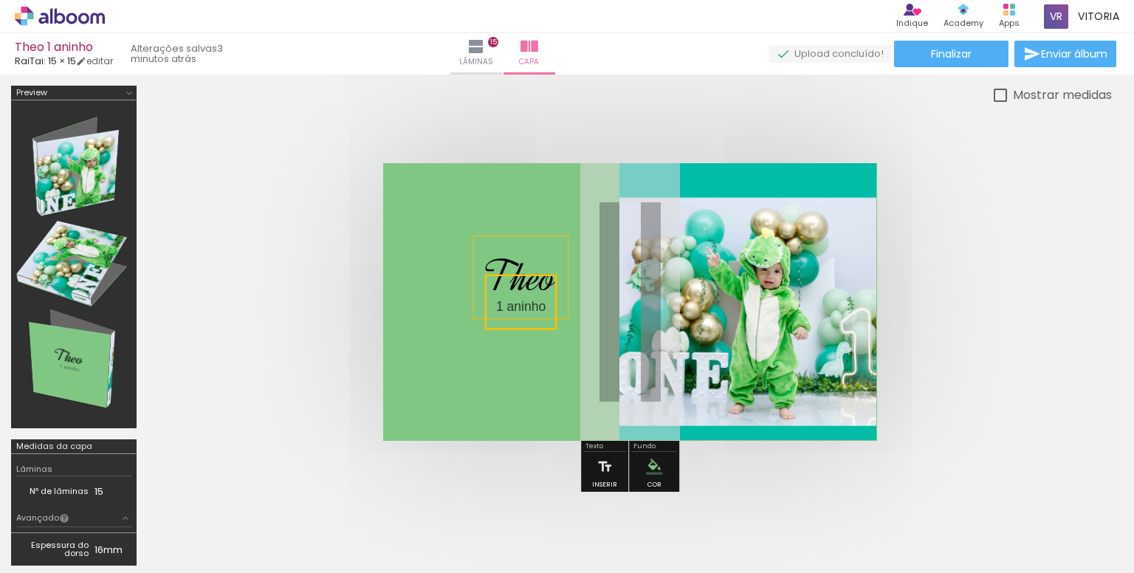
click at [989, 288] on quentale-cover at bounding box center [630, 302] width 846 height 278
click at [968, 52] on paper-button "Finalizar" at bounding box center [951, 54] width 114 height 27
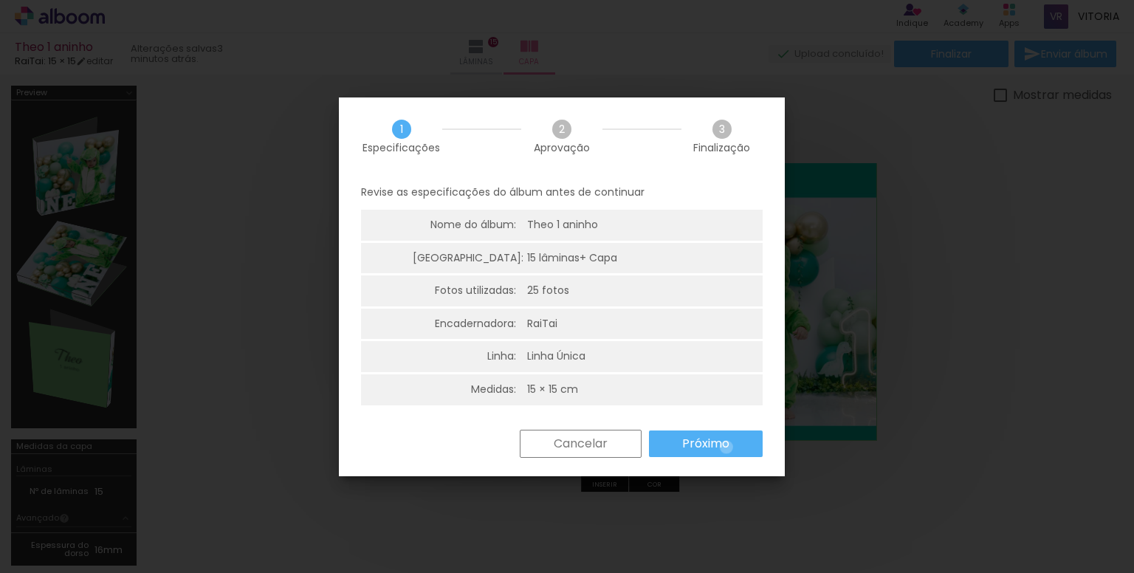
click at [0, 0] on slot "Próximo" at bounding box center [0, 0] width 0 height 0
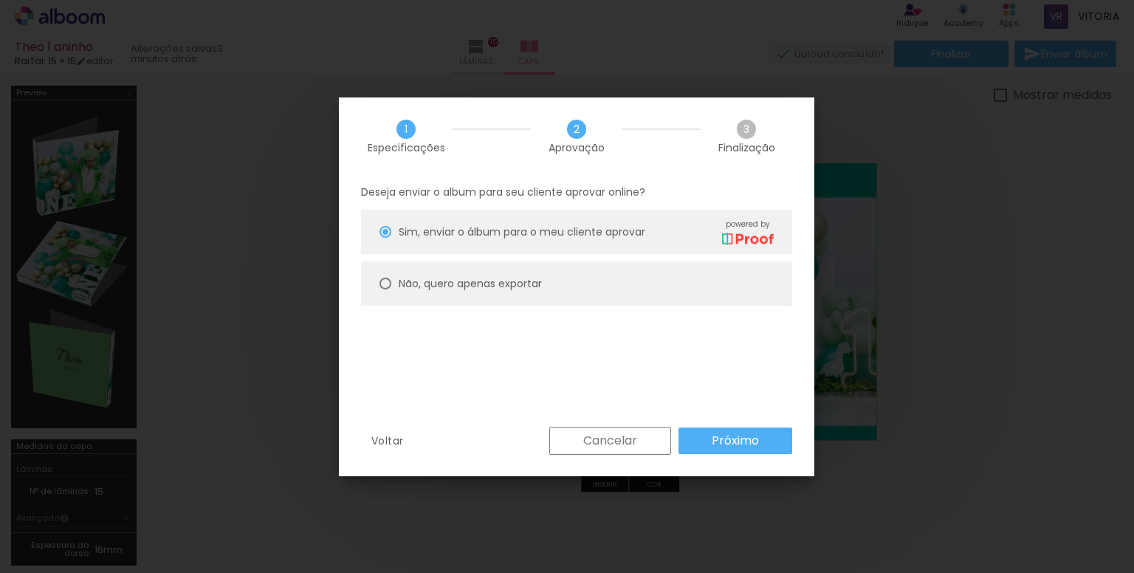
click at [0, 0] on slot "Não, quero apenas exportar" at bounding box center [0, 0] width 0 height 0
type paper-radio-button "on"
click at [0, 0] on slot "Próximo" at bounding box center [0, 0] width 0 height 0
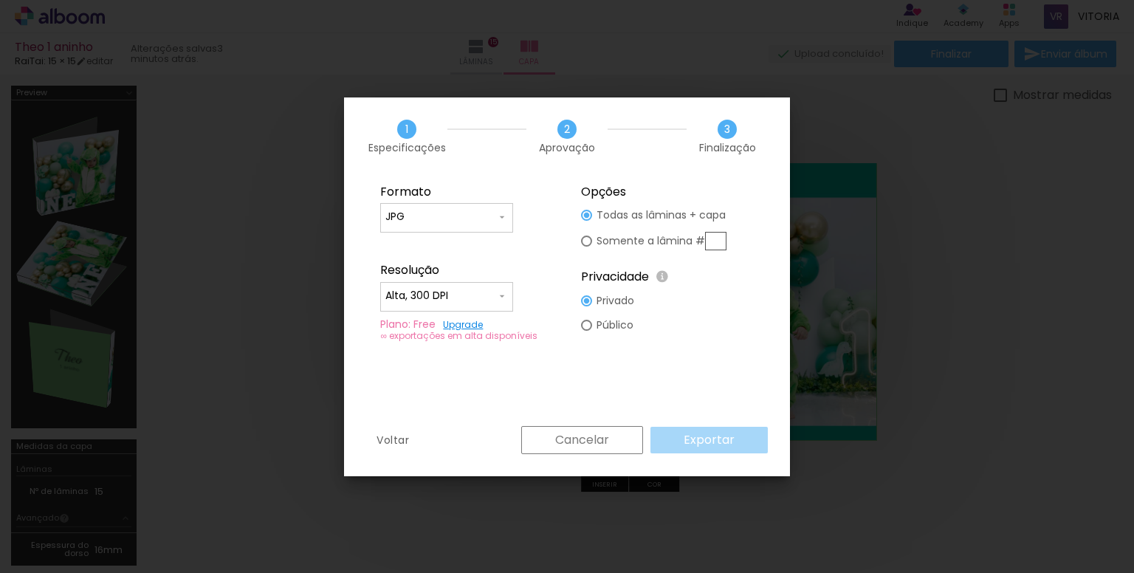
click at [670, 328] on fieldset "Opções Todas as lâminas + capa Somente a lâmina # Privacidade Todo o conteúdo o…" at bounding box center [667, 263] width 198 height 176
click at [0, 0] on slot "Cancelar" at bounding box center [0, 0] width 0 height 0
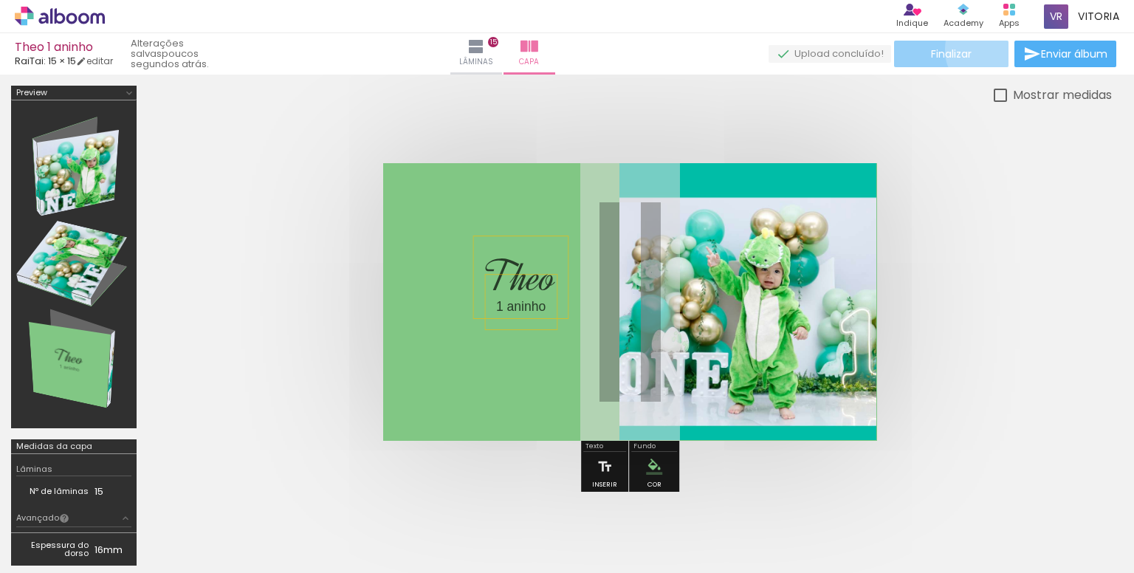
click at [986, 49] on paper-button "Finalizar" at bounding box center [951, 54] width 114 height 27
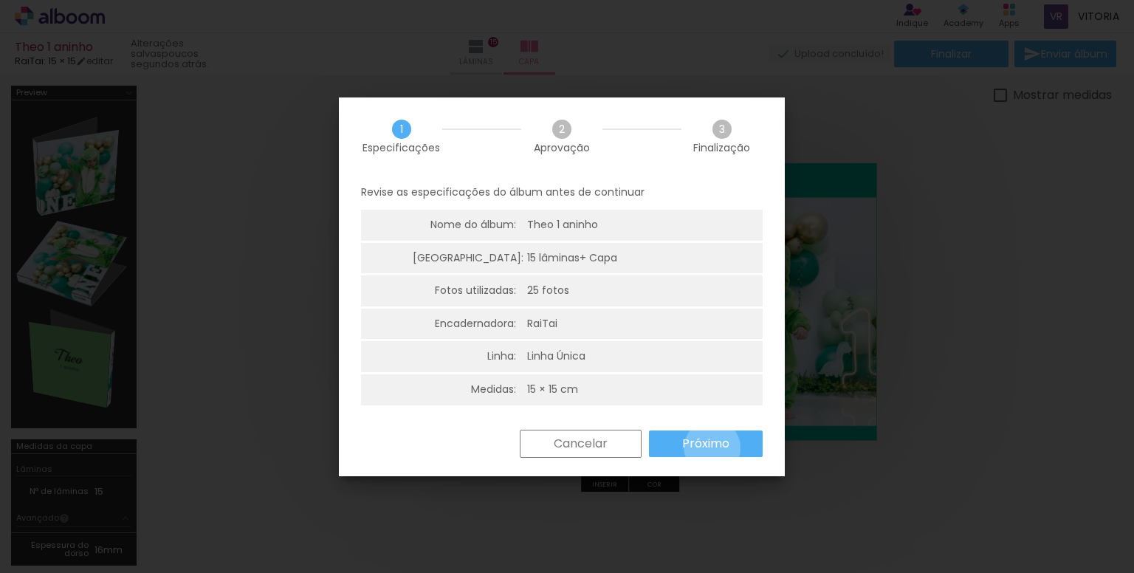
click at [0, 0] on slot "Próximo" at bounding box center [0, 0] width 0 height 0
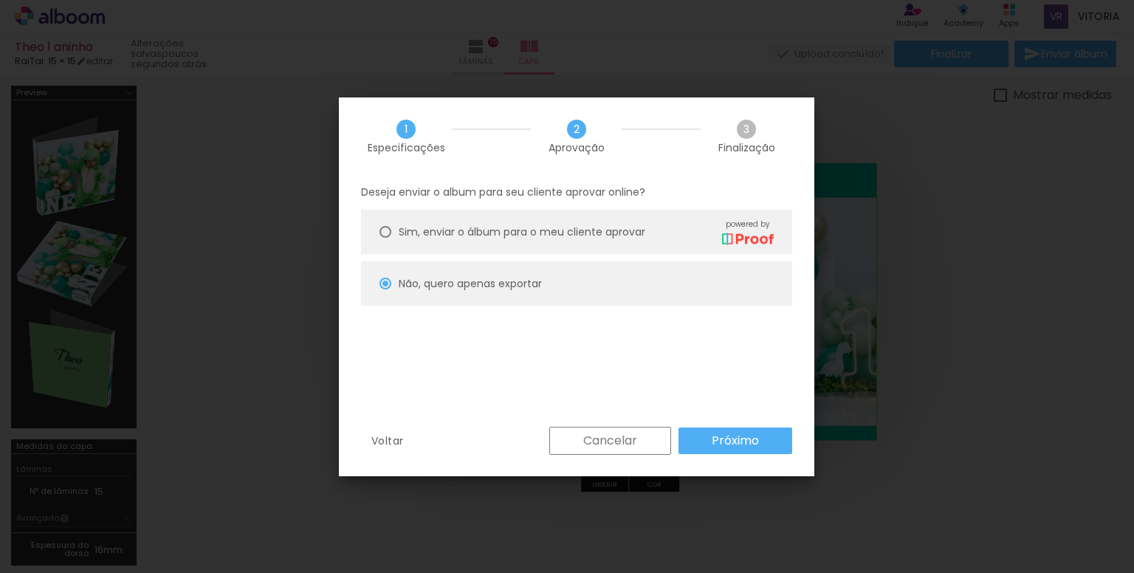
click at [0, 0] on slot "Próximo" at bounding box center [0, 0] width 0 height 0
type input "Alta, 300 DPI"
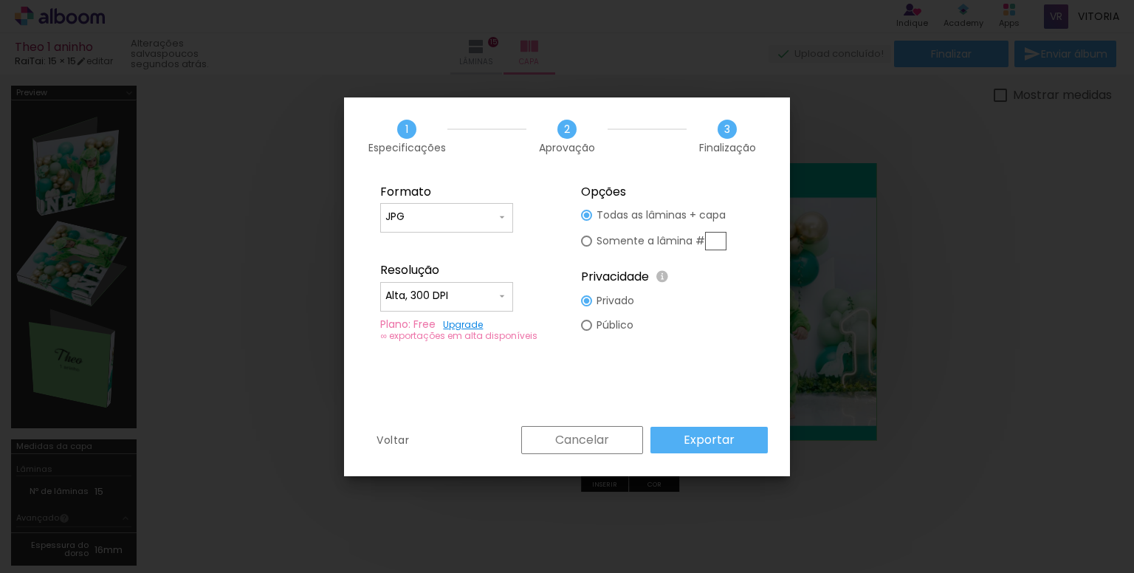
click at [0, 0] on slot "Exportar" at bounding box center [0, 0] width 0 height 0
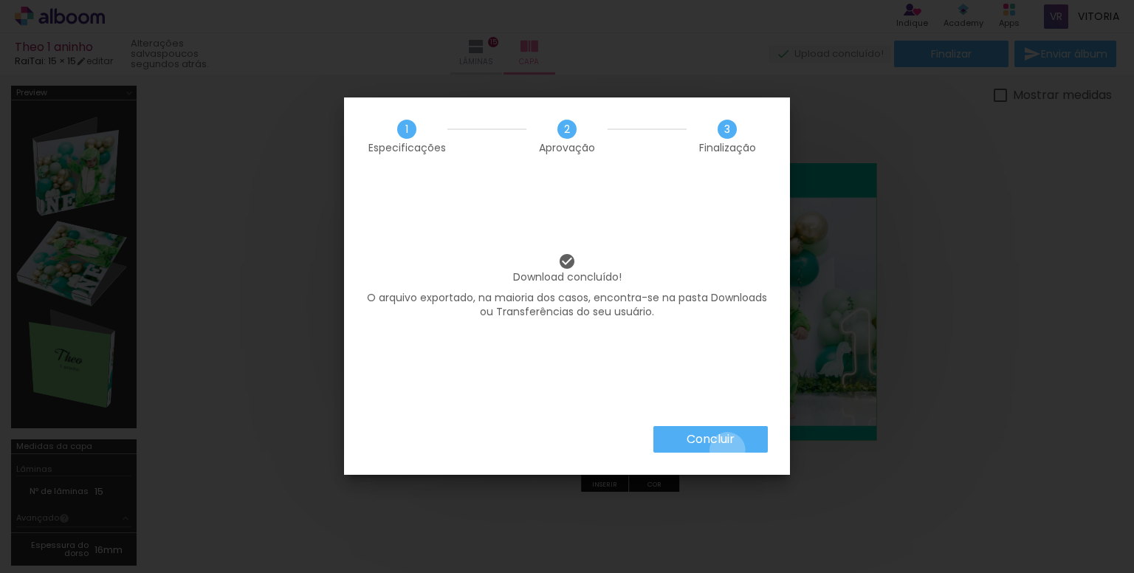
click at [726, 450] on paper-button "Concluir" at bounding box center [710, 439] width 114 height 27
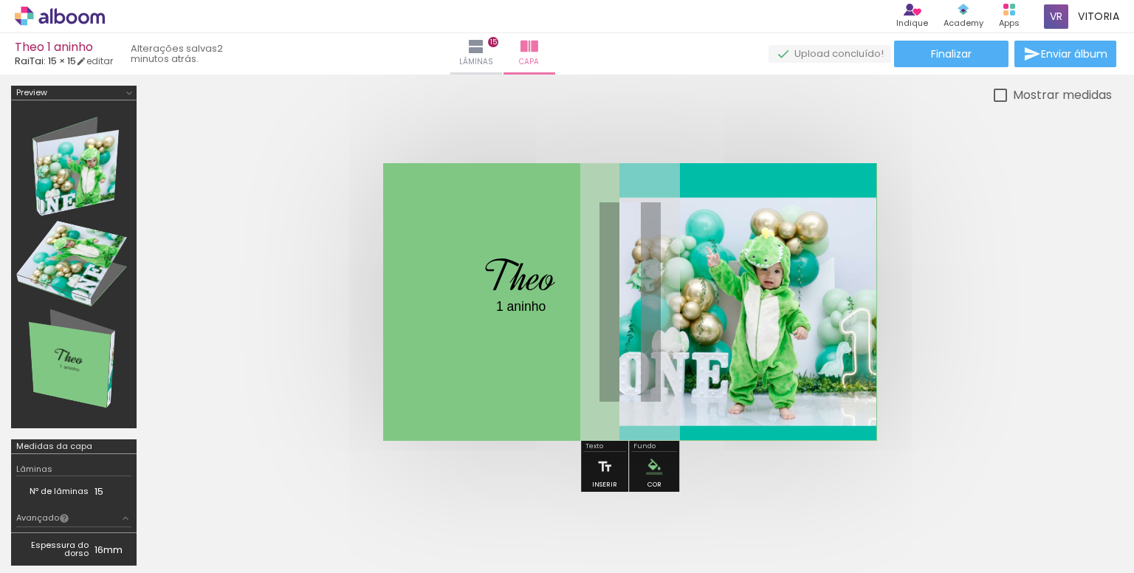
scroll to position [0, 1223]
